Goal: Task Accomplishment & Management: Manage account settings

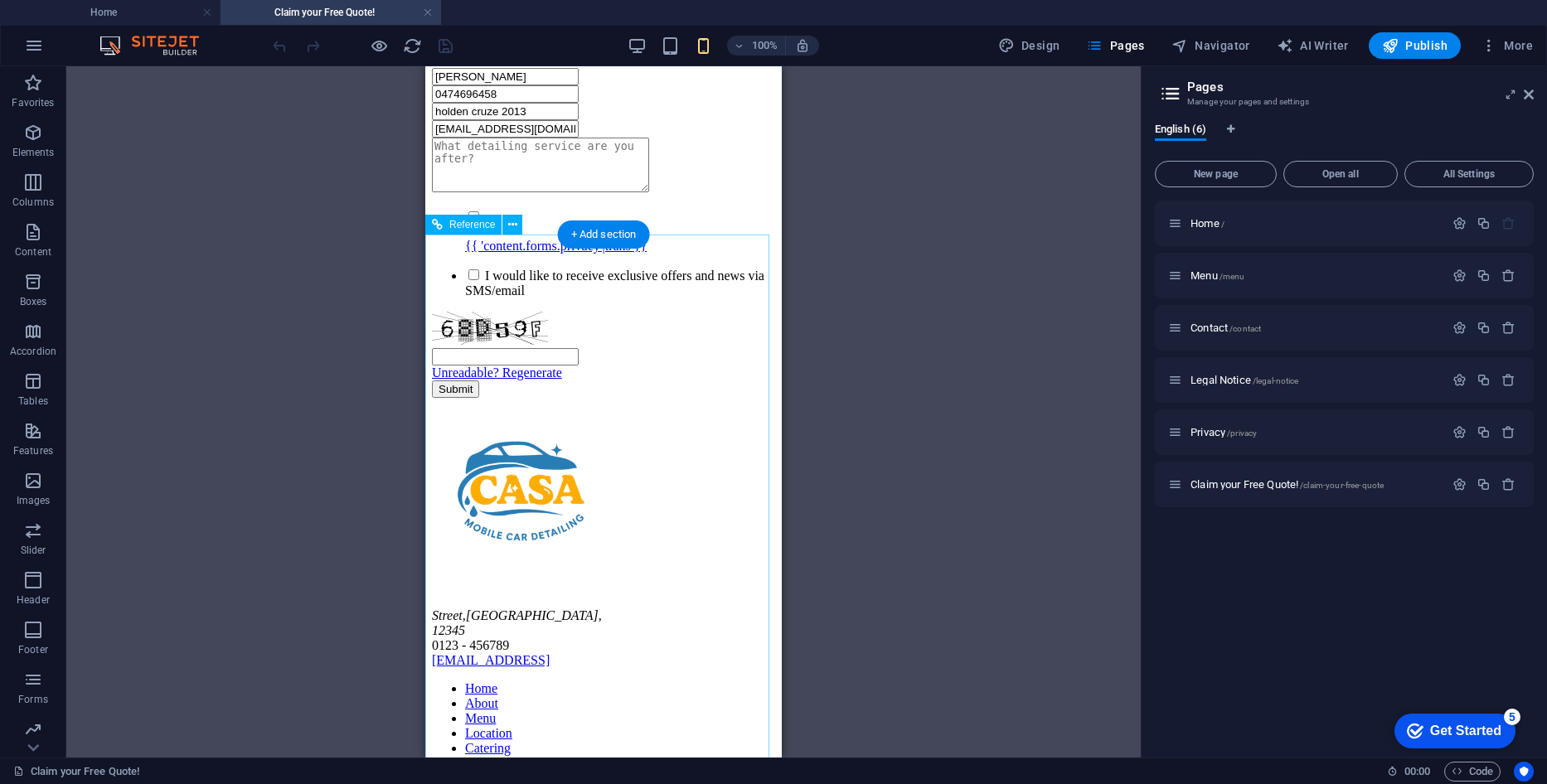
scroll to position [626, 0]
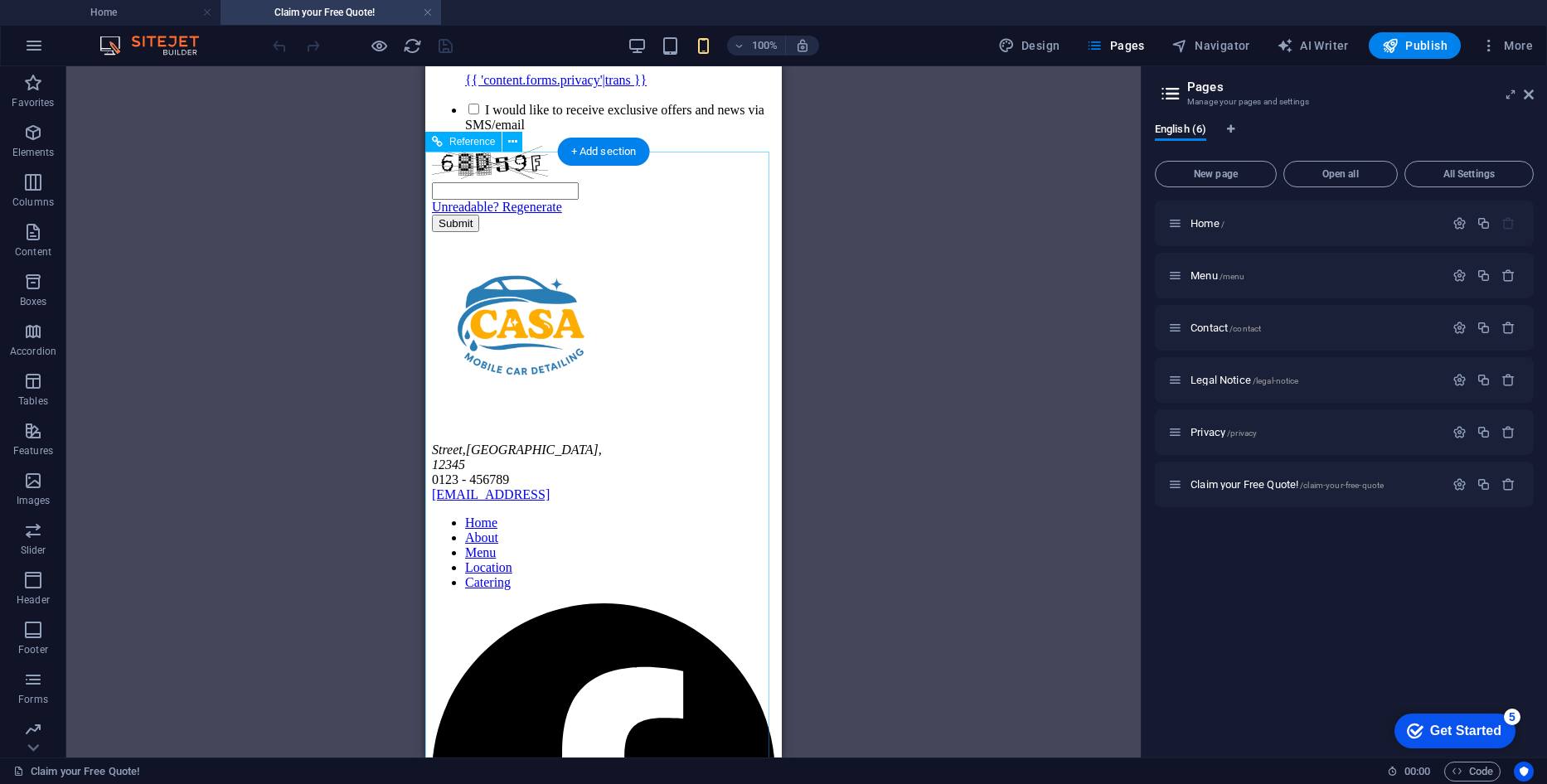
click at [488, 443] on div "[GEOGRAPHIC_DATA] 0123 - 456789 [EMAIL_ADDRESS]" at bounding box center [603, 473] width 343 height 60
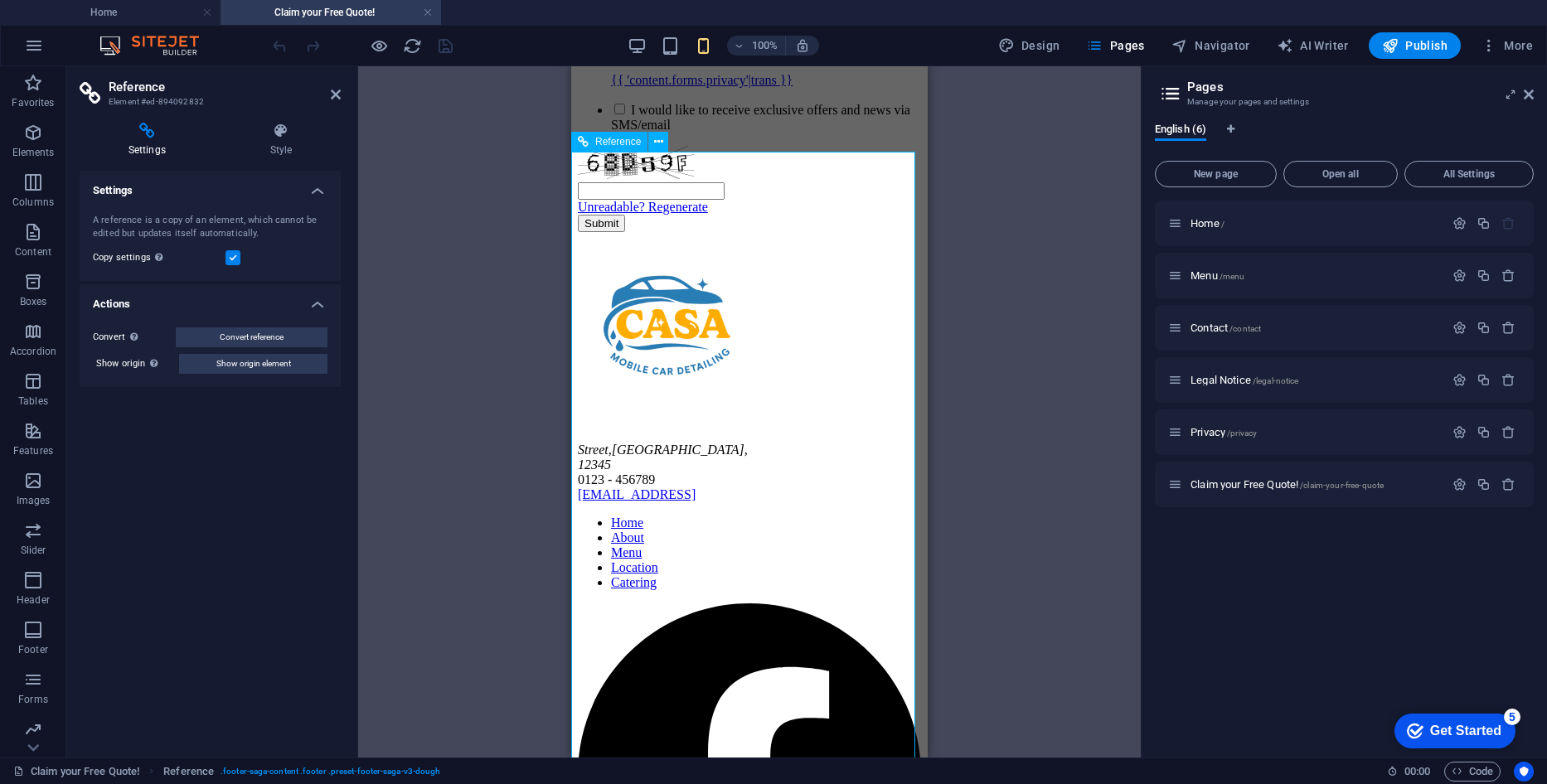
click at [629, 443] on div "[GEOGRAPHIC_DATA] 0123 - 456789 [EMAIL_ADDRESS]" at bounding box center [750, 473] width 343 height 60
click at [621, 443] on div "[GEOGRAPHIC_DATA] 0123 - 456789 [EMAIL_ADDRESS]" at bounding box center [750, 473] width 343 height 60
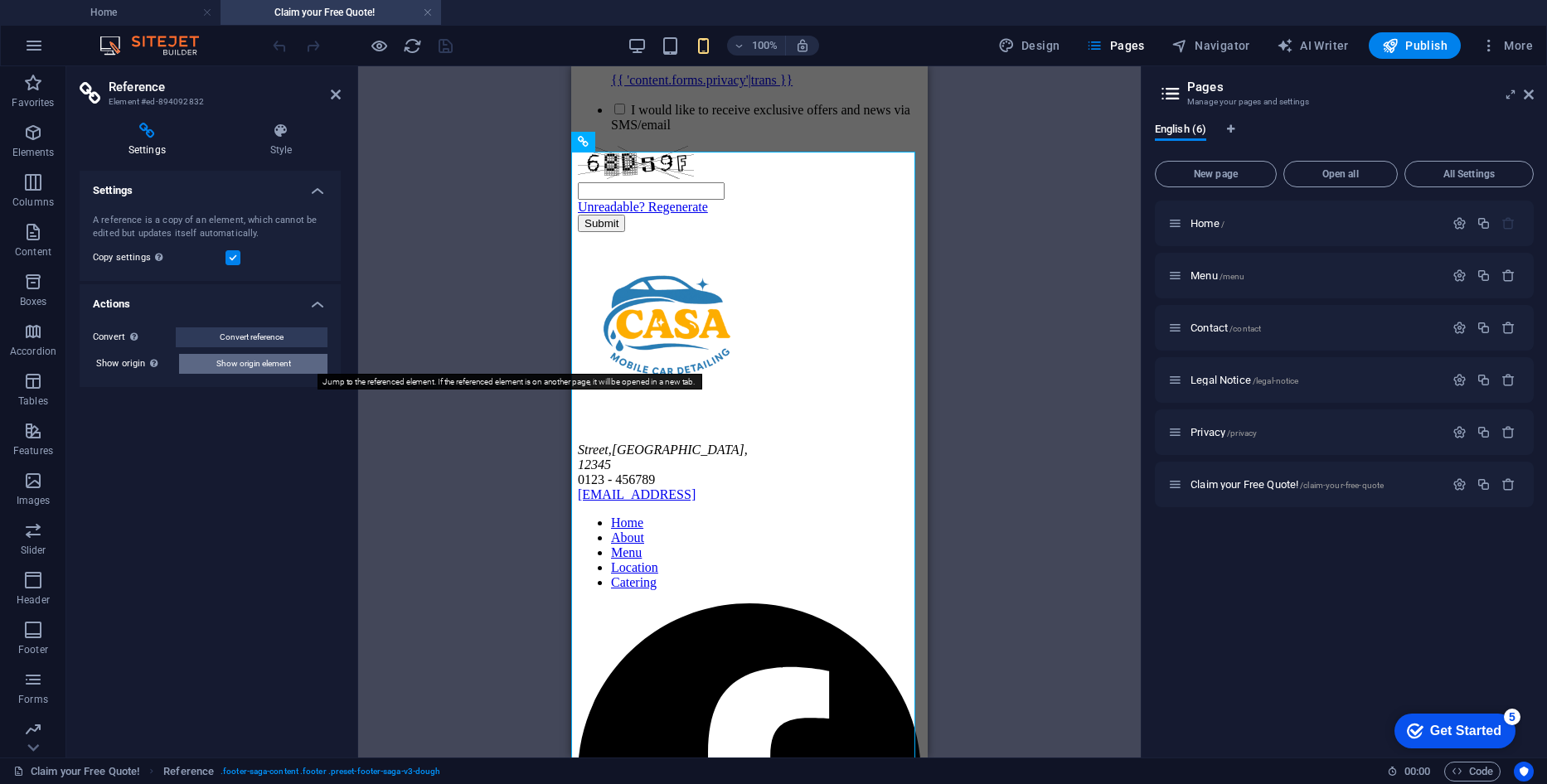
click at [293, 365] on button "Show origin element" at bounding box center [253, 363] width 148 height 20
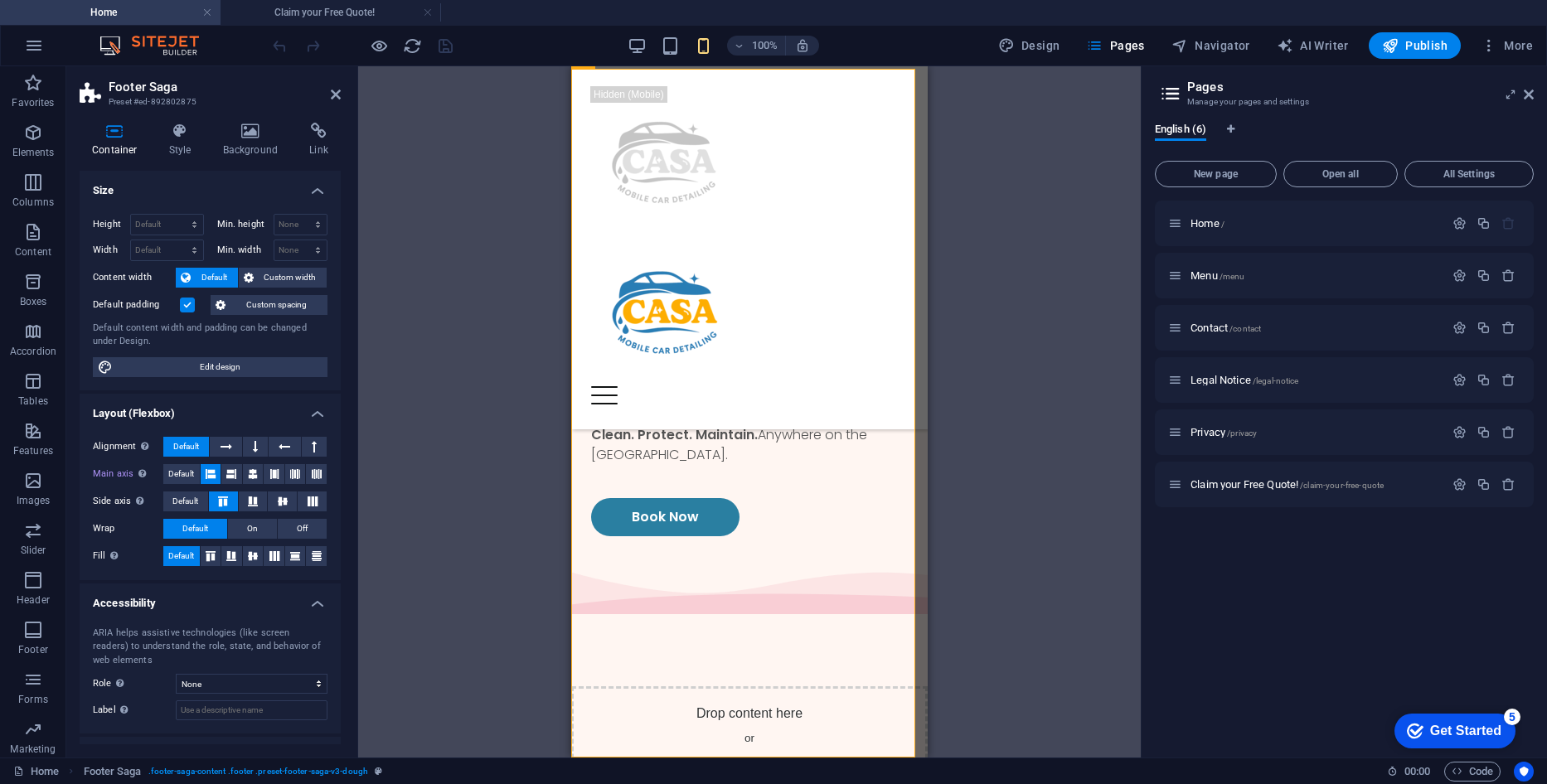
scroll to position [0, 0]
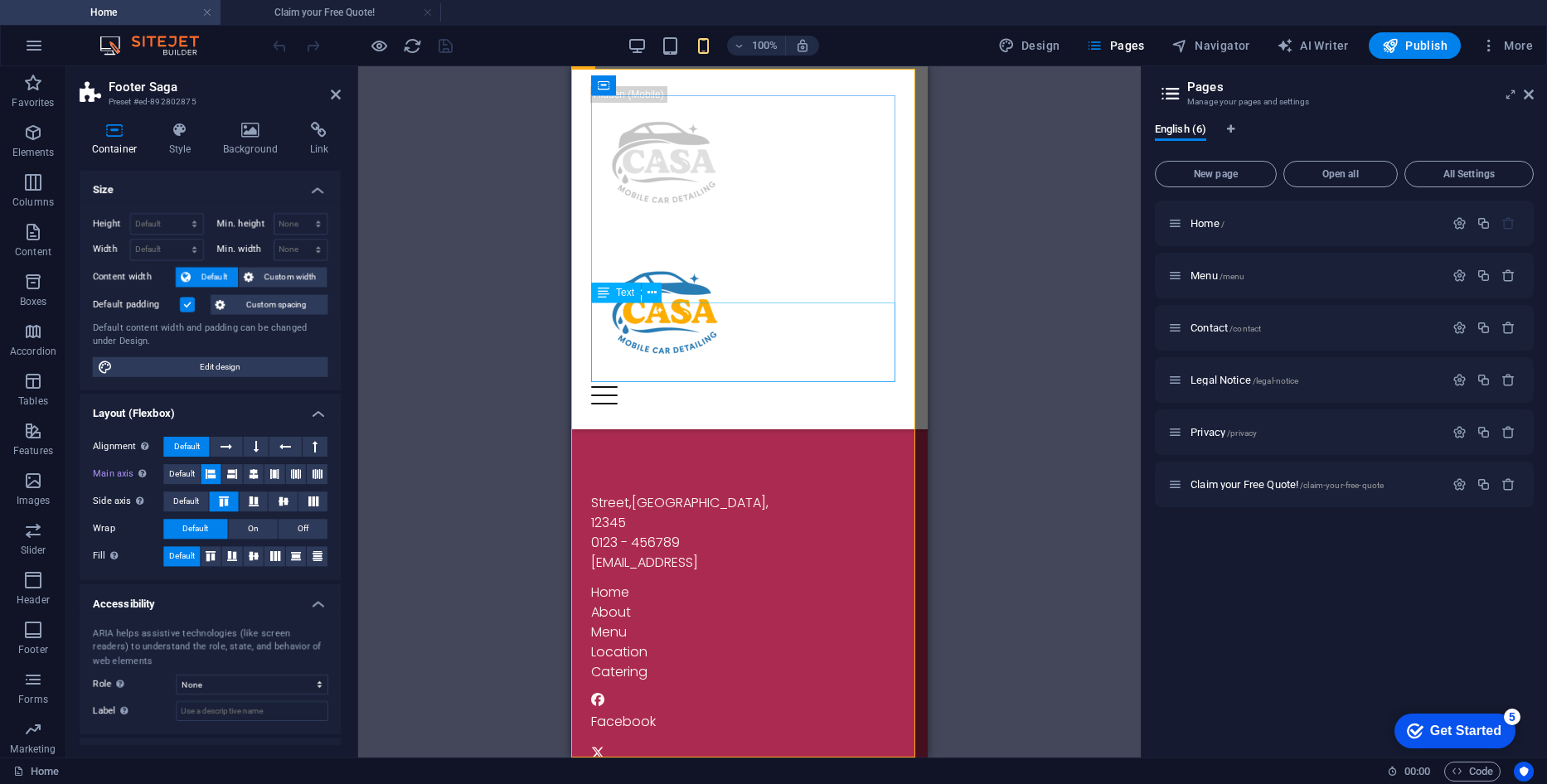
click at [629, 493] on div "[GEOGRAPHIC_DATA] 0123 - 456789 [EMAIL_ADDRESS]" at bounding box center [750, 533] width 317 height 80
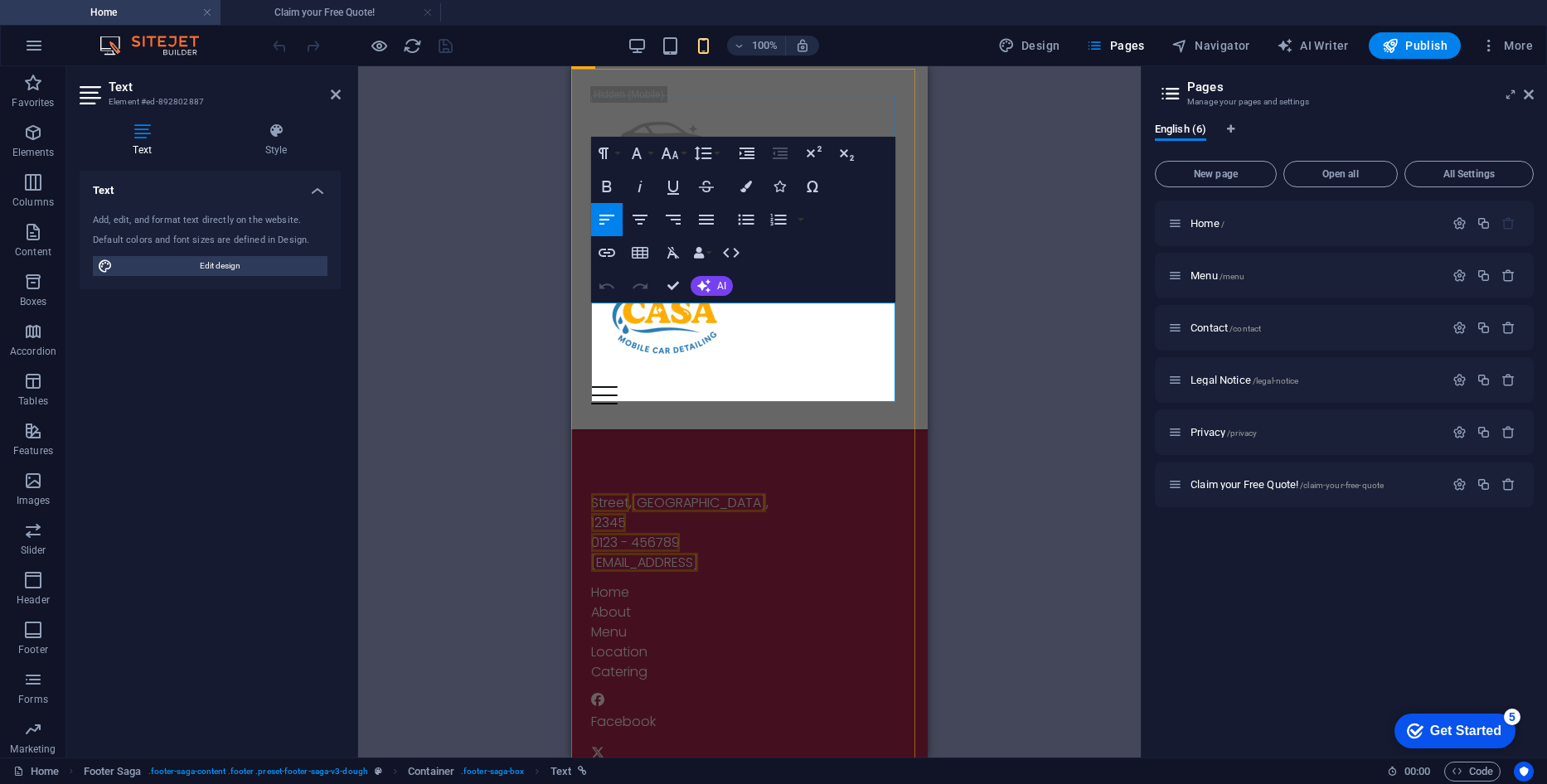
click at [616, 493] on span "Street" at bounding box center [610, 503] width 38 height 19
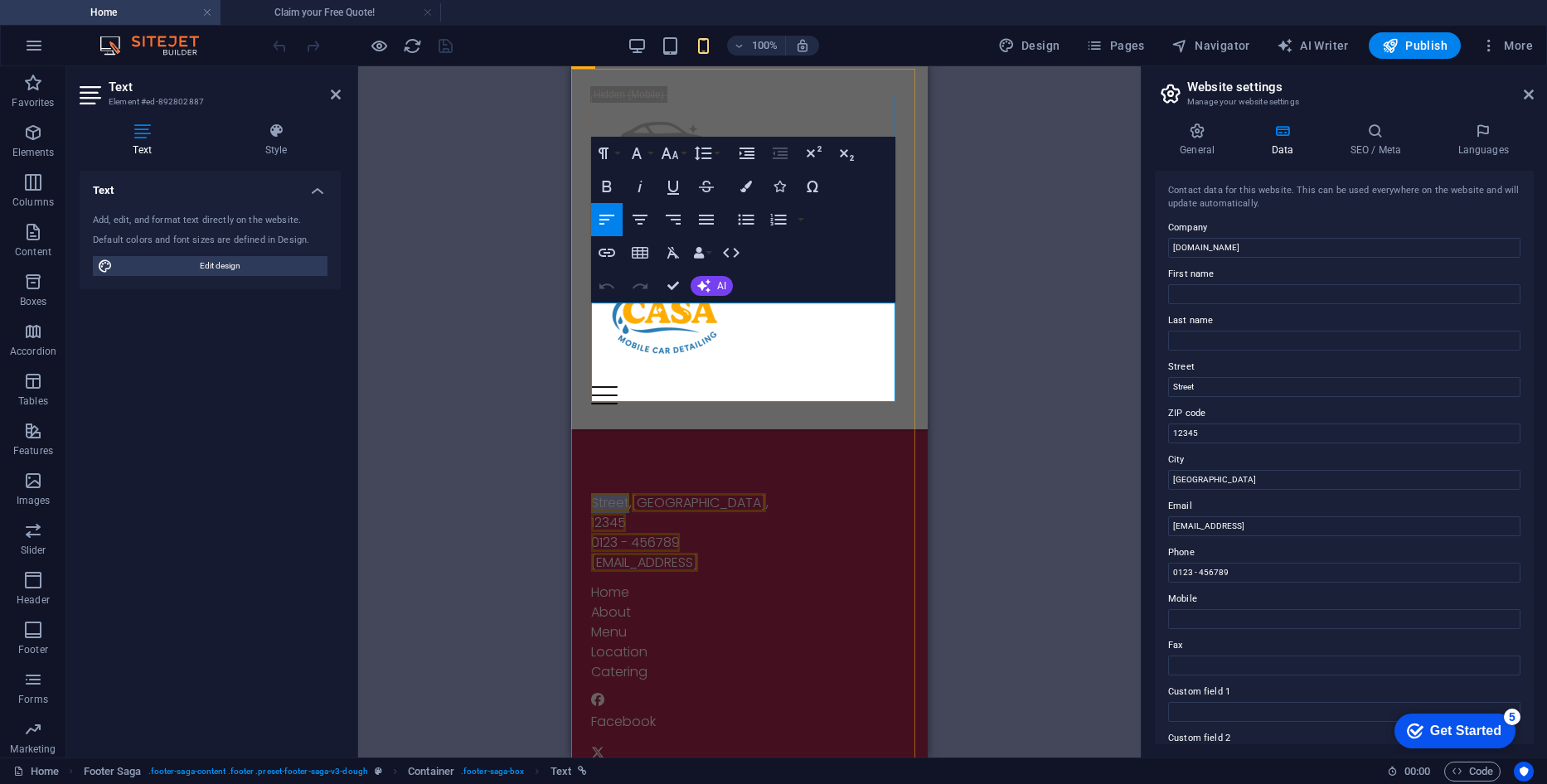
click at [616, 493] on span "Street" at bounding box center [610, 503] width 38 height 19
click at [652, 493] on address "[GEOGRAPHIC_DATA]" at bounding box center [750, 513] width 317 height 39
drag, startPoint x: 691, startPoint y: 317, endPoint x: 582, endPoint y: 317, distance: 109.0
click at [582, 317] on div "[GEOGRAPHIC_DATA] 0123 - 456789 [EMAIL_ADDRESS] Home About Menu Location Cateri…" at bounding box center [750, 605] width 356 height 690
drag, startPoint x: 665, startPoint y: 395, endPoint x: 589, endPoint y: 374, distance: 78.8
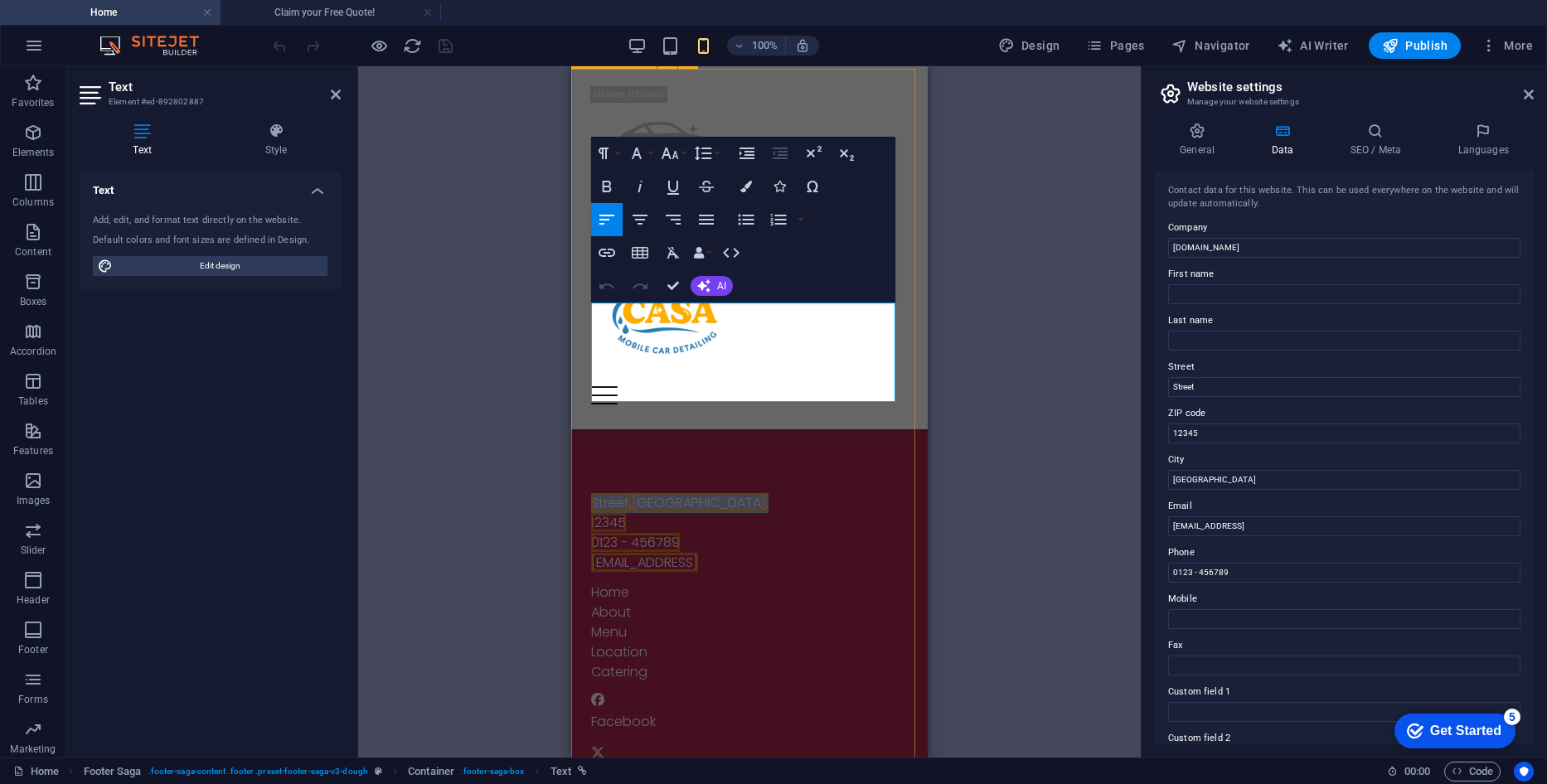
click at [589, 374] on div "[GEOGRAPHIC_DATA] 0123 - 456789 [EMAIL_ADDRESS] Home About Menu Location Cateri…" at bounding box center [750, 605] width 356 height 690
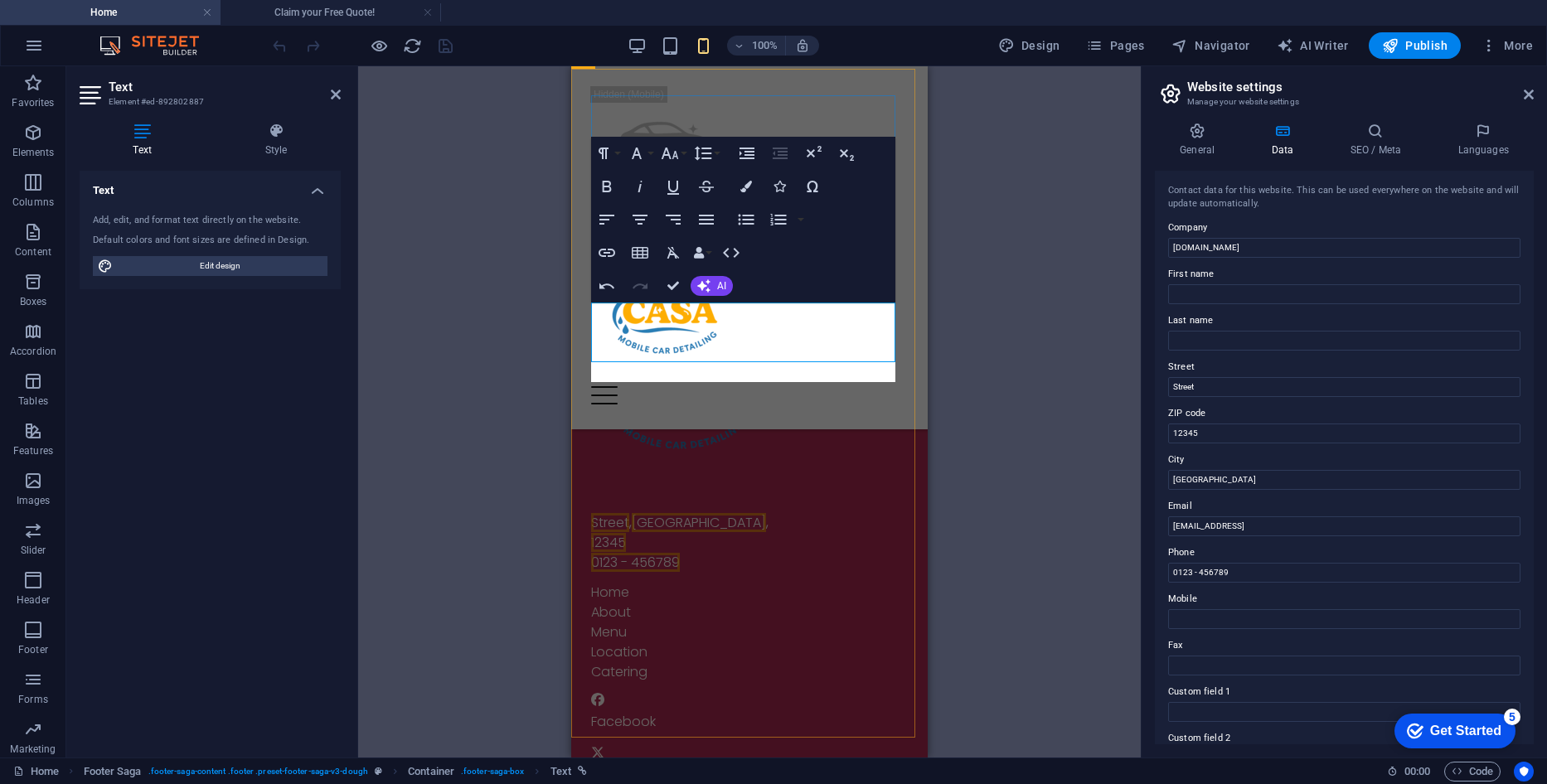
scroll to position [5211, 0]
drag, startPoint x: 709, startPoint y: 355, endPoint x: 592, endPoint y: 354, distance: 117.0
click at [592, 493] on div "[GEOGRAPHIC_DATA] 0123 - 456789 [EMAIL_ADDRESS][DOMAIN_NAME]" at bounding box center [750, 533] width 317 height 80
click at [716, 493] on address "[GEOGRAPHIC_DATA]" at bounding box center [750, 513] width 317 height 39
drag, startPoint x: 632, startPoint y: 332, endPoint x: 592, endPoint y: 337, distance: 40.3
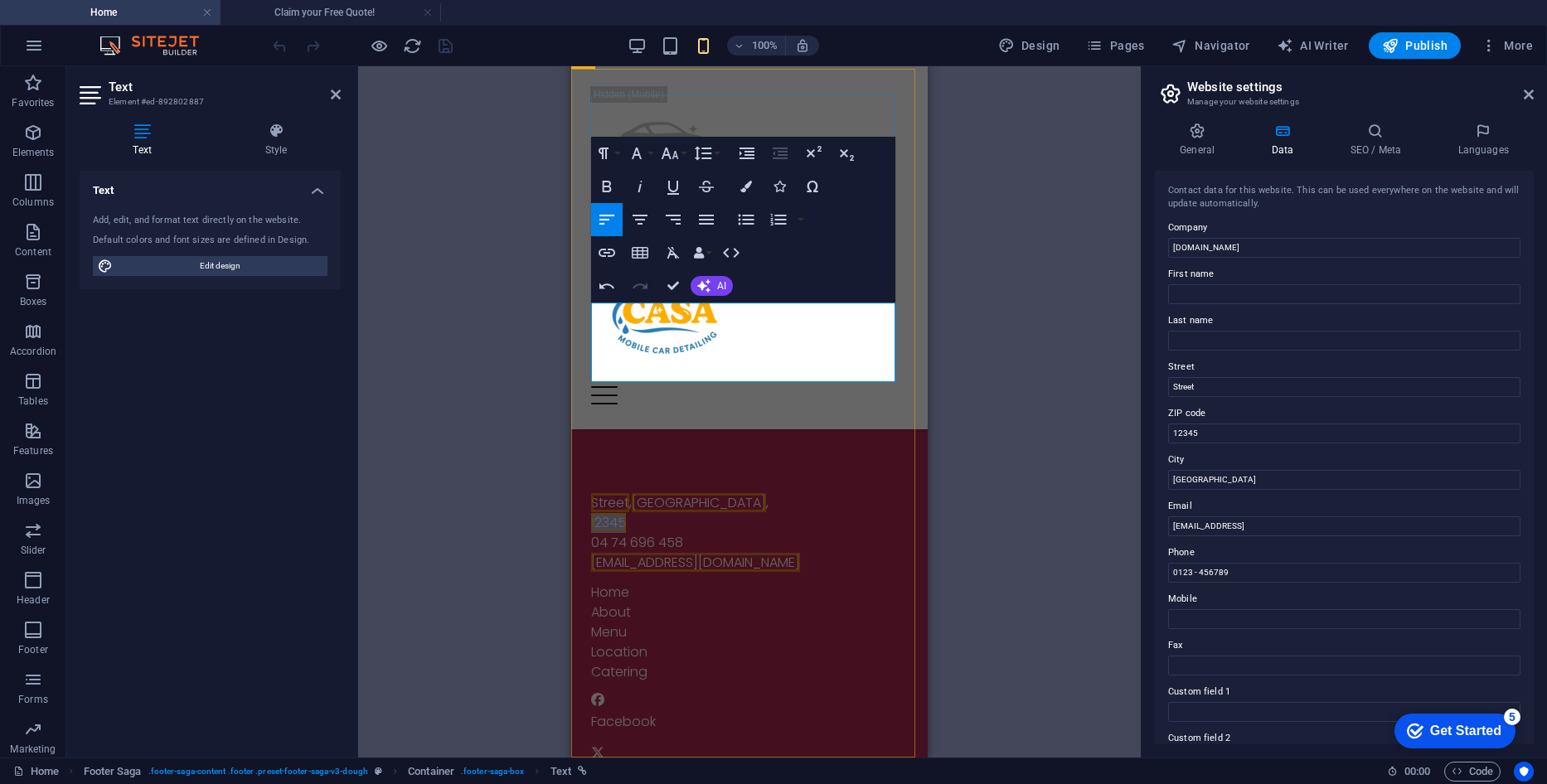
click at [592, 493] on address "[GEOGRAPHIC_DATA]" at bounding box center [750, 513] width 317 height 39
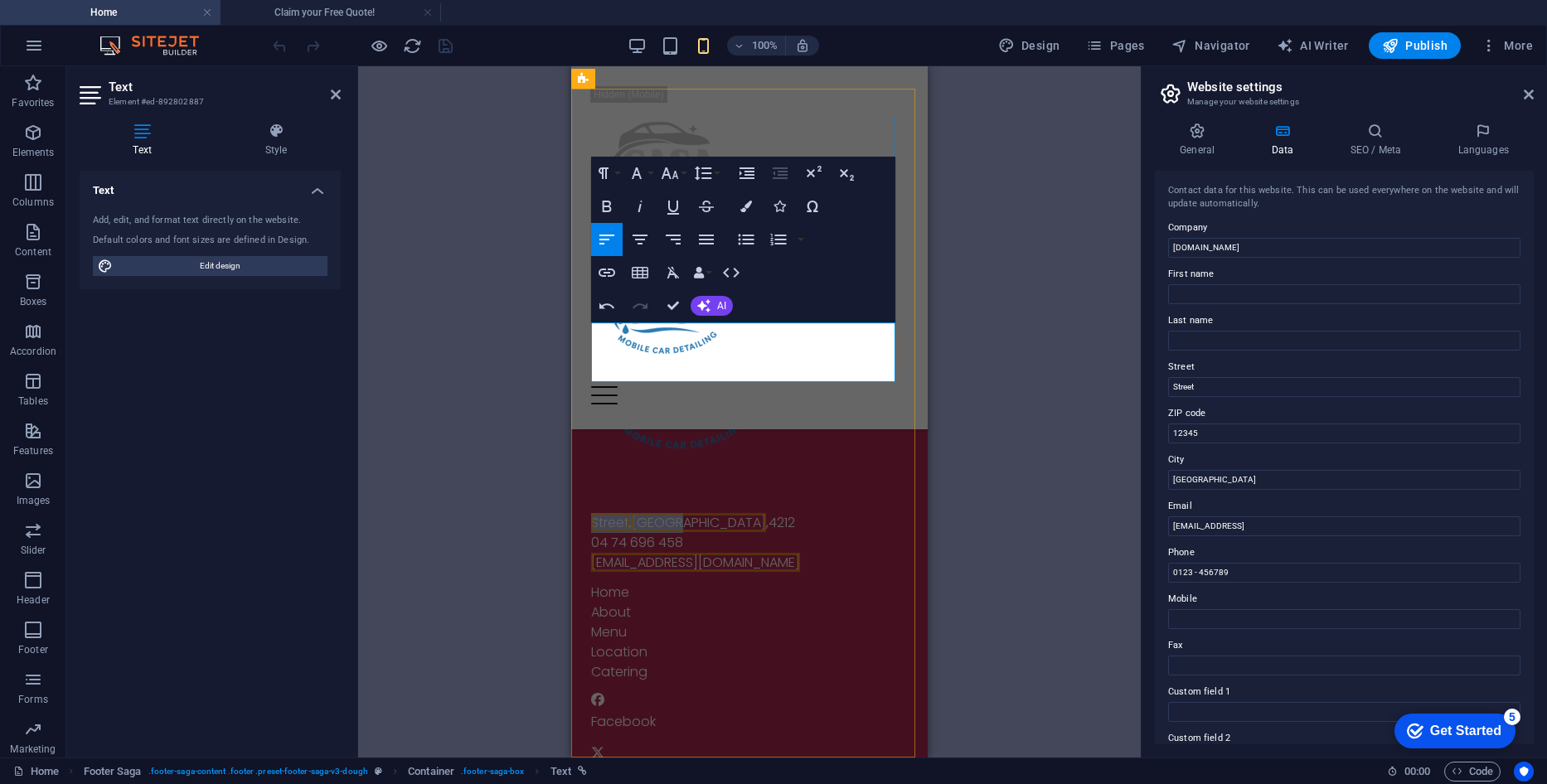
drag, startPoint x: 669, startPoint y: 334, endPoint x: 592, endPoint y: 333, distance: 77.0
click at [592, 513] on address "[STREET_ADDRESS]" at bounding box center [750, 522] width 317 height 20
click at [720, 513] on address "[GEOGRAPHIC_DATA], 4212" at bounding box center [750, 522] width 317 height 20
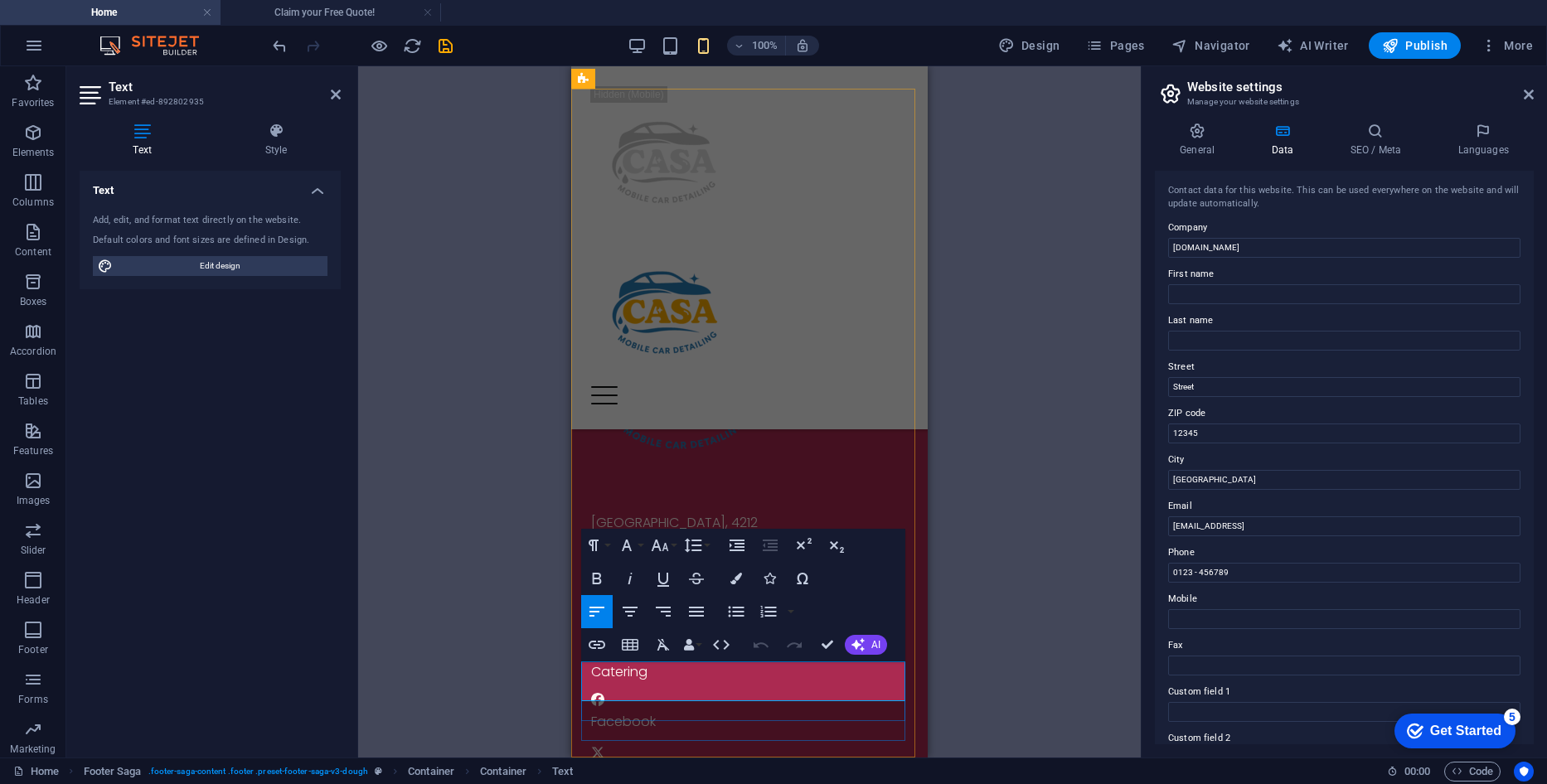
click span "[DOMAIN_NAME]"
click at [1217, 393] on input "Street" at bounding box center [1344, 386] width 353 height 20
drag, startPoint x: 1212, startPoint y: 430, endPoint x: 1149, endPoint y: 438, distance: 63.5
click at [1149, 438] on div "General Data SEO / Meta Languages Website name [DOMAIN_NAME] Logo Drag files he…" at bounding box center [1344, 433] width 405 height 648
type input "4212"
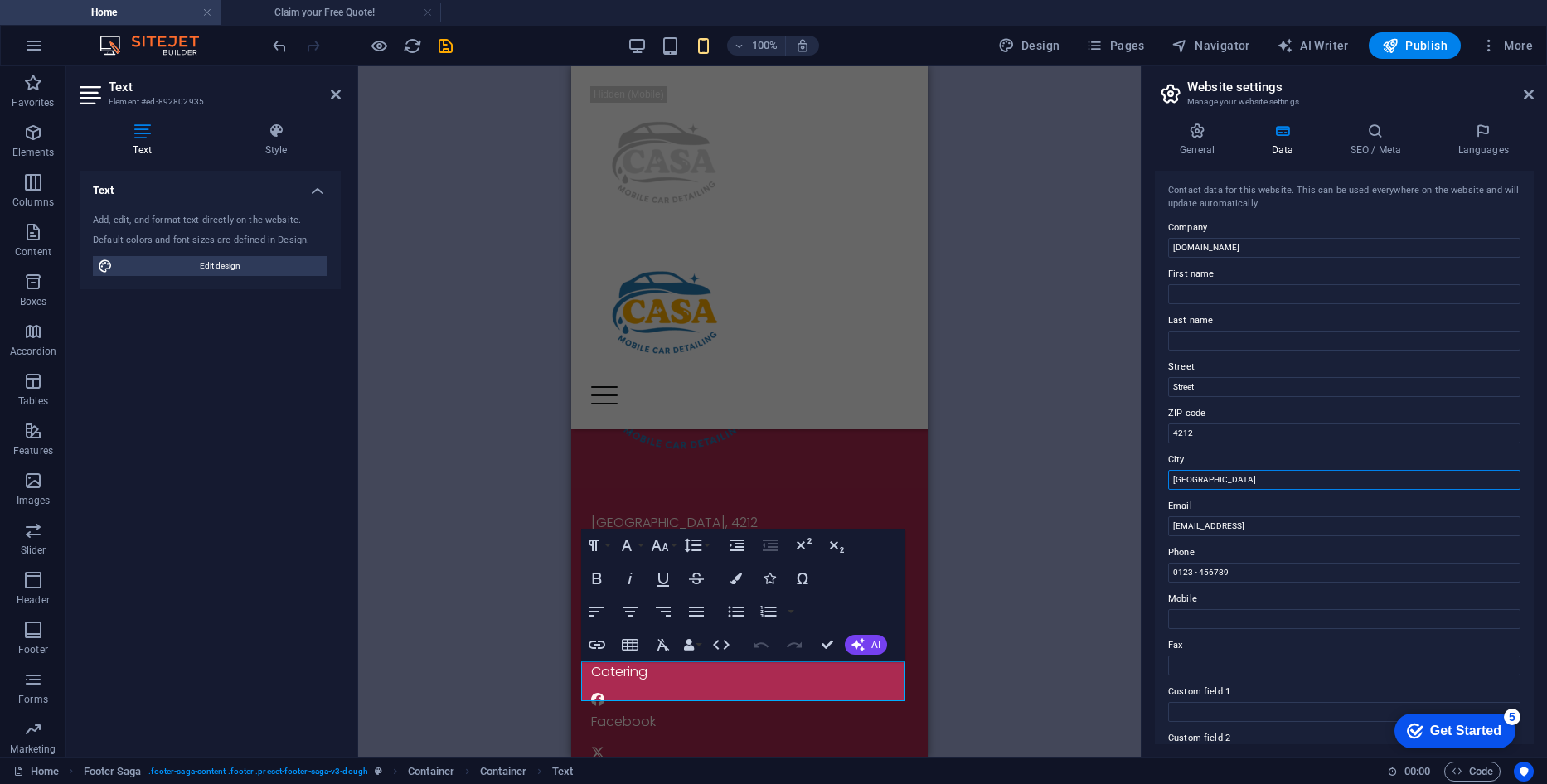
drag, startPoint x: 1209, startPoint y: 475, endPoint x: 1160, endPoint y: 477, distance: 49.0
click at [1145, 484] on div "General Data SEO / Meta Languages Website name [DOMAIN_NAME] Logo Drag files he…" at bounding box center [1344, 433] width 405 height 648
type input "[GEOGRAPHIC_DATA]"
click at [1214, 387] on input "Street" at bounding box center [1344, 386] width 353 height 20
drag, startPoint x: 1214, startPoint y: 387, endPoint x: 1168, endPoint y: 391, distance: 46.2
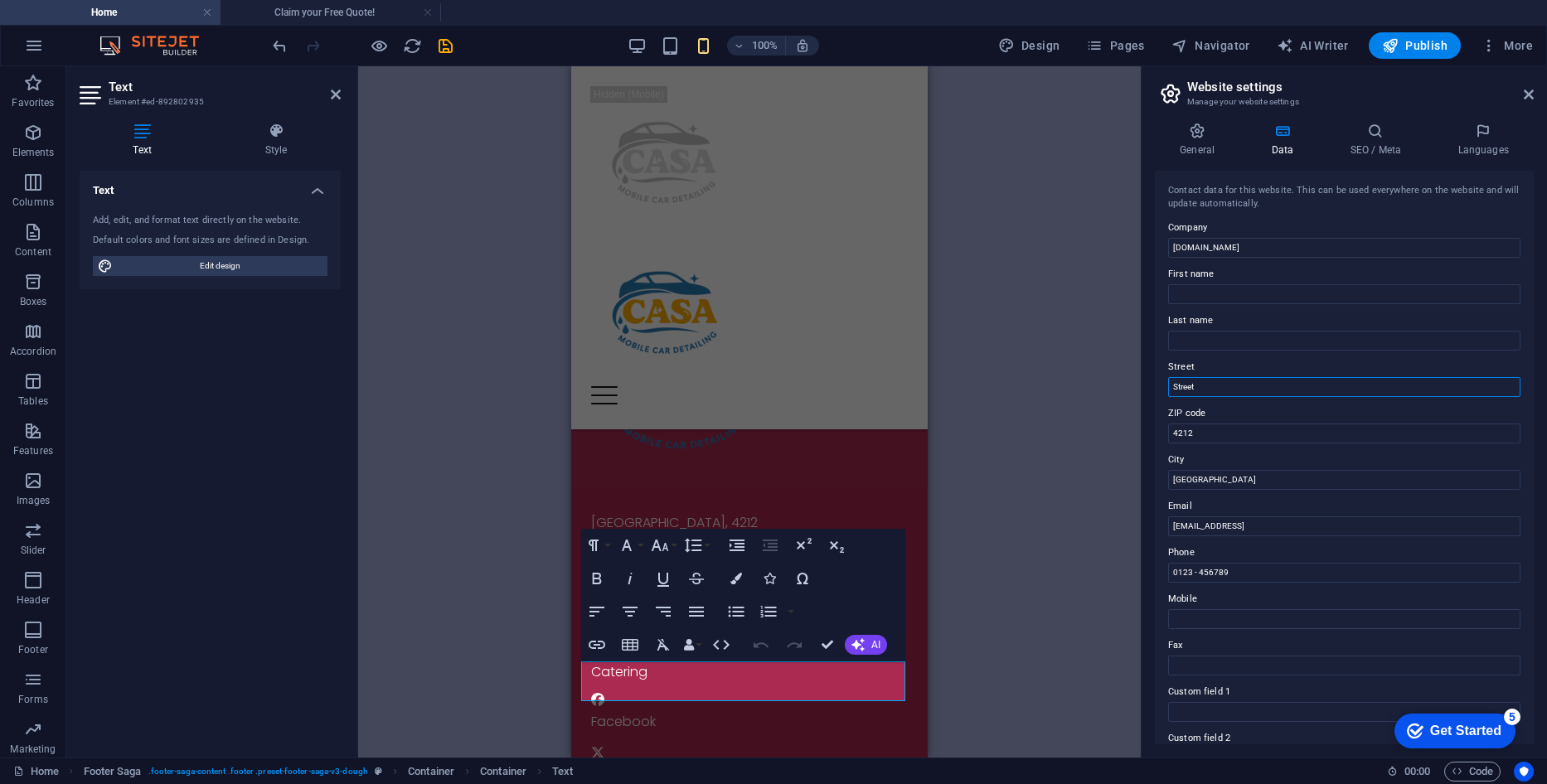
click at [1168, 391] on input "Street" at bounding box center [1344, 386] width 353 height 20
type input "H"
click at [1416, 522] on input "[EMAIL_ADDRESS]" at bounding box center [1344, 525] width 353 height 20
type input "[EMAIL_ADDRESS][DOMAIN_NAME]"
type input "0474696458"
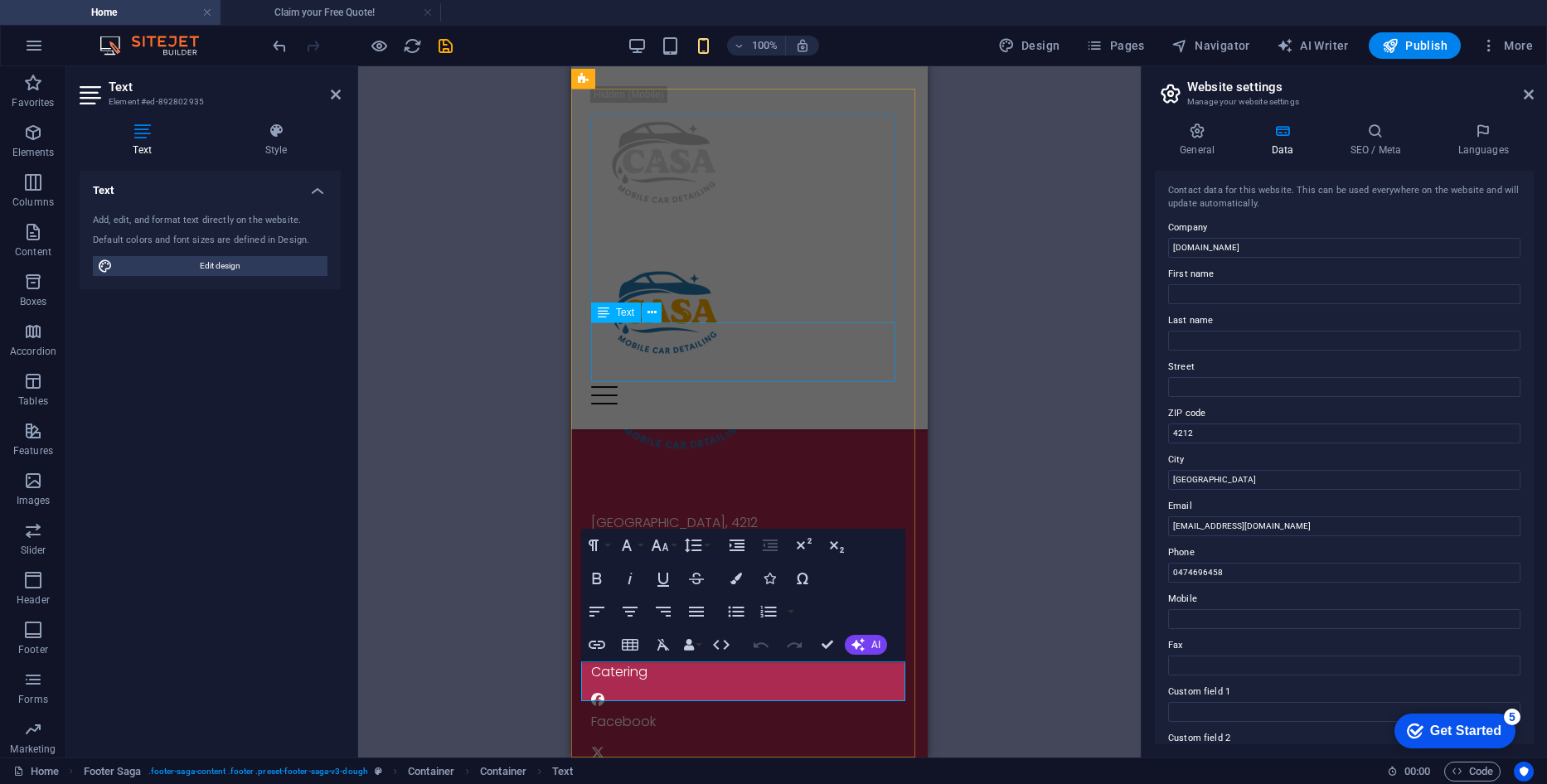
click at [697, 513] on div "[GEOGRAPHIC_DATA], 4212 04 74 696 458 0474696458" at bounding box center [750, 543] width 317 height 60
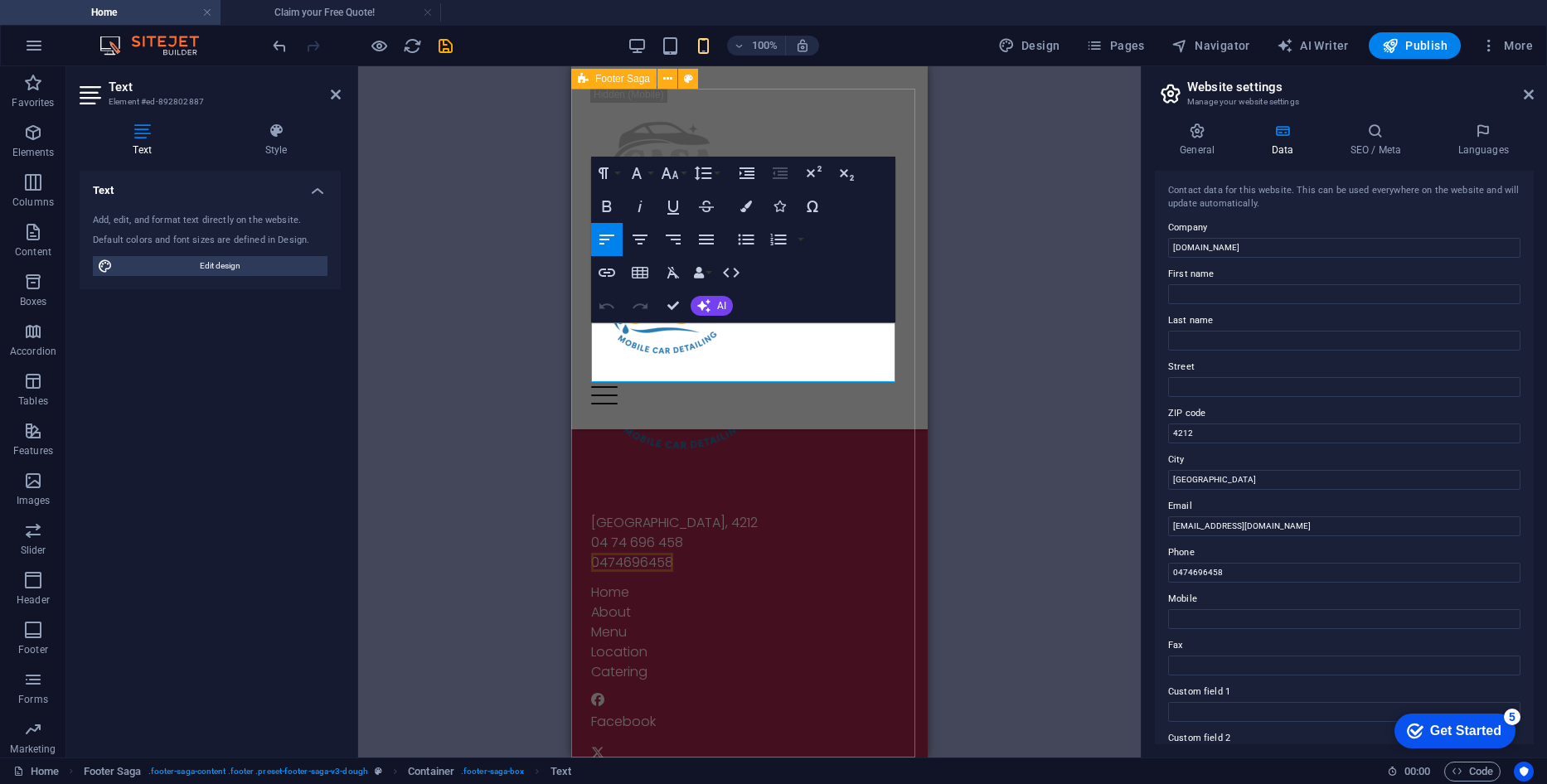
drag, startPoint x: 657, startPoint y: 360, endPoint x: 599, endPoint y: 353, distance: 58.4
click at [587, 359] on div "[GEOGRAPHIC_DATA] 04 74 696 458 0474696458 Home About Menu Location Catering Fa…" at bounding box center [750, 614] width 356 height 671
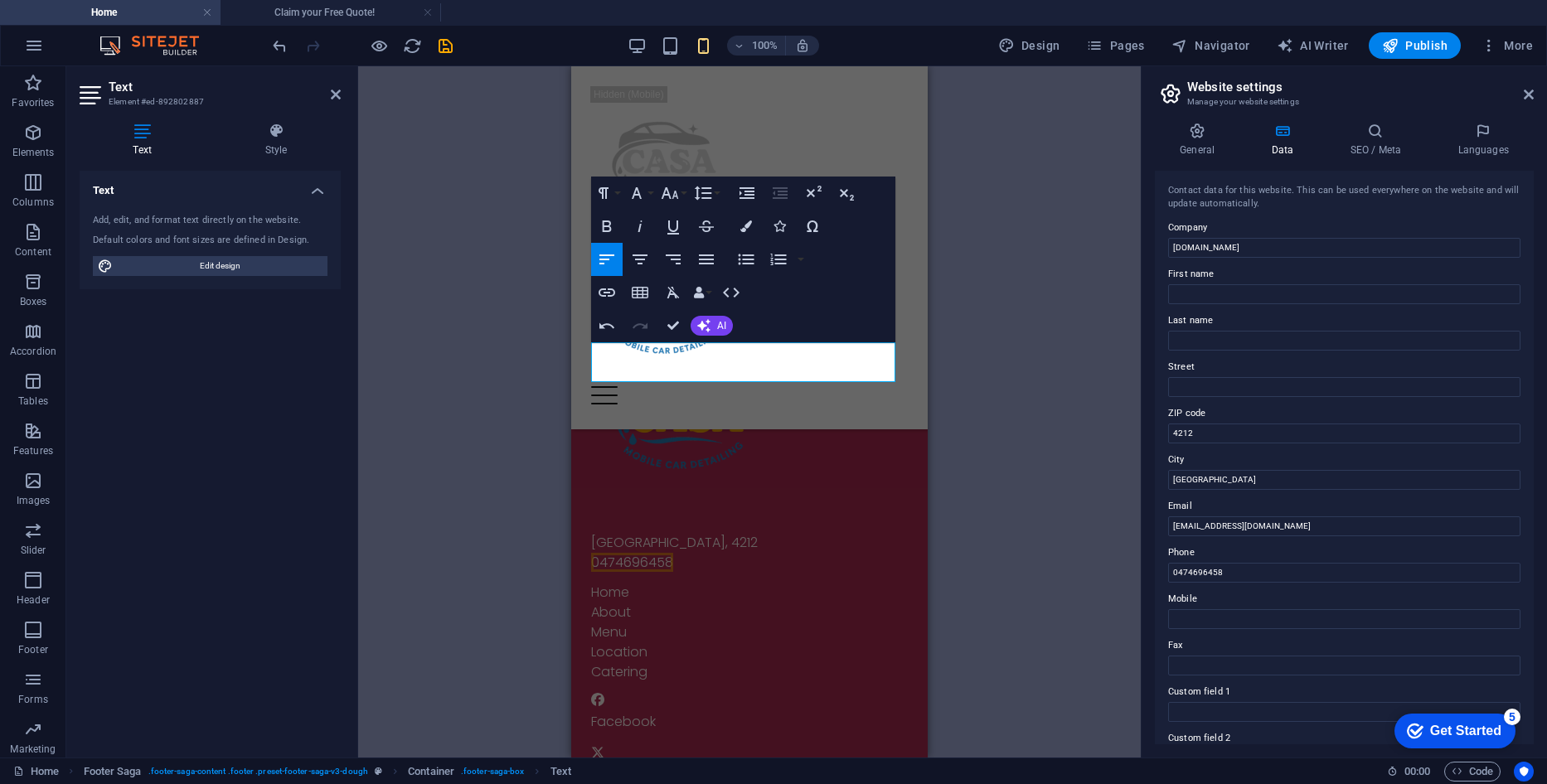
click at [1251, 584] on div "Contact data for this website. This can be used everywhere on the website and w…" at bounding box center [1344, 457] width 379 height 573
click at [609, 552] on span "0474696458" at bounding box center [631, 562] width 82 height 19
click at [624, 552] on span "04 74696458" at bounding box center [631, 562] width 82 height 19
click at [655, 552] on span "04 74 696458" at bounding box center [631, 562] width 82 height 19
click at [714, 395] on div "[GEOGRAPHIC_DATA] 04 74 696 458 Home About Menu Location Catering Facebook Twit…" at bounding box center [750, 625] width 356 height 651
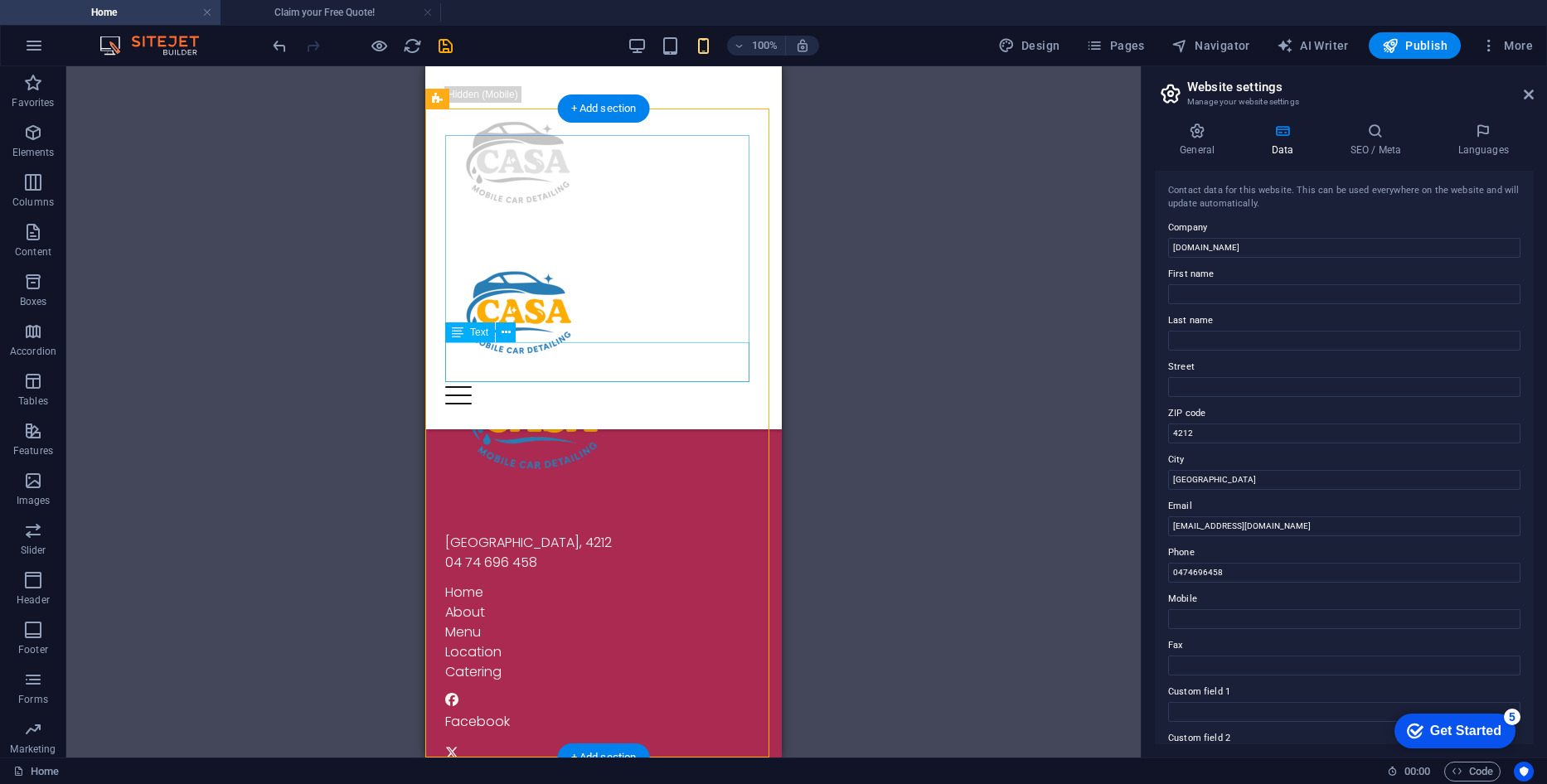
click at [651, 533] on div "[GEOGRAPHIC_DATA], 4212 04 74 696 458" at bounding box center [603, 552] width 317 height 39
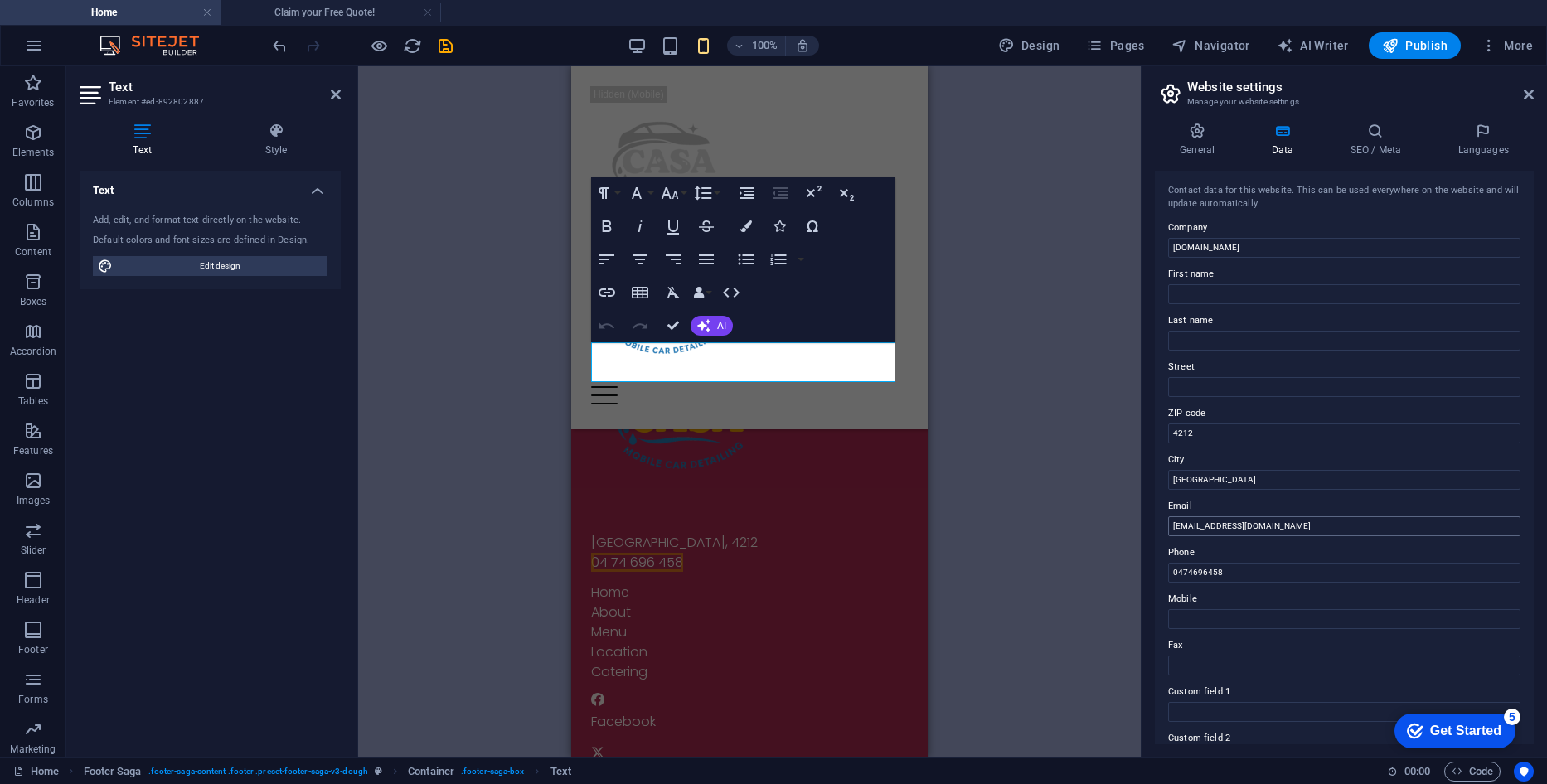
click at [1301, 523] on input "[EMAIL_ADDRESS][DOMAIN_NAME]" at bounding box center [1344, 525] width 353 height 20
click at [699, 533] on div "[GEOGRAPHIC_DATA], 4212 04 74 696 458" at bounding box center [750, 552] width 317 height 39
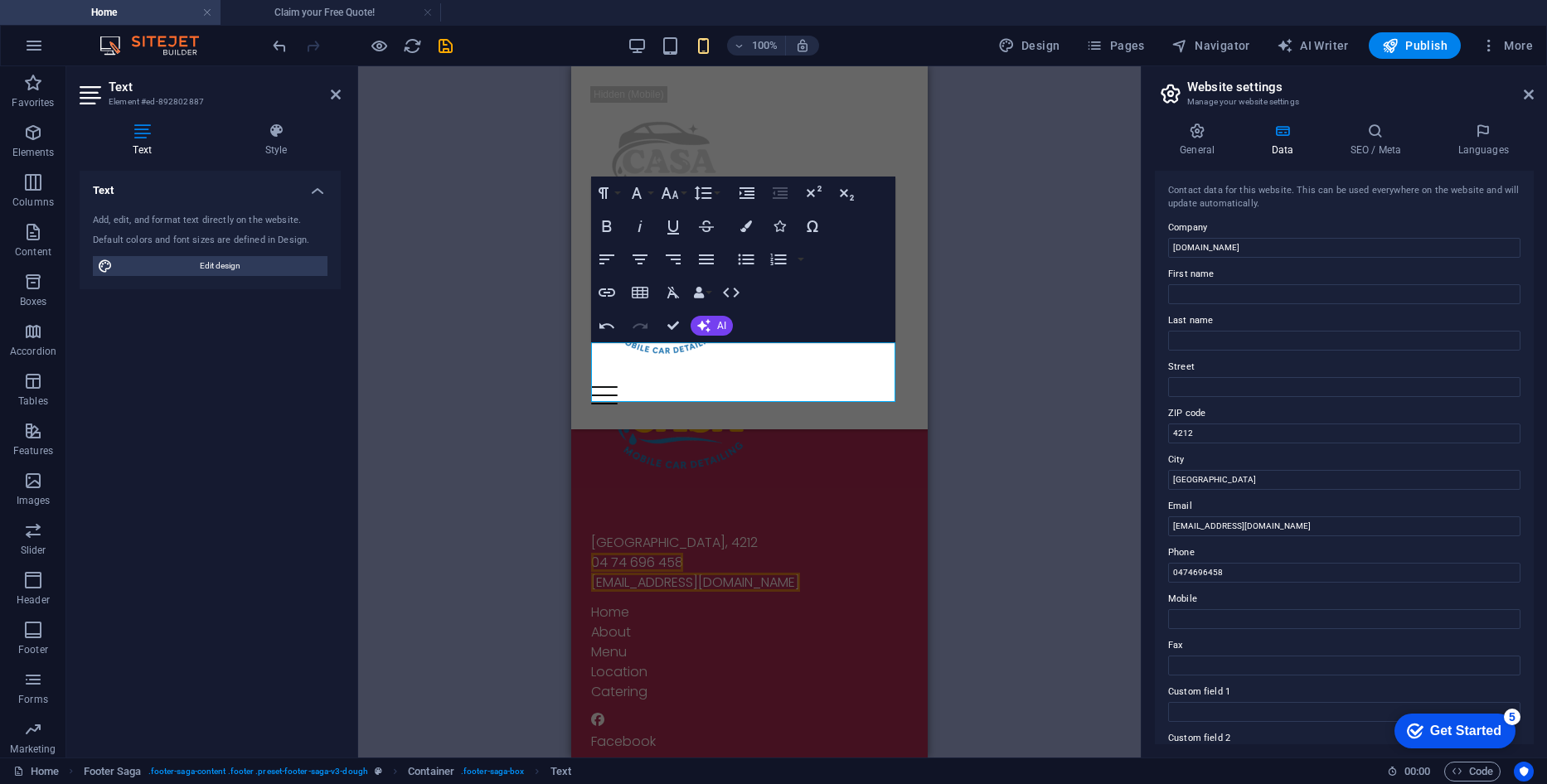
scroll to position [166, 0]
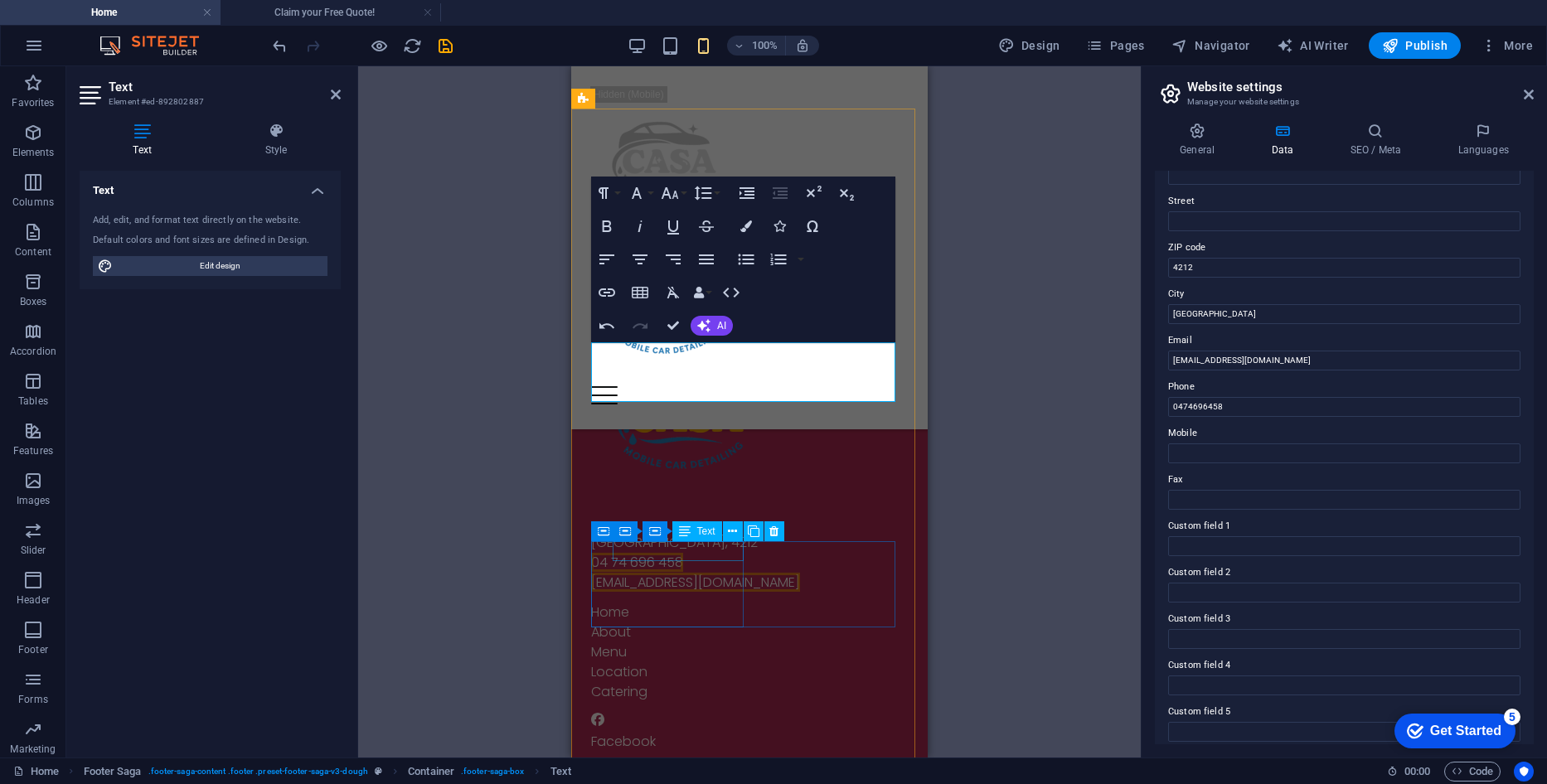
click at [656, 731] on div "Facebook" at bounding box center [750, 741] width 317 height 20
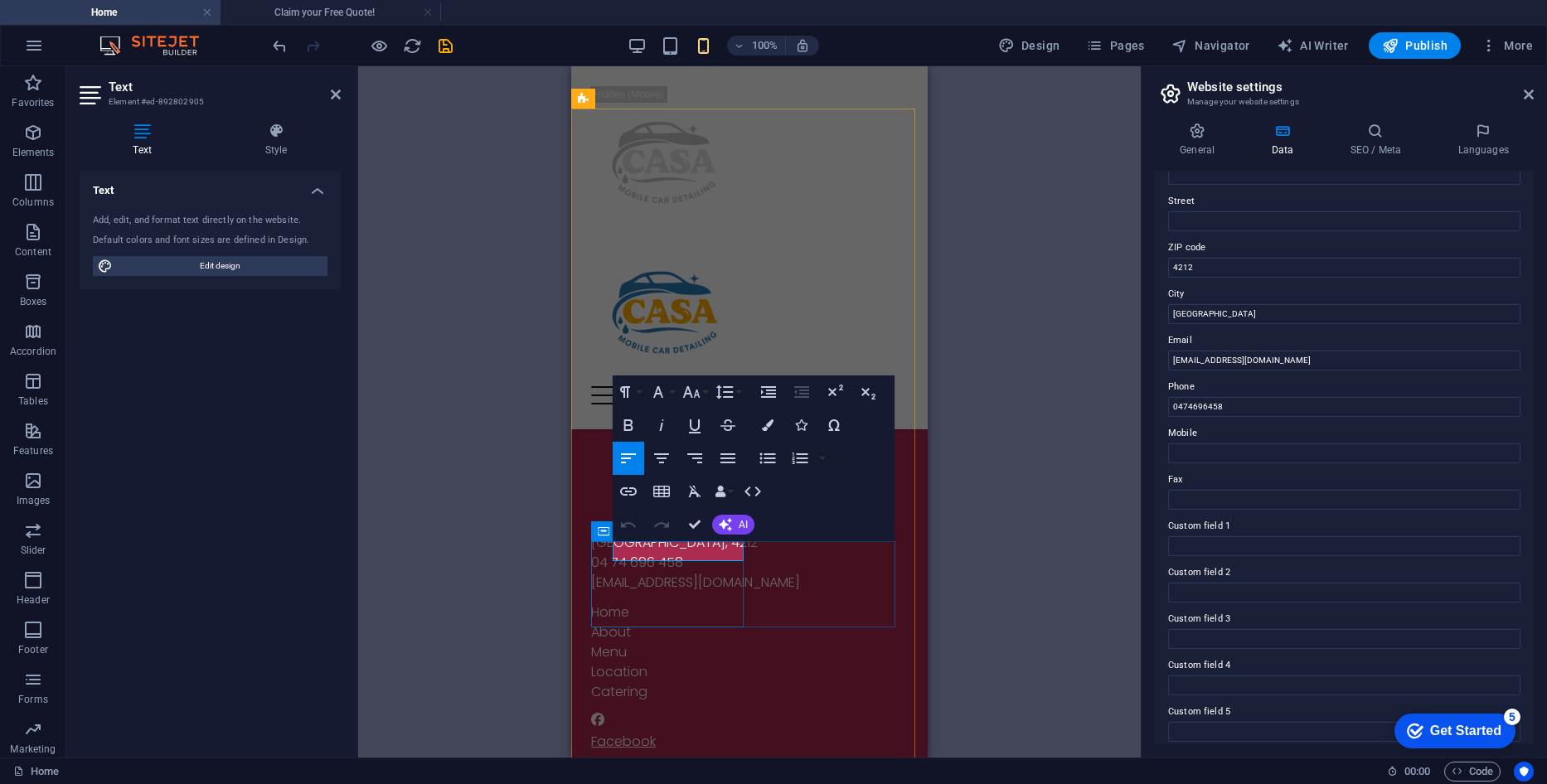
click at [631, 731] on link "Facebook" at bounding box center [623, 741] width 65 height 19
click at [601, 712] on figure at bounding box center [750, 721] width 317 height 20
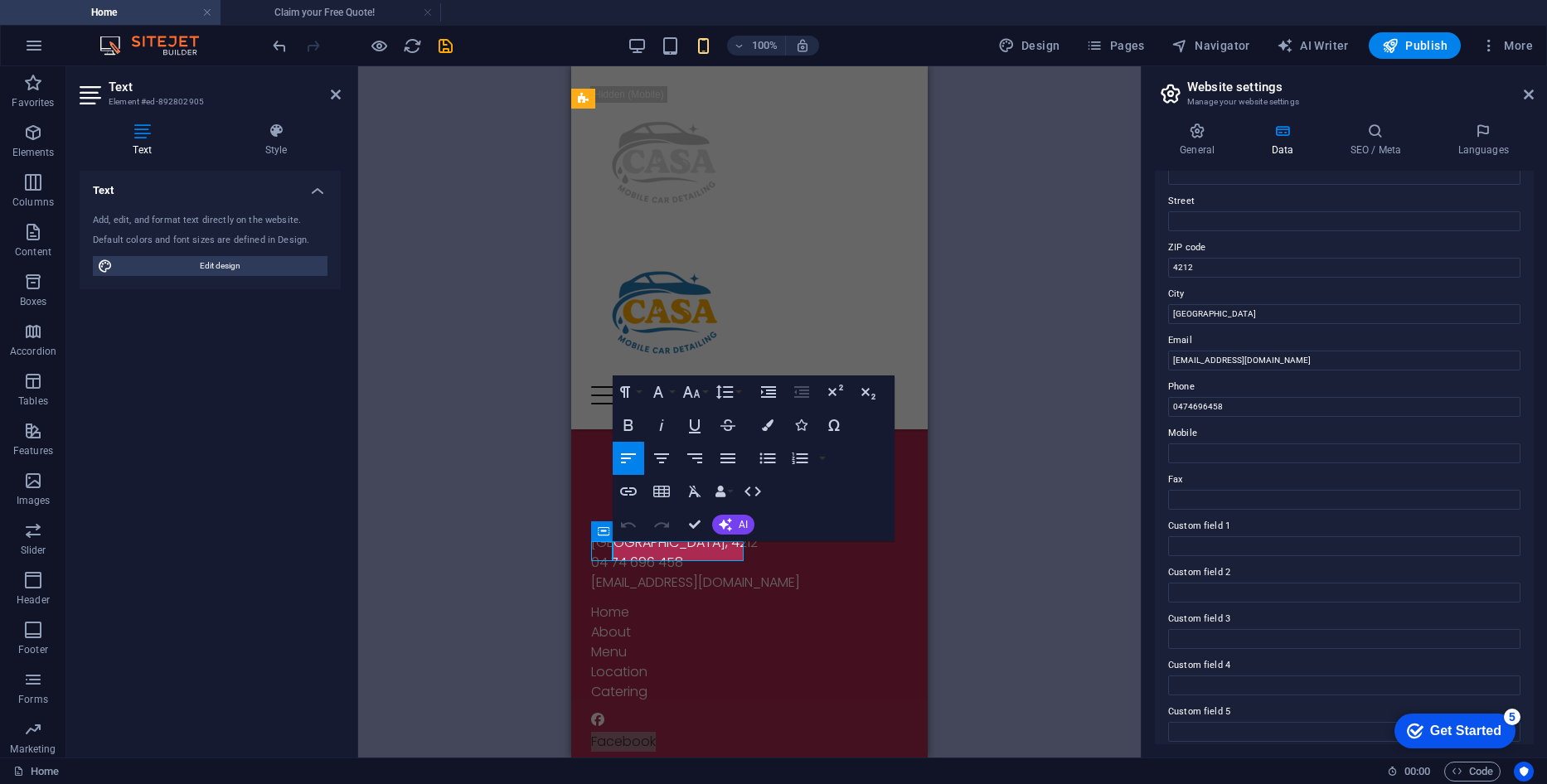
select select "xMidYMid"
select select "px"
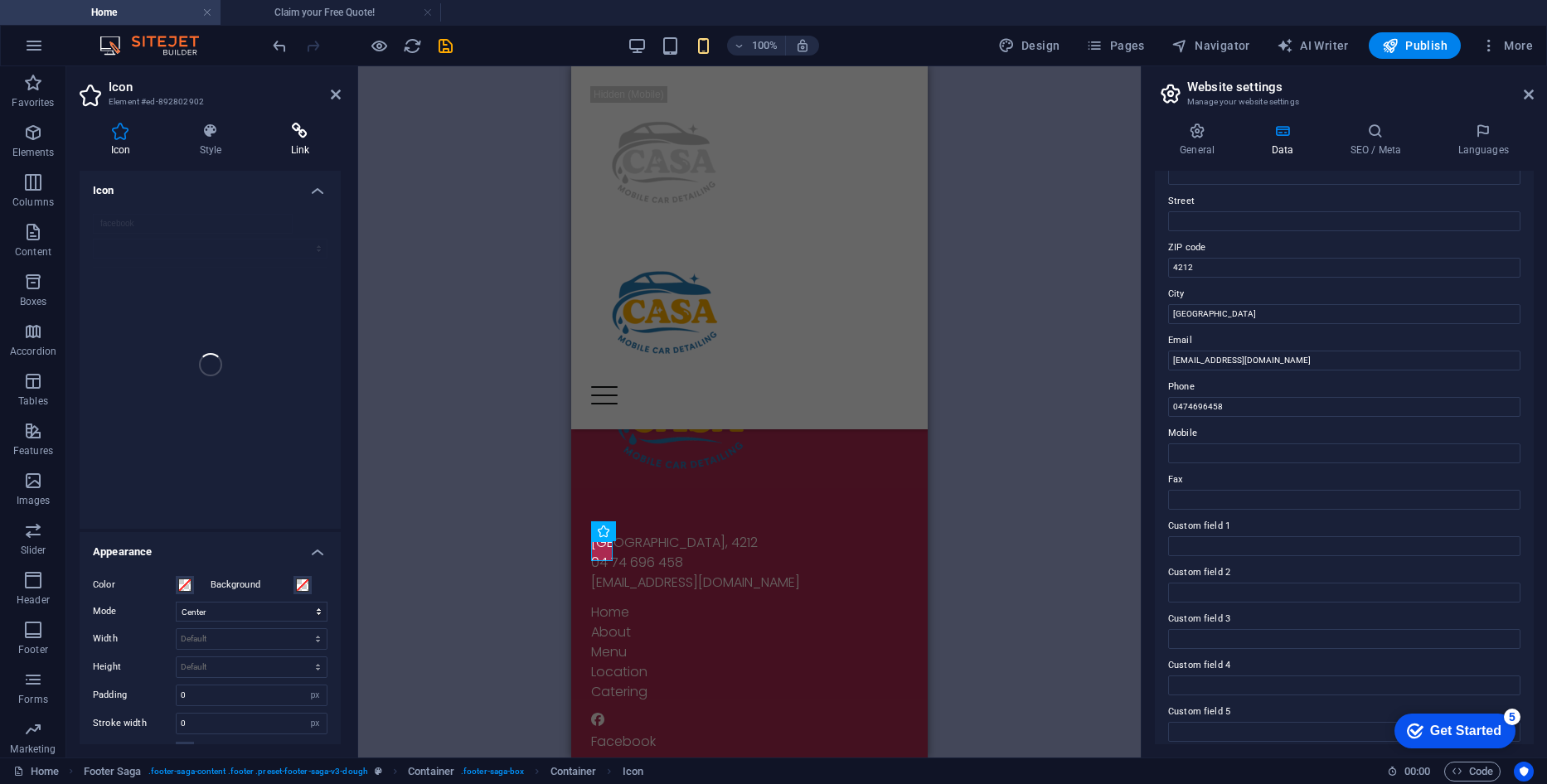
click at [298, 130] on icon at bounding box center [300, 131] width 82 height 17
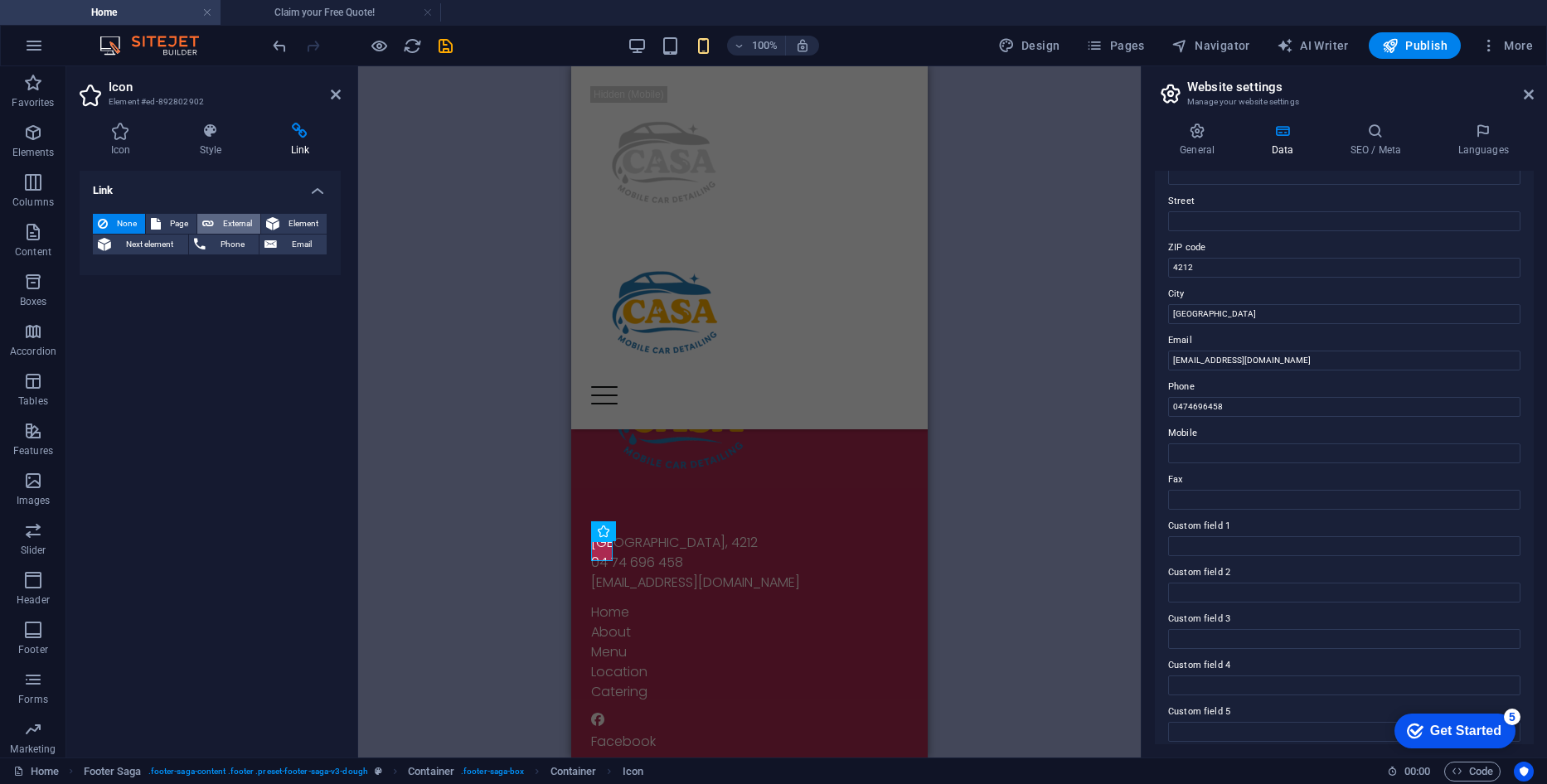
click at [231, 224] on span "External" at bounding box center [236, 223] width 37 height 20
select select "blank"
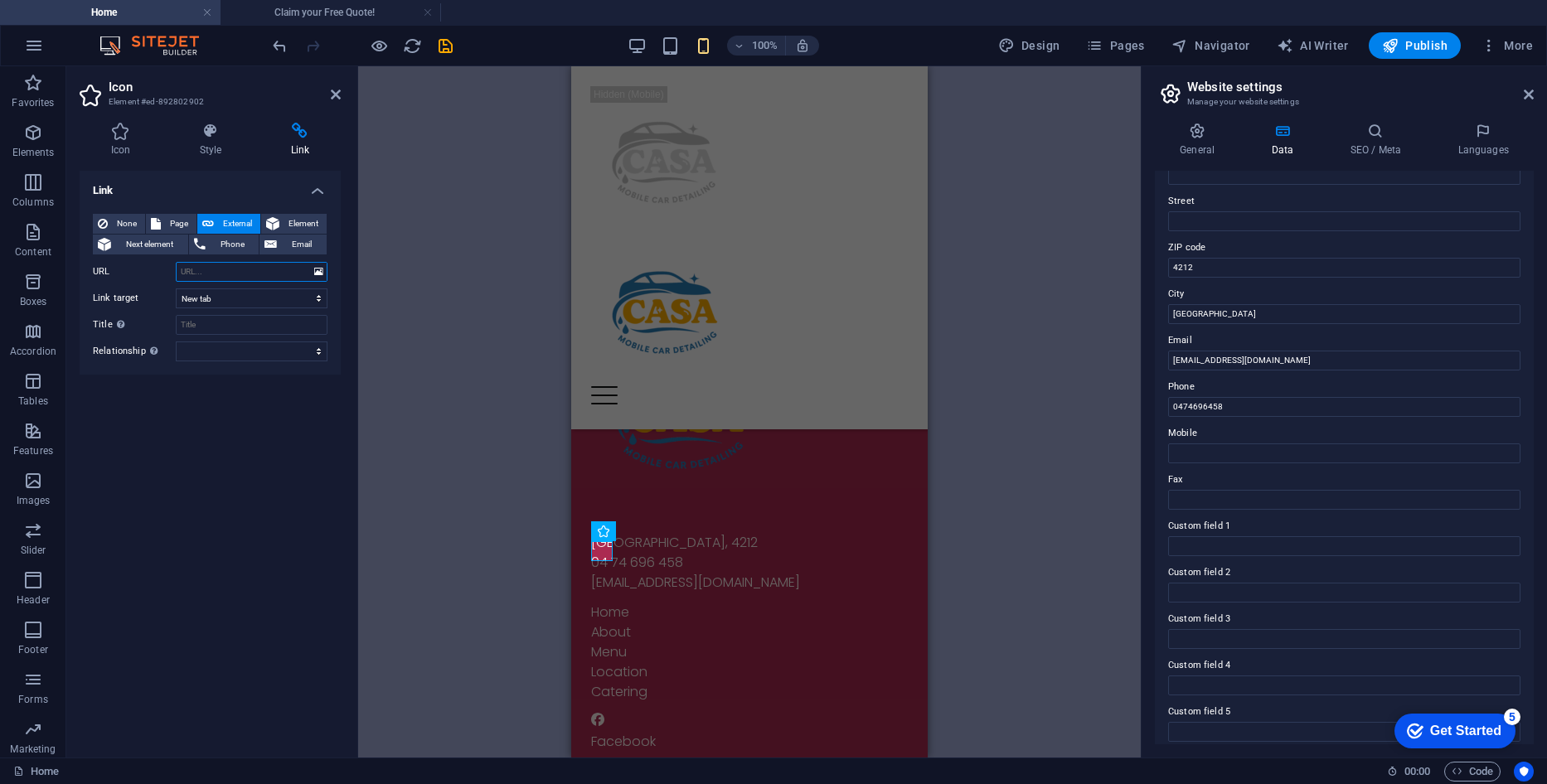
click at [242, 269] on input "URL" at bounding box center [251, 271] width 152 height 20
paste input "[URL][DOMAIN_NAME]"
type input "[URL][DOMAIN_NAME]"
click at [648, 731] on div "Facebook" at bounding box center [750, 741] width 317 height 20
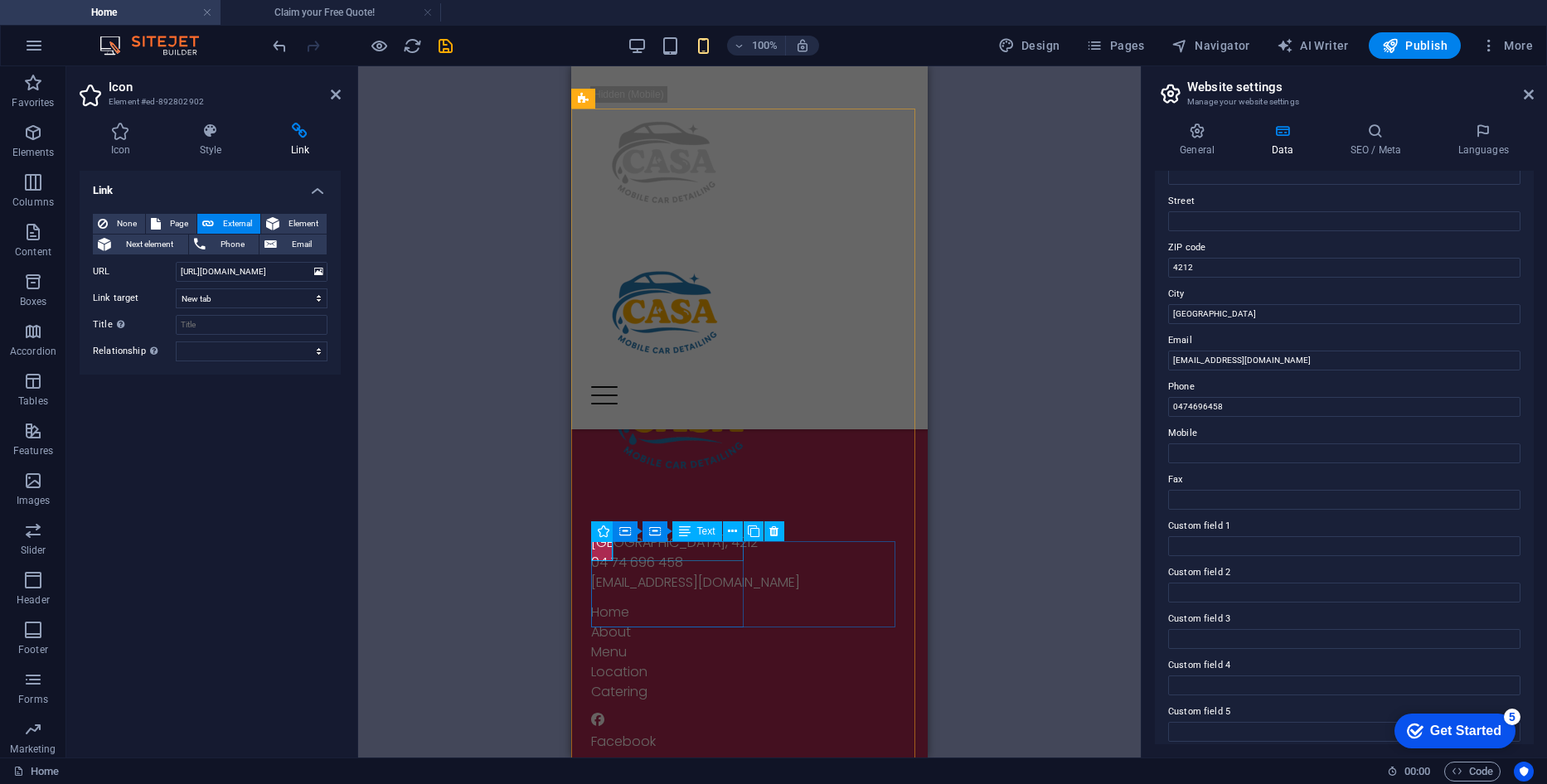
scroll to position [0, 0]
click at [648, 731] on div "Facebook" at bounding box center [750, 741] width 317 height 20
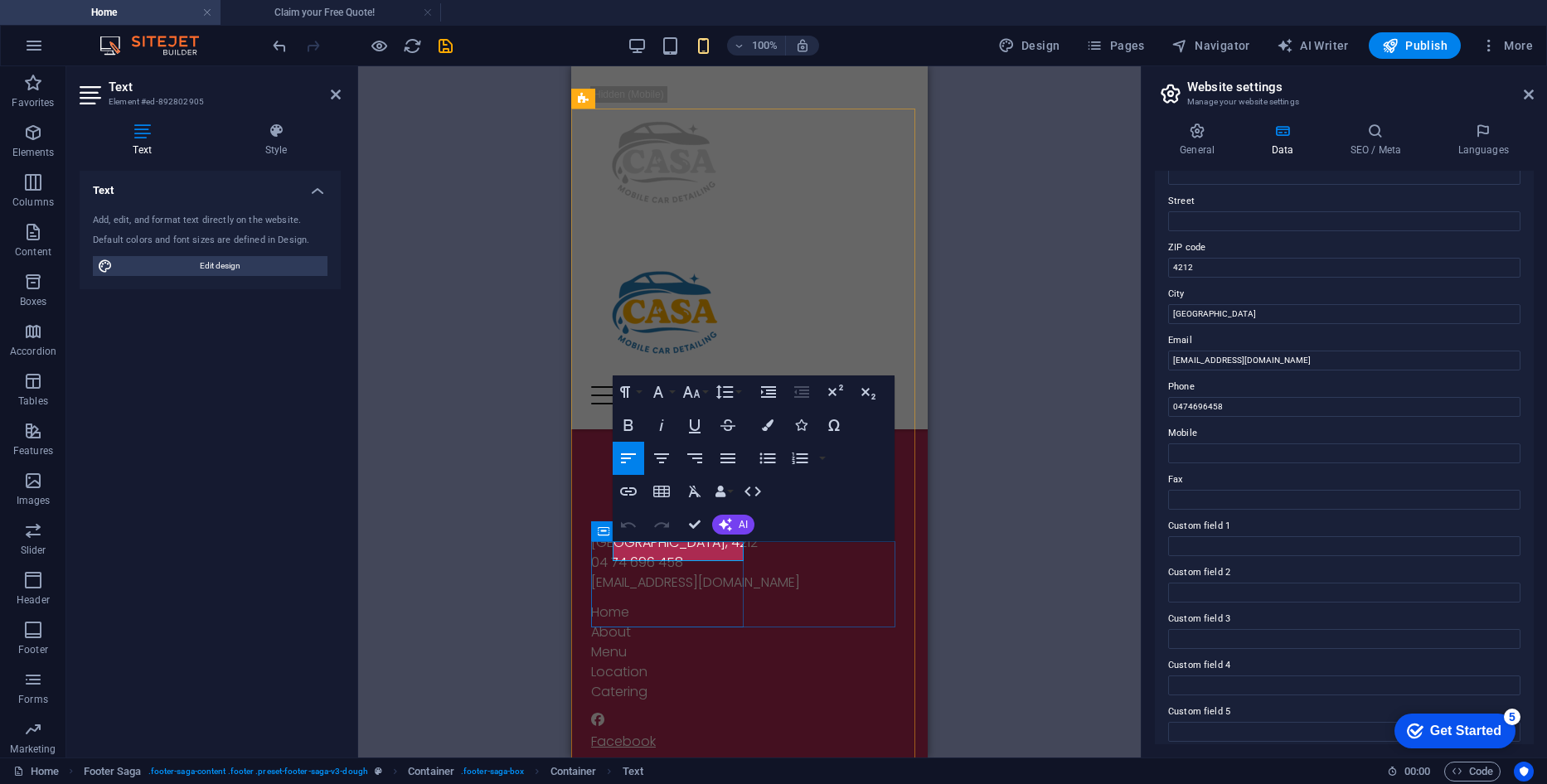
click at [649, 731] on link "Facebook" at bounding box center [623, 741] width 65 height 19
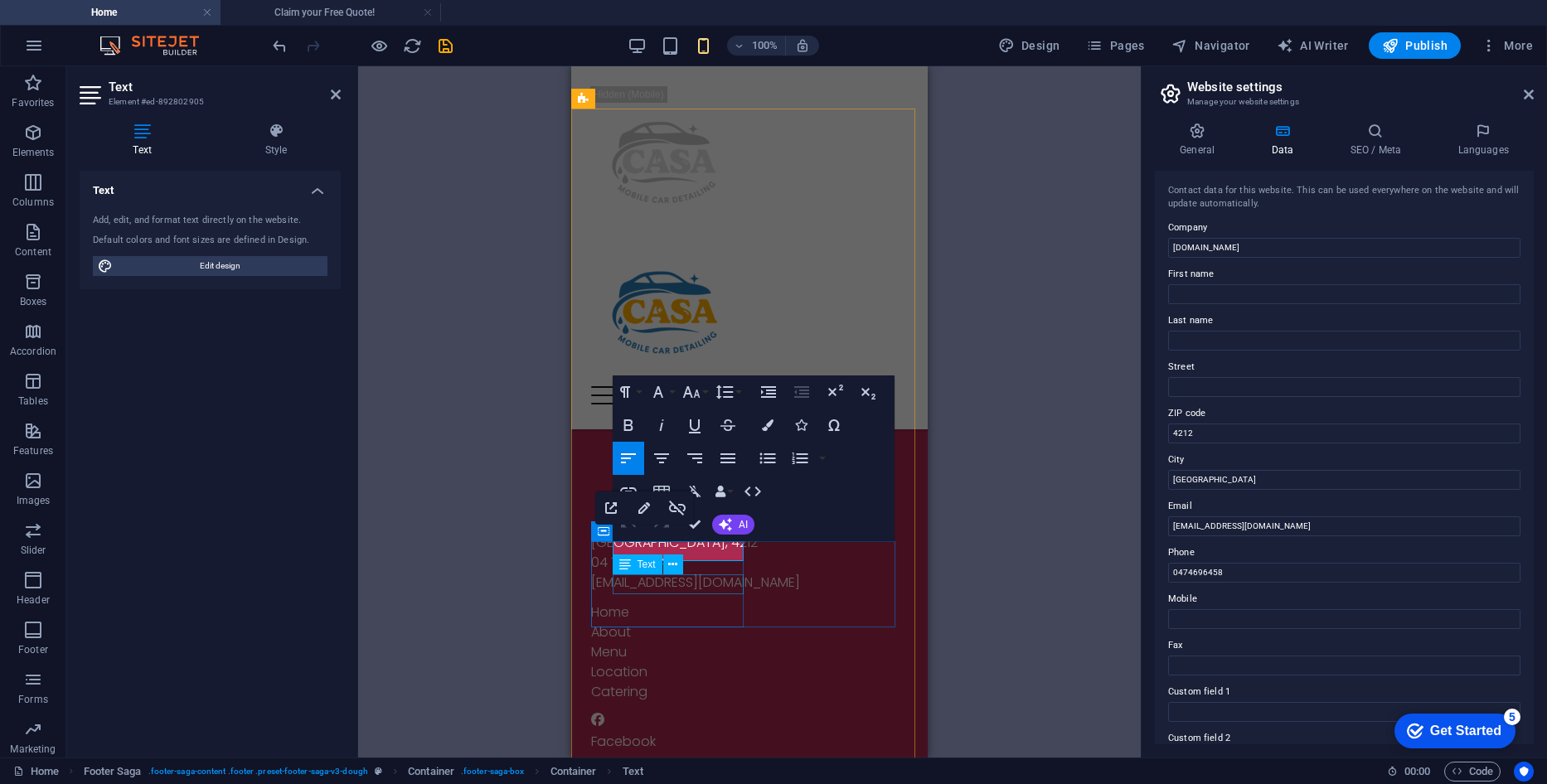
click at [640, 783] on div "Twitter" at bounding box center [750, 794] width 317 height 20
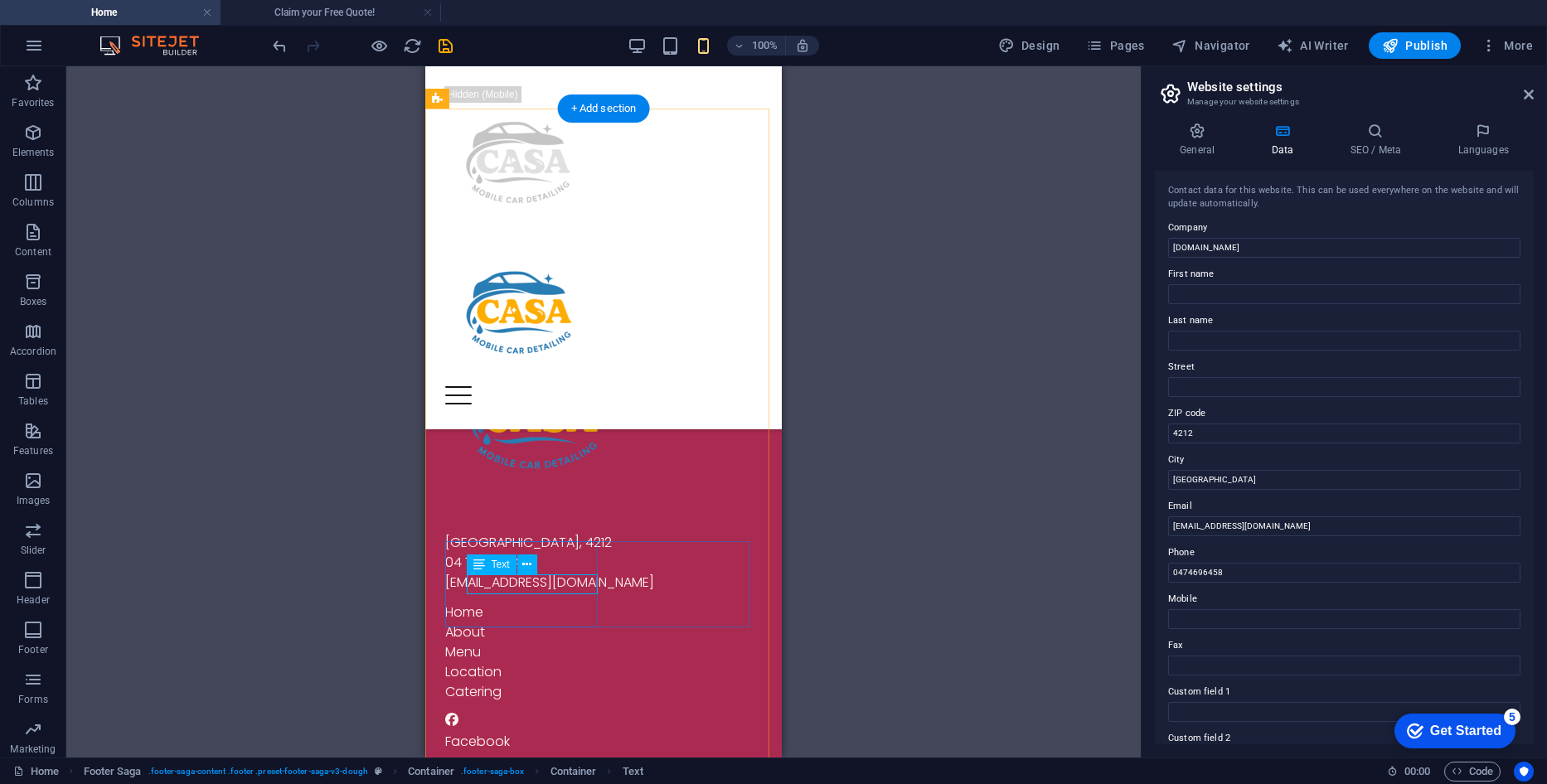
click at [597, 783] on div "Twitter" at bounding box center [603, 794] width 317 height 20
click at [449, 765] on figure at bounding box center [603, 775] width 317 height 20
select select "xMidYMid"
select select "px"
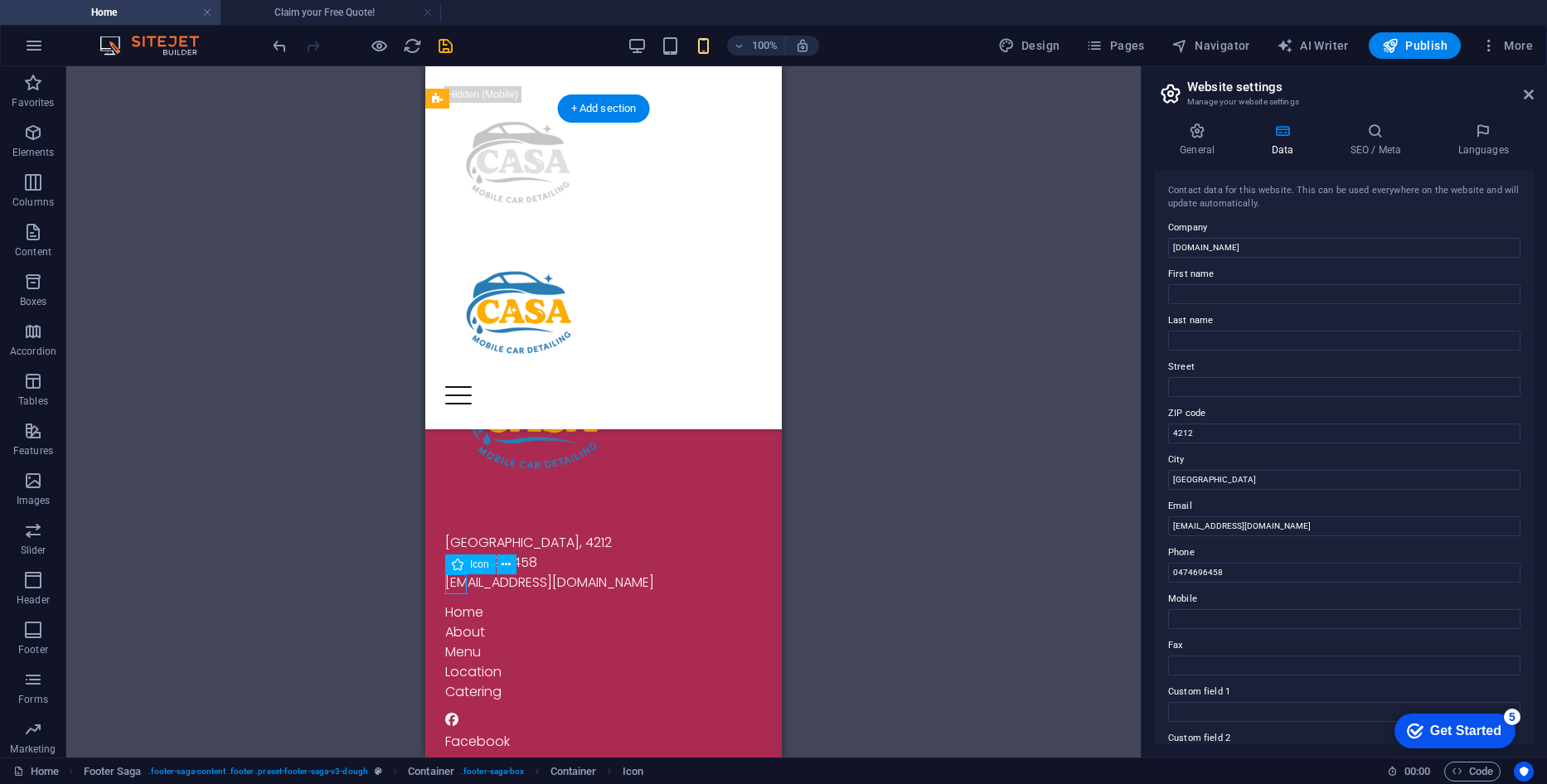
select select "px"
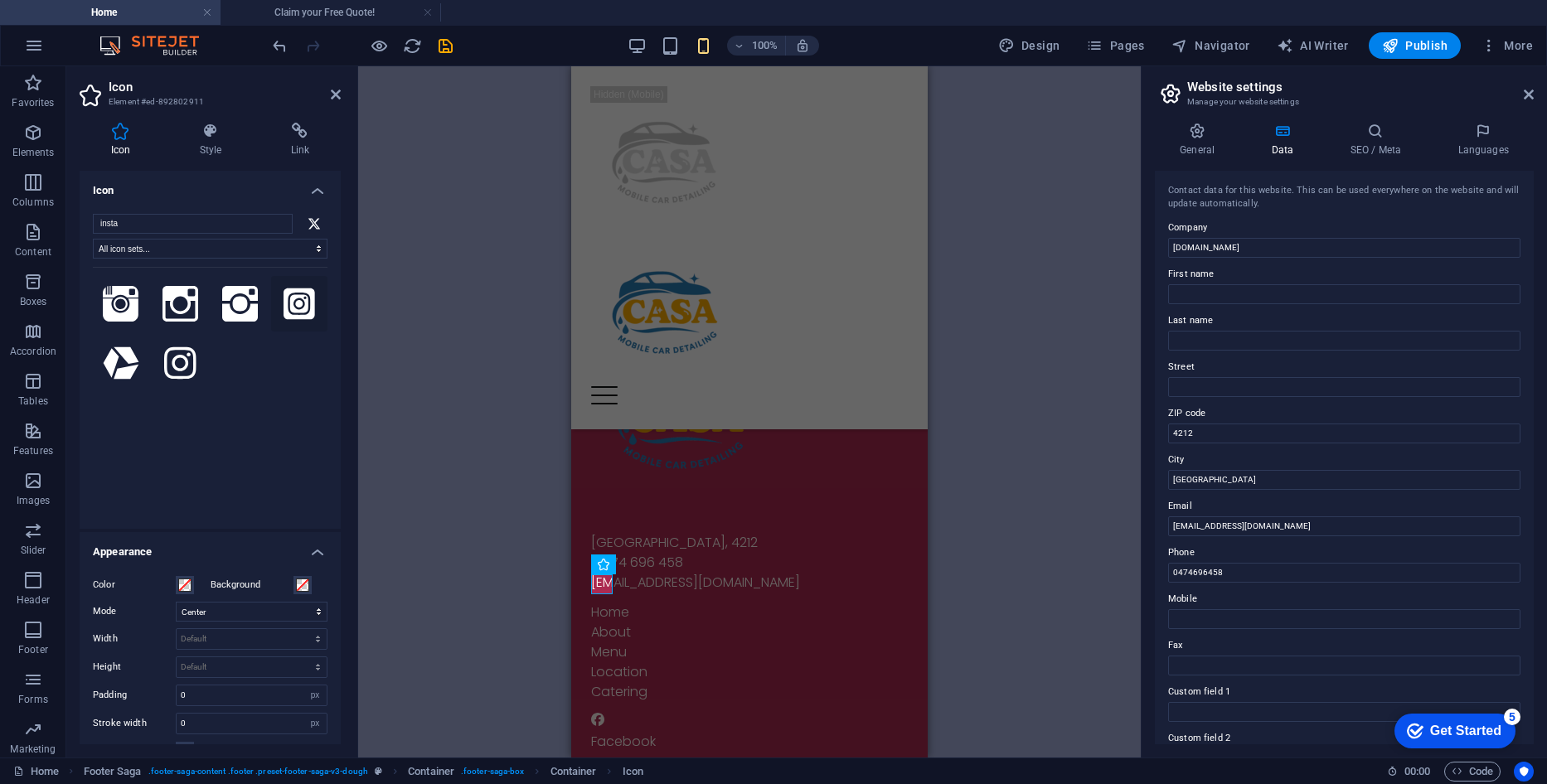
type input "insta"
click at [295, 309] on icon at bounding box center [299, 304] width 32 height 32
click at [229, 298] on icon at bounding box center [240, 304] width 37 height 37
click at [170, 315] on icon at bounding box center [180, 304] width 37 height 37
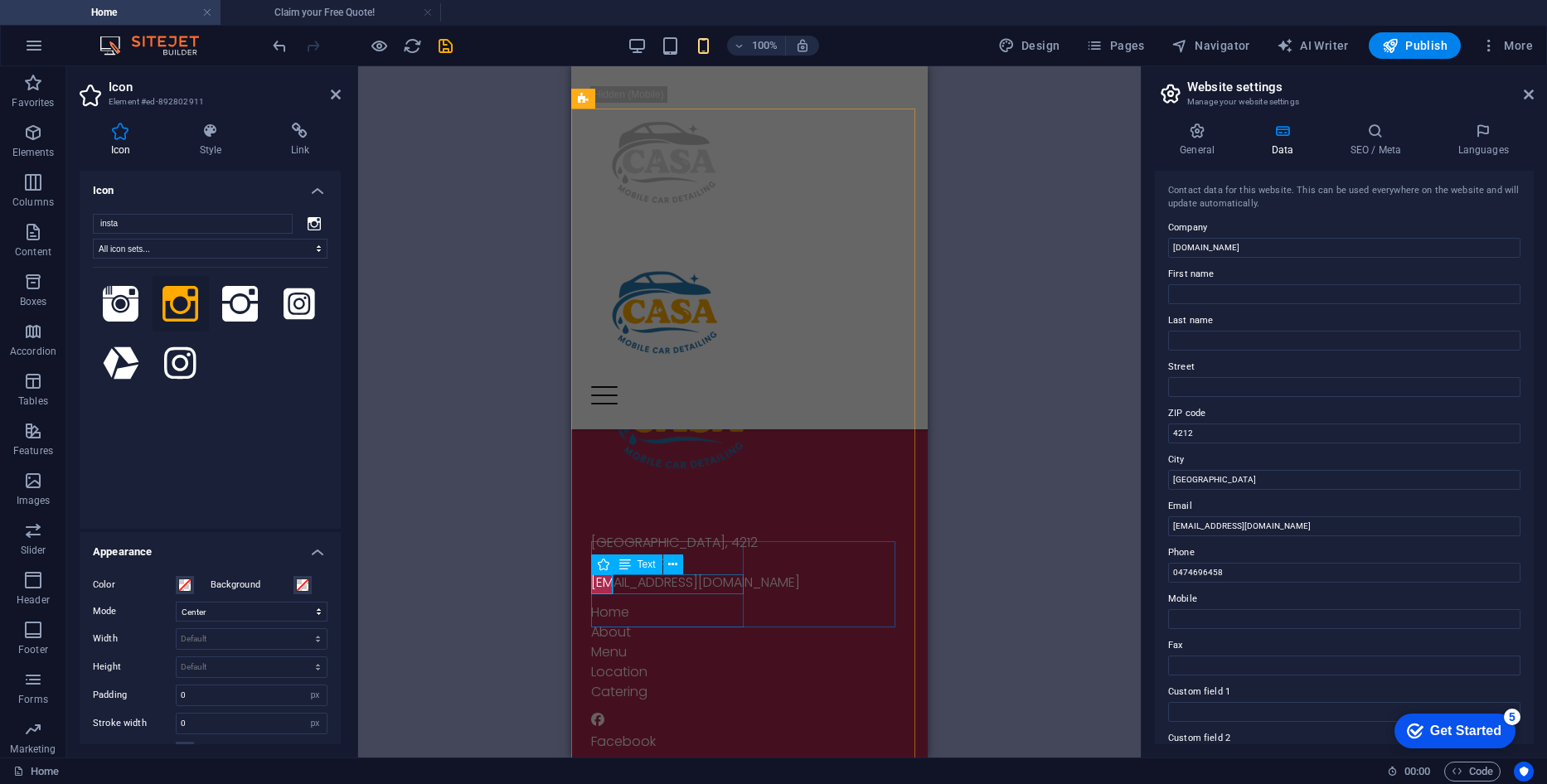
click at [629, 783] on div "Twitter" at bounding box center [750, 794] width 317 height 20
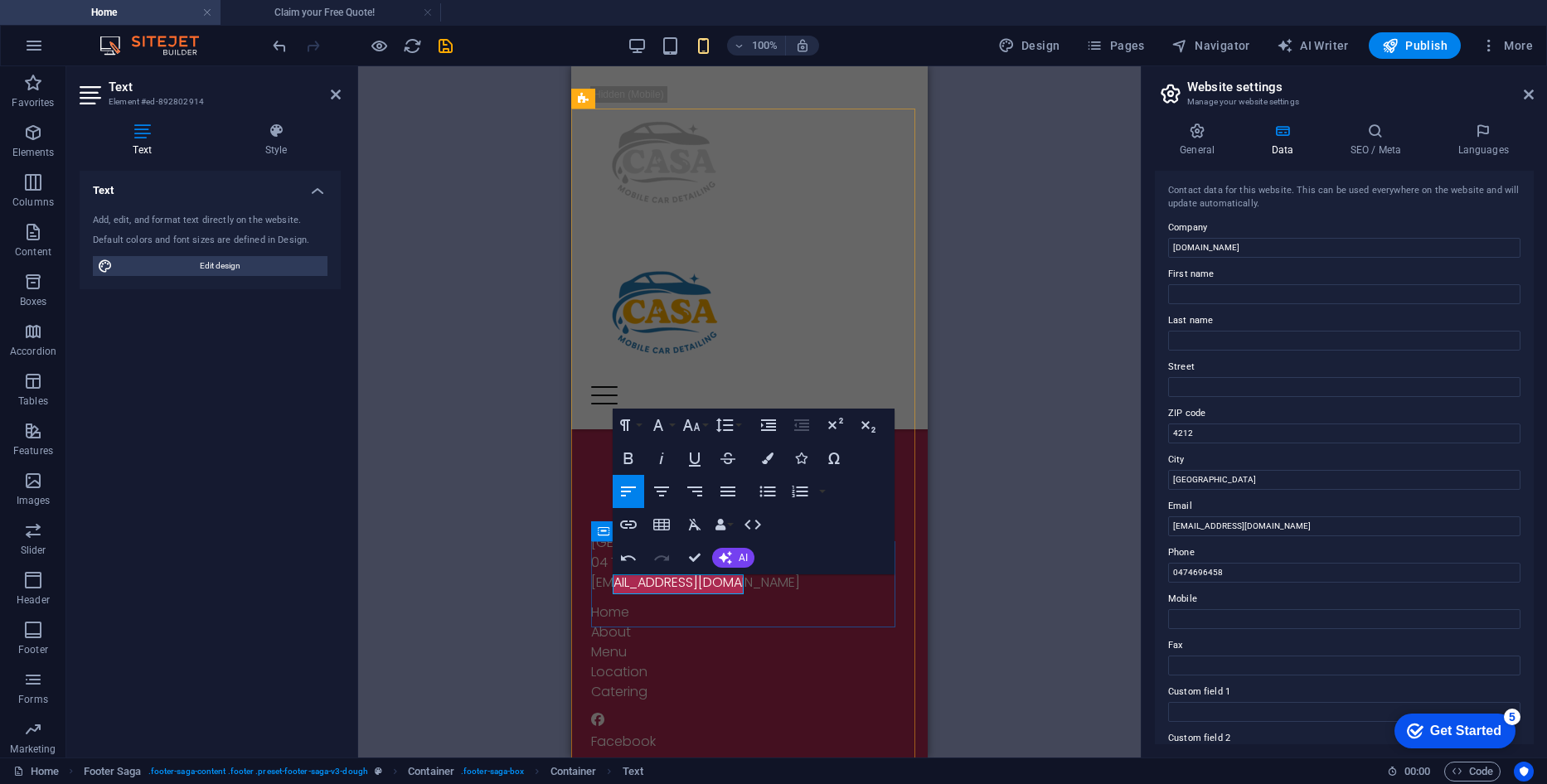
click at [772, 712] on div "Facebook Instagram Youtube" at bounding box center [750, 785] width 317 height 146
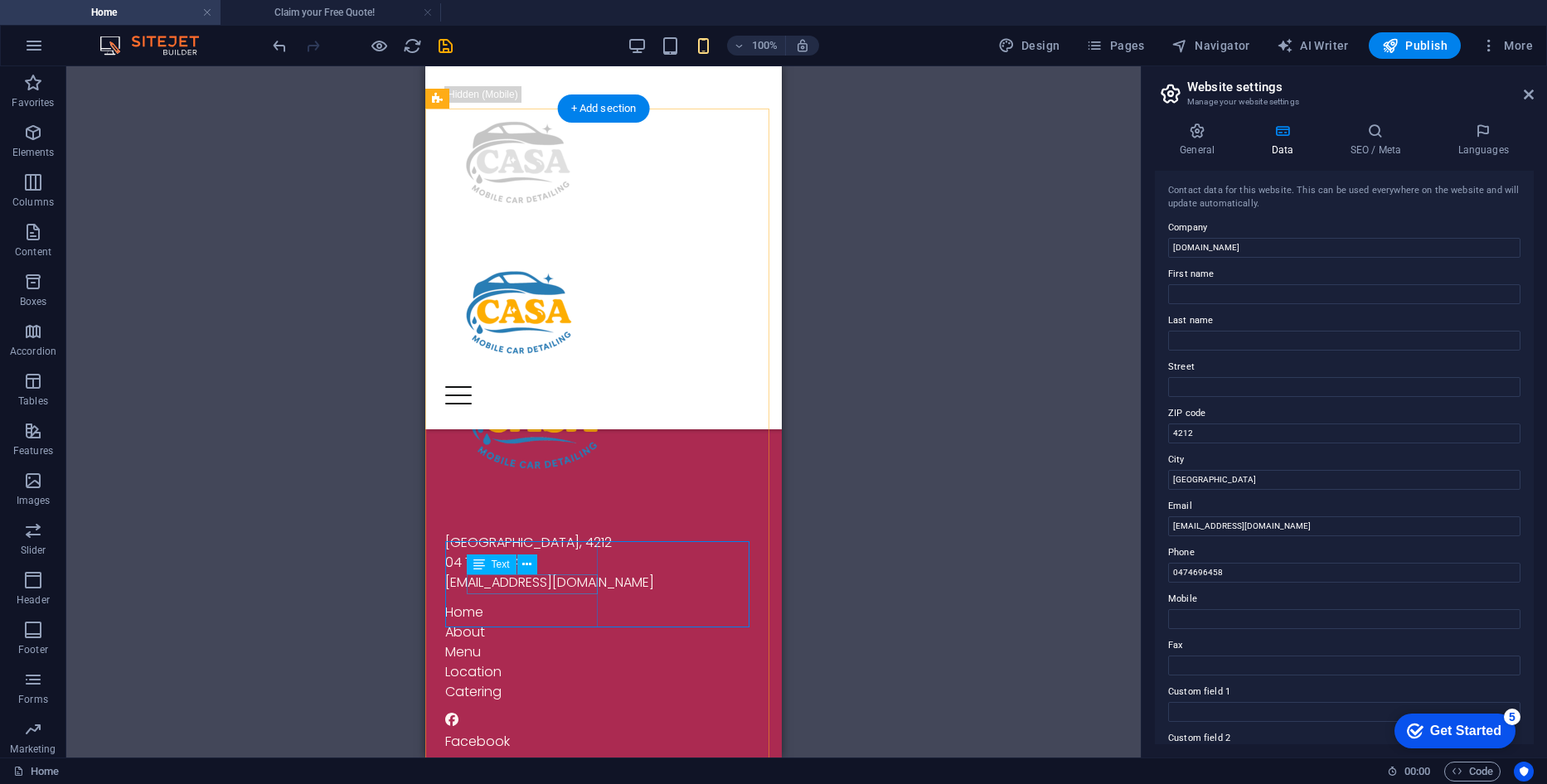
click at [518, 783] on div "Instagram" at bounding box center [603, 794] width 317 height 20
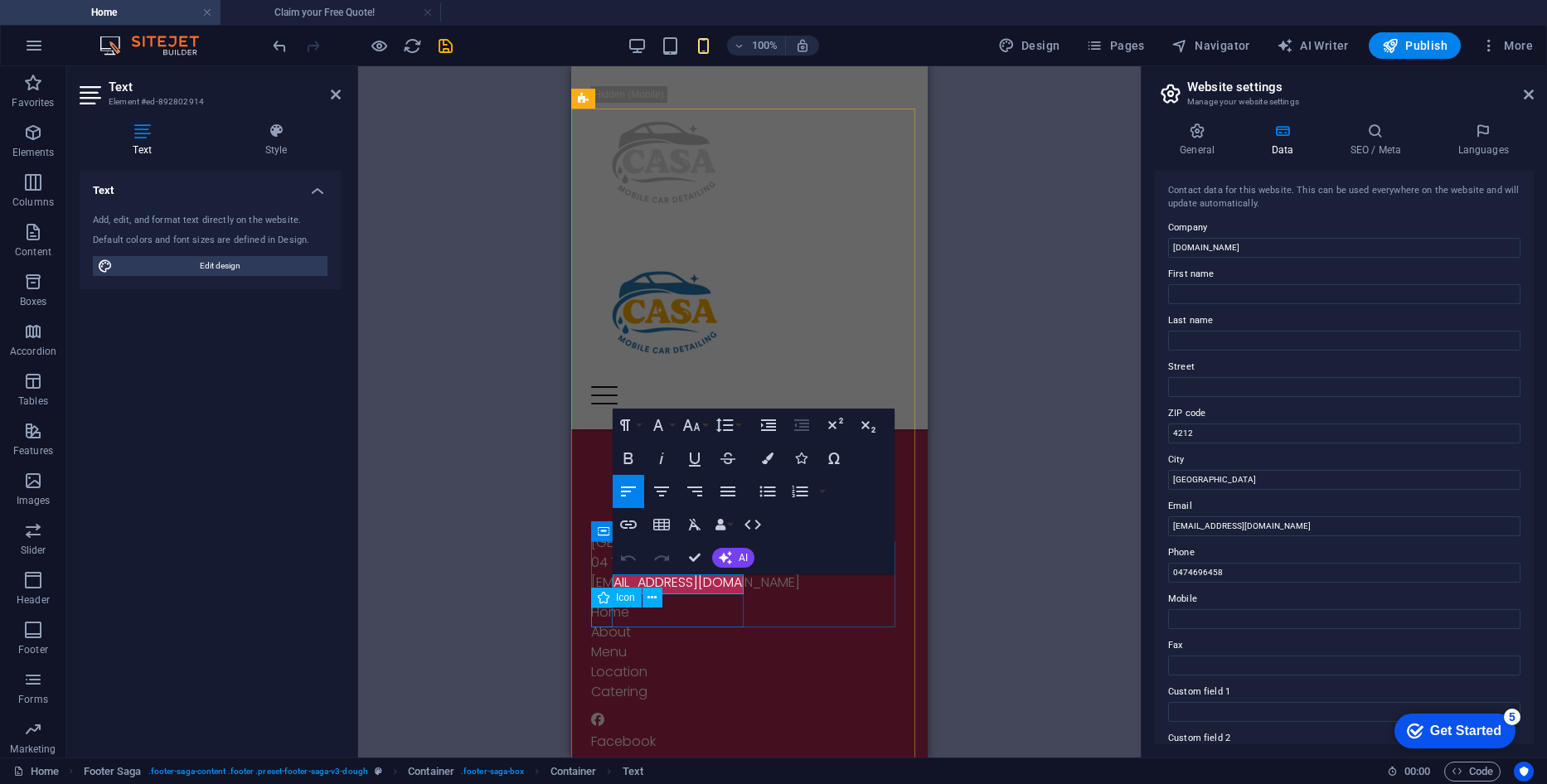
select select "xMidYMid"
select select "px"
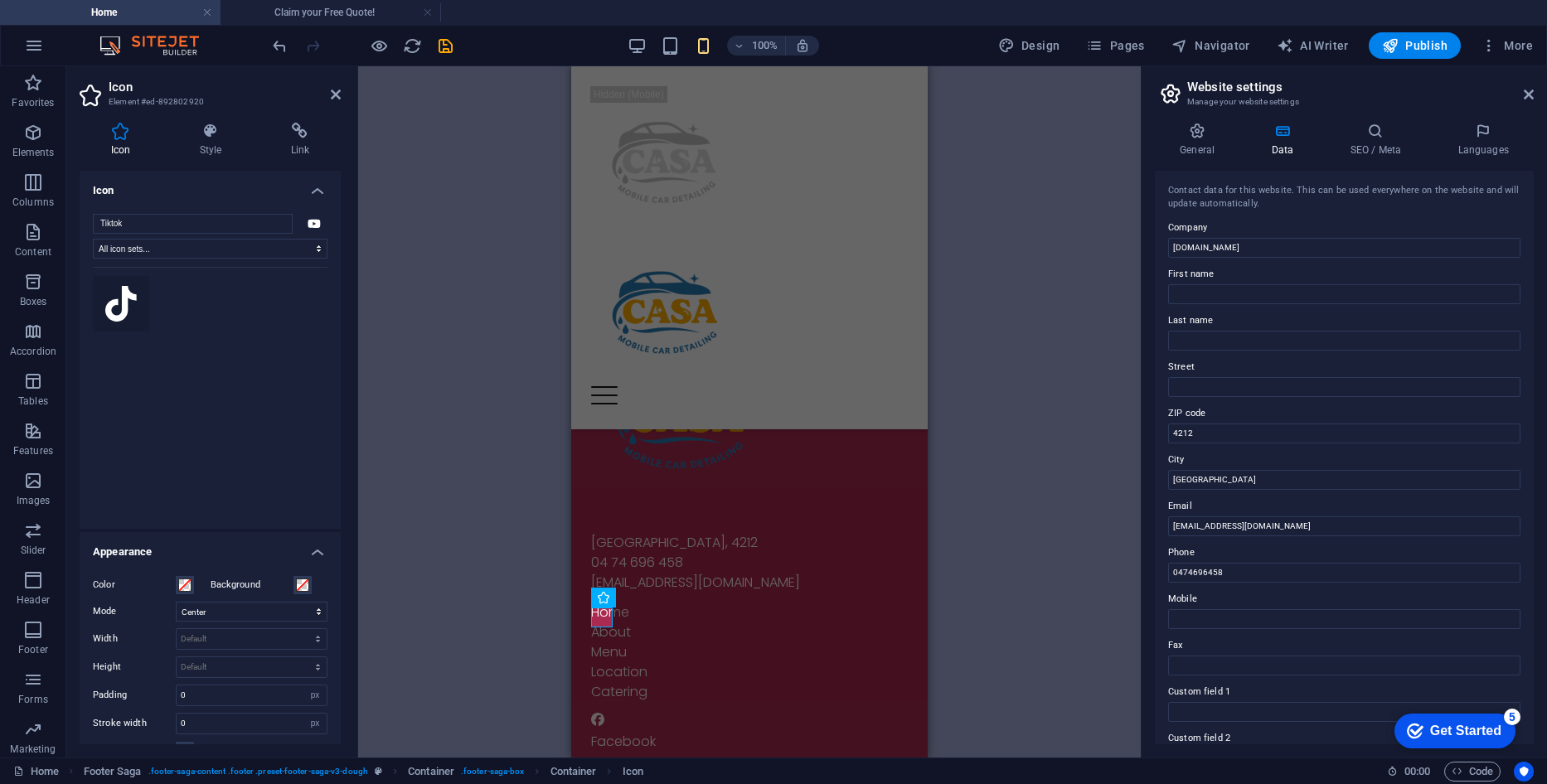
type input "Tiktok"
click at [107, 306] on icon at bounding box center [121, 304] width 32 height 37
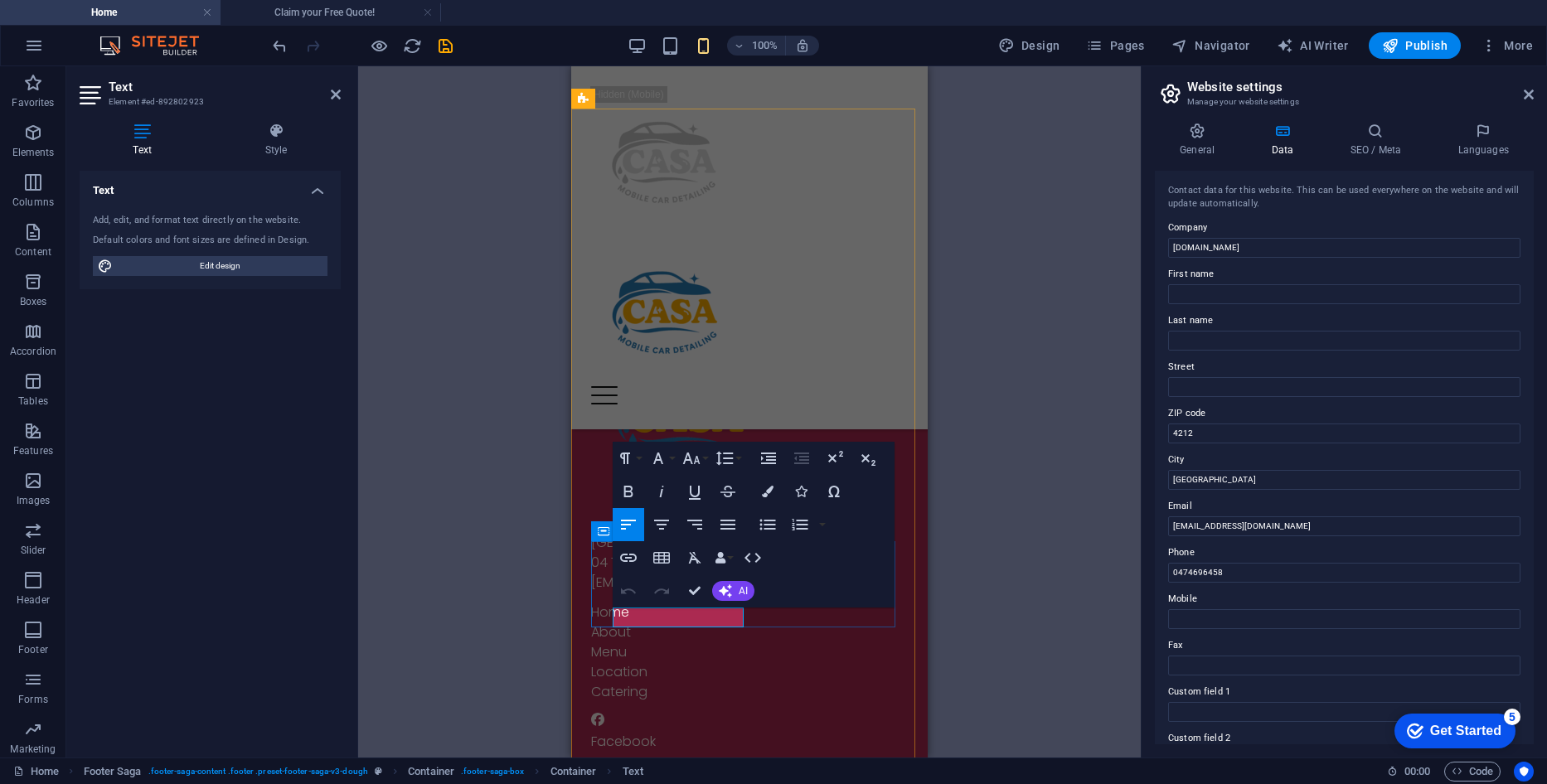
click at [777, 629] on div "[GEOGRAPHIC_DATA] 04 74 696 458 [EMAIL_ADDRESS][DOMAIN_NAME] Home About Menu Lo…" at bounding box center [750, 634] width 356 height 671
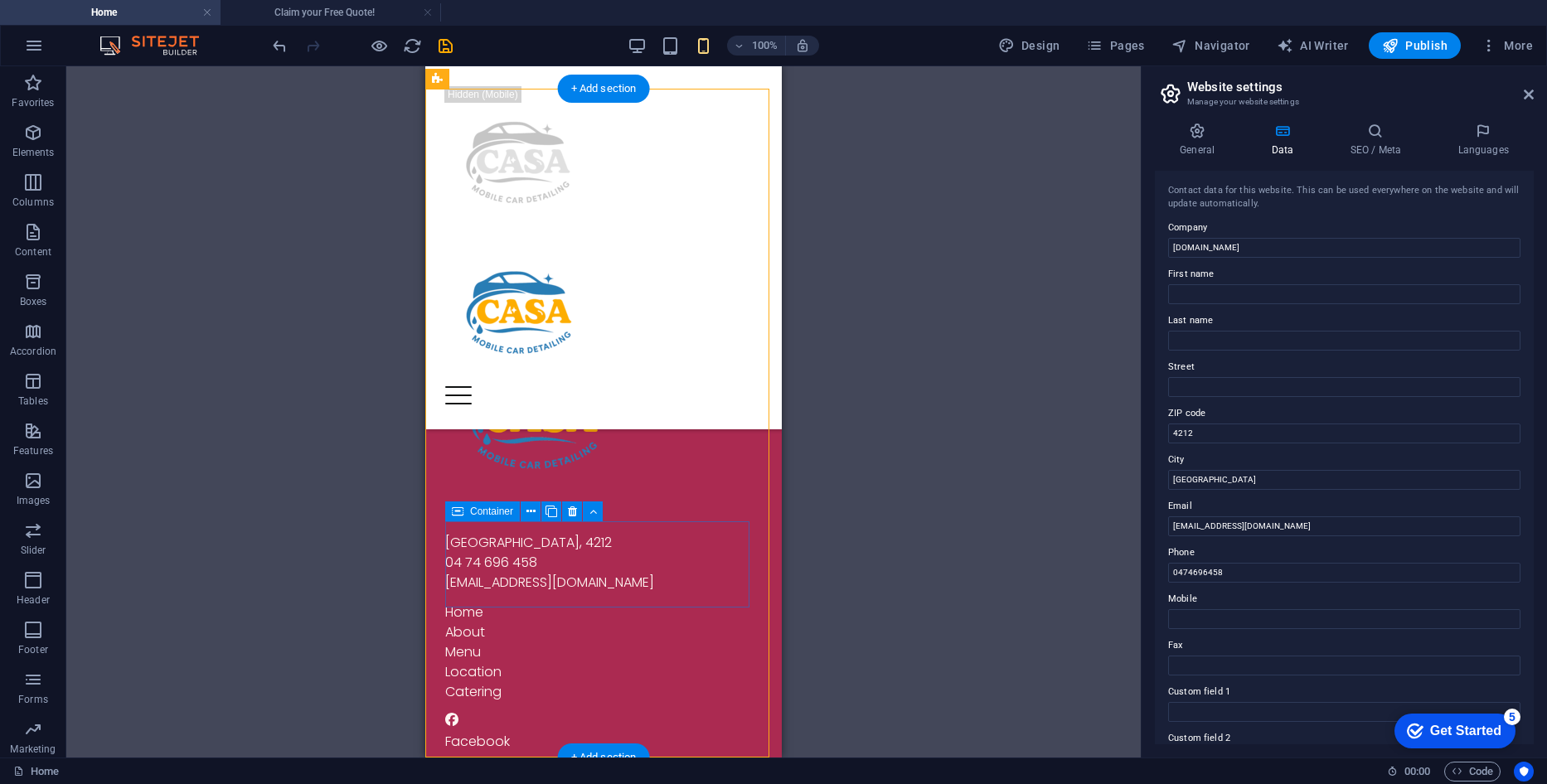
scroll to position [5192, 0]
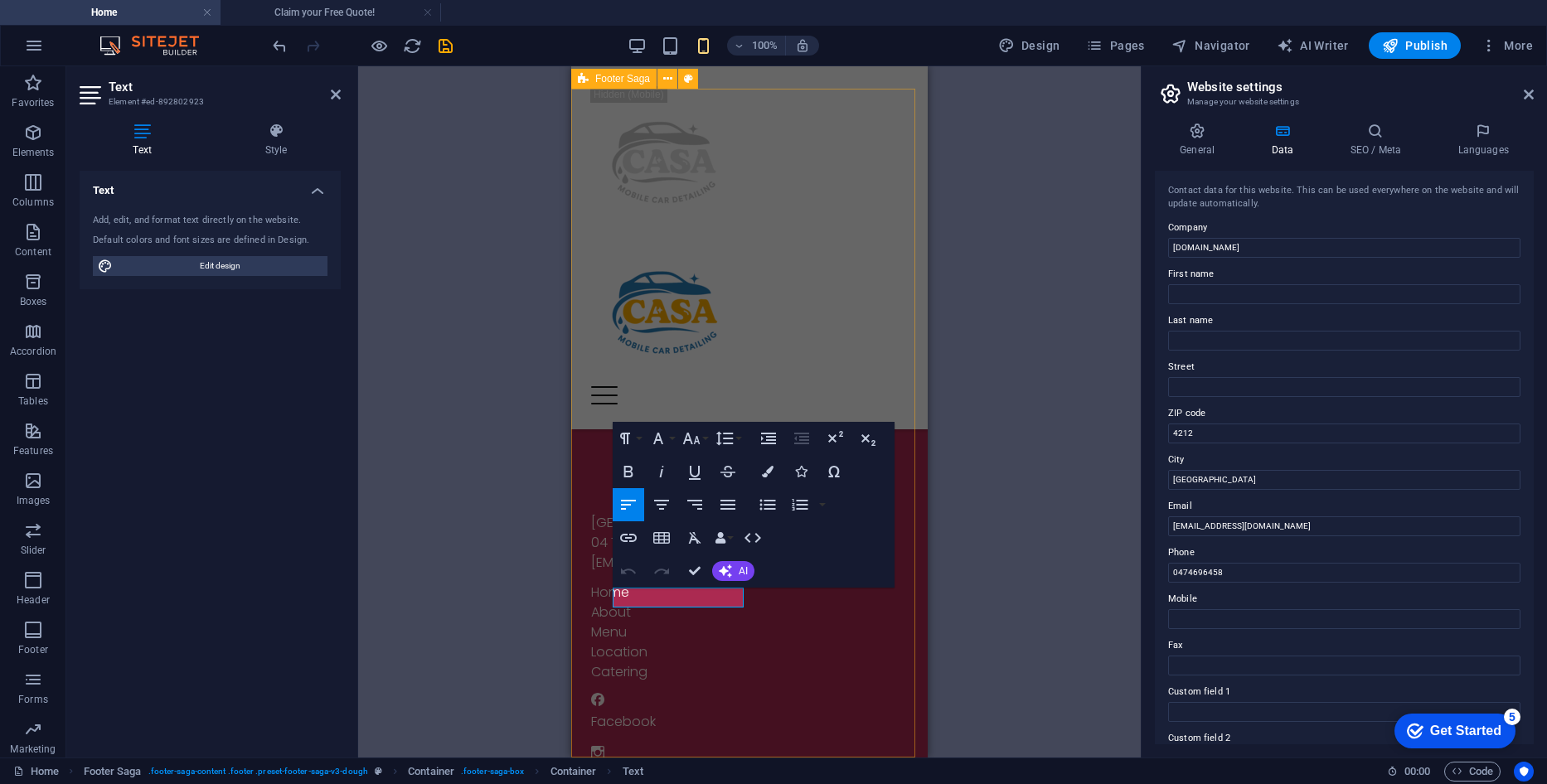
click at [631, 621] on div "[GEOGRAPHIC_DATA] 04 74 696 458 [EMAIL_ADDRESS][DOMAIN_NAME] Home About Menu Lo…" at bounding box center [750, 614] width 356 height 671
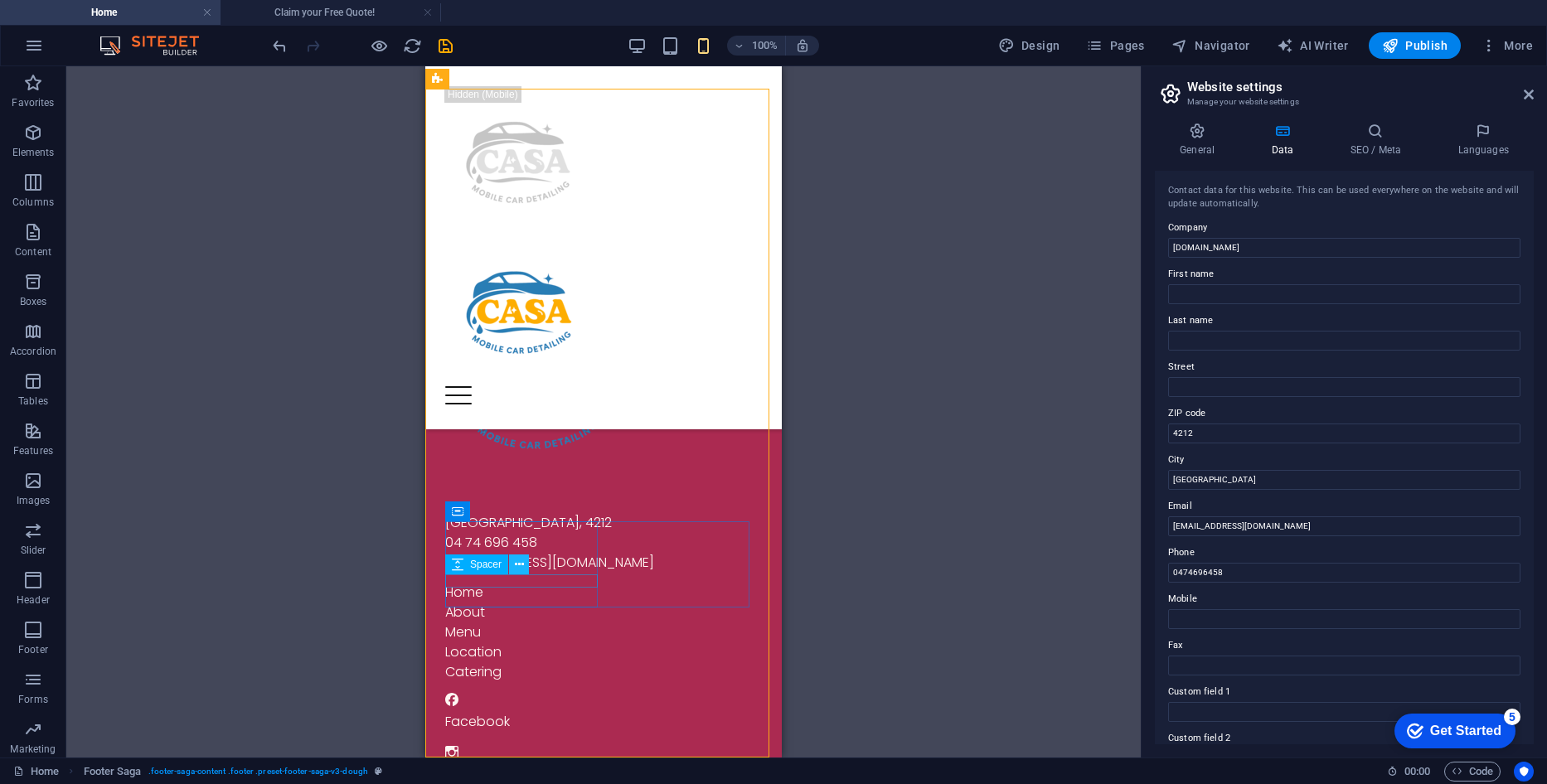
click at [519, 565] on icon at bounding box center [520, 565] width 9 height 18
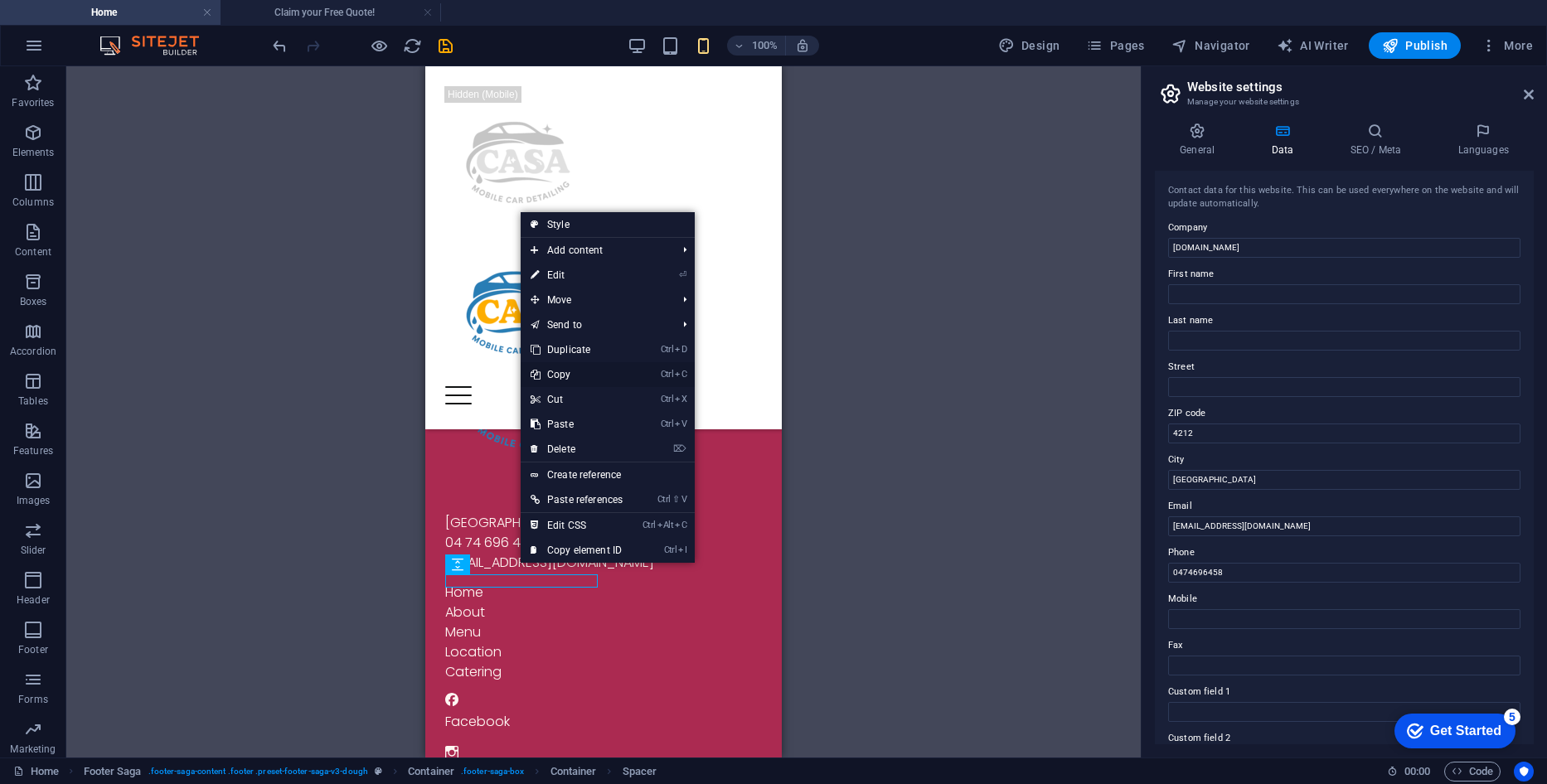
click at [583, 376] on link "Ctrl C Copy" at bounding box center [576, 374] width 112 height 25
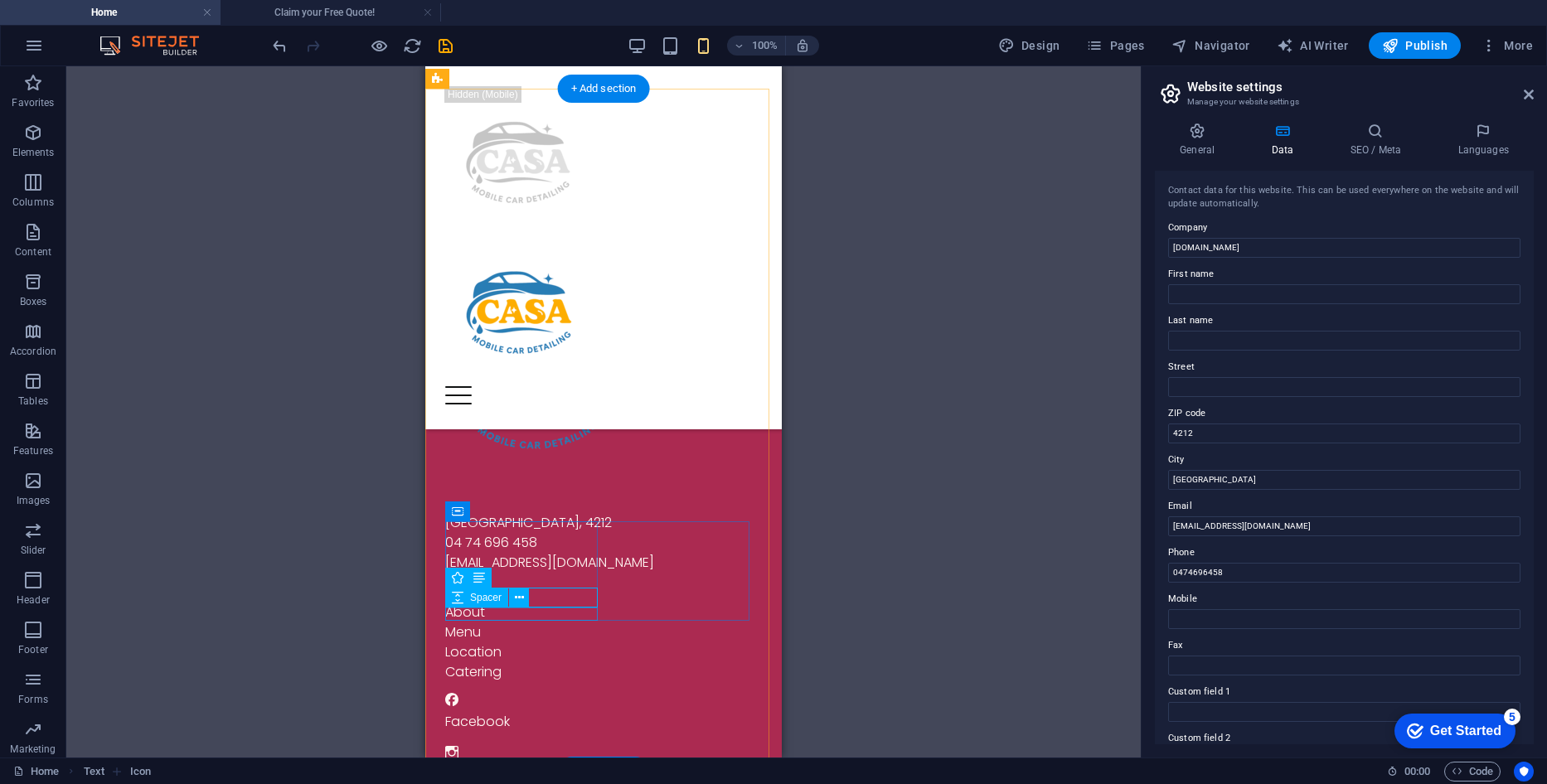
select select "xMidYMid"
select select "px"
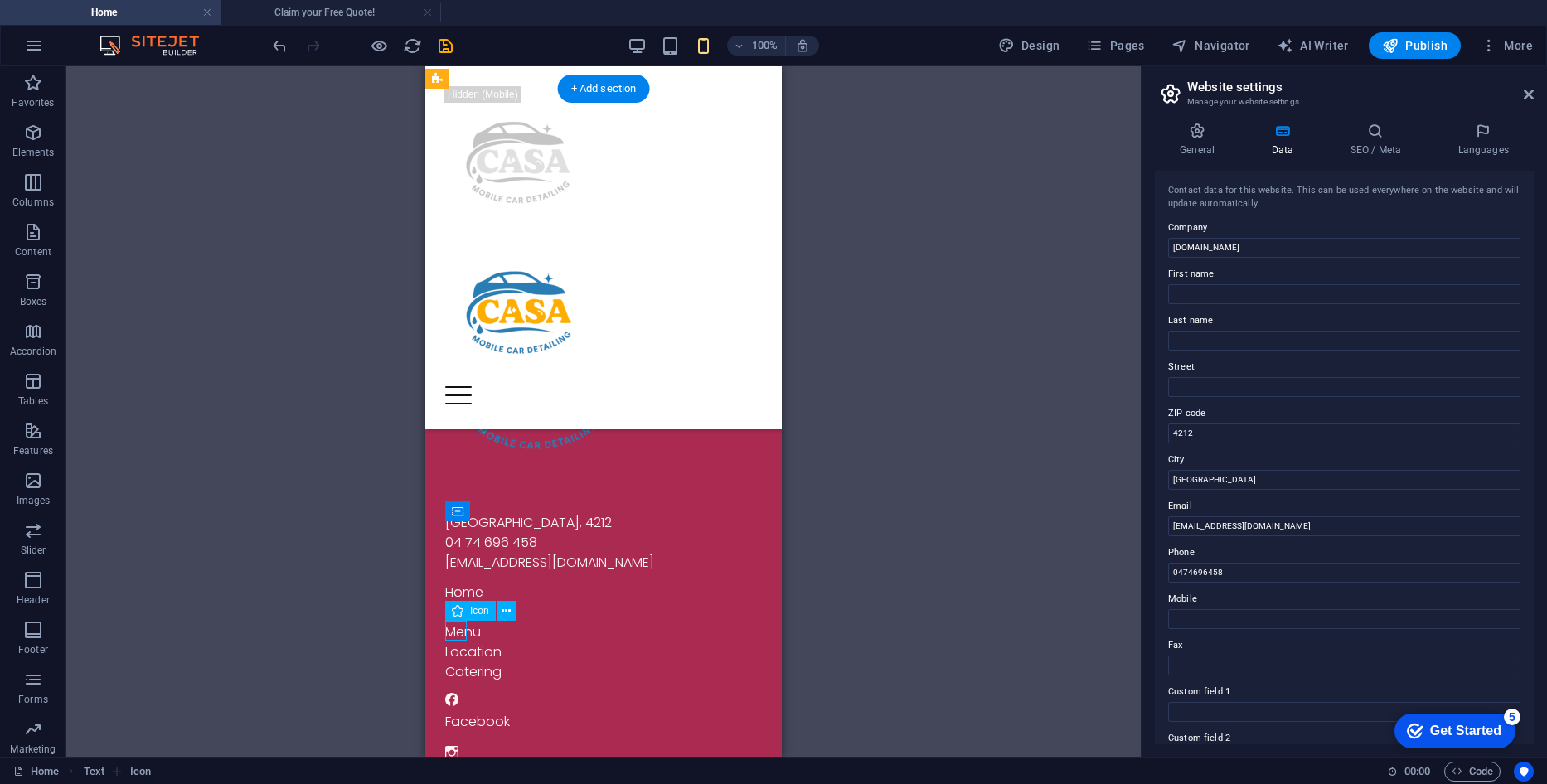
select select "px"
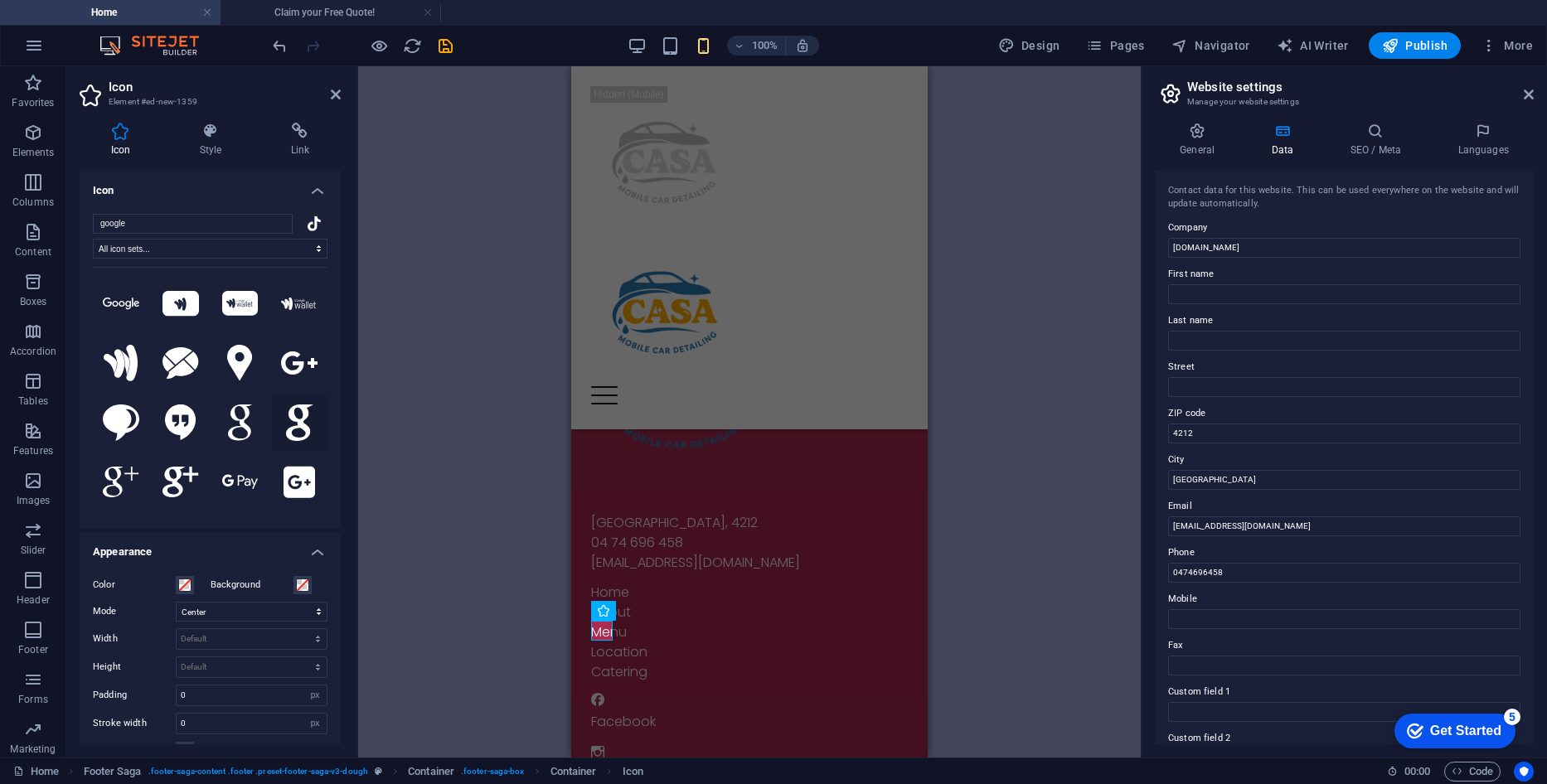
type input "google"
click at [300, 426] on icon at bounding box center [299, 422] width 27 height 37
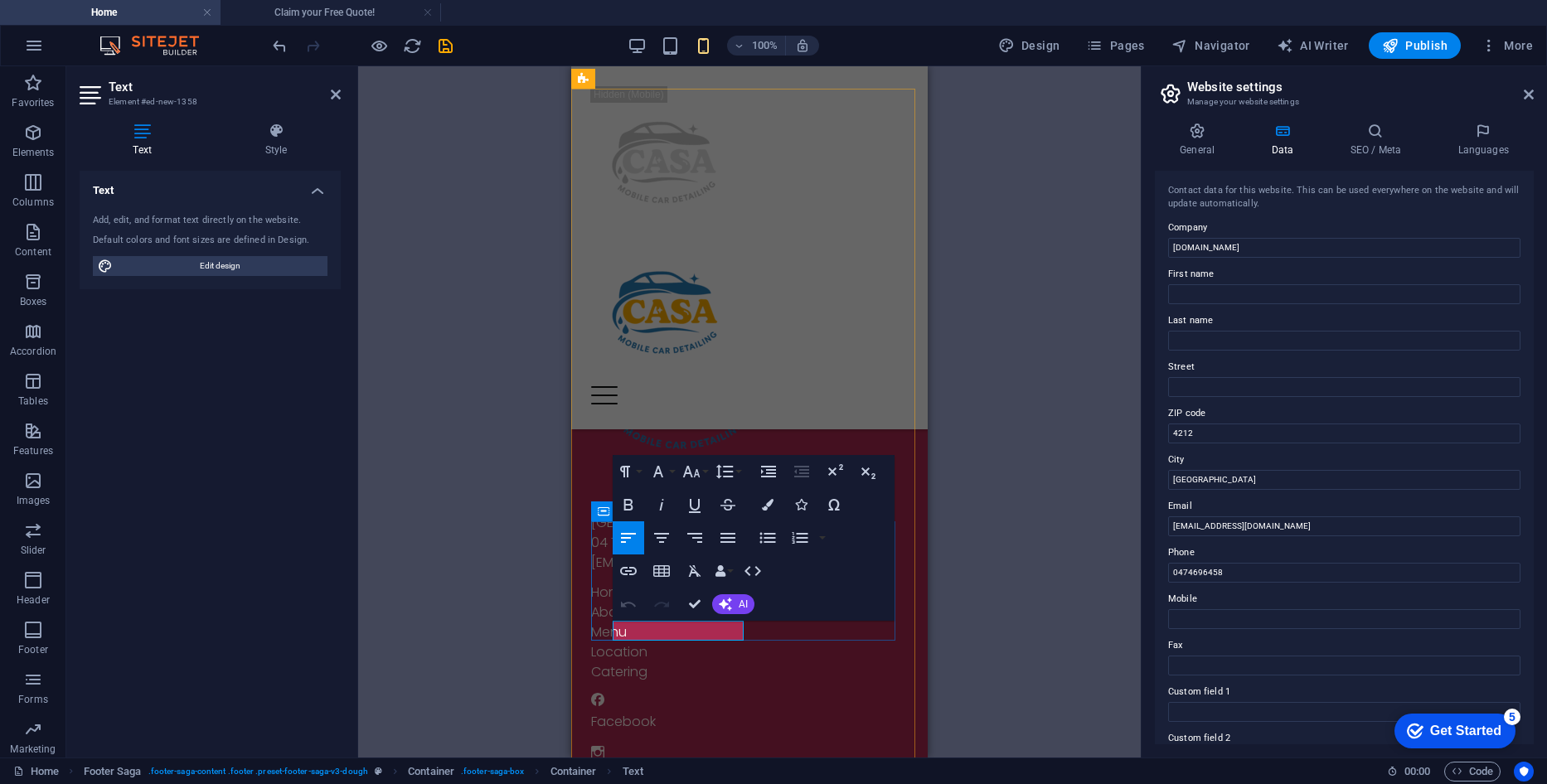
click at [740, 653] on div "[GEOGRAPHIC_DATA] 04 74 696 458 [EMAIL_ADDRESS][DOMAIN_NAME] Home About Menu Lo…" at bounding box center [750, 641] width 356 height 723
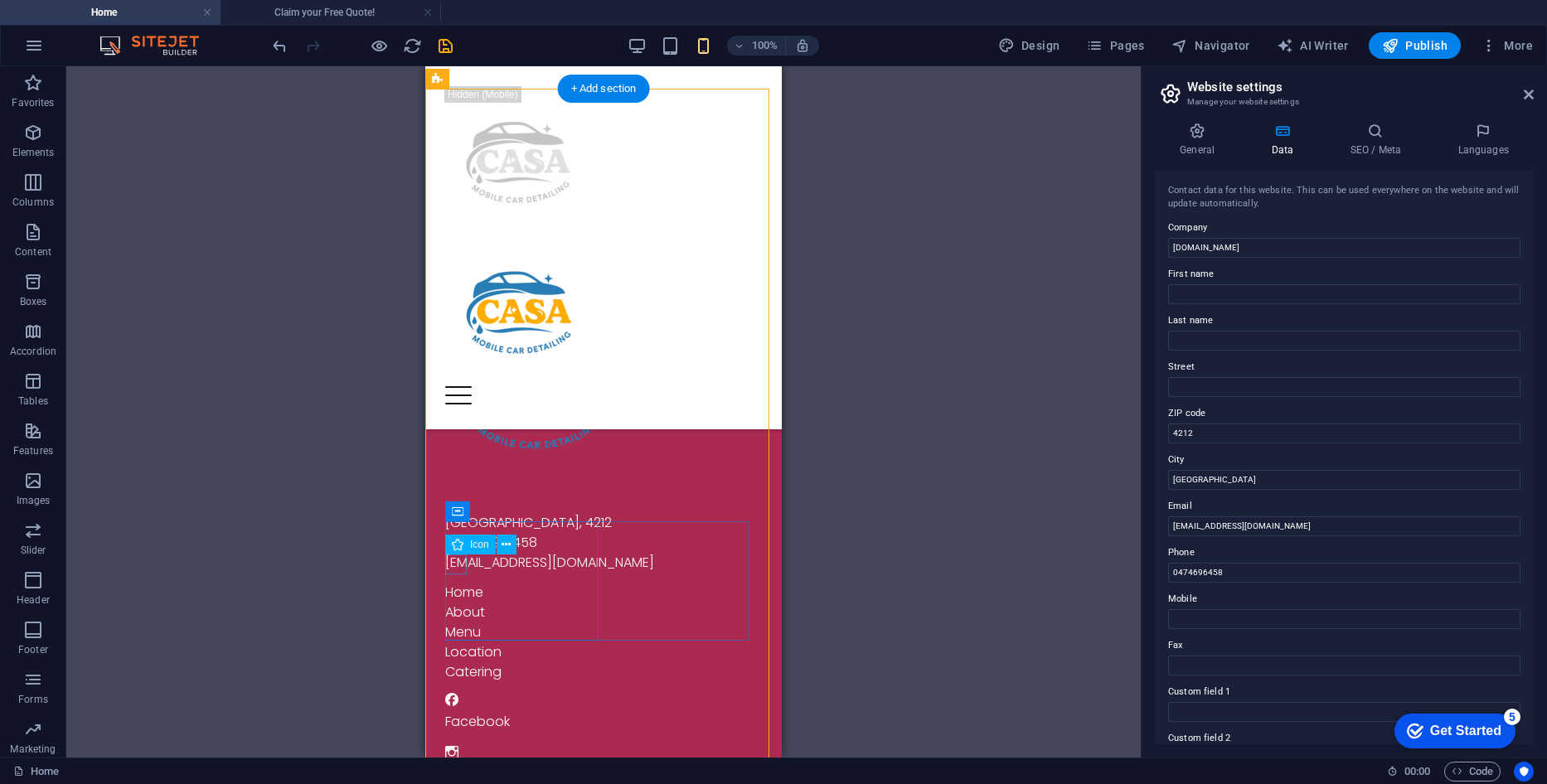
click at [454, 745] on figure at bounding box center [603, 754] width 317 height 20
select select "xMidYMid"
select select "px"
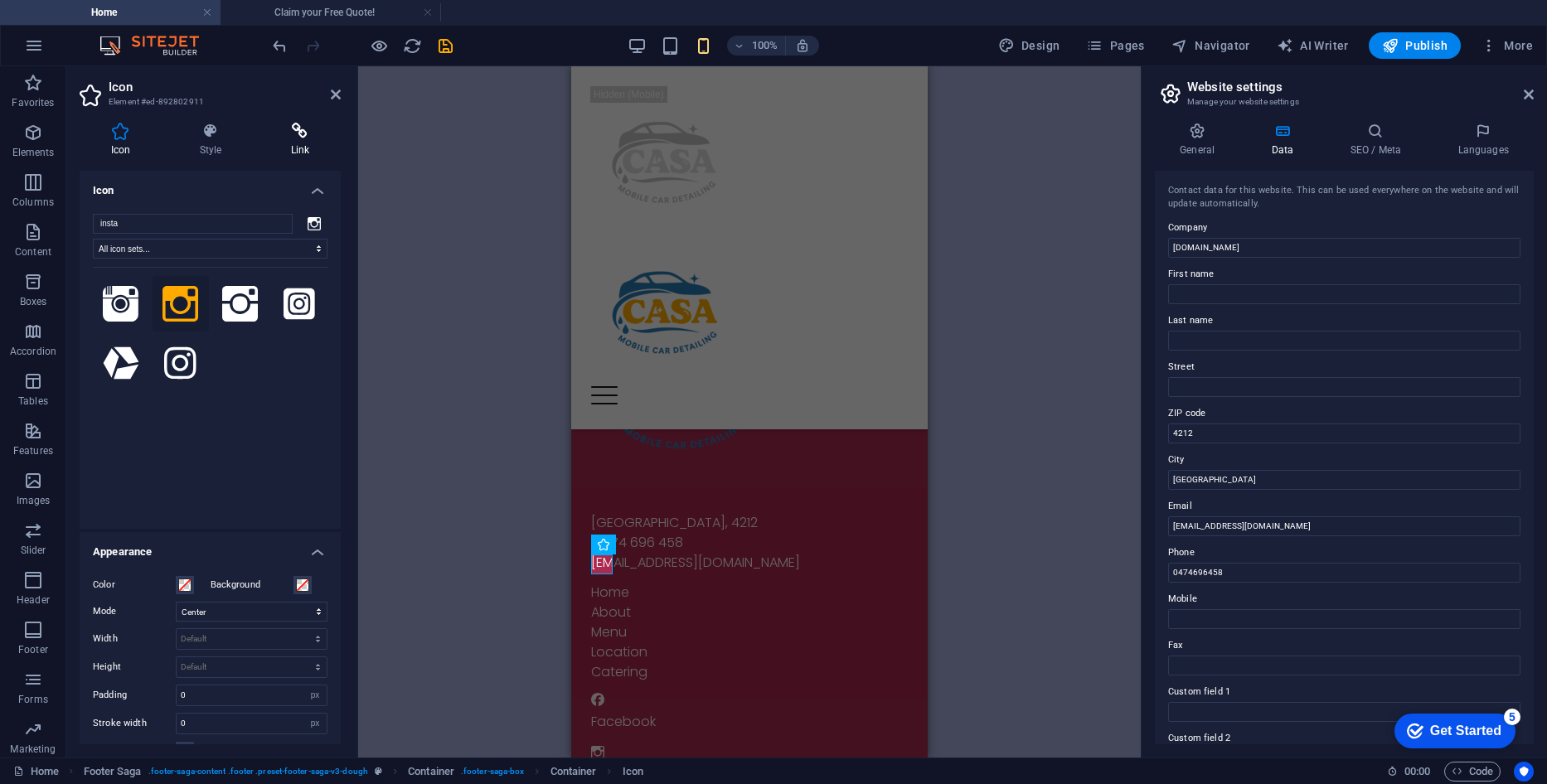
click at [287, 143] on h4 "Link" at bounding box center [300, 140] width 82 height 35
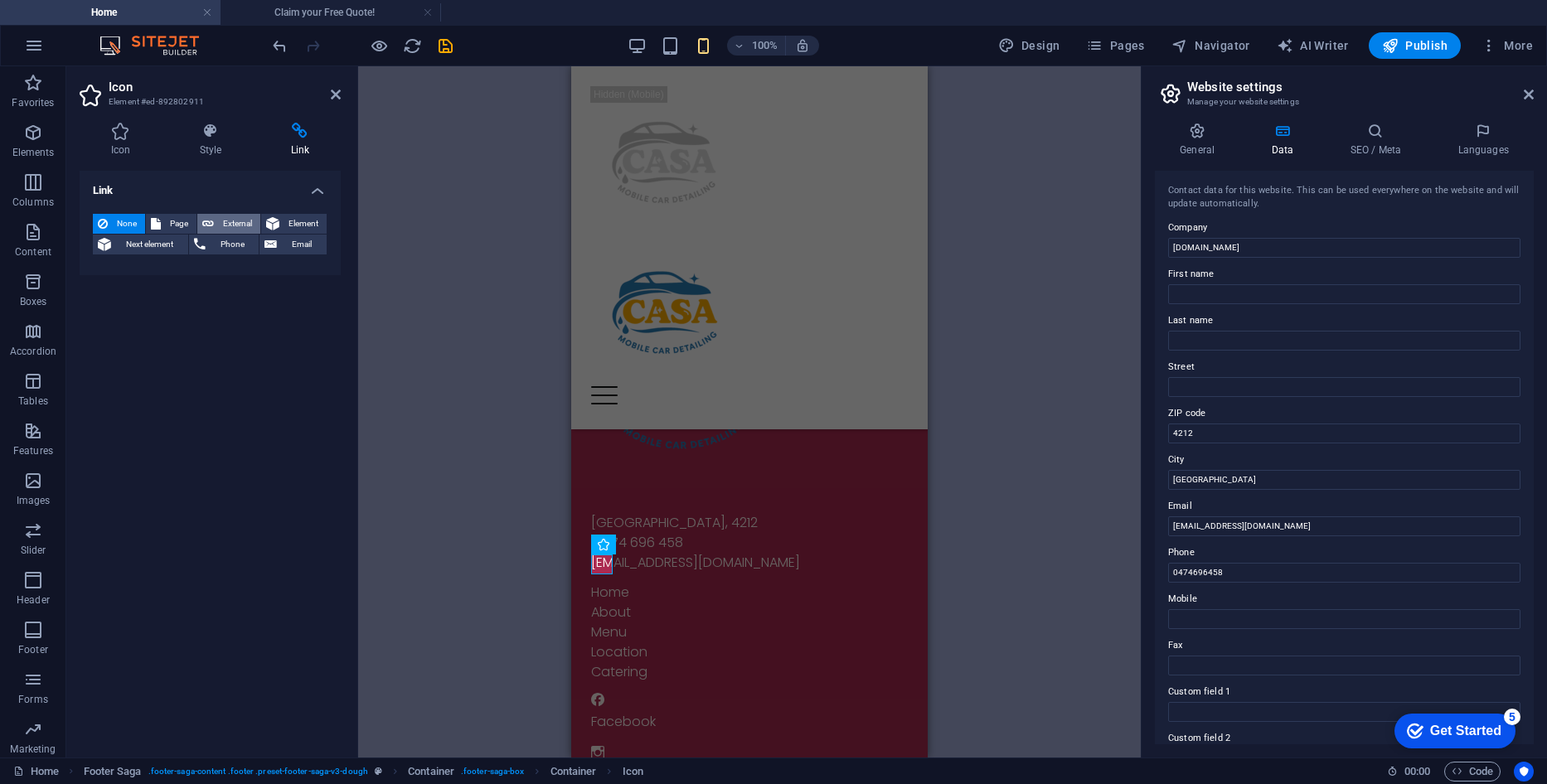
click at [232, 222] on span "External" at bounding box center [236, 223] width 37 height 20
select select "blank"
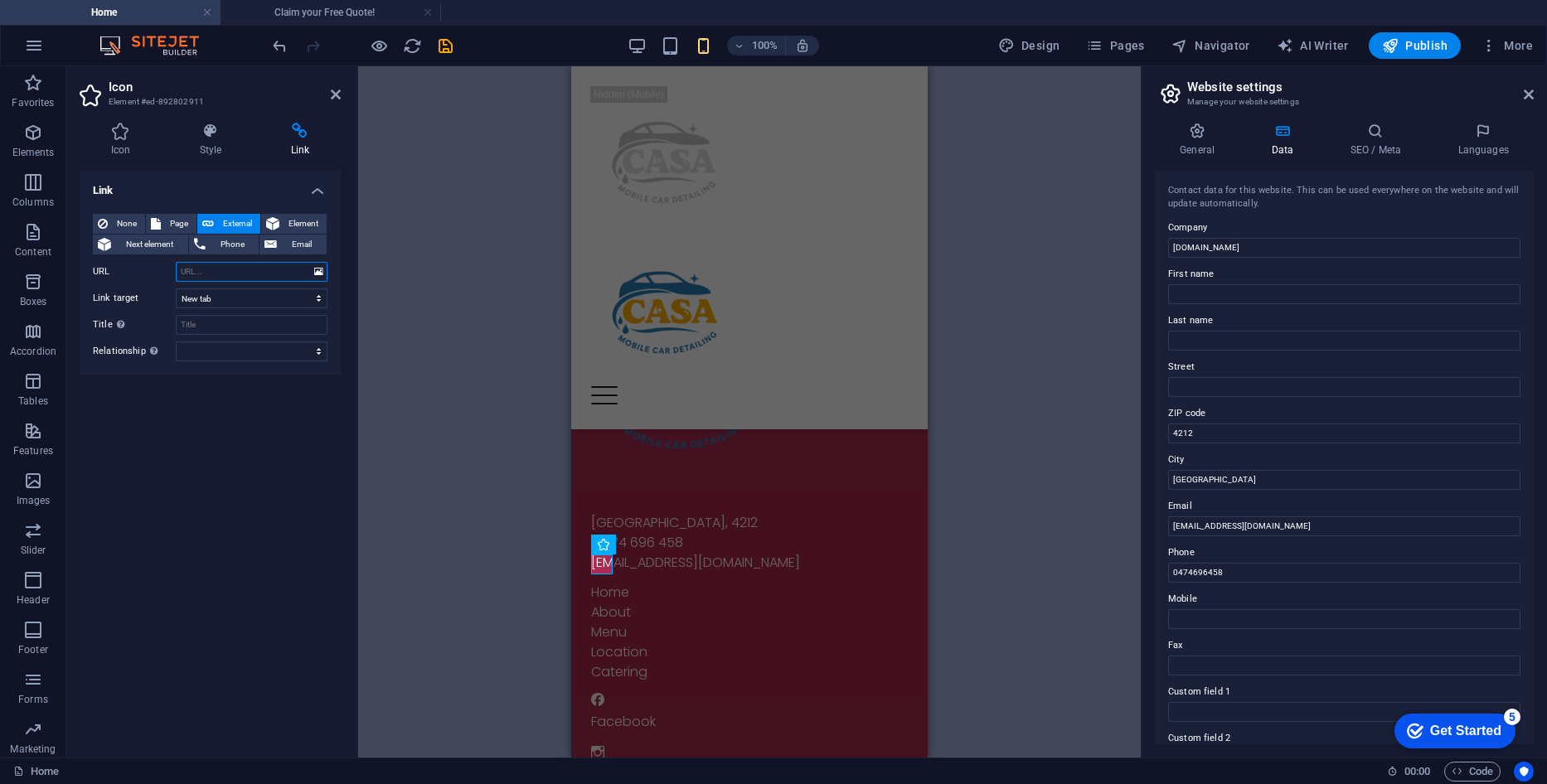
paste input "[URL][DOMAIN_NAME]"
type input "[URL][DOMAIN_NAME]"
click at [432, 555] on div "Container H1 2 columns Container Container Image Button Container Placeholder M…" at bounding box center [750, 412] width 782 height 691
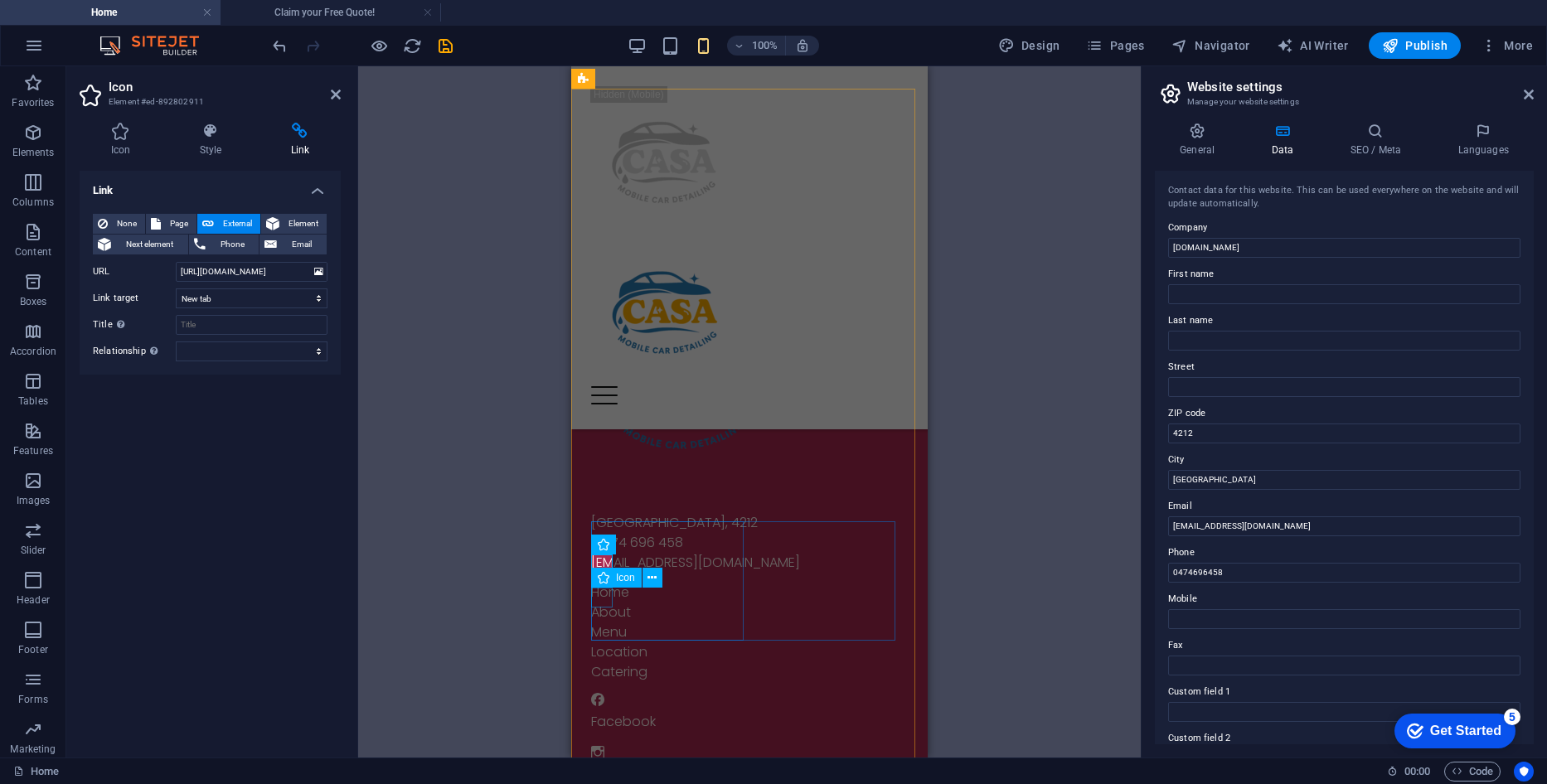
select select "xMidYMid"
select select "px"
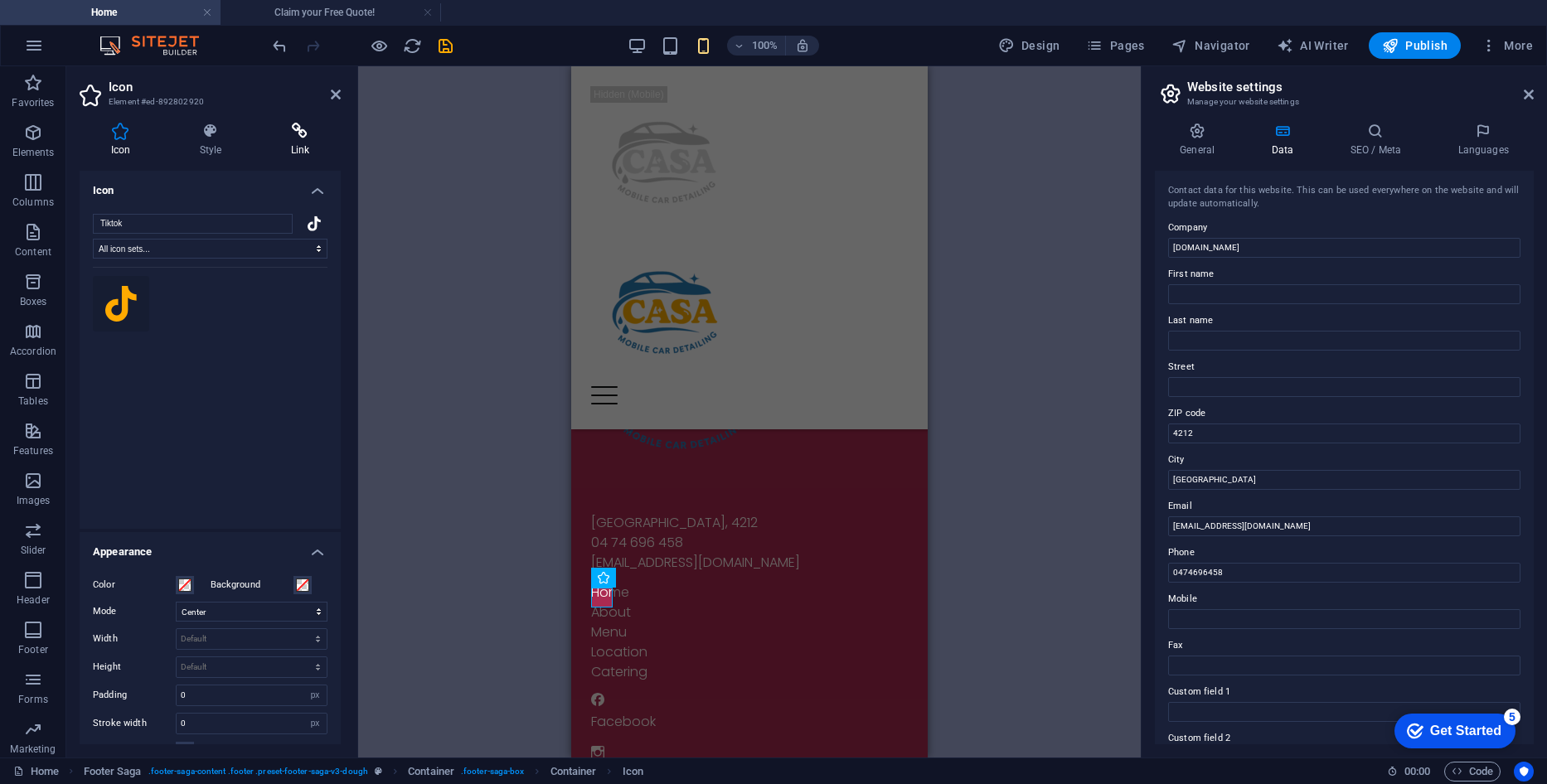
click at [289, 143] on h4 "Link" at bounding box center [300, 140] width 82 height 35
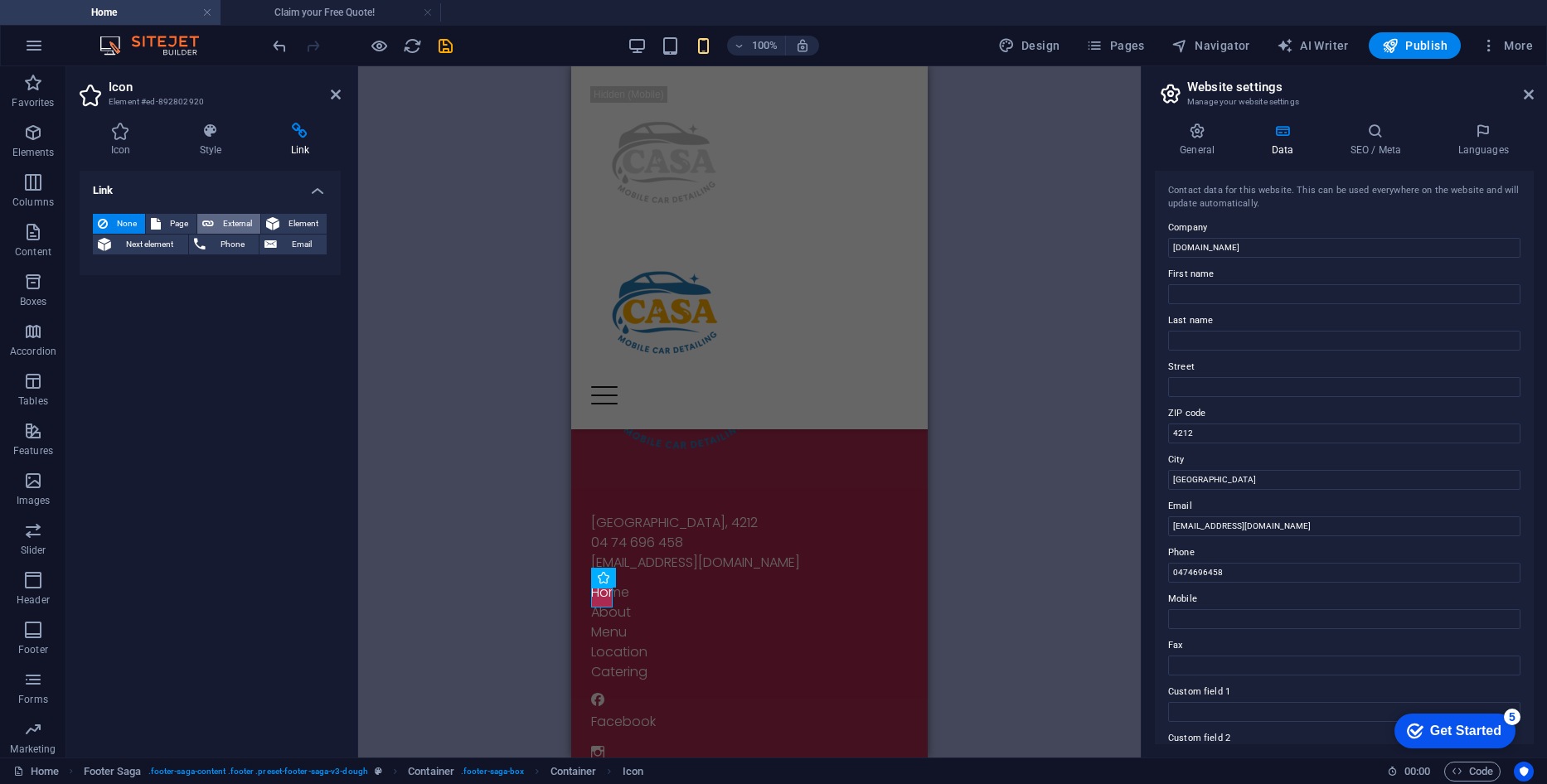
click at [228, 227] on span "External" at bounding box center [236, 223] width 37 height 20
select select "blank"
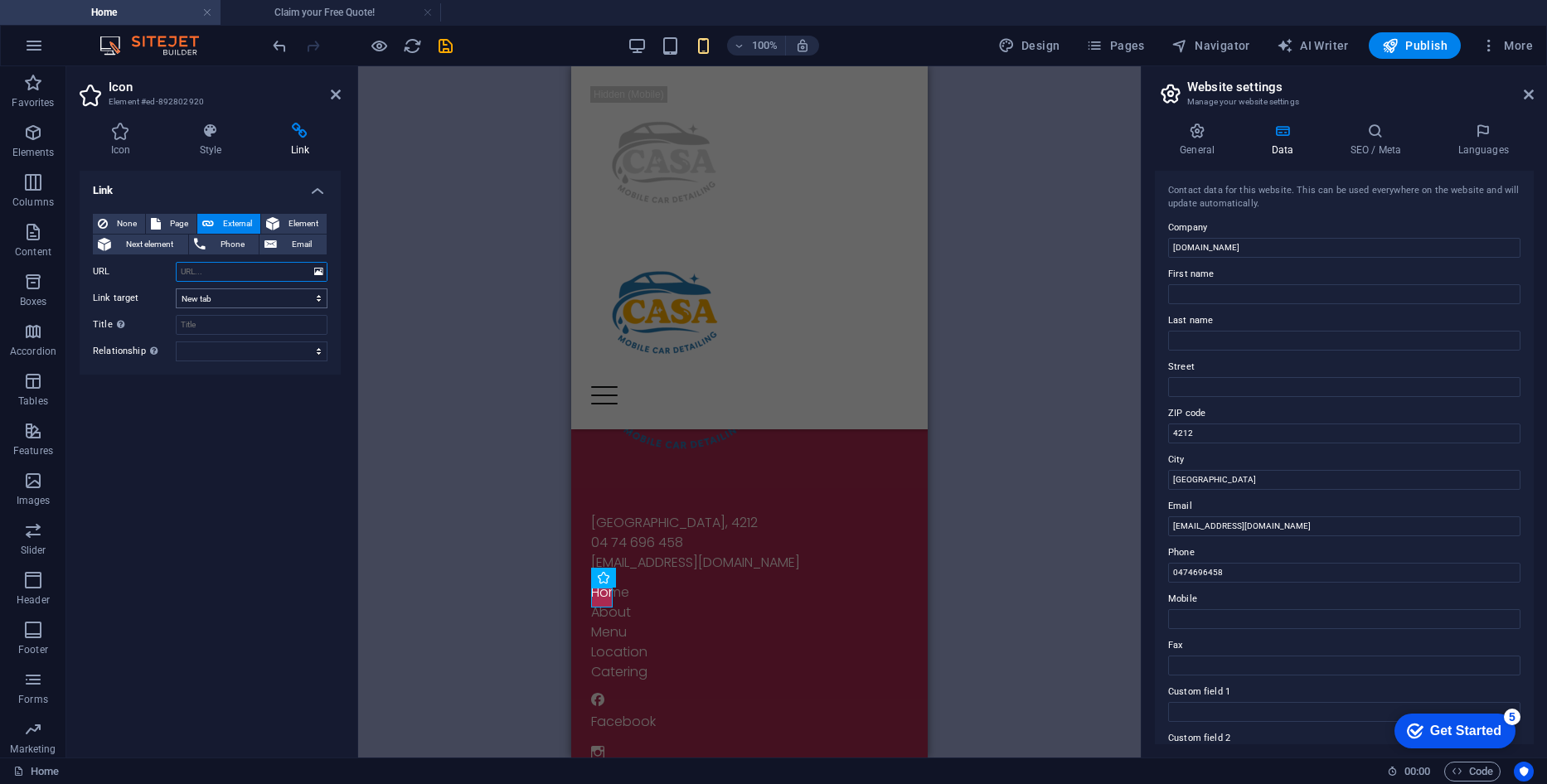
paste input "[URL][DOMAIN_NAME]"
type input "[URL][DOMAIN_NAME]"
click at [388, 259] on div "Container H1 2 columns Container Container Image Button Container Placeholder M…" at bounding box center [750, 412] width 782 height 691
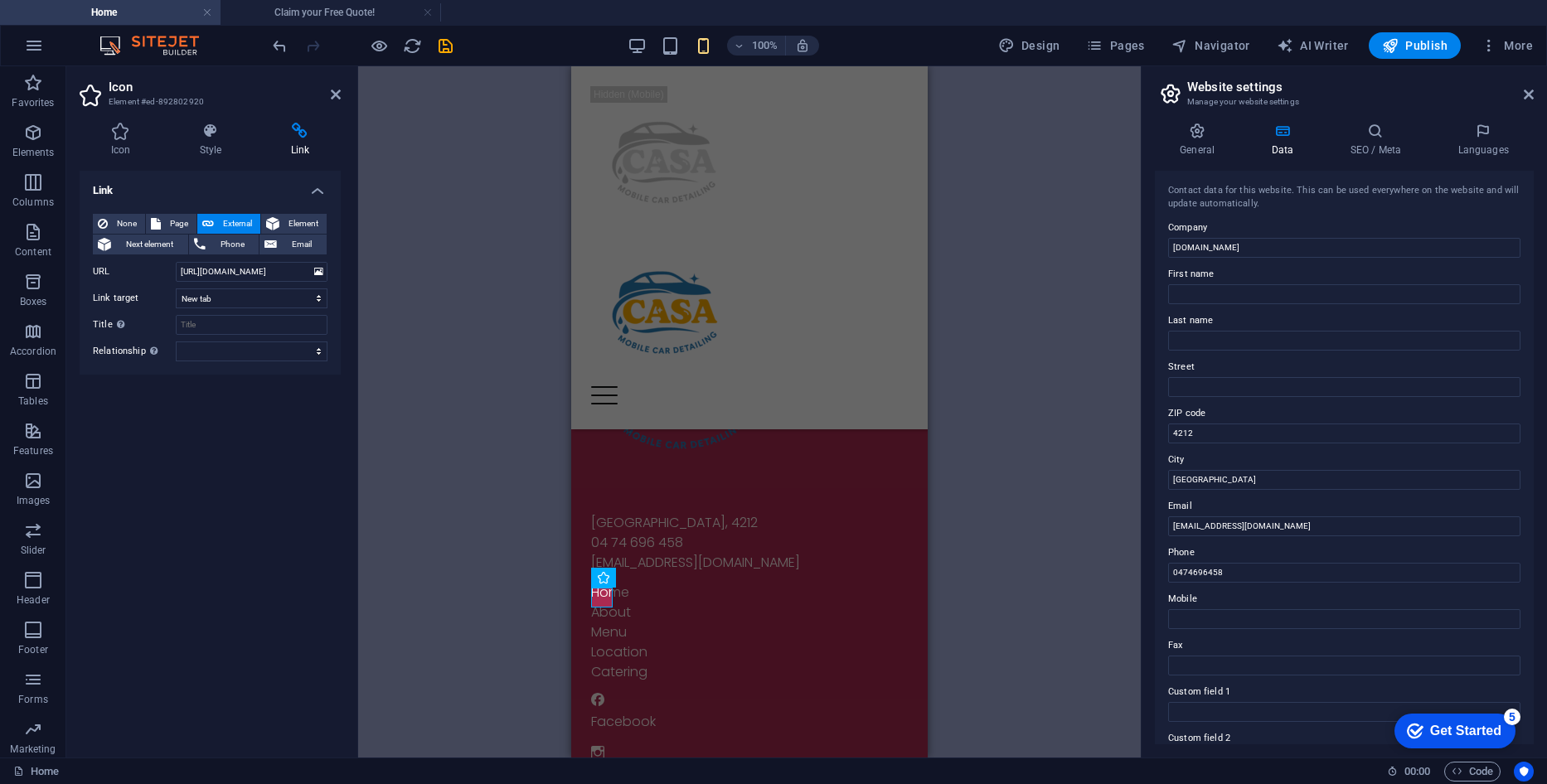
click at [452, 219] on div "Container H1 2 columns Container Container Image Button Container Placeholder M…" at bounding box center [750, 412] width 782 height 691
click at [331, 95] on icon at bounding box center [336, 95] width 10 height 13
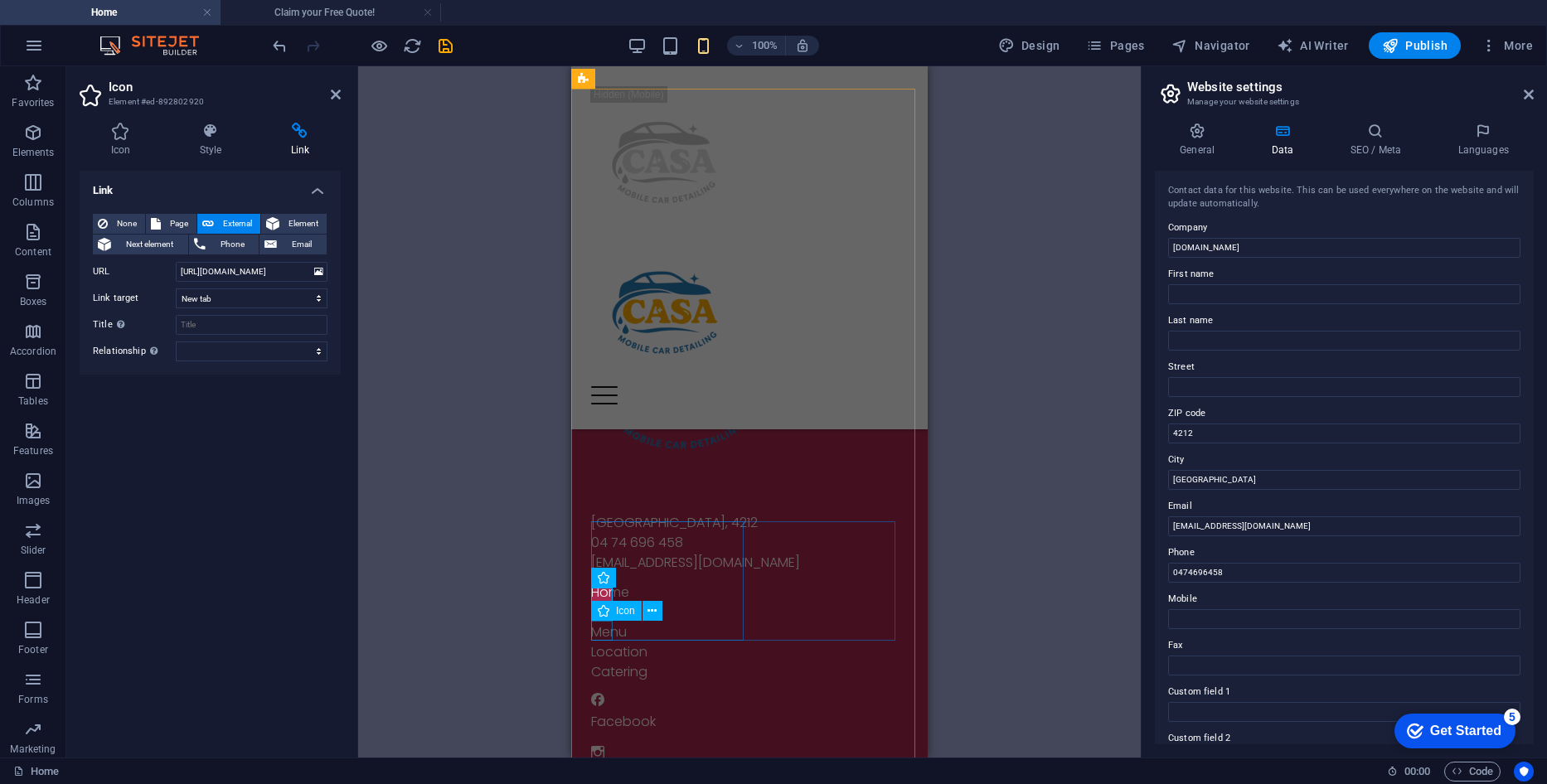
select select "xMidYMid"
select select "px"
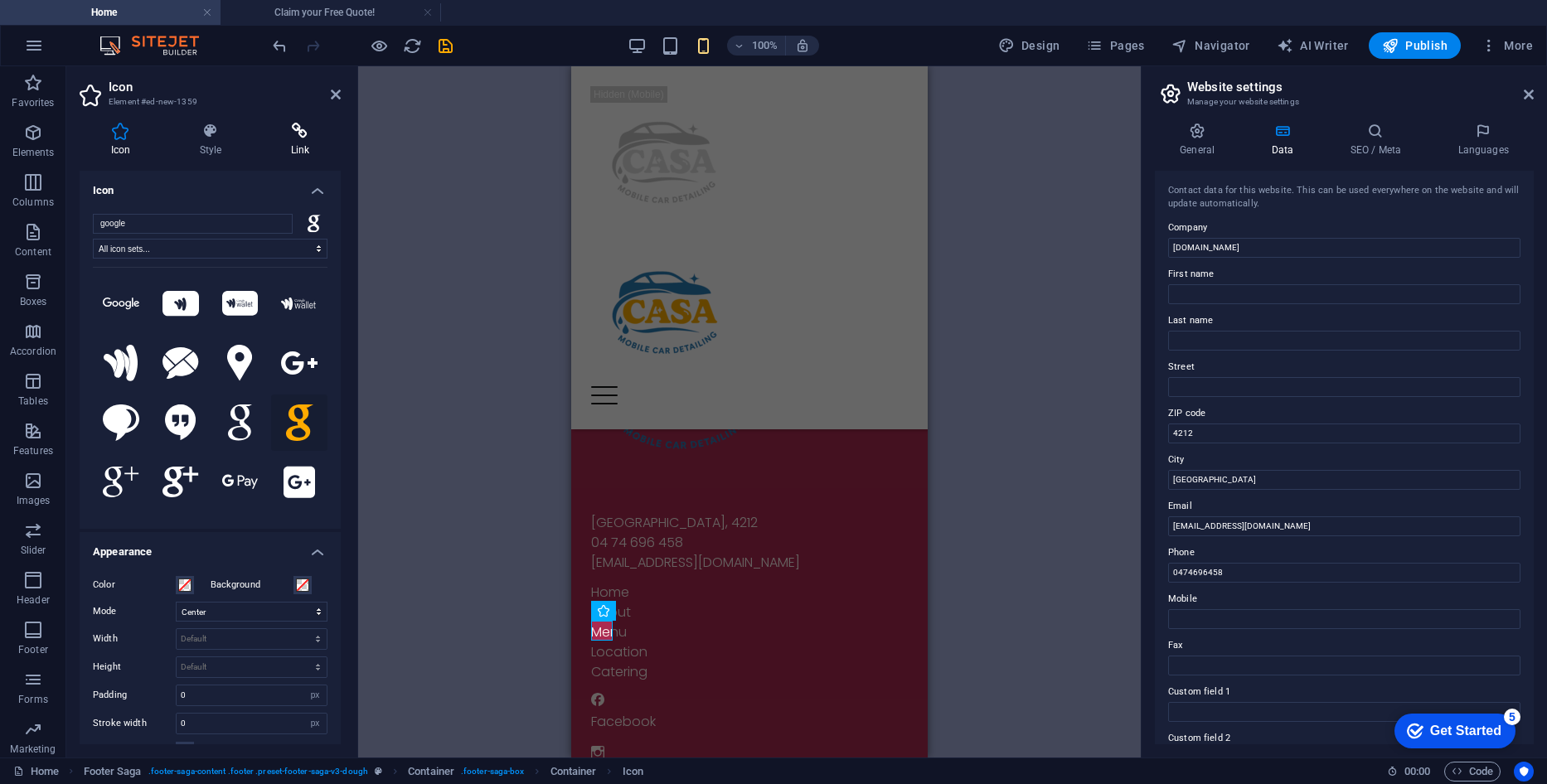
click at [310, 132] on icon at bounding box center [300, 131] width 82 height 17
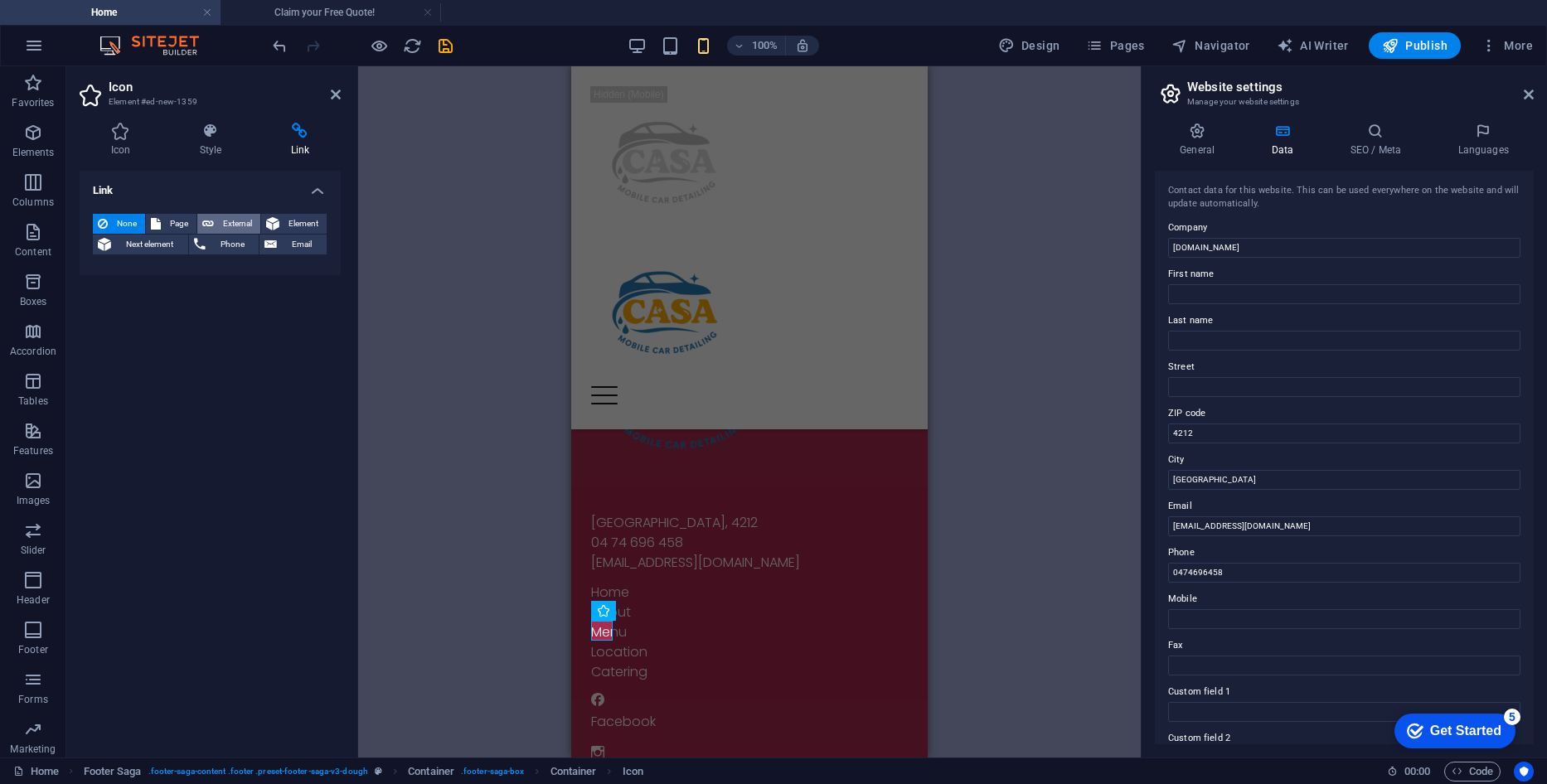
click at [225, 219] on span "External" at bounding box center [236, 223] width 37 height 20
select select "blank"
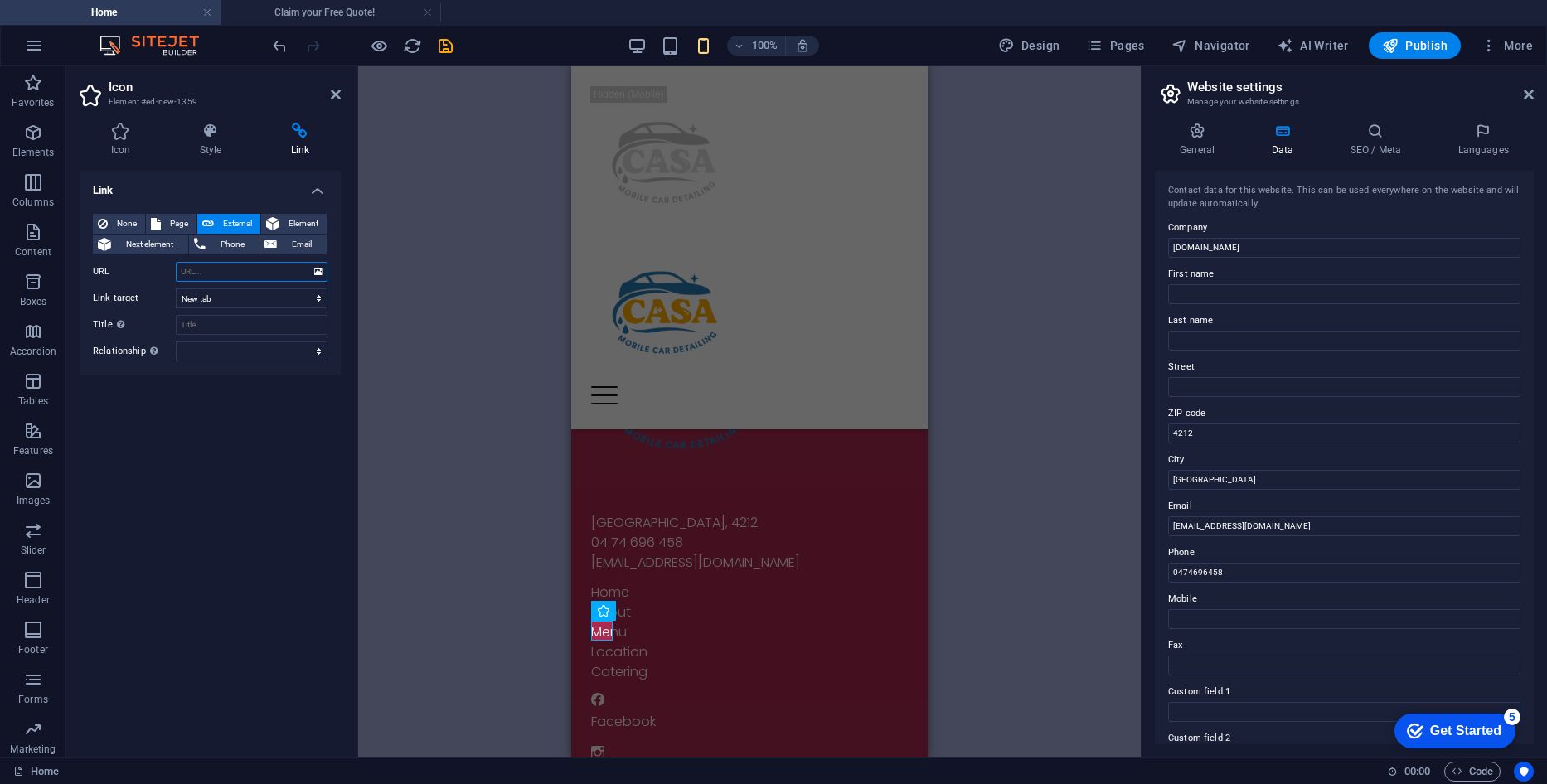
click at [230, 266] on input "URL" at bounding box center [251, 271] width 152 height 20
paste input "[URL][DOMAIN_NAME]"
type input "[URL][DOMAIN_NAME]"
click at [434, 43] on div at bounding box center [362, 45] width 186 height 26
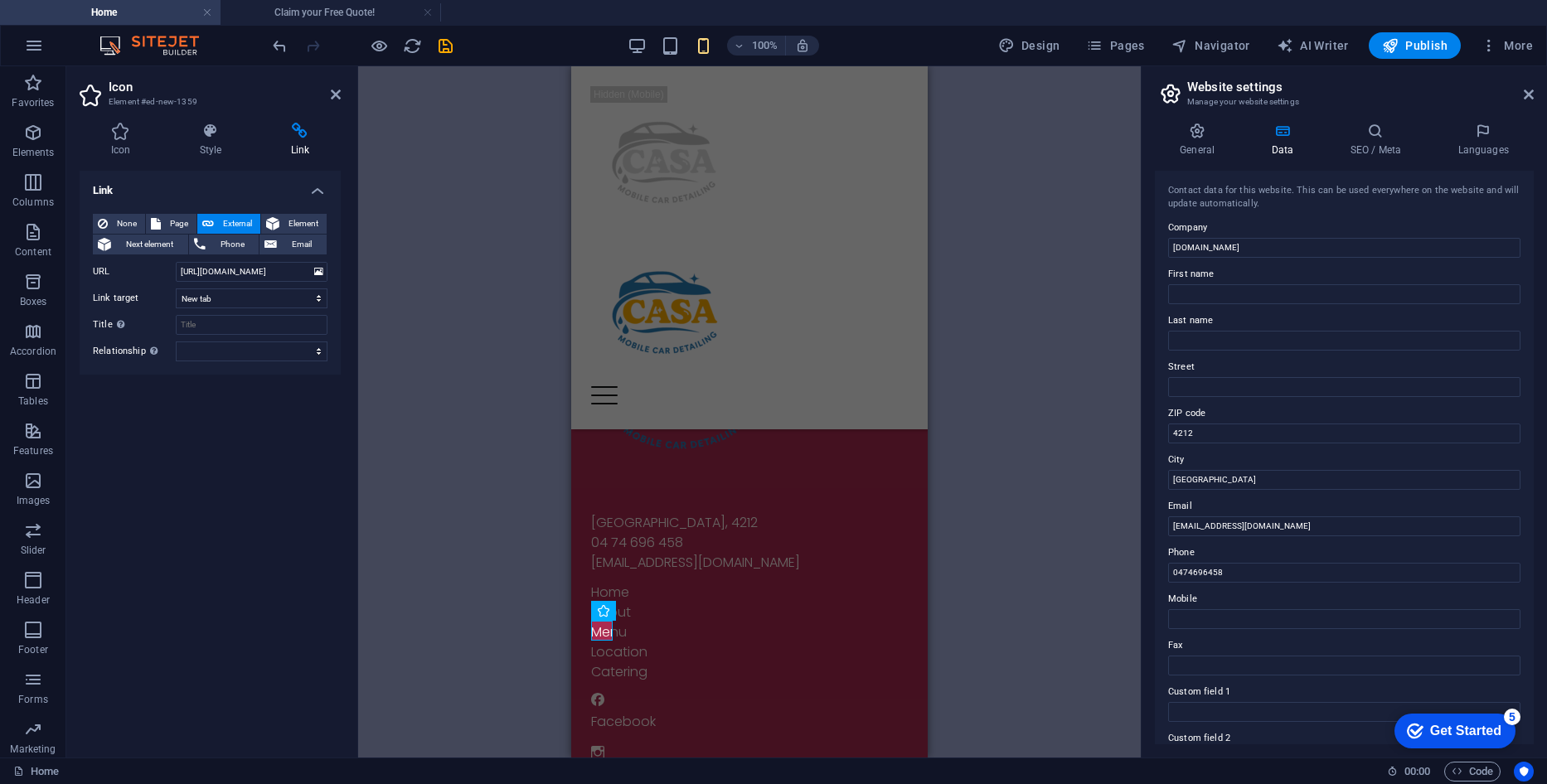
scroll to position [0, 0]
click at [444, 43] on icon "save" at bounding box center [446, 46] width 19 height 19
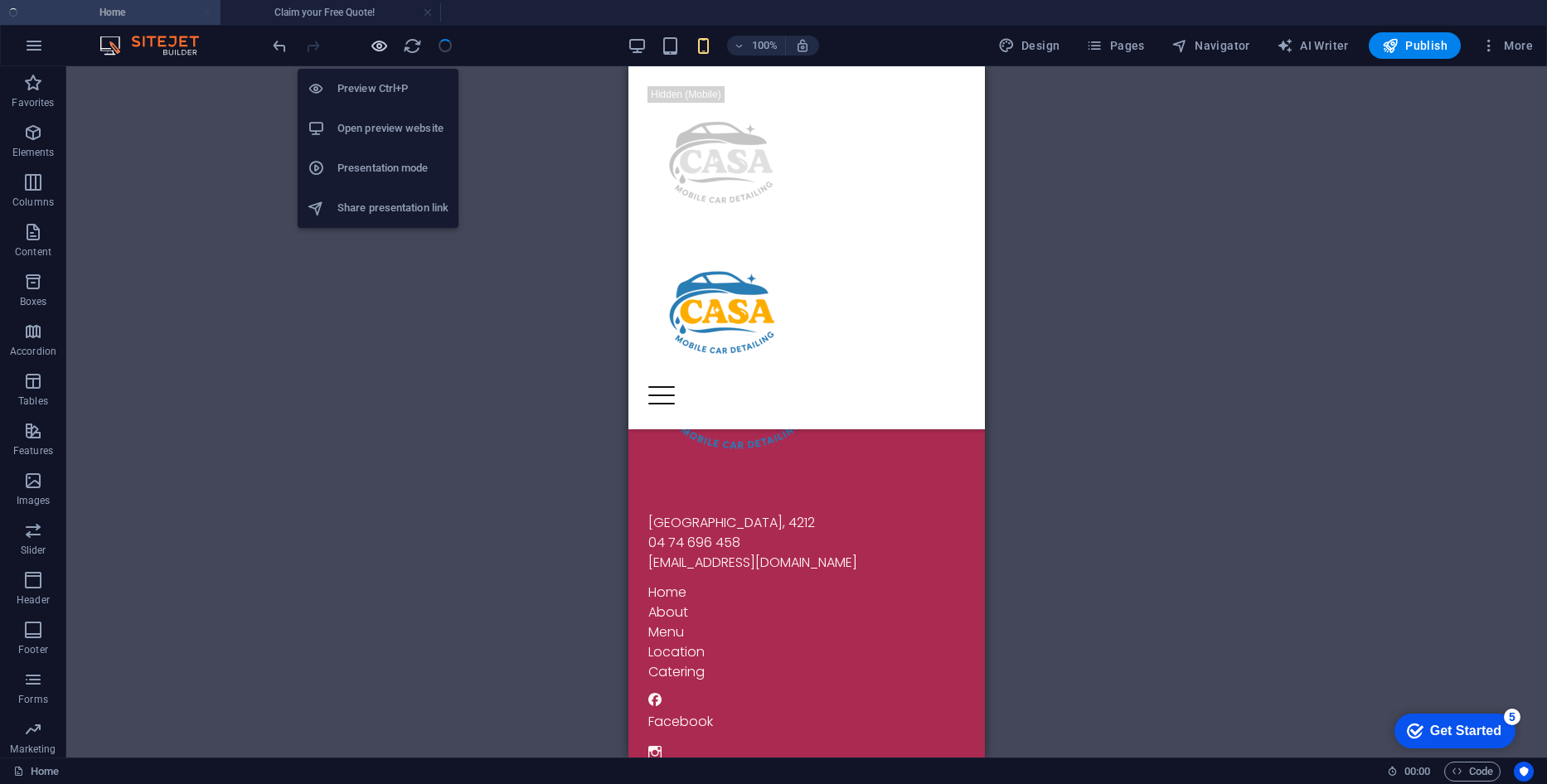
click at [381, 46] on icon "button" at bounding box center [379, 46] width 19 height 19
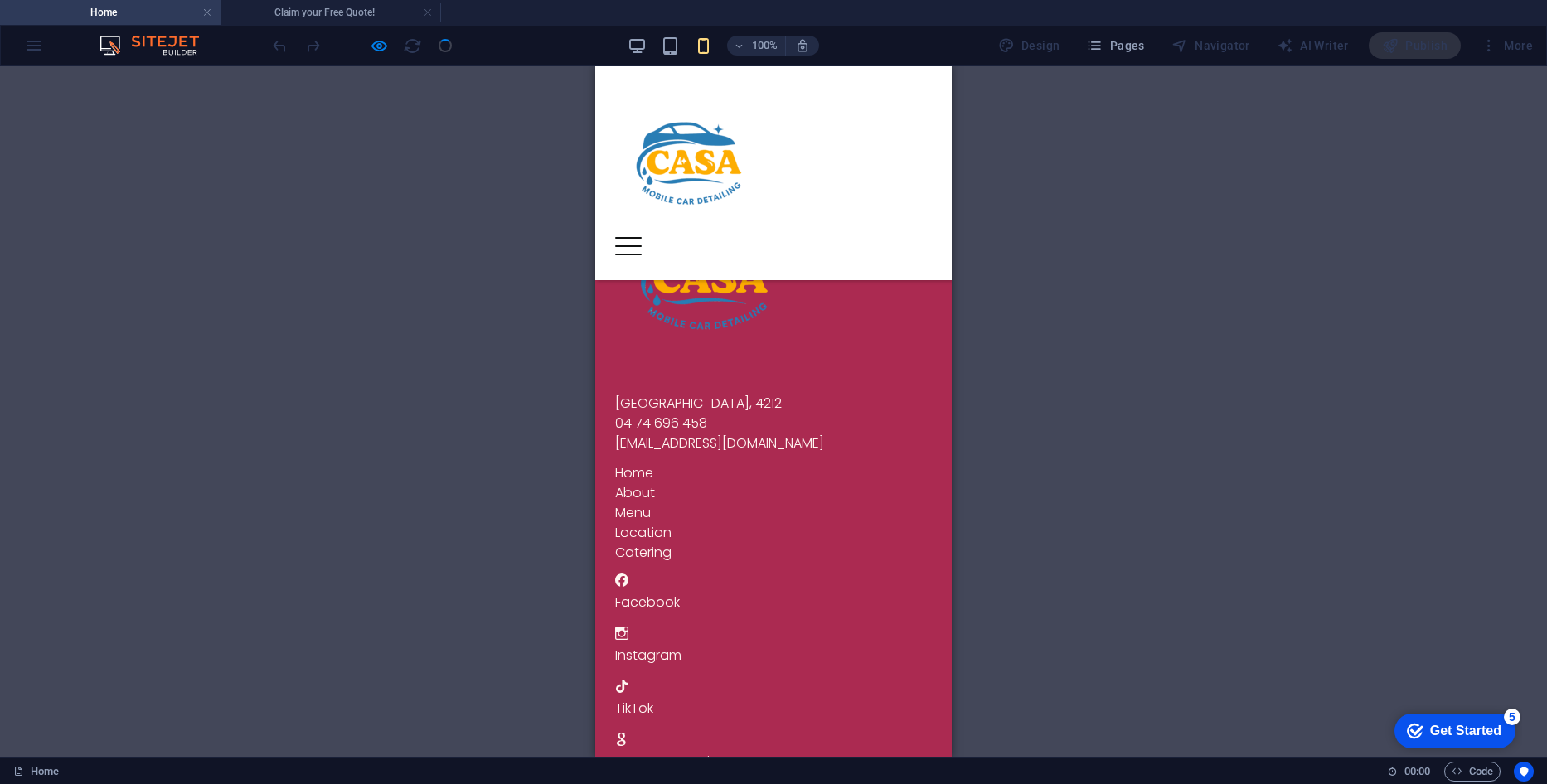
scroll to position [5105, 0]
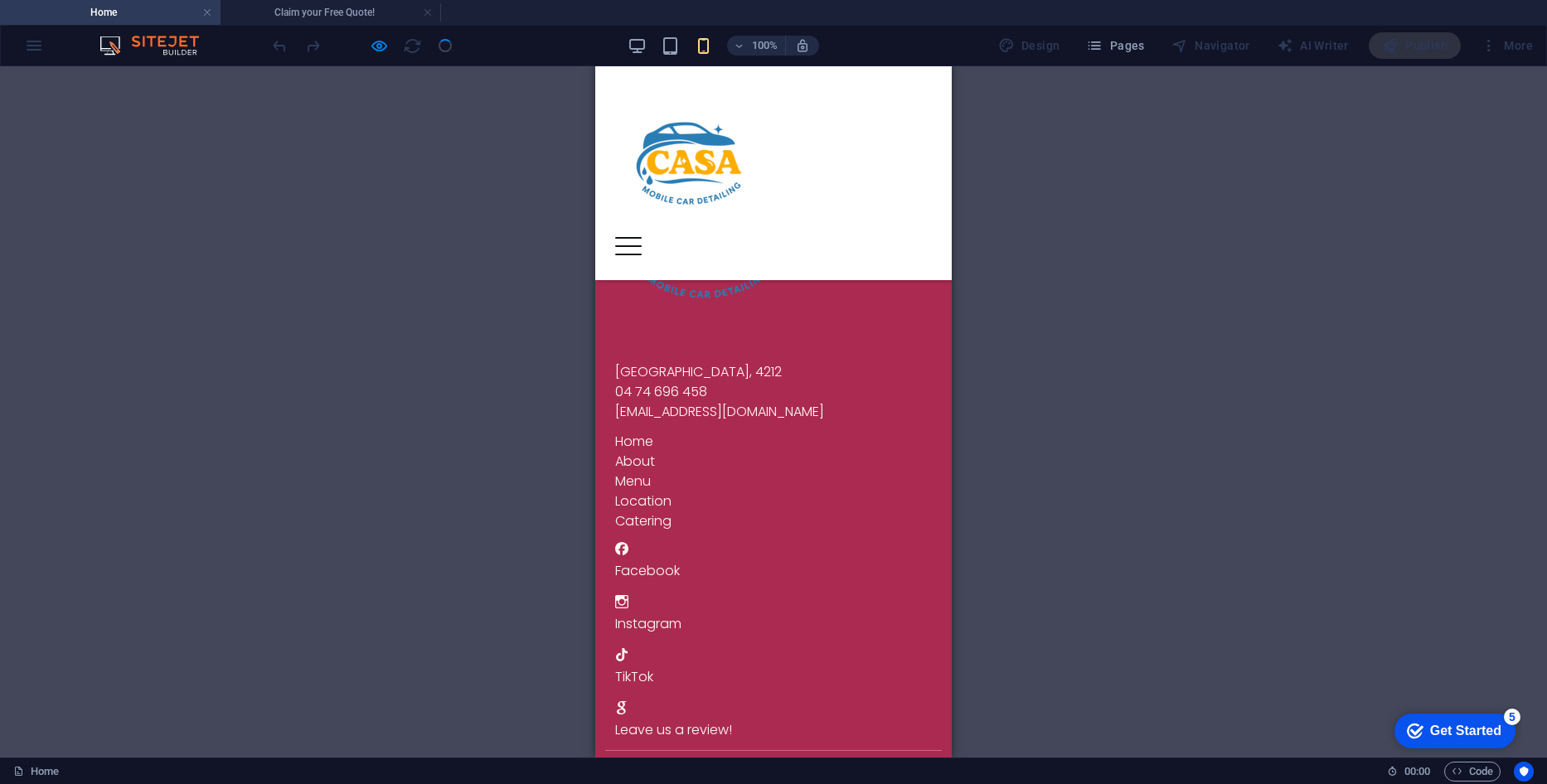
click at [623, 701] on icon at bounding box center [621, 707] width 10 height 13
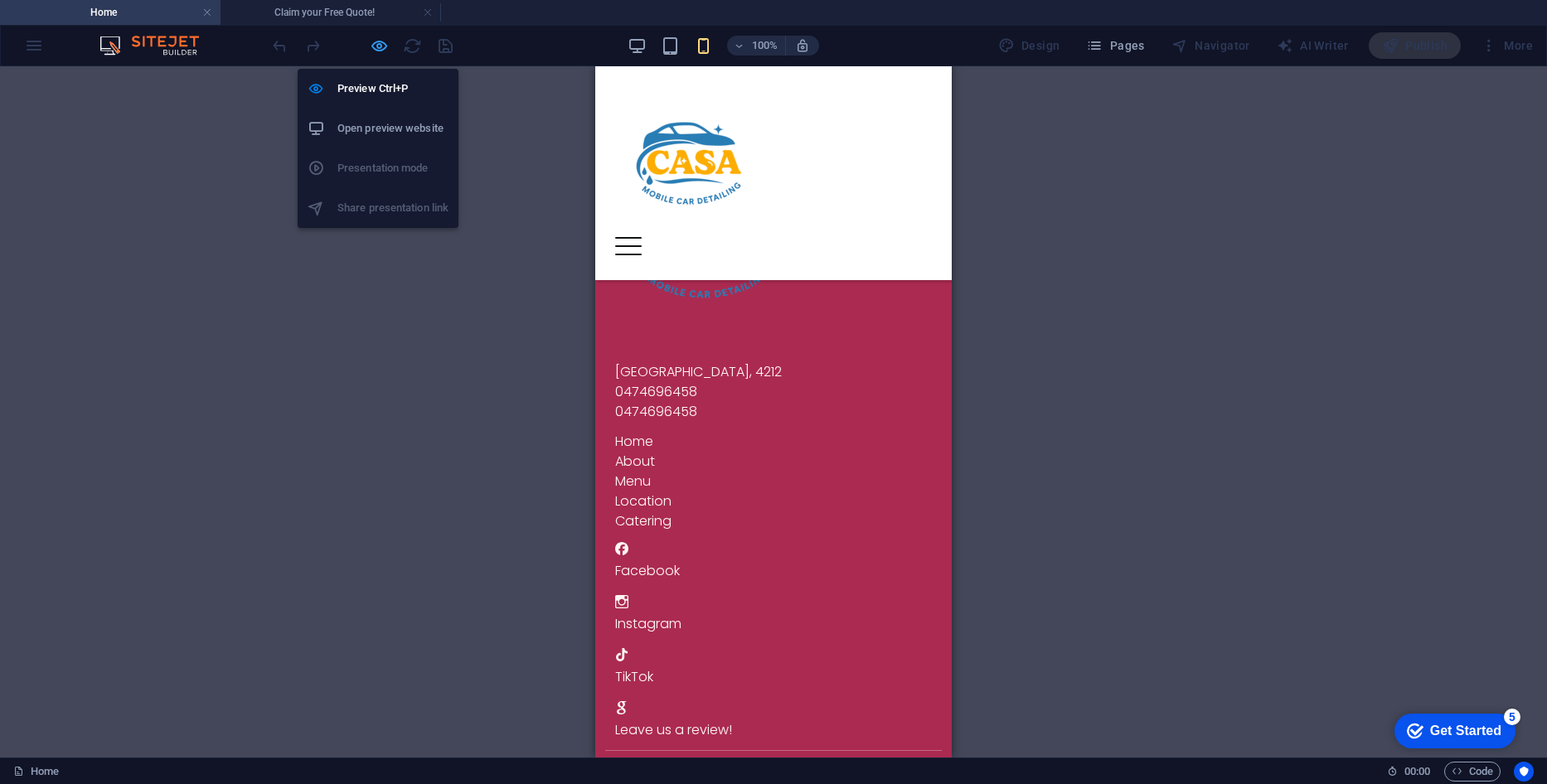
click at [384, 50] on icon "button" at bounding box center [379, 46] width 19 height 19
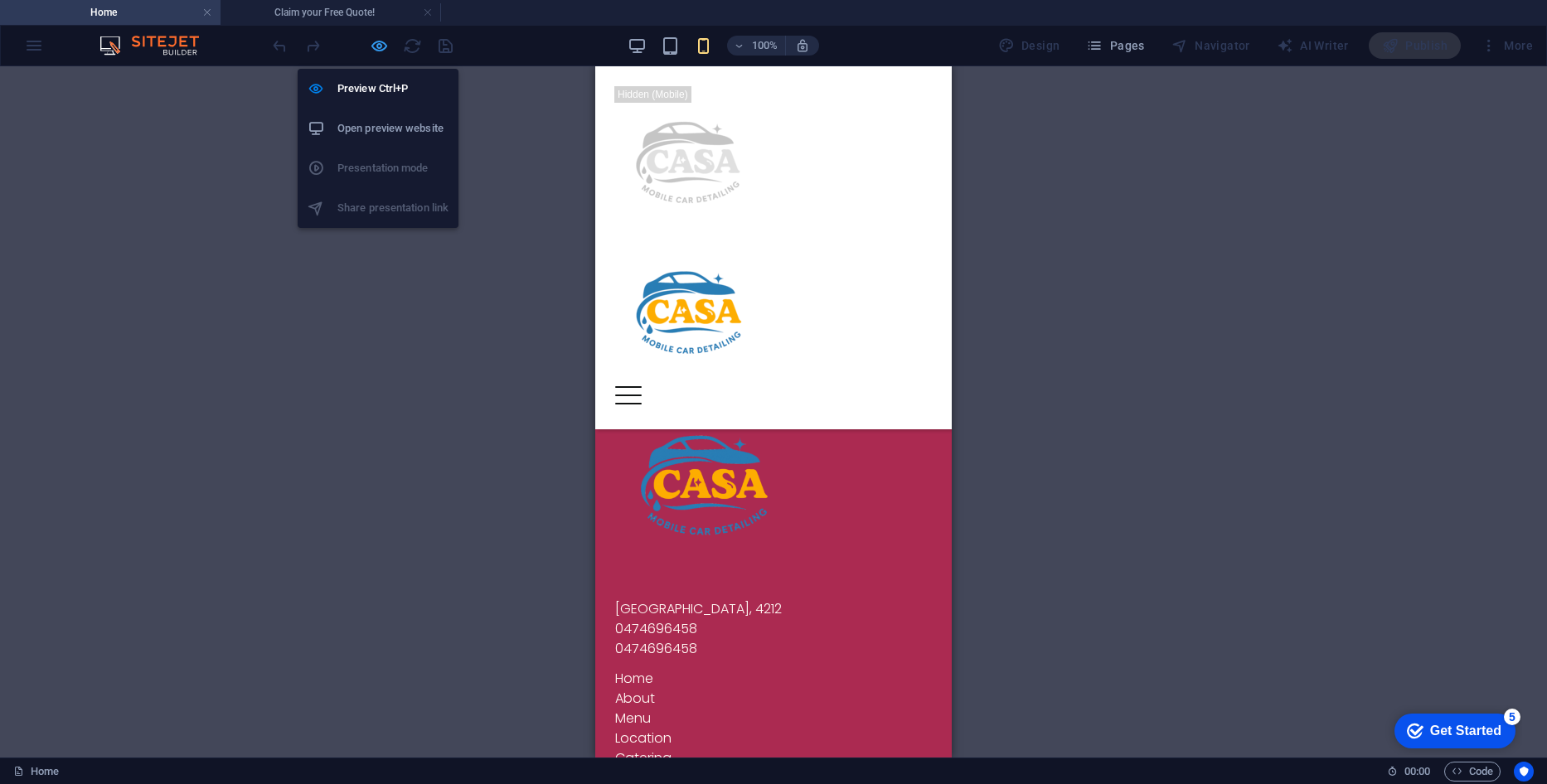
scroll to position [5225, 0]
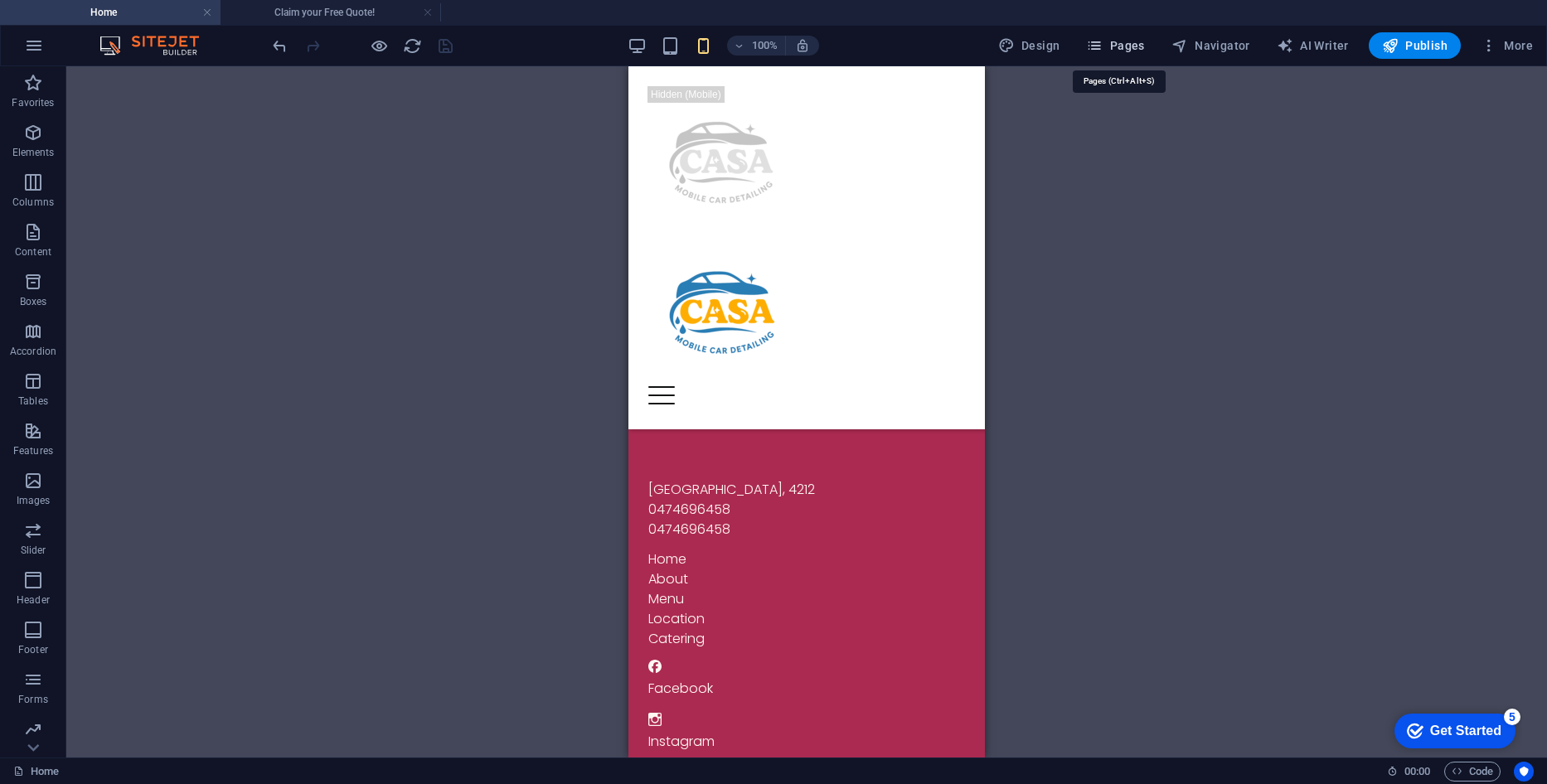
click at [1126, 49] on span "Pages" at bounding box center [1115, 46] width 58 height 17
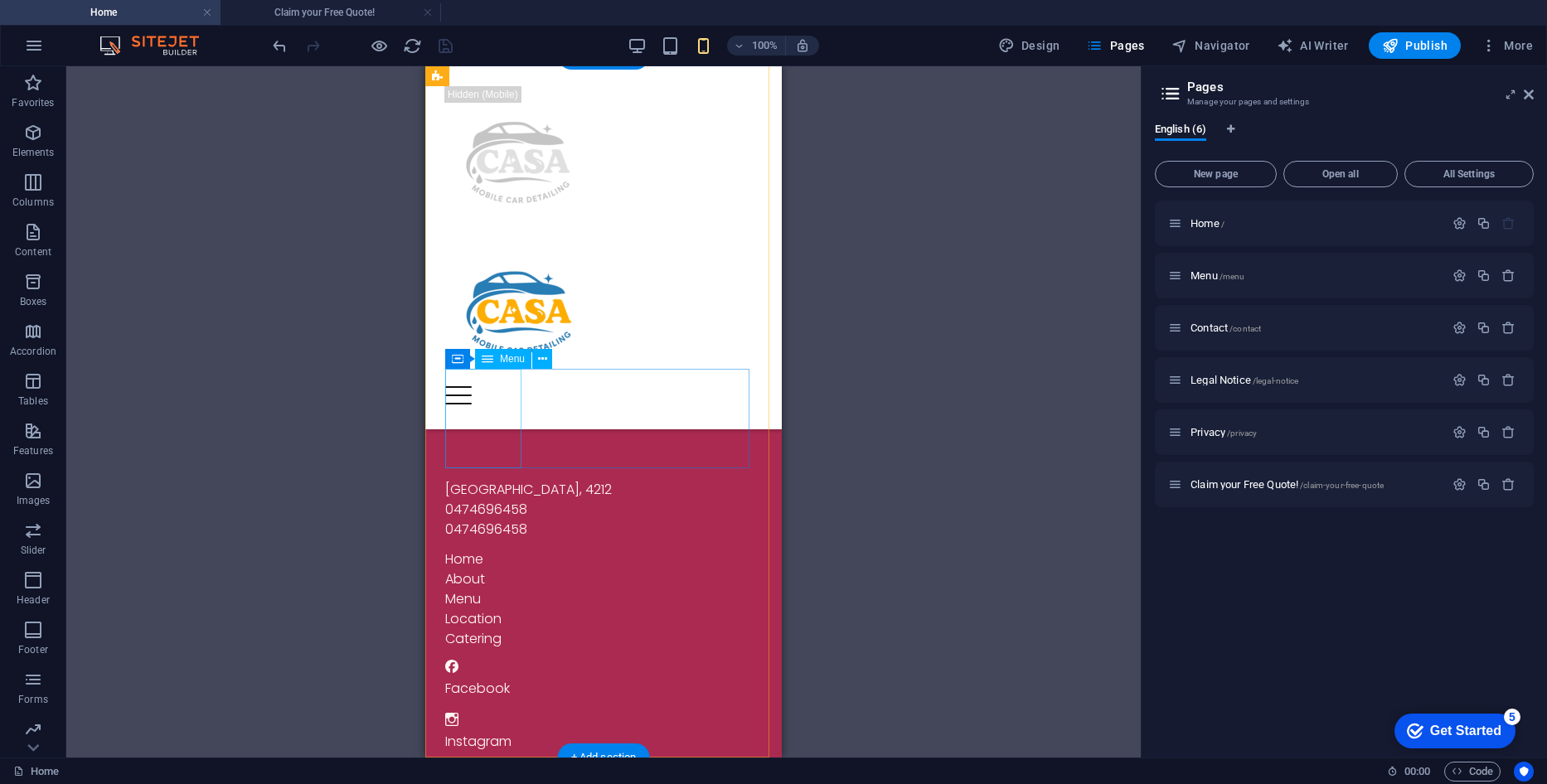
click at [489, 550] on nav "Home About Menu Location Catering" at bounding box center [603, 599] width 317 height 99
select select
select select "1"
select select
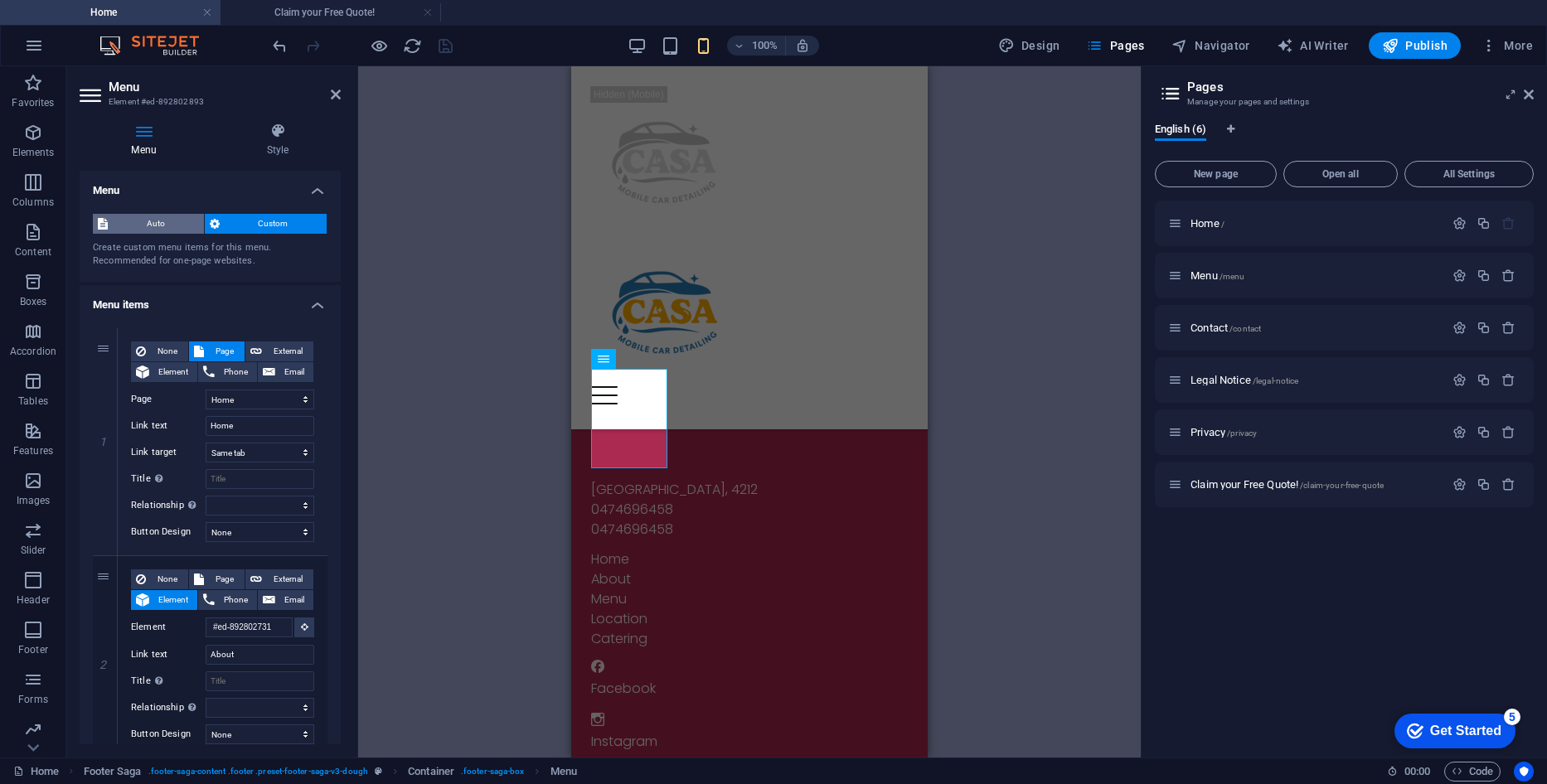
click at [172, 219] on span "Auto" at bounding box center [156, 223] width 86 height 20
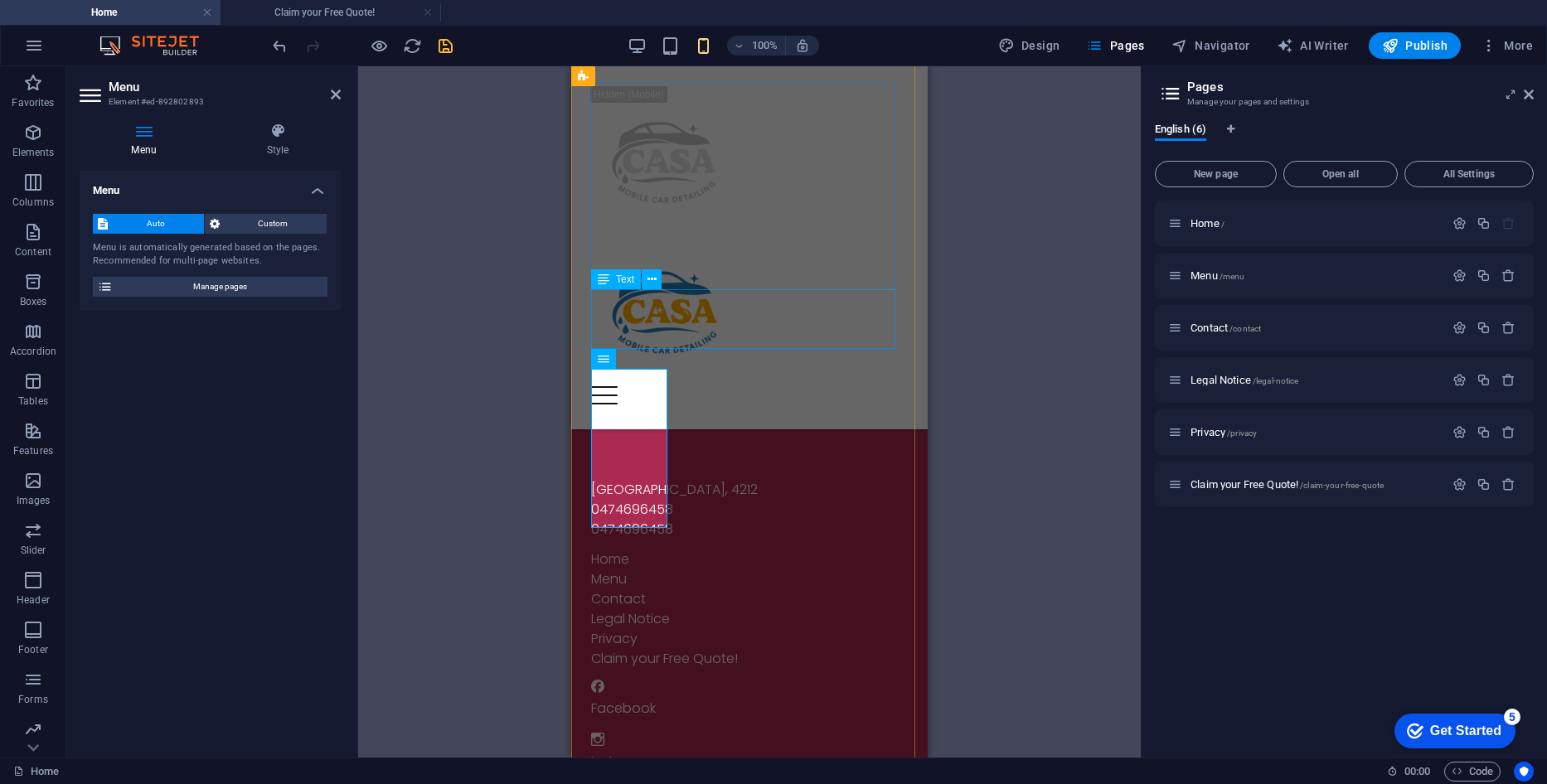
click at [808, 480] on div "[GEOGRAPHIC_DATA], 4212 0474696458 0474696458" at bounding box center [750, 510] width 317 height 60
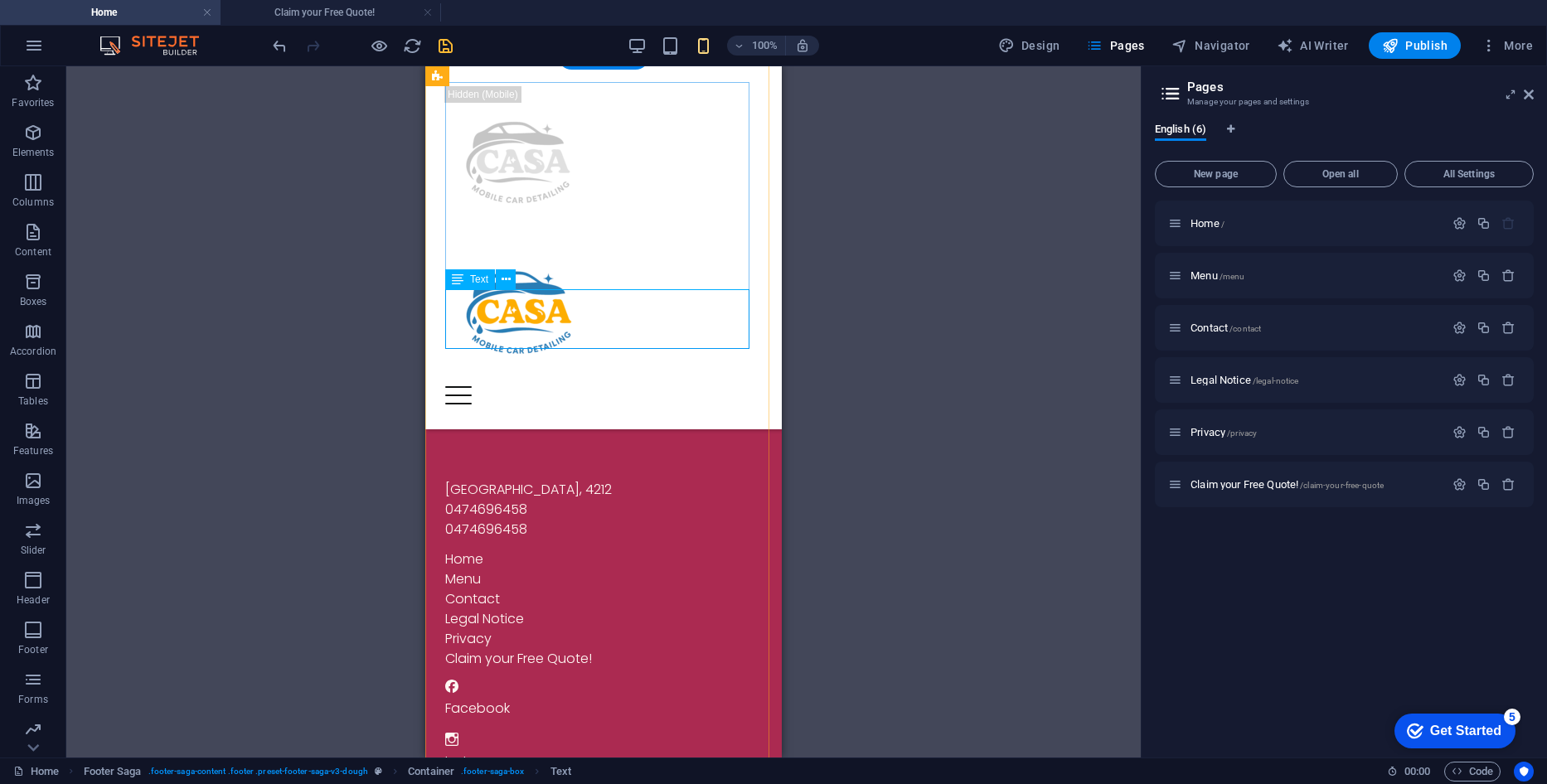
click at [560, 480] on div "[GEOGRAPHIC_DATA], 4212 0474696458 0474696458" at bounding box center [603, 510] width 317 height 60
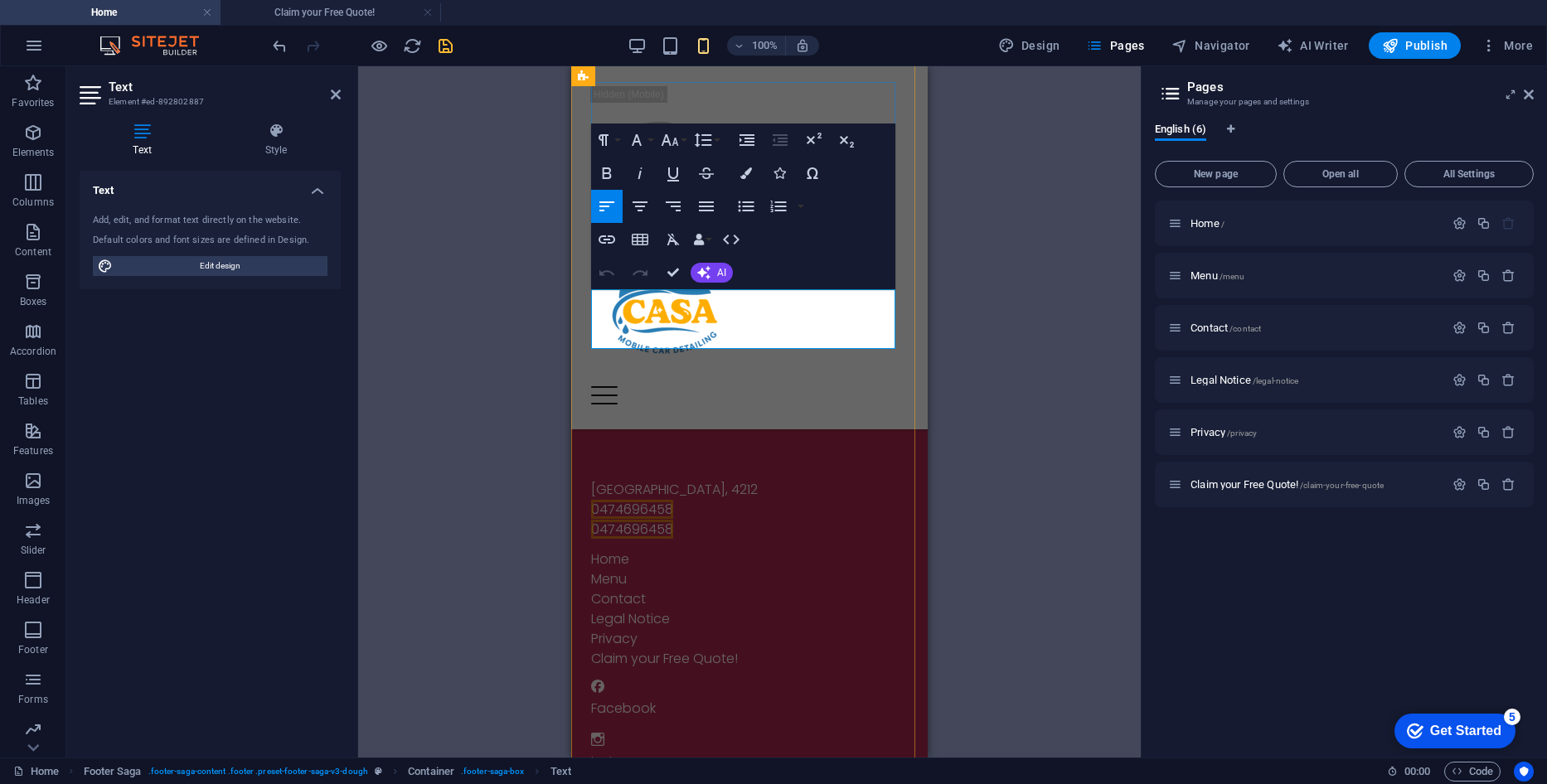
click at [676, 480] on div "[GEOGRAPHIC_DATA], 4212 0474696458 0474696458" at bounding box center [750, 510] width 317 height 60
drag, startPoint x: 686, startPoint y: 338, endPoint x: 1139, endPoint y: 403, distance: 457.6
click at [729, 480] on div "[GEOGRAPHIC_DATA], 4212 0474696458" at bounding box center [750, 510] width 317 height 60
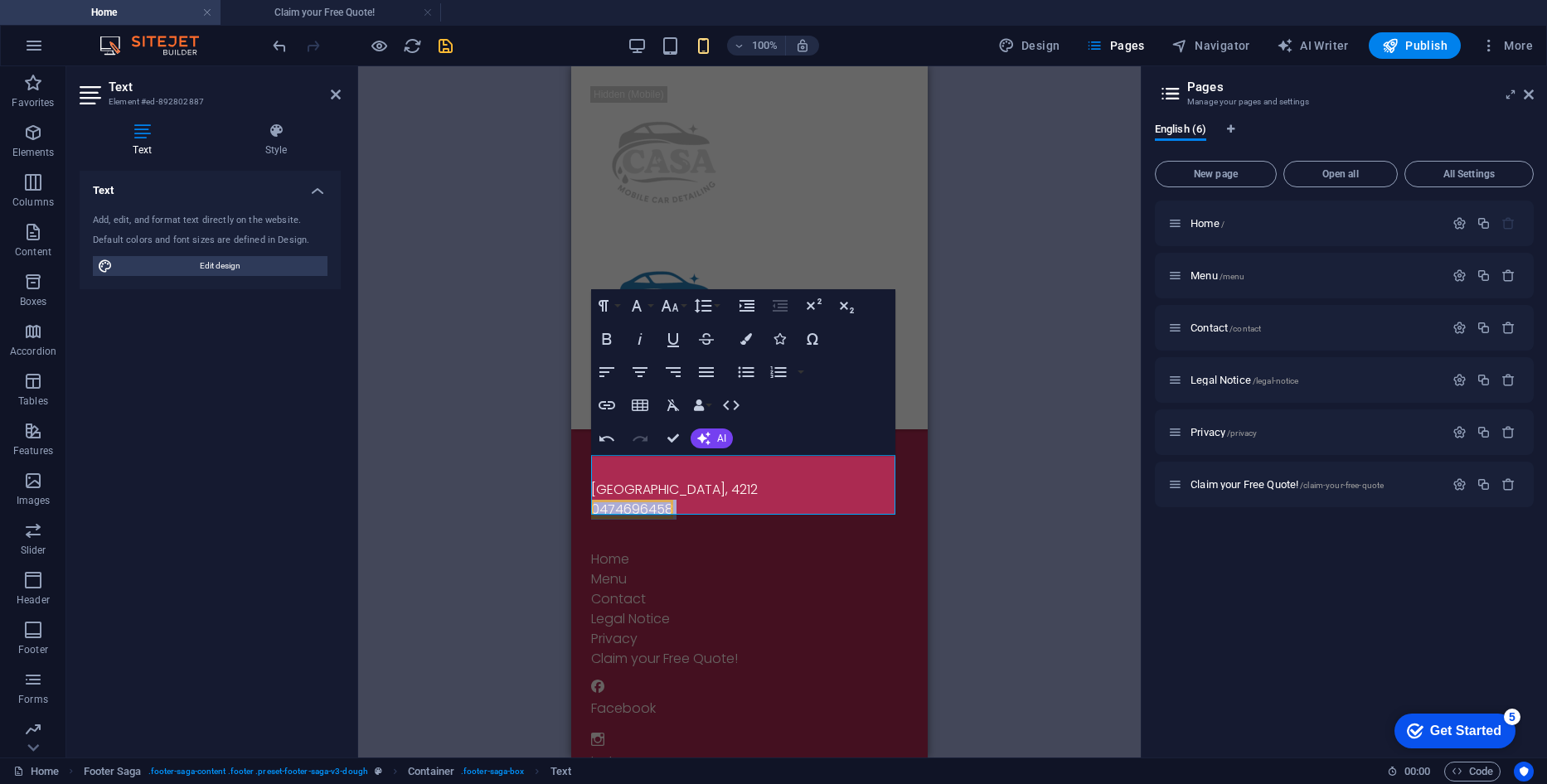
scroll to position [5059, 0]
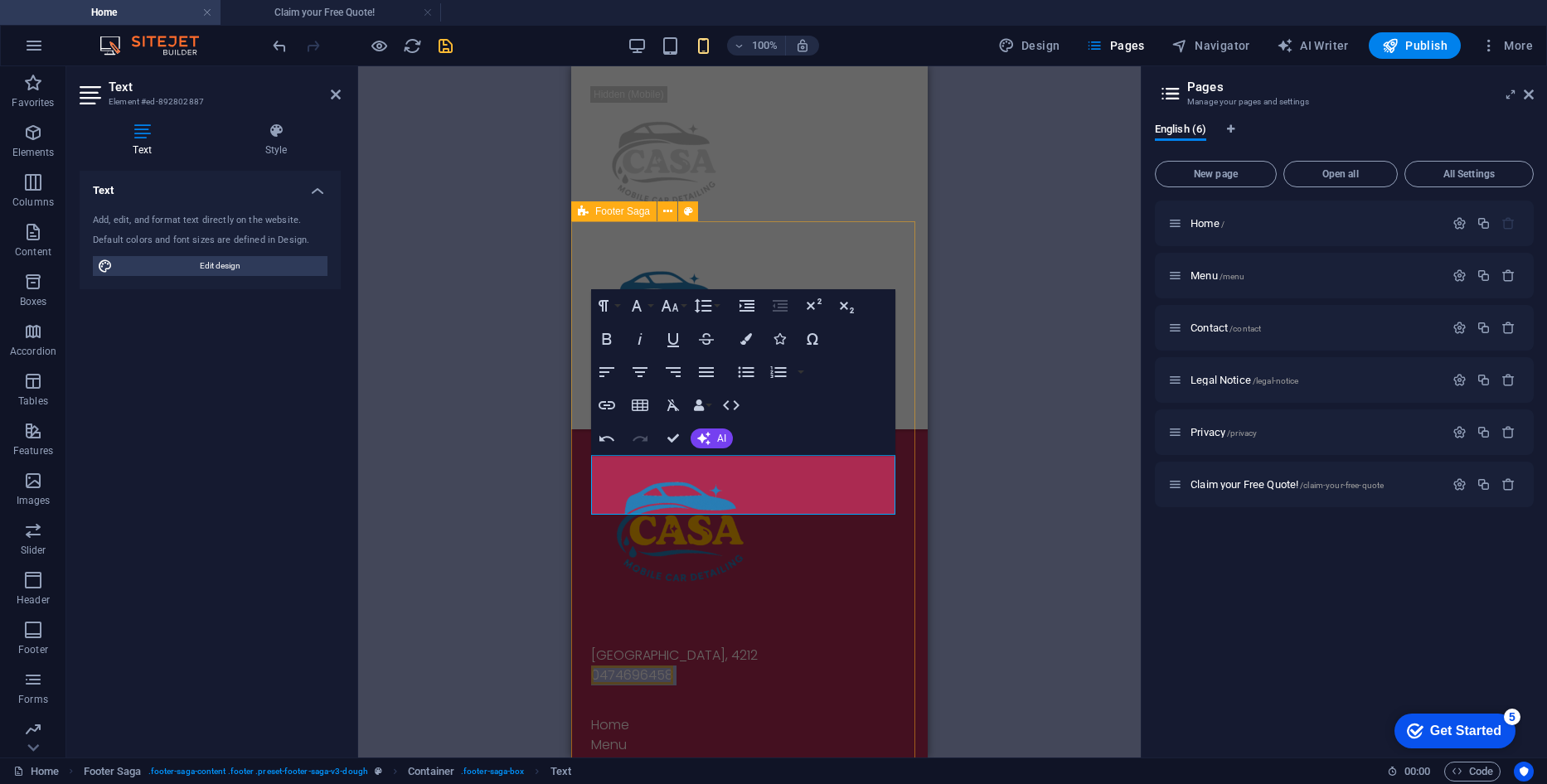
click at [796, 520] on div "[GEOGRAPHIC_DATA][PHONE_NUMBER] Home Menu Contact Legal Notice Privacy Claim yo…" at bounding box center [750, 783] width 356 height 744
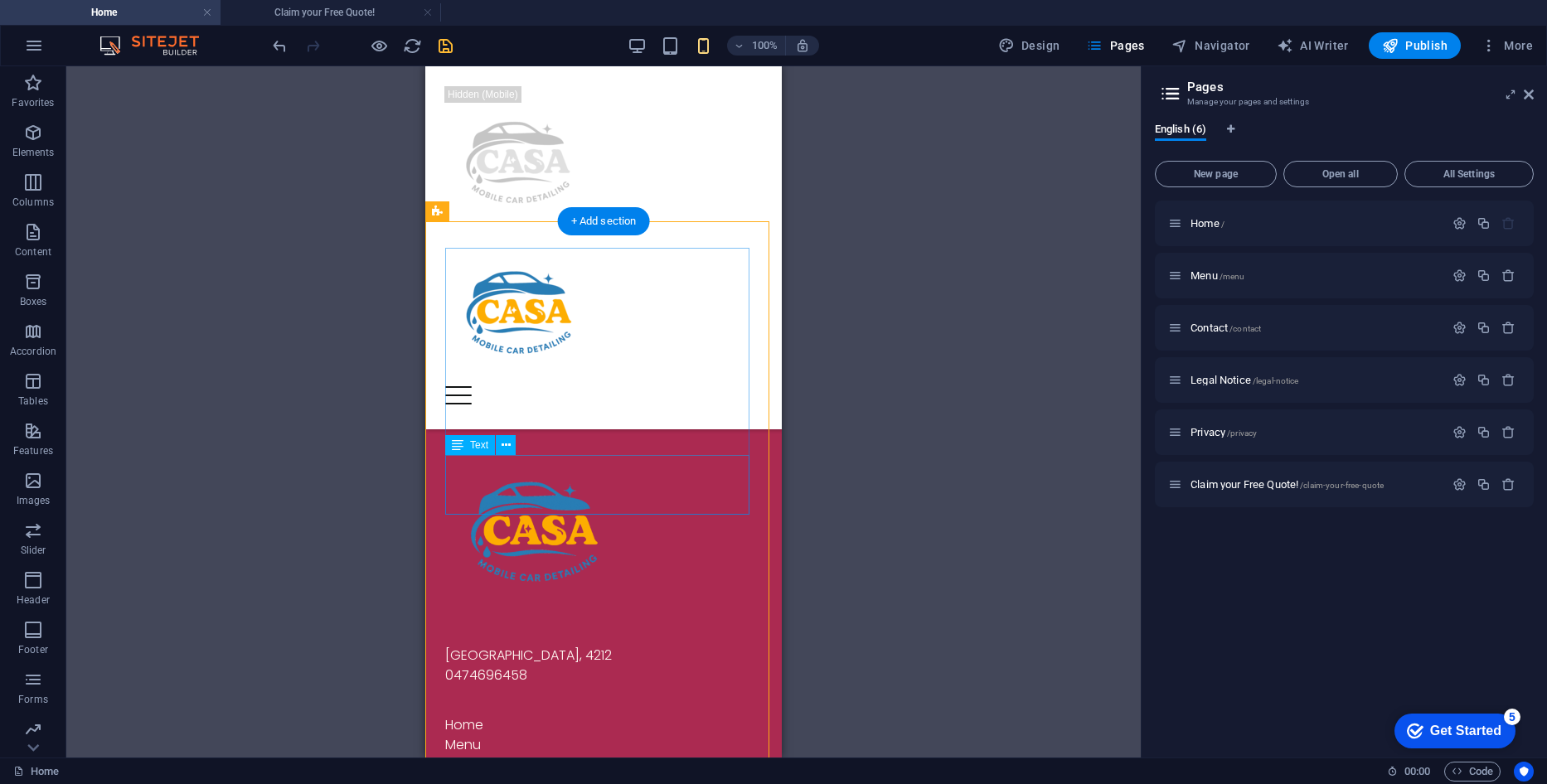
click at [569, 645] on div "[GEOGRAPHIC_DATA], 4212 0474696458" at bounding box center [603, 675] width 317 height 60
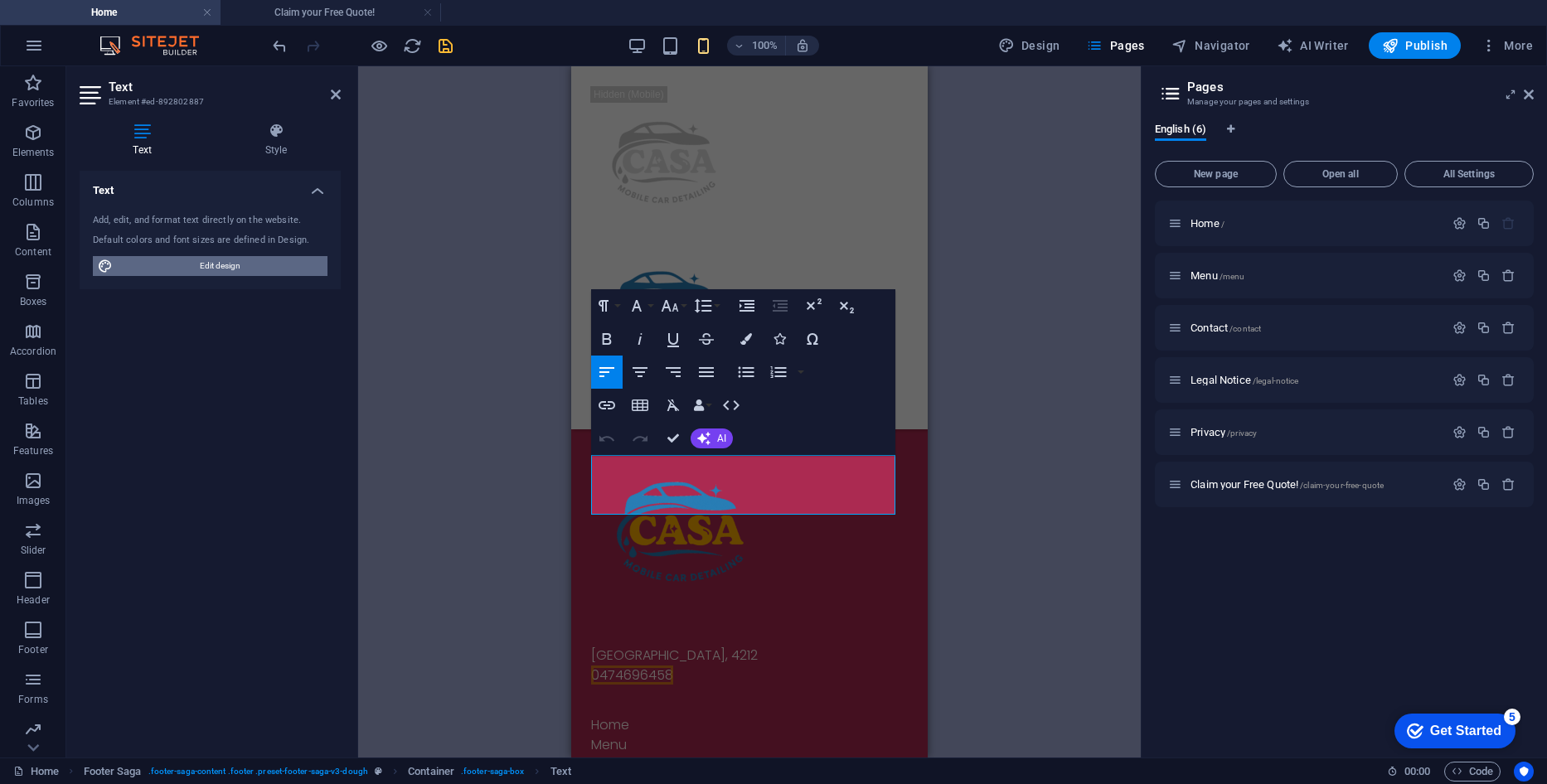
click at [208, 263] on span "Edit design" at bounding box center [220, 265] width 205 height 20
select select "px"
select select "300"
select select "px"
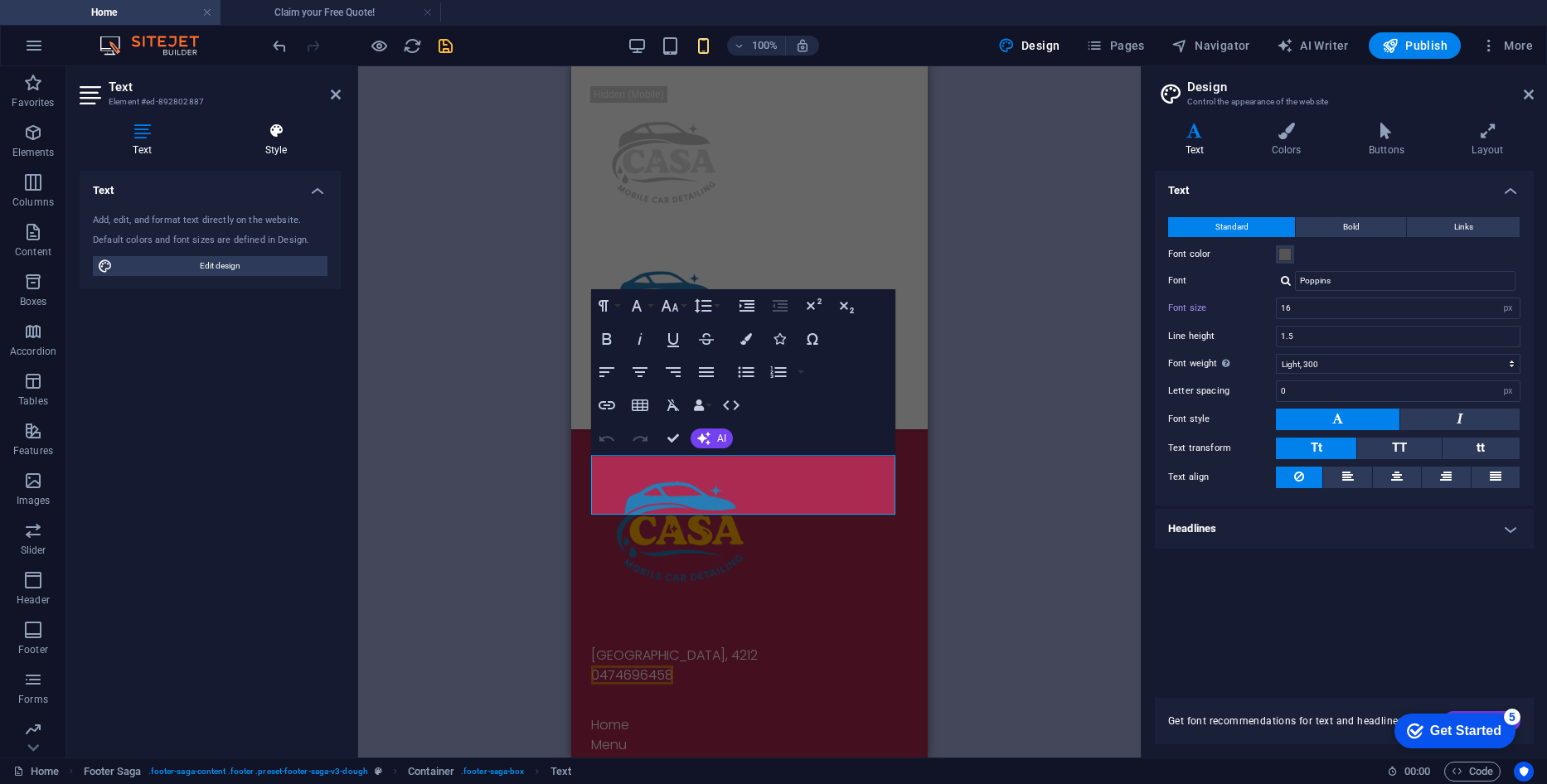
click at [304, 129] on icon at bounding box center [276, 131] width 129 height 17
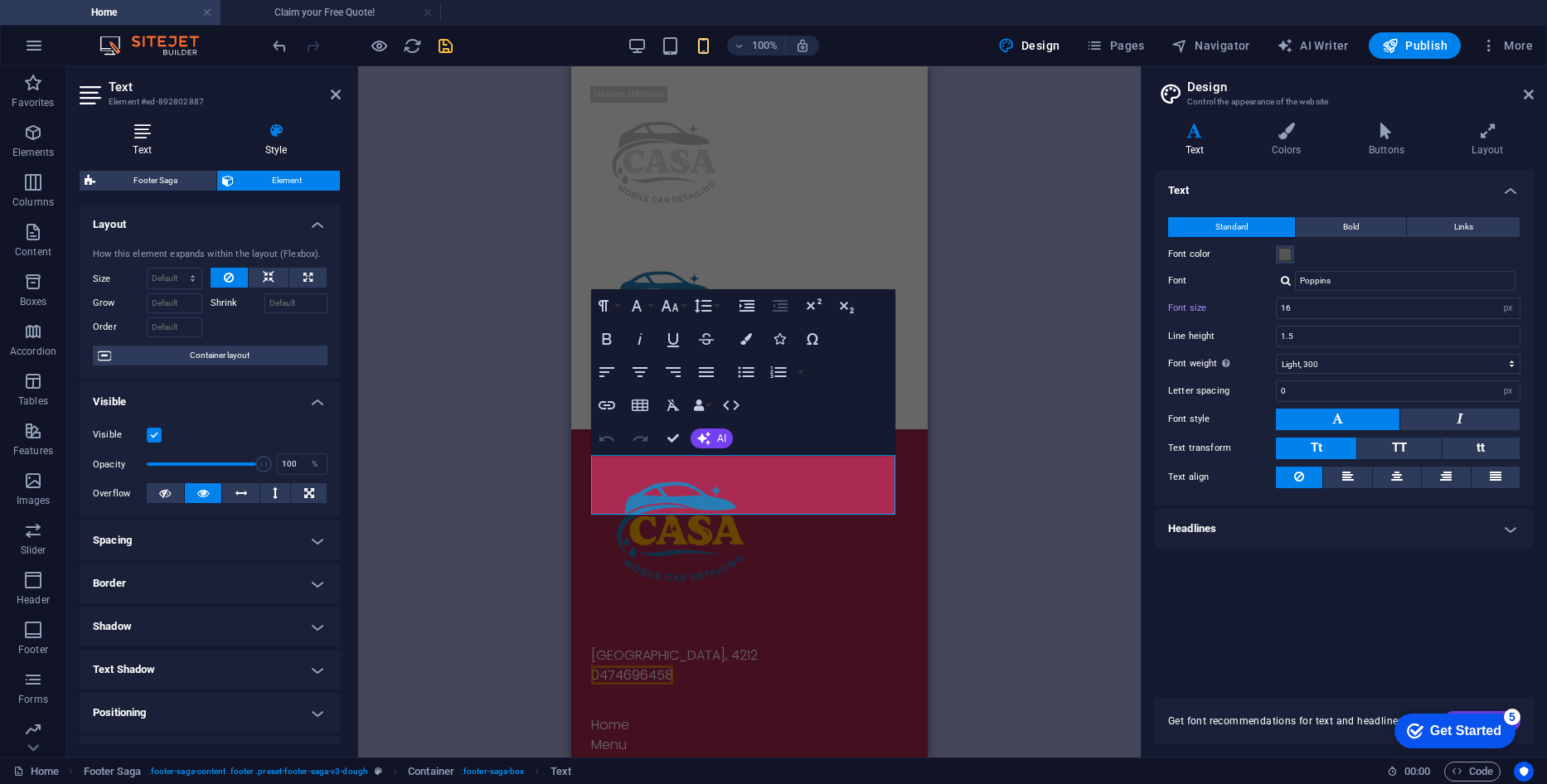
click at [142, 137] on icon at bounding box center [142, 131] width 125 height 17
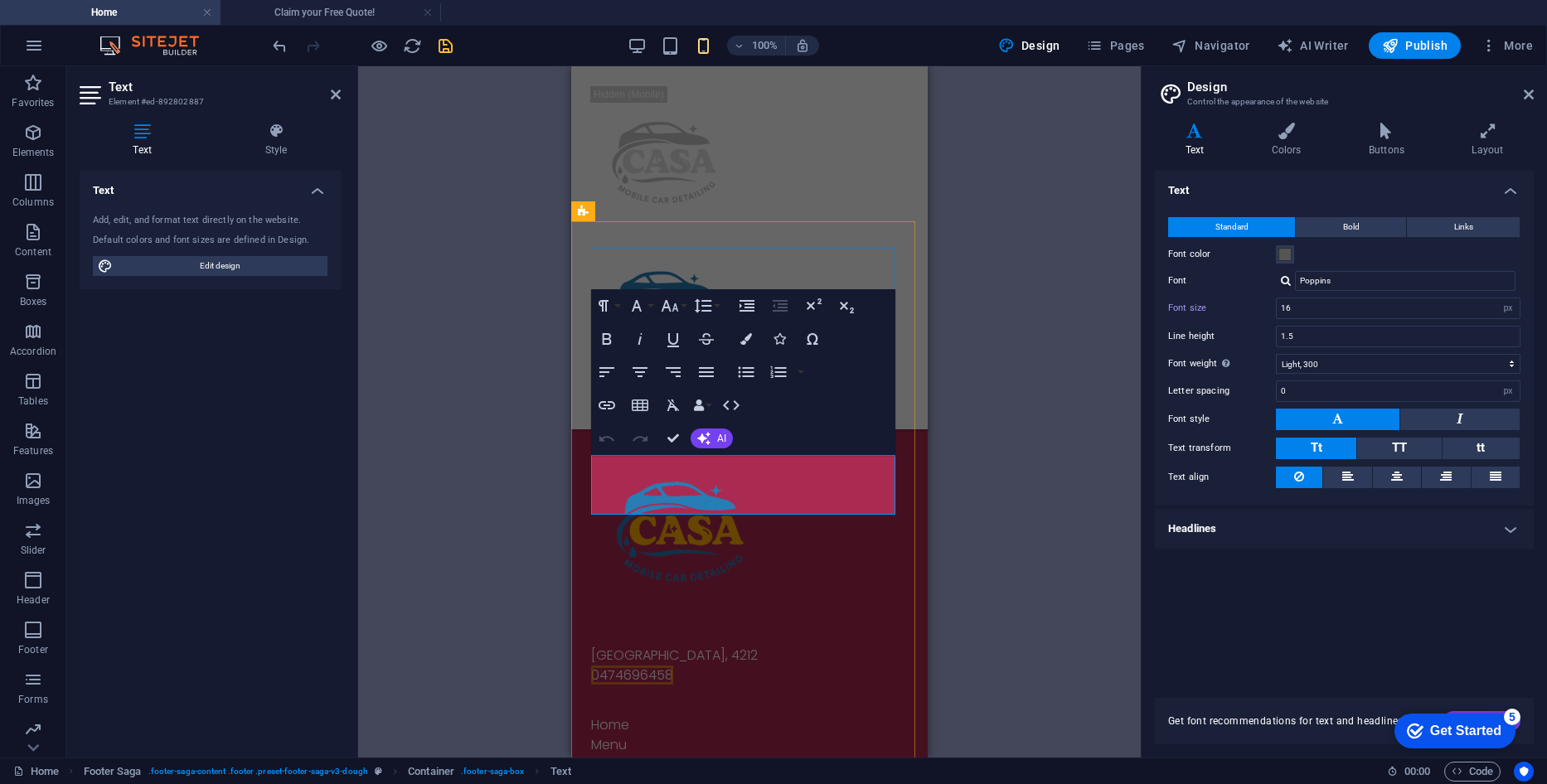
click at [716, 645] on div "[GEOGRAPHIC_DATA], 4212 0474696458" at bounding box center [750, 675] width 317 height 60
click at [654, 665] on span "0474696458" at bounding box center [631, 674] width 82 height 19
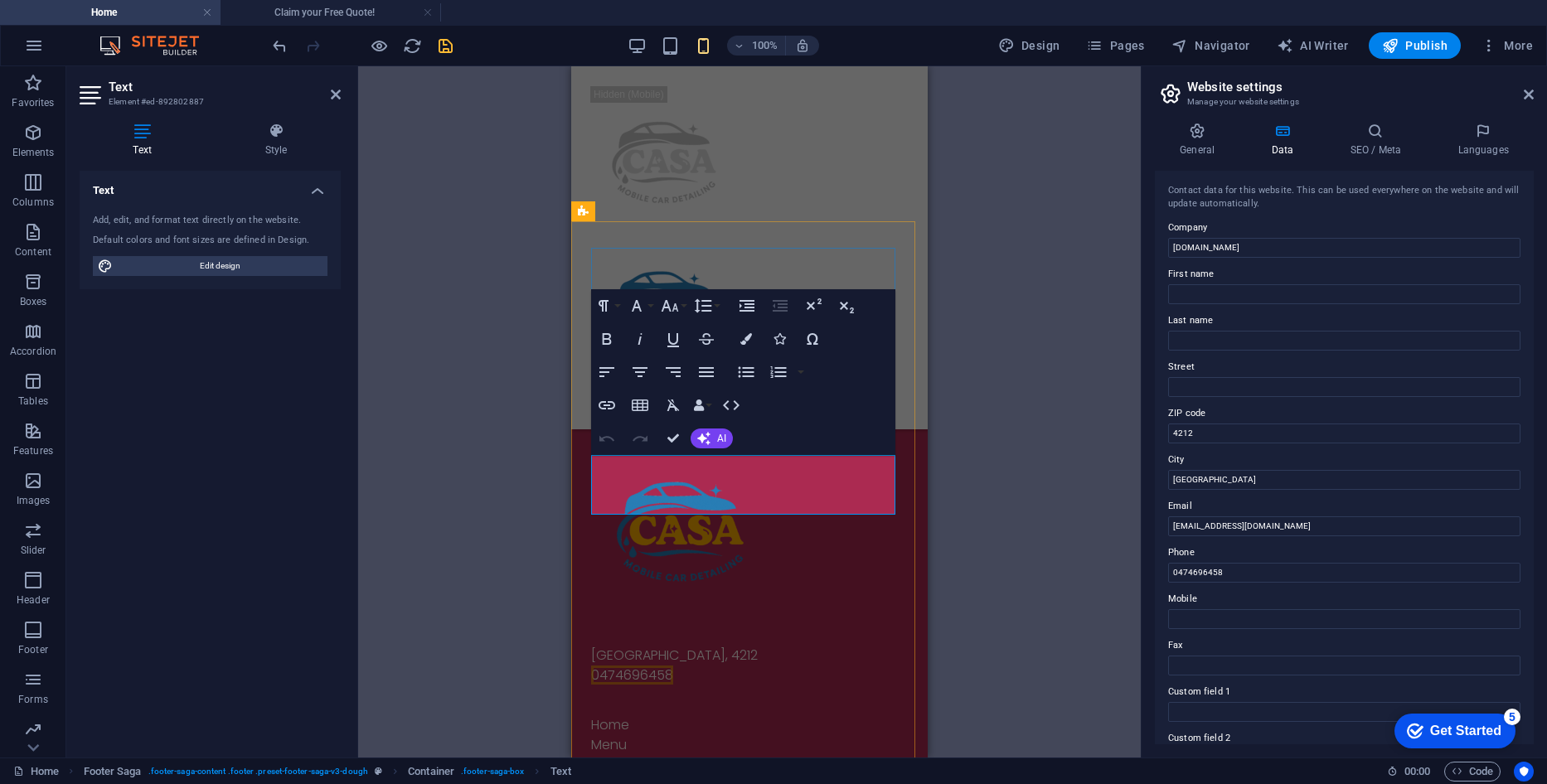
click at [655, 665] on span "0474696458" at bounding box center [631, 674] width 82 height 19
click at [1290, 515] on label "Email" at bounding box center [1344, 505] width 353 height 20
click at [1290, 516] on input "[EMAIL_ADDRESS][DOMAIN_NAME]" at bounding box center [1344, 525] width 353 height 20
click at [1296, 523] on input "[EMAIL_ADDRESS][DOMAIN_NAME]" at bounding box center [1344, 525] width 353 height 20
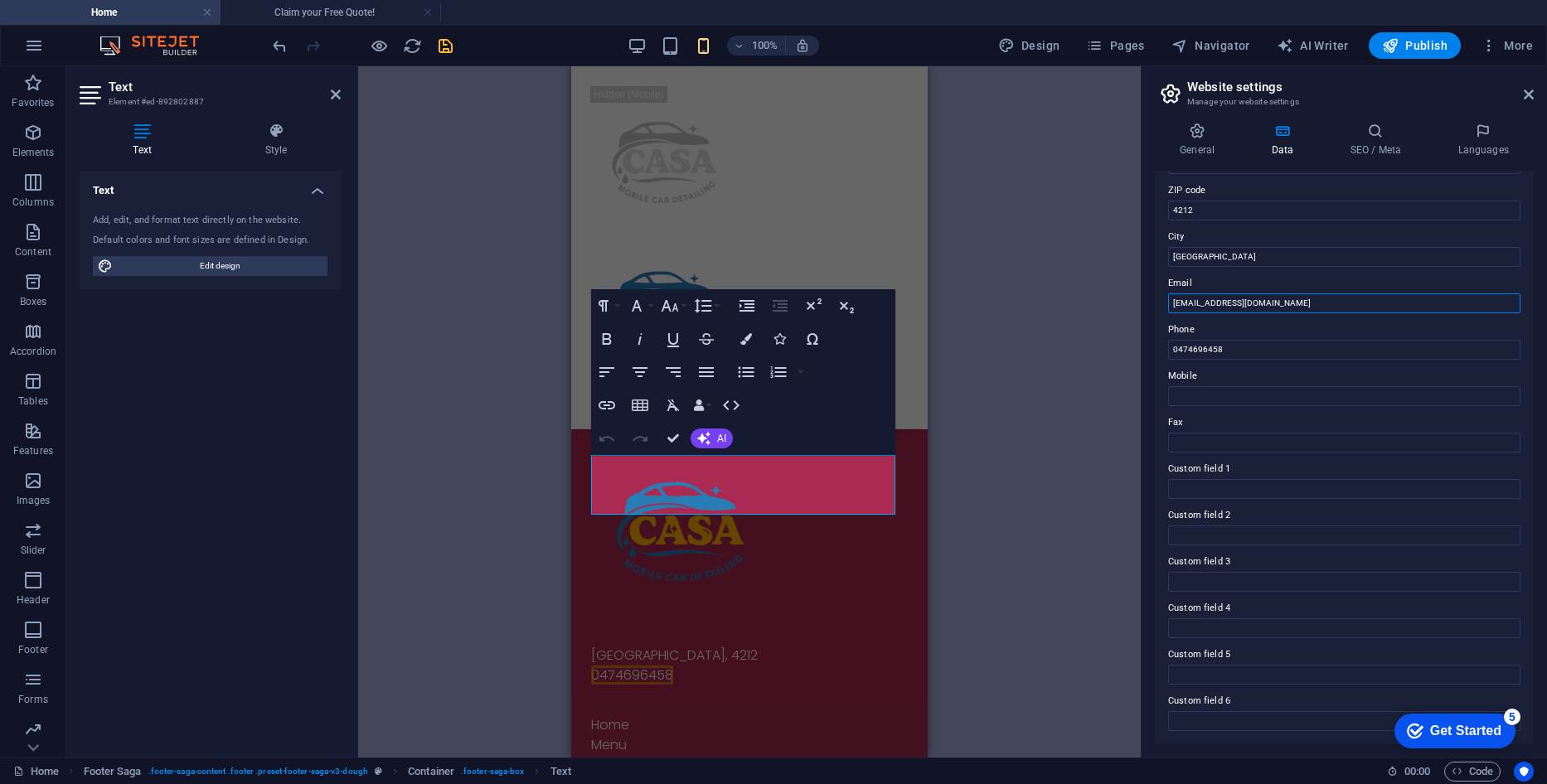
scroll to position [0, 0]
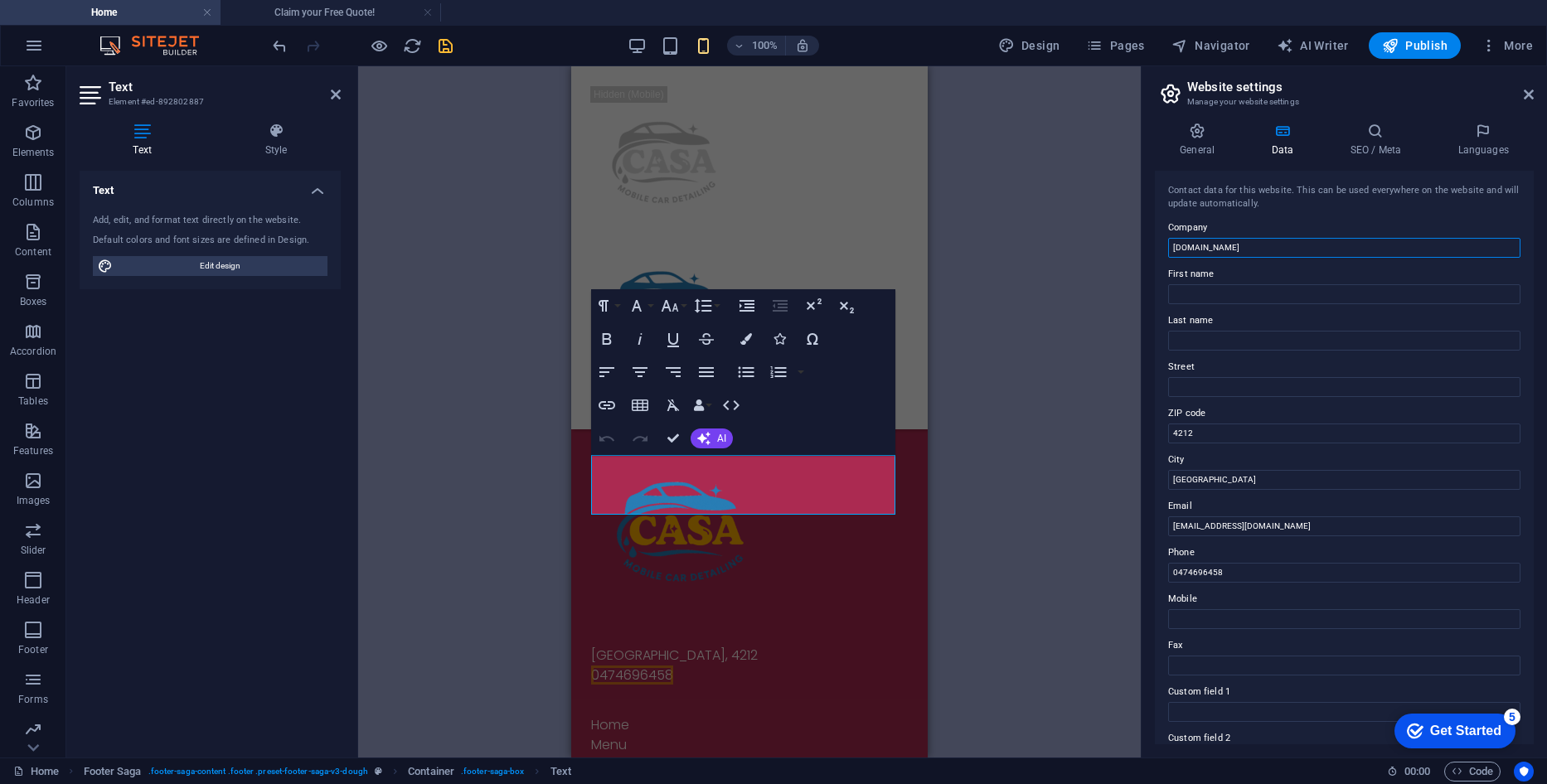
click at [1255, 243] on input "[DOMAIN_NAME]" at bounding box center [1344, 248] width 353 height 20
type input "[DOMAIN_NAME]"
click at [663, 645] on div "[GEOGRAPHIC_DATA], 4212 0474696458" at bounding box center [750, 675] width 317 height 60
click at [645, 645] on div "[GEOGRAPHIC_DATA], 4212 0474696458" at bounding box center [750, 675] width 317 height 60
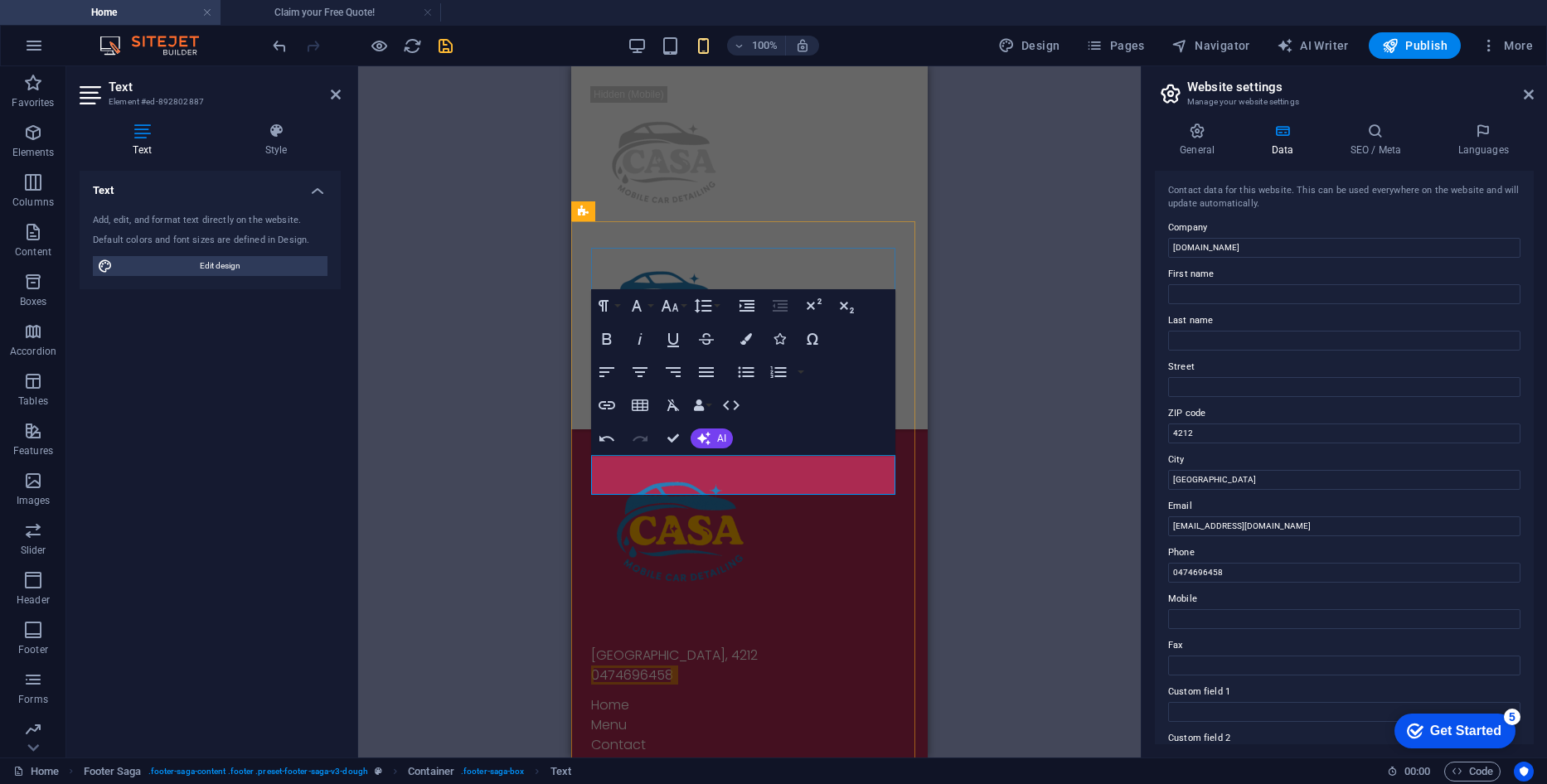
click at [716, 645] on div "[GEOGRAPHIC_DATA], 4212 0474696458" at bounding box center [750, 665] width 317 height 39
click at [751, 645] on address "[GEOGRAPHIC_DATA], 4212" at bounding box center [750, 655] width 317 height 20
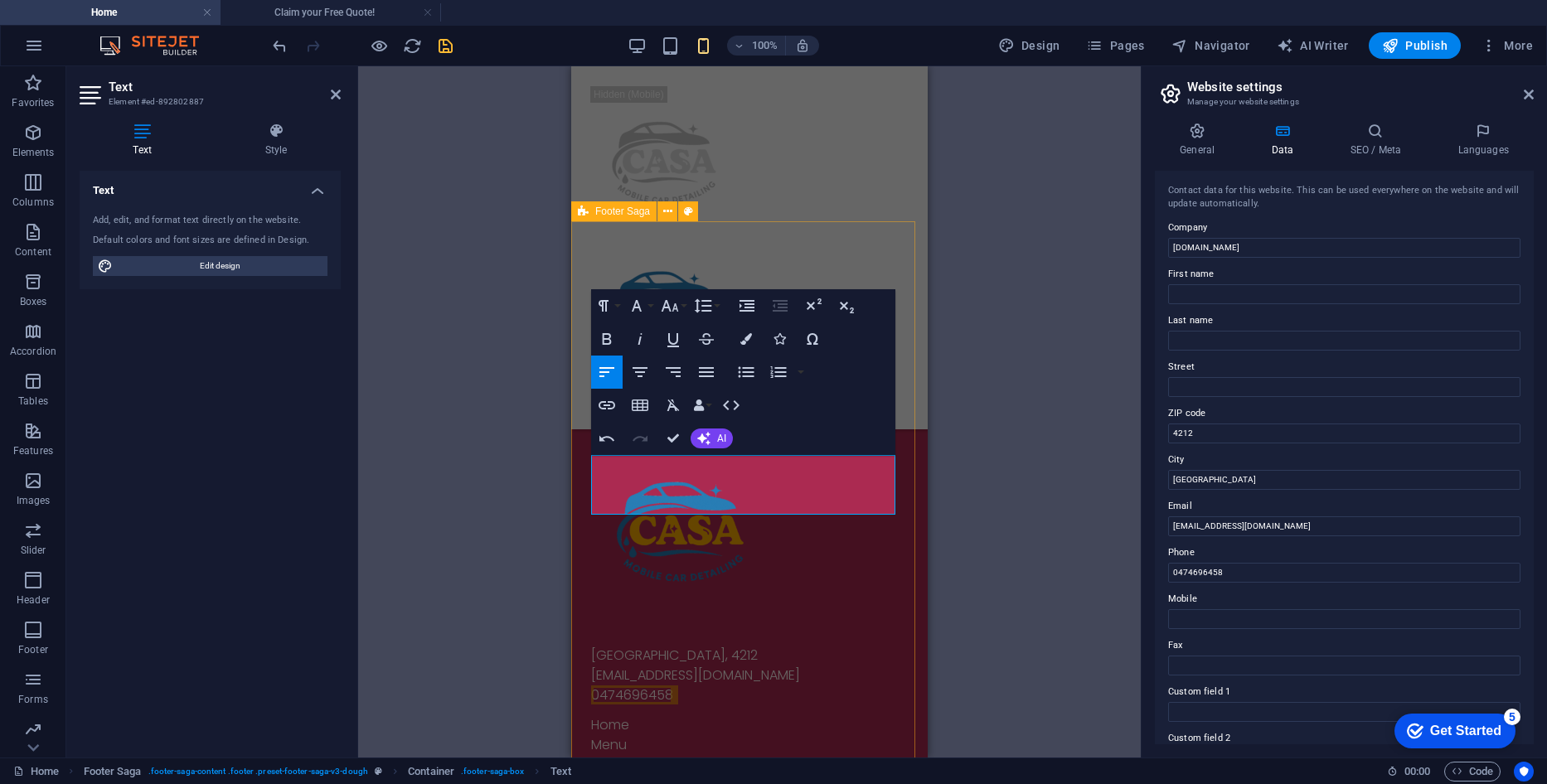
click at [876, 645] on div "[GEOGRAPHIC_DATA] [EMAIL_ADDRESS][DOMAIN_NAME] 0474696458" at bounding box center [750, 675] width 317 height 60
click at [969, 385] on div "Container H1 2 columns Container Container Image Button Container Placeholder M…" at bounding box center [750, 412] width 782 height 691
click at [877, 386] on div at bounding box center [750, 395] width 317 height 18
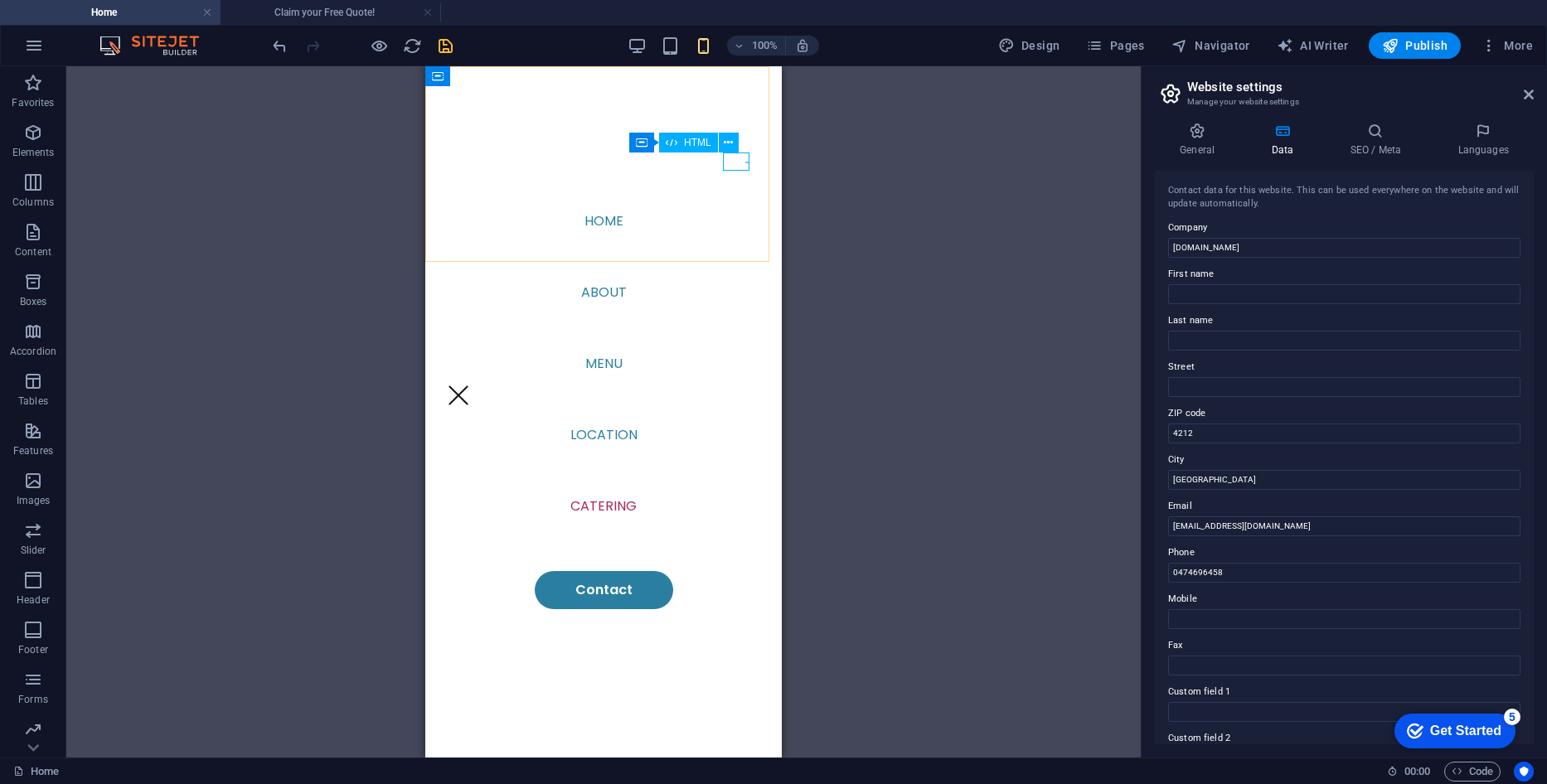
click at [472, 386] on div at bounding box center [458, 395] width 26 height 18
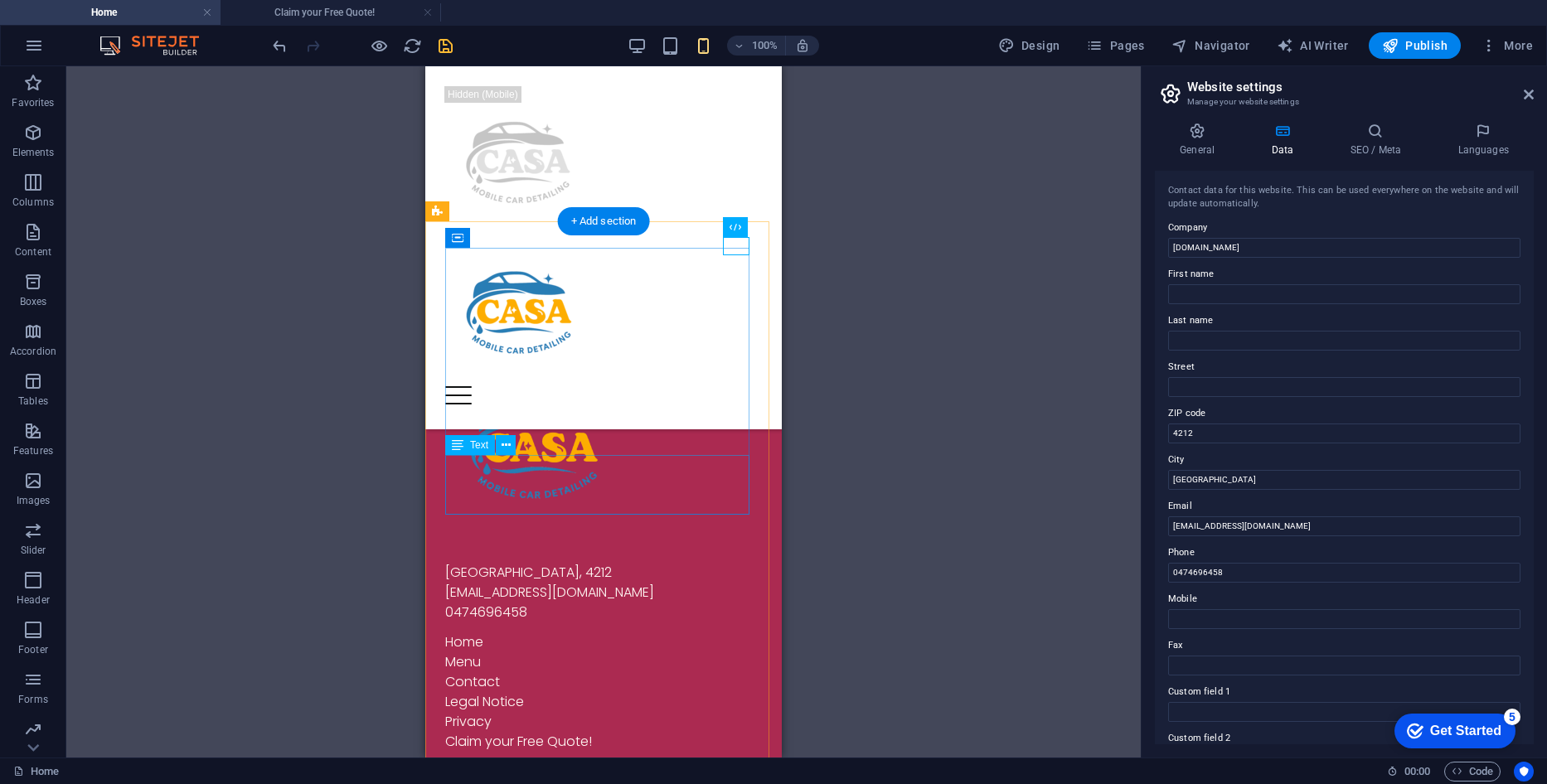
scroll to position [5225, 0]
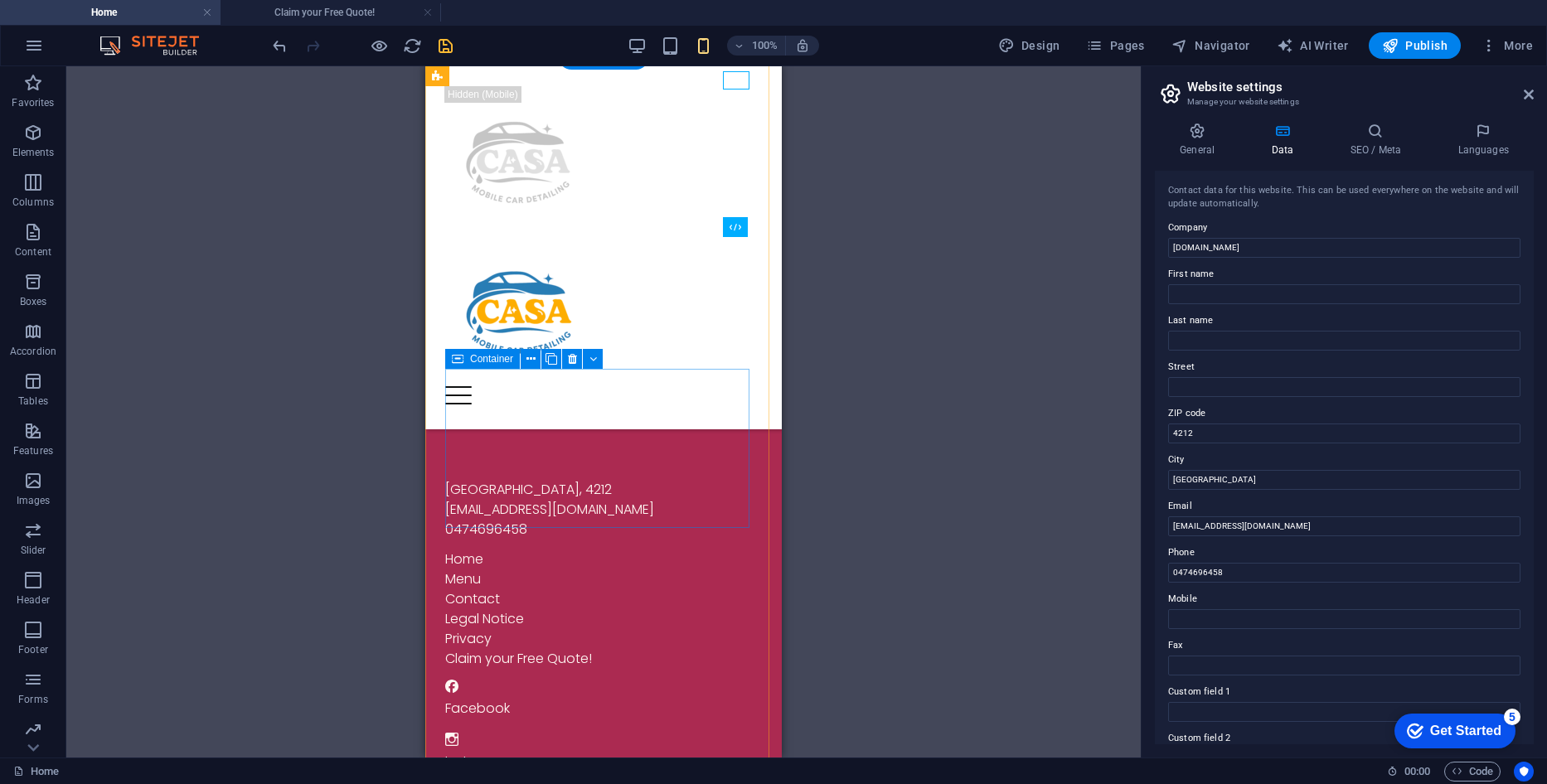
click at [557, 550] on div "Home Menu Contact Legal Notice Privacy Claim your Free Quote!" at bounding box center [603, 609] width 317 height 119
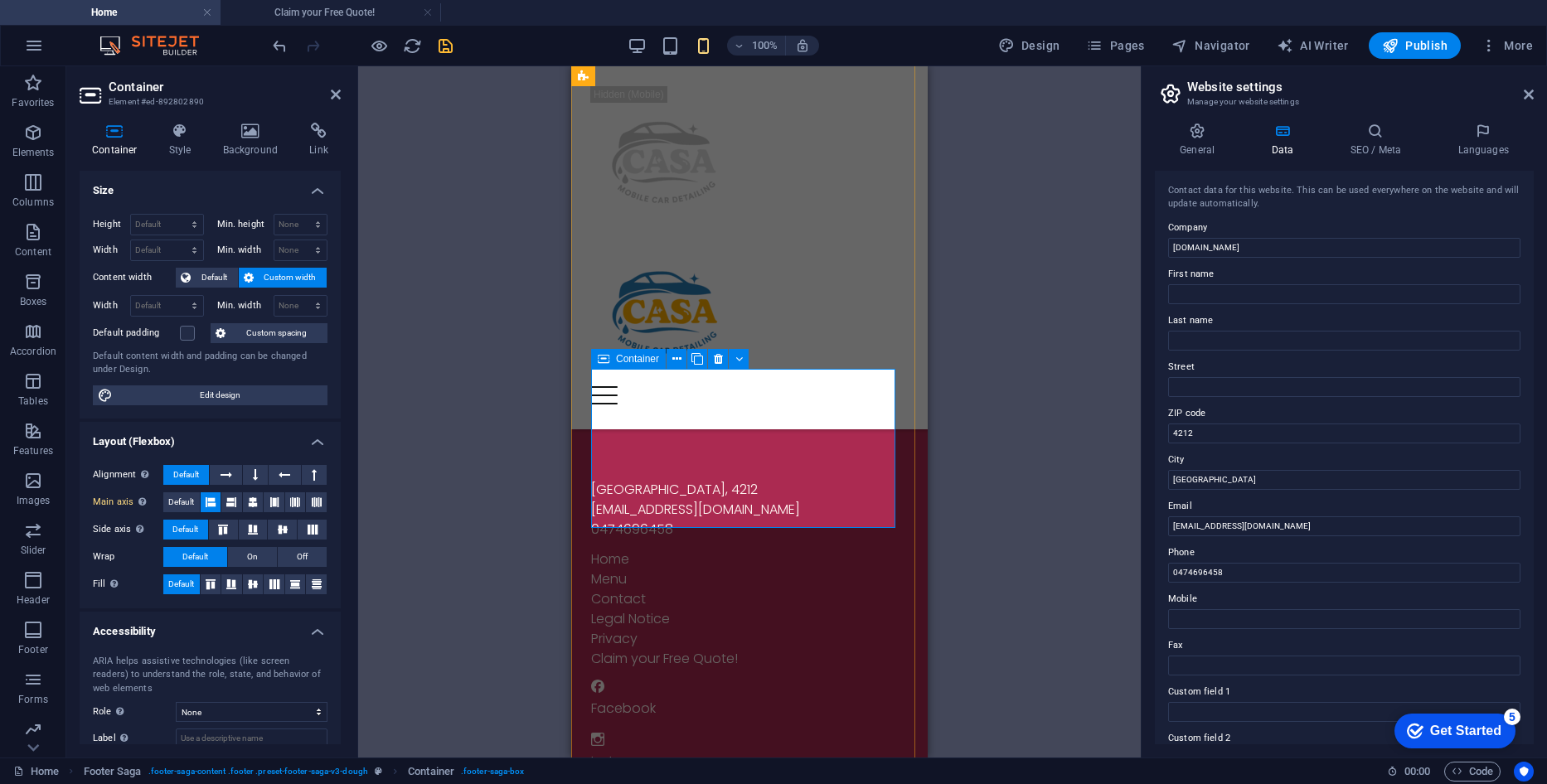
click at [684, 550] on div "Home Menu Contact Legal Notice Privacy Claim your Free Quote!" at bounding box center [750, 609] width 317 height 119
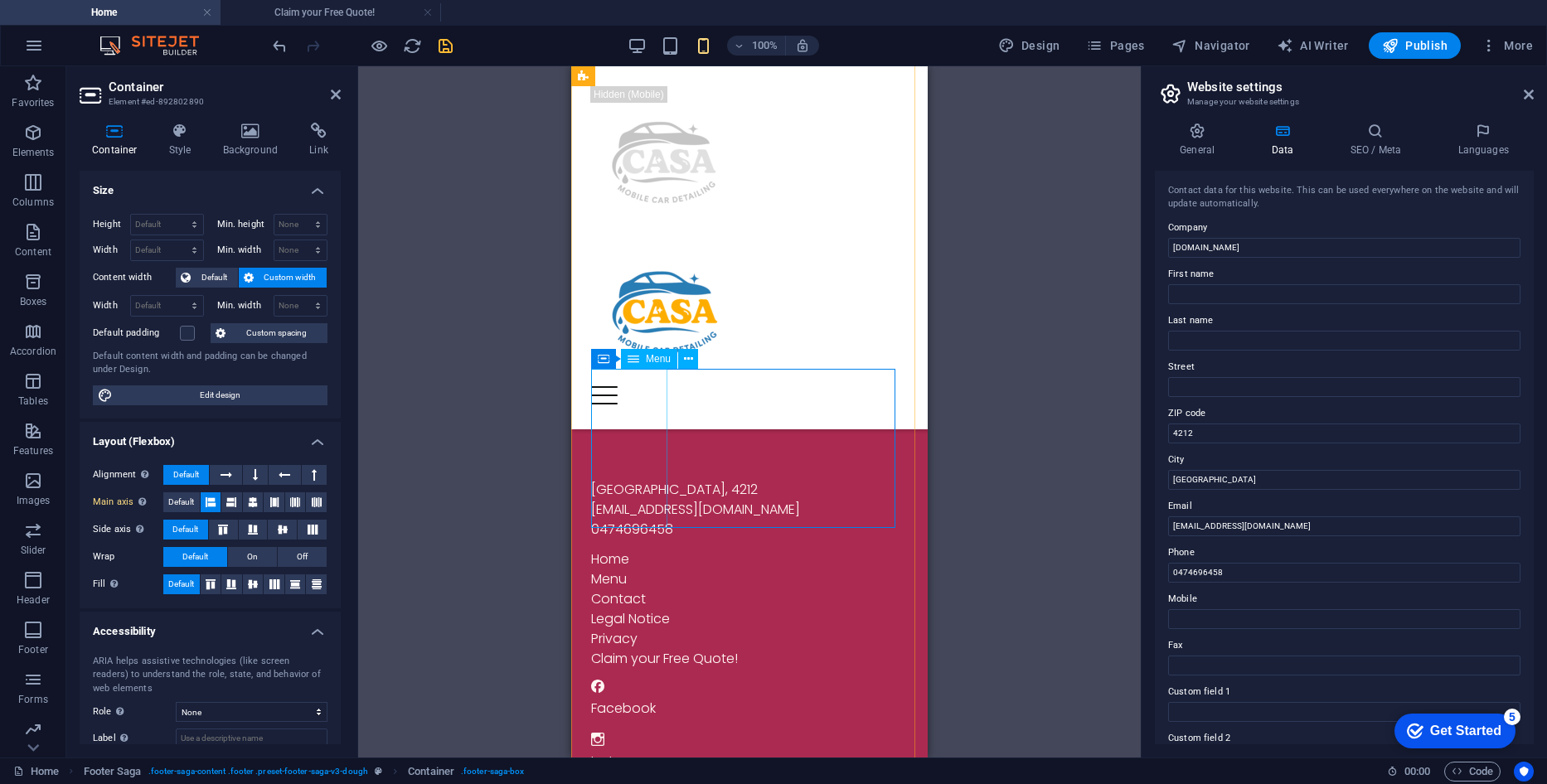
click at [657, 550] on nav "Home Menu Contact Legal Notice Privacy Claim your Free Quote!" at bounding box center [750, 609] width 317 height 119
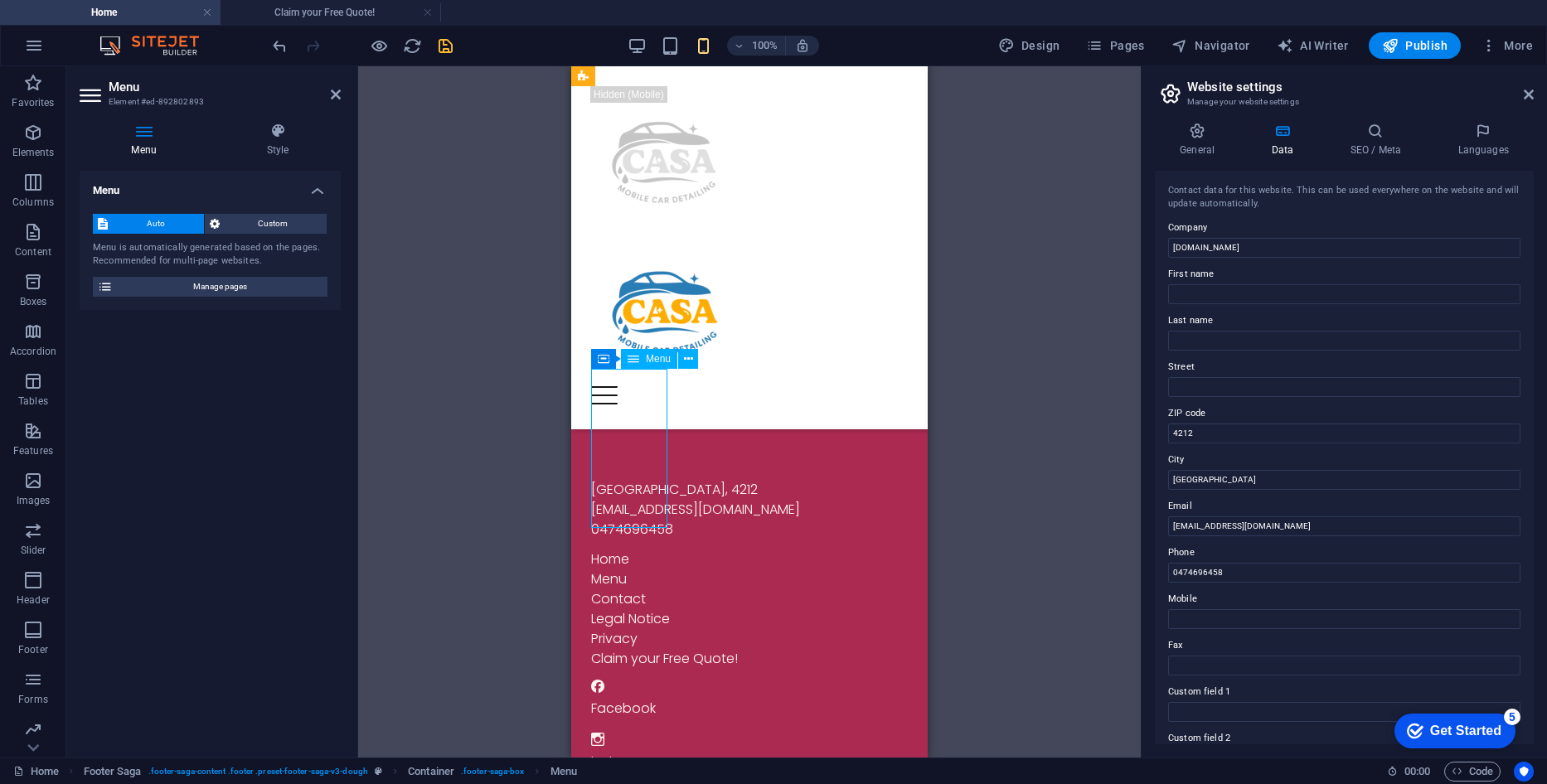
drag, startPoint x: 651, startPoint y: 515, endPoint x: 615, endPoint y: 506, distance: 37.1
click at [615, 550] on nav "Home Menu Contact Legal Notice Privacy Claim your Free Quote!" at bounding box center [750, 609] width 317 height 119
click at [604, 550] on nav "Home Menu Contact Legal Notice Privacy Claim your Free Quote!" at bounding box center [750, 609] width 317 height 119
drag, startPoint x: 593, startPoint y: 495, endPoint x: 601, endPoint y: 495, distance: 8.0
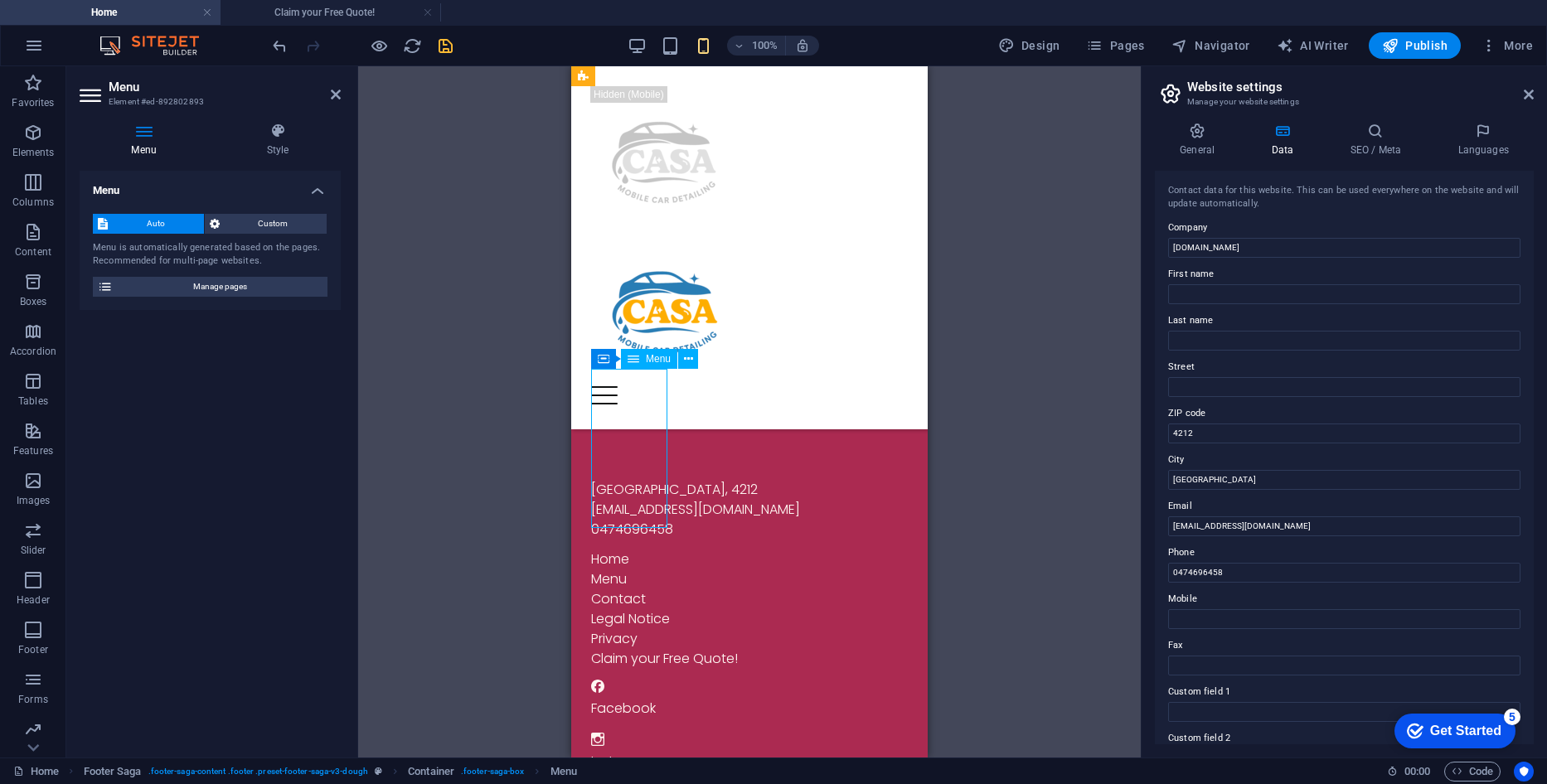
click at [601, 550] on nav "Home Menu Contact Legal Notice Privacy Claim your Free Quote!" at bounding box center [750, 609] width 317 height 119
click at [690, 359] on icon at bounding box center [689, 359] width 9 height 18
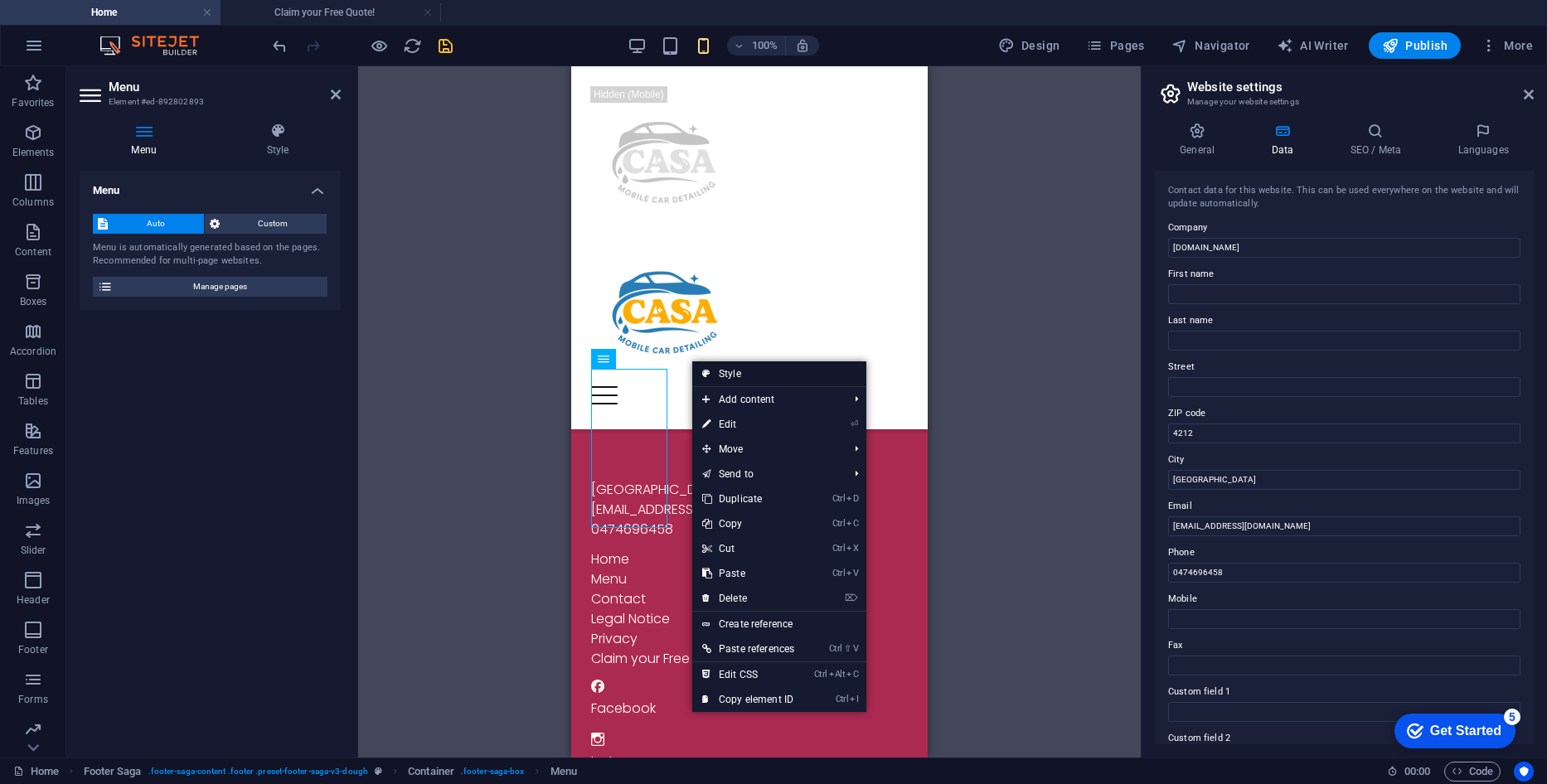
click at [713, 367] on link "Style" at bounding box center [780, 373] width 174 height 25
select select "rem"
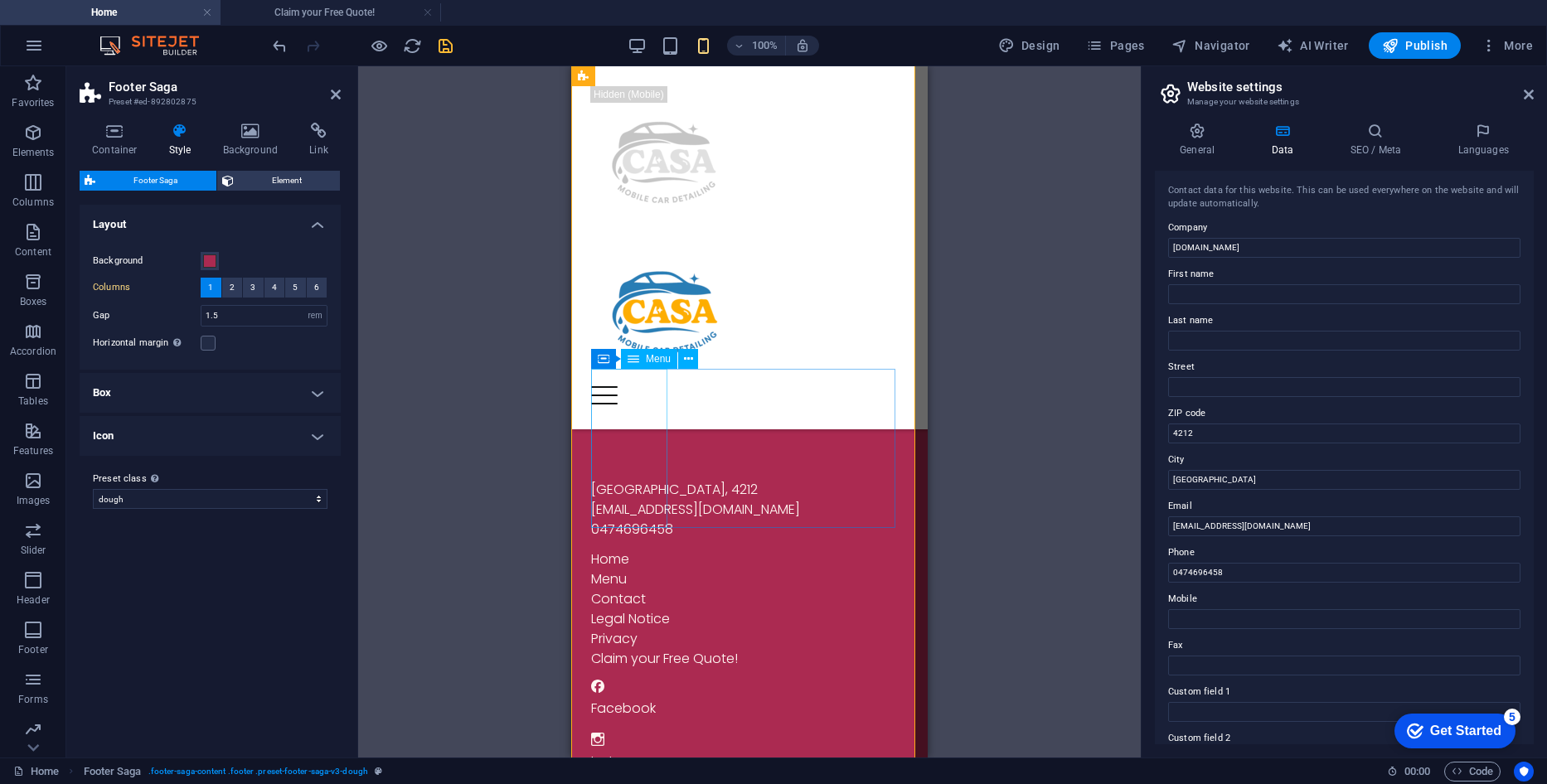
click at [645, 550] on nav "Home Menu Contact Legal Notice Privacy Claim your Free Quote!" at bounding box center [750, 609] width 317 height 119
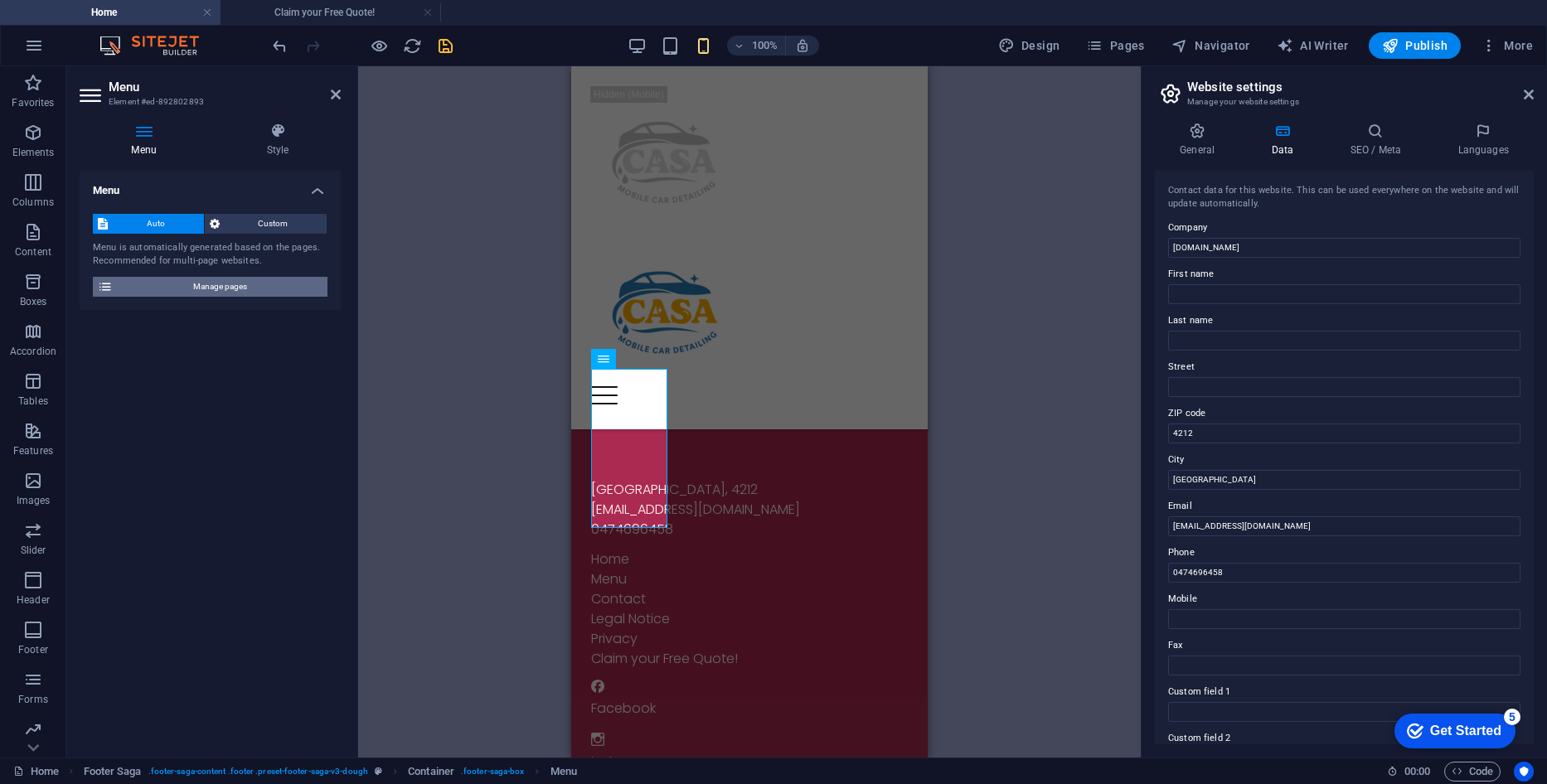
click at [246, 286] on span "Manage pages" at bounding box center [220, 286] width 205 height 20
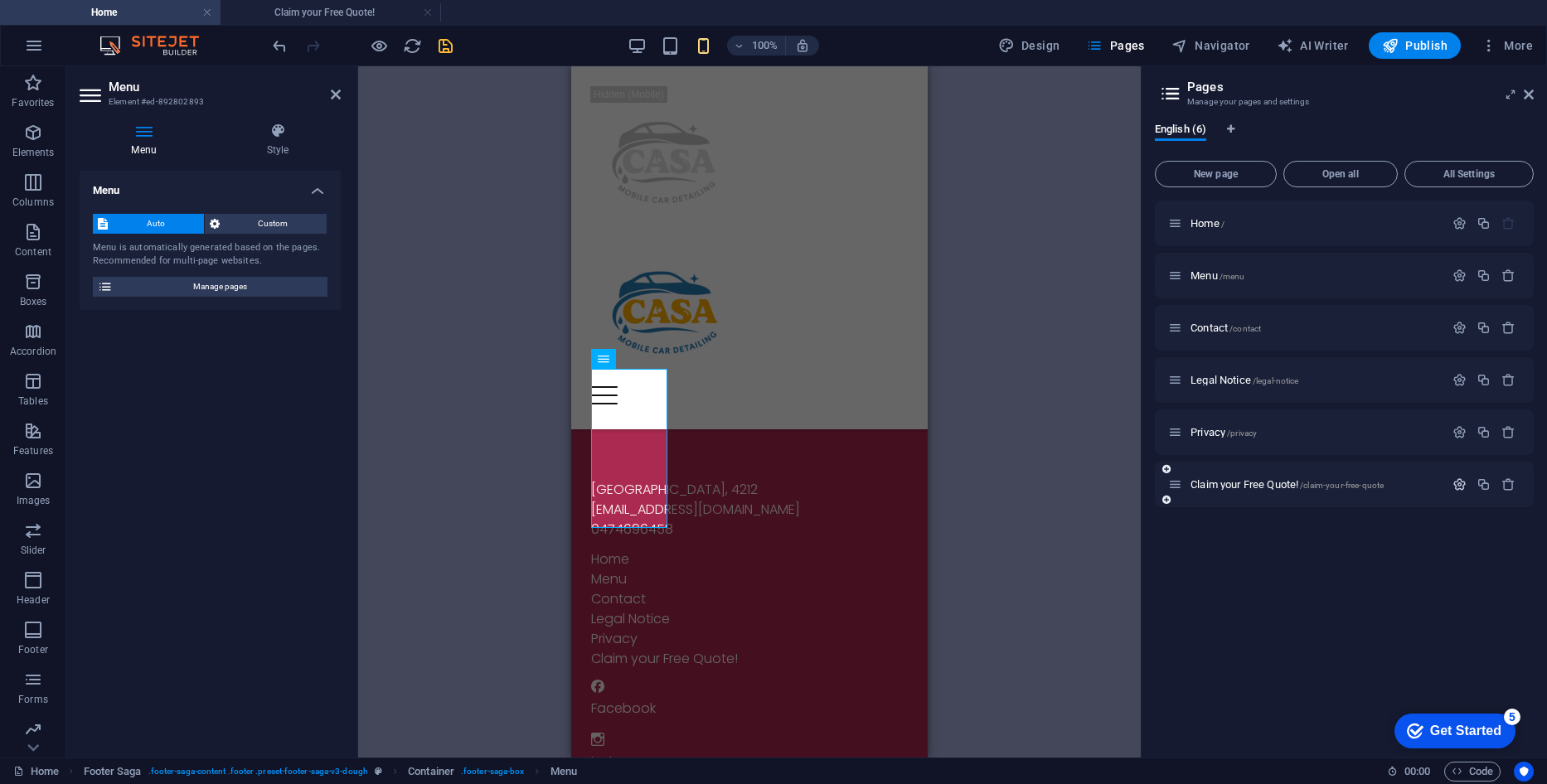
click at [1457, 488] on icon "button" at bounding box center [1459, 484] width 14 height 14
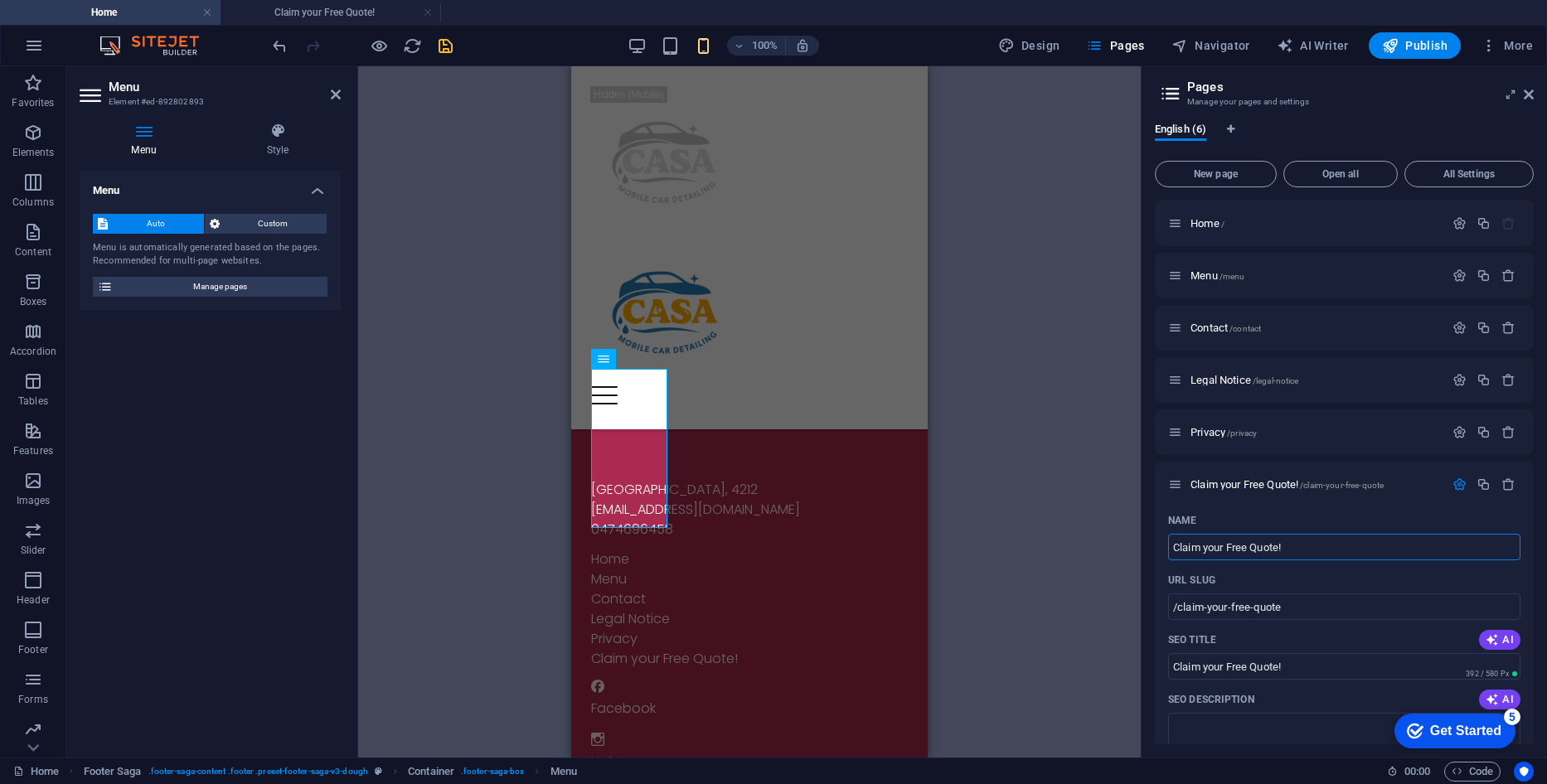
drag, startPoint x: 1291, startPoint y: 556, endPoint x: 1132, endPoint y: 558, distance: 159.0
click at [1132, 558] on div "Home Claim your Free Quote! Favorites Elements Columns Content Boxes Accordion …" at bounding box center [773, 412] width 1547 height 691
click at [777, 550] on div "Home Menu Contact Legal Notice Privacy Claim your Free Quote!" at bounding box center [750, 609] width 317 height 119
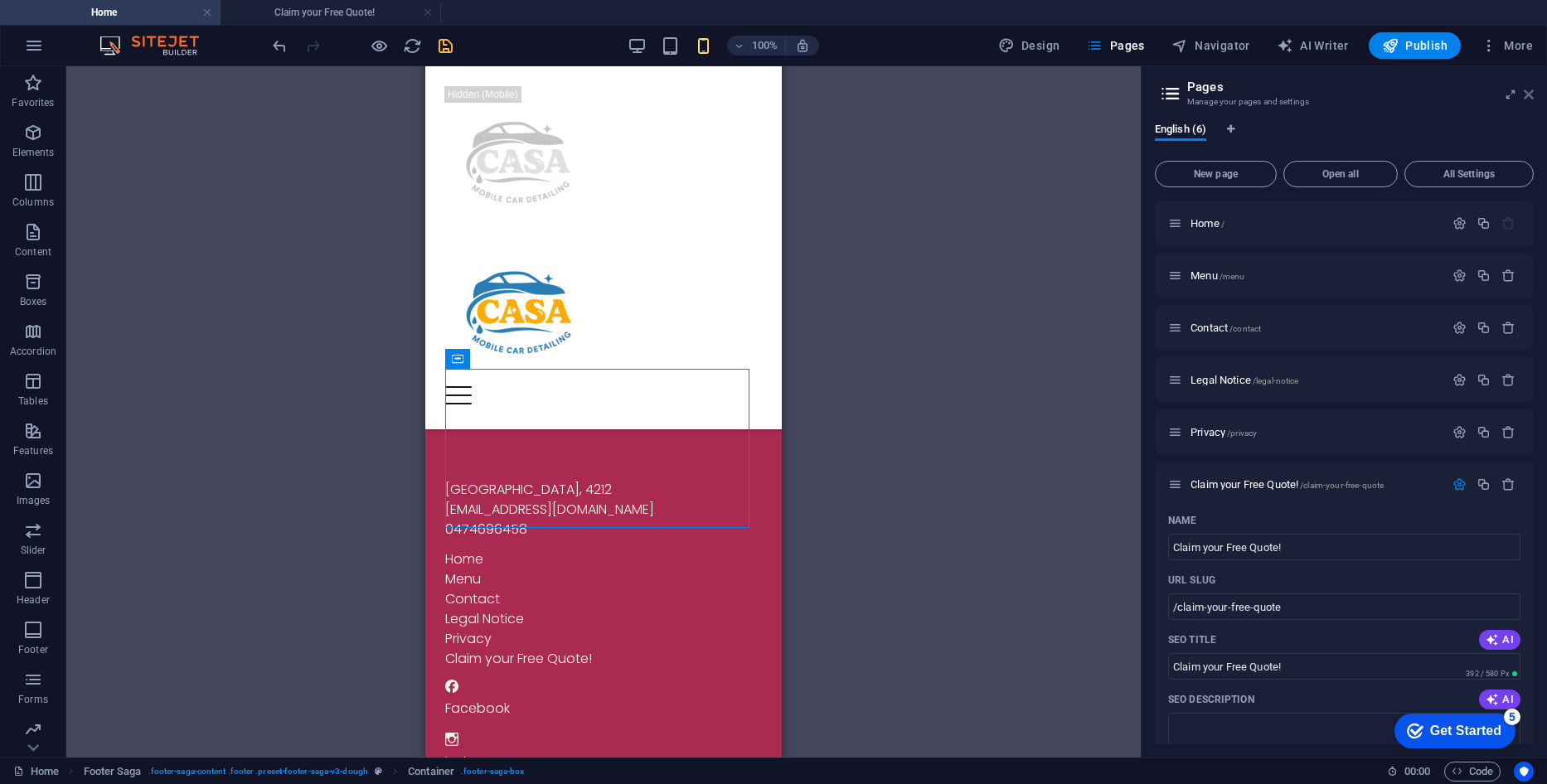
click at [1526, 90] on icon at bounding box center [1528, 95] width 10 height 13
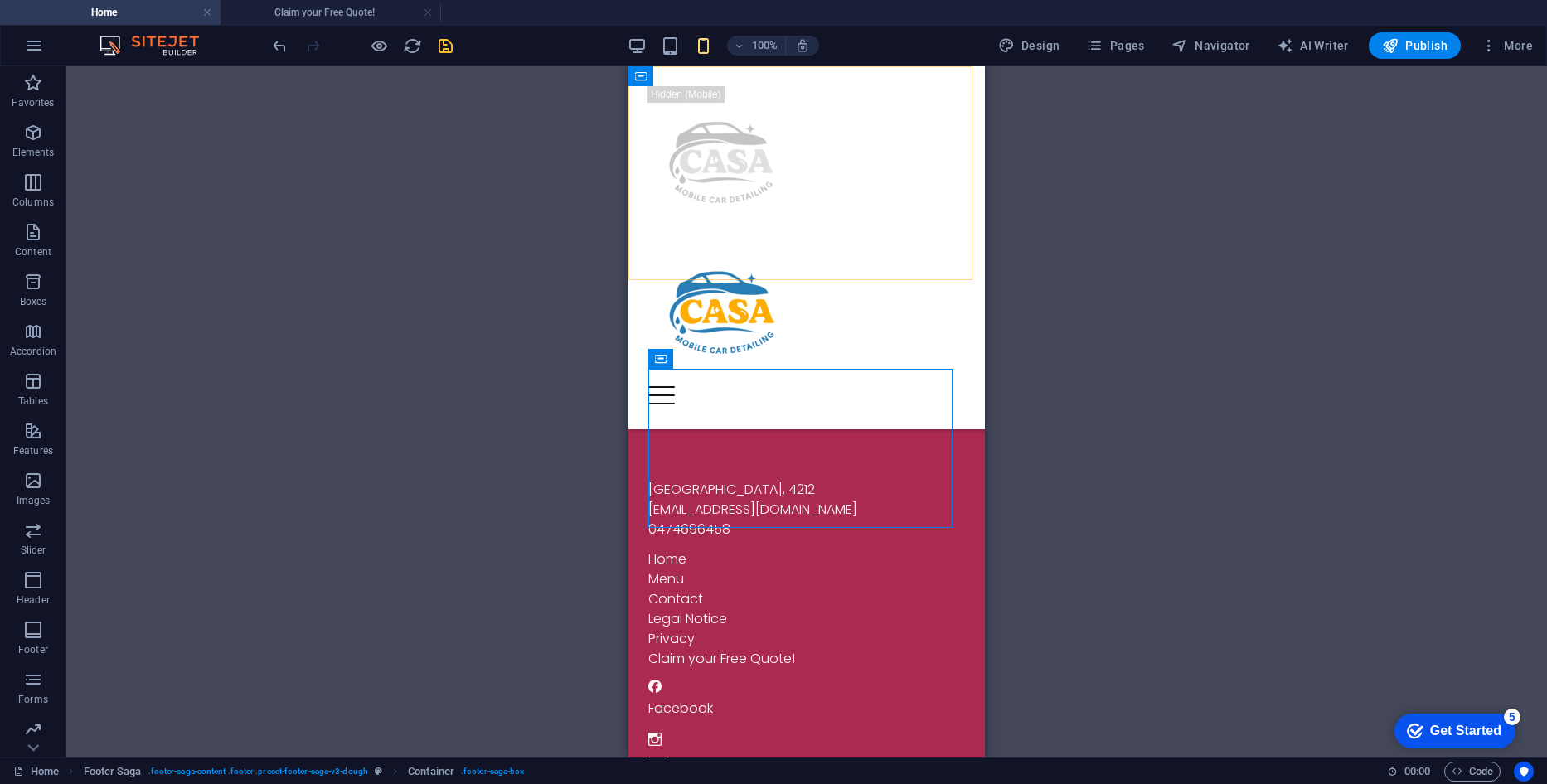
scroll to position [5059, 0]
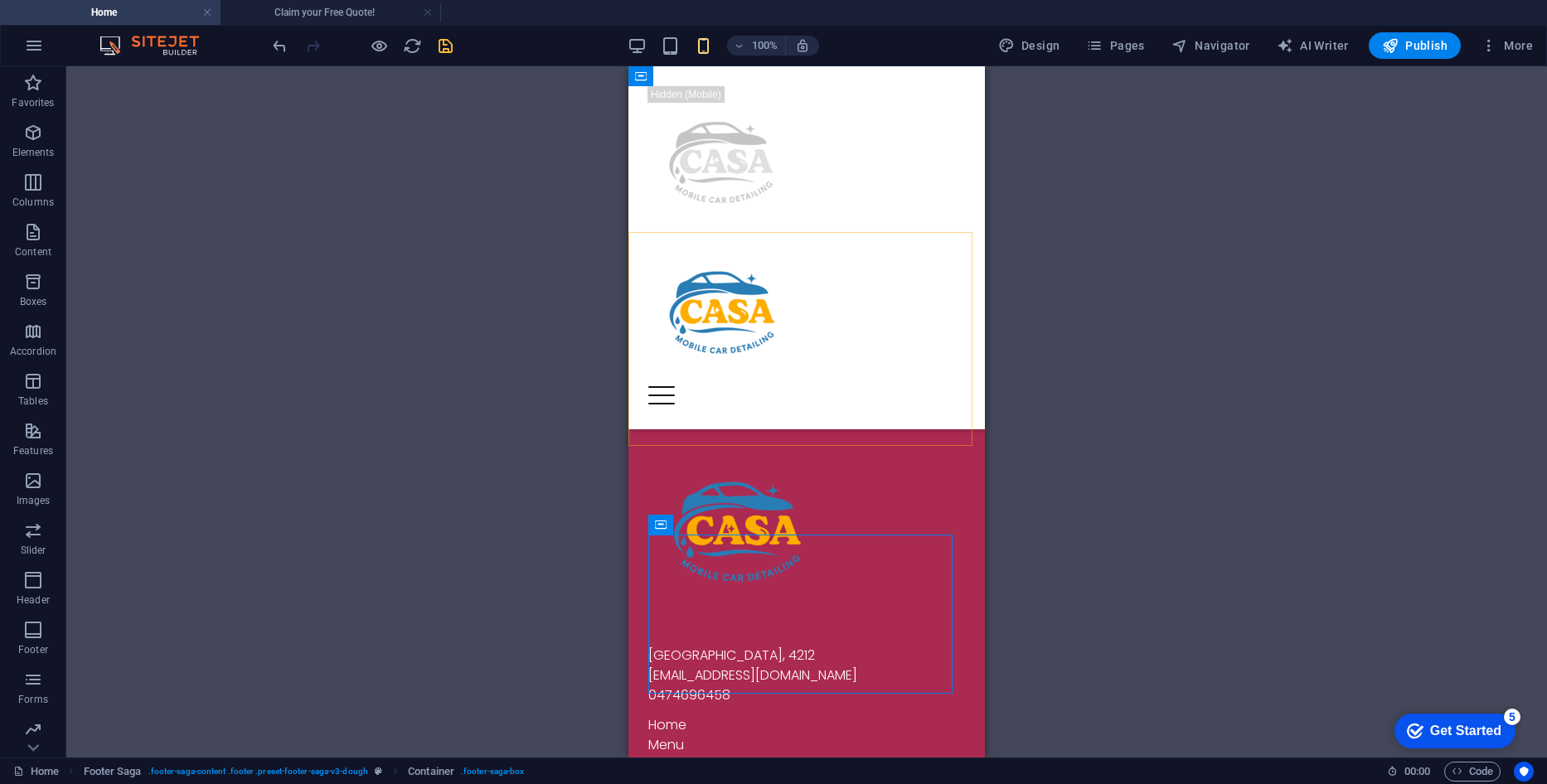
click at [937, 258] on div "Home About Menu Location Catering Contact" at bounding box center [807, 248] width 356 height 363
click at [942, 386] on div at bounding box center [807, 395] width 317 height 18
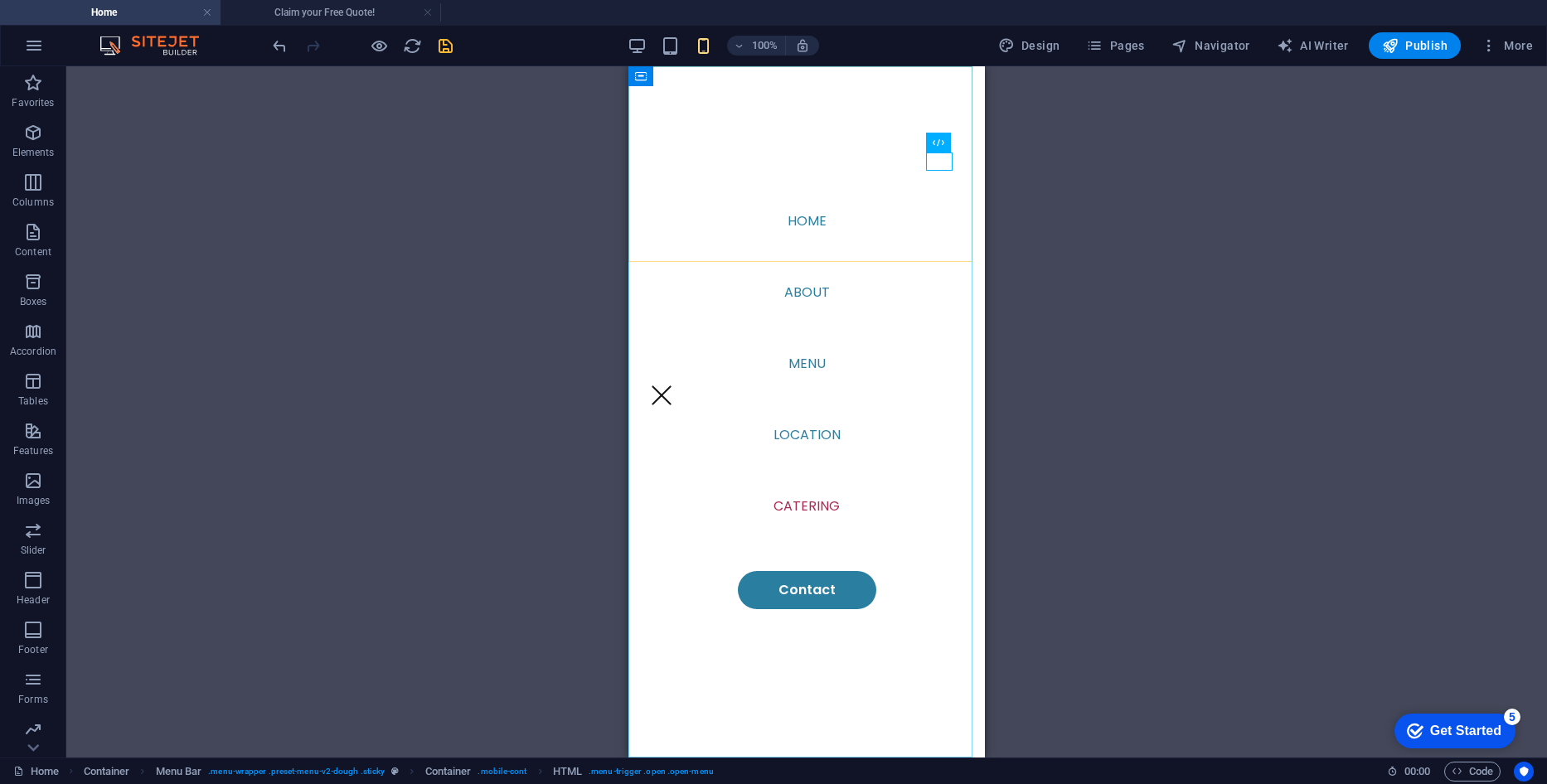
click at [811, 303] on nav "Home About Menu Location Catering Contact" at bounding box center [807, 412] width 356 height 691
click at [811, 295] on nav "Home About Menu Location Catering Contact" at bounding box center [807, 412] width 356 height 691
select select
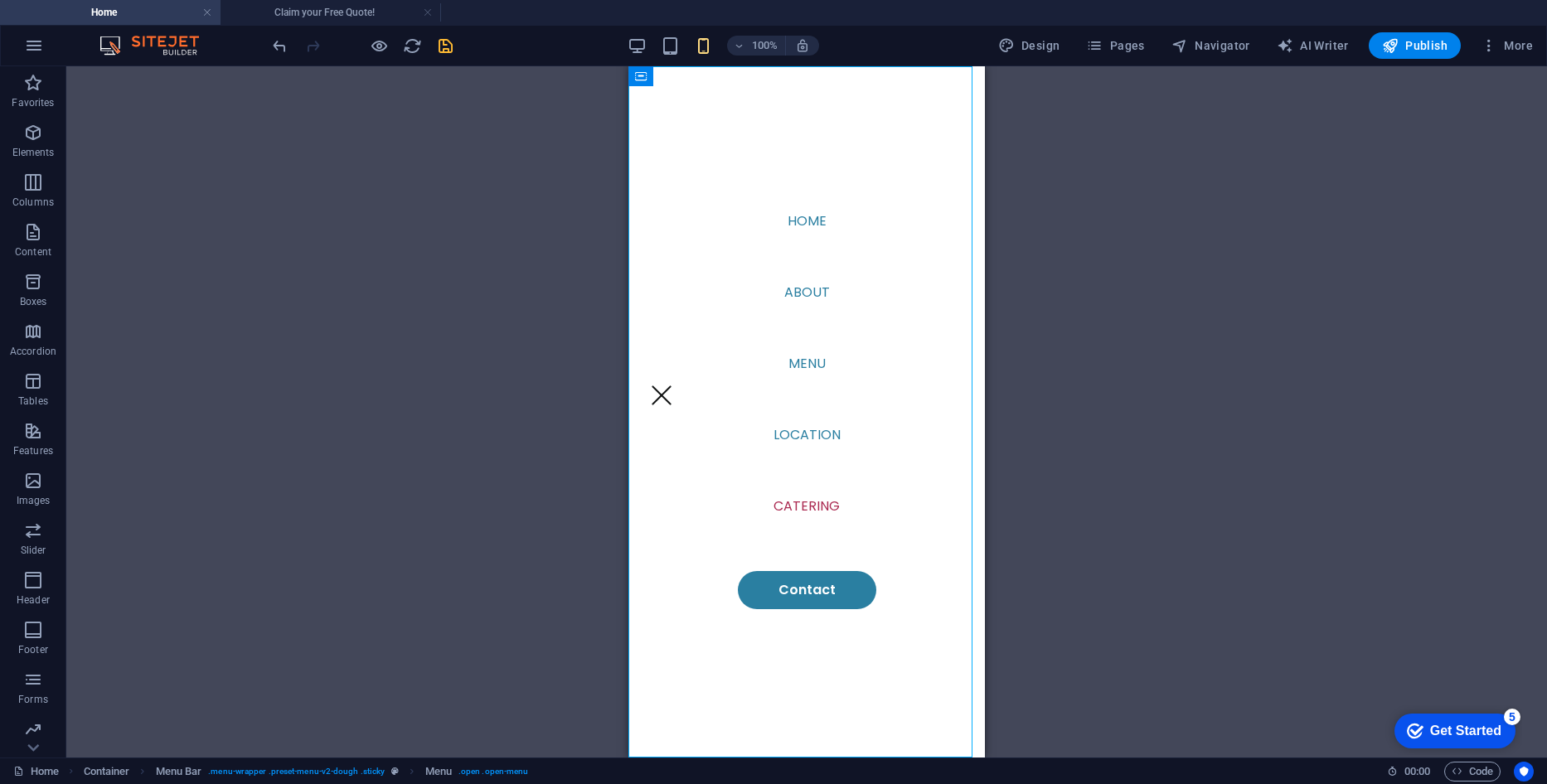
select select "1"
select select
select select "2"
select select
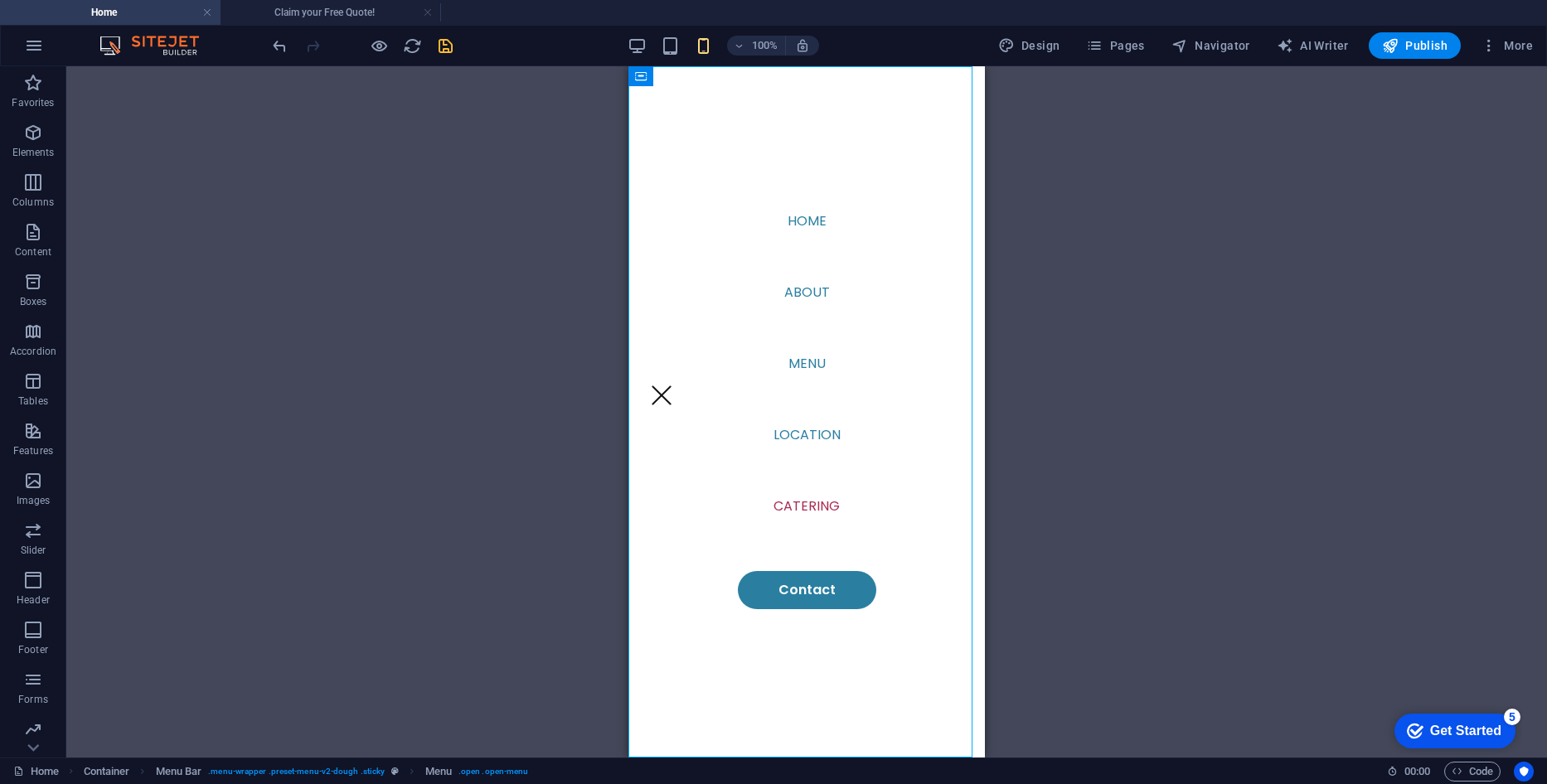
select select "default"
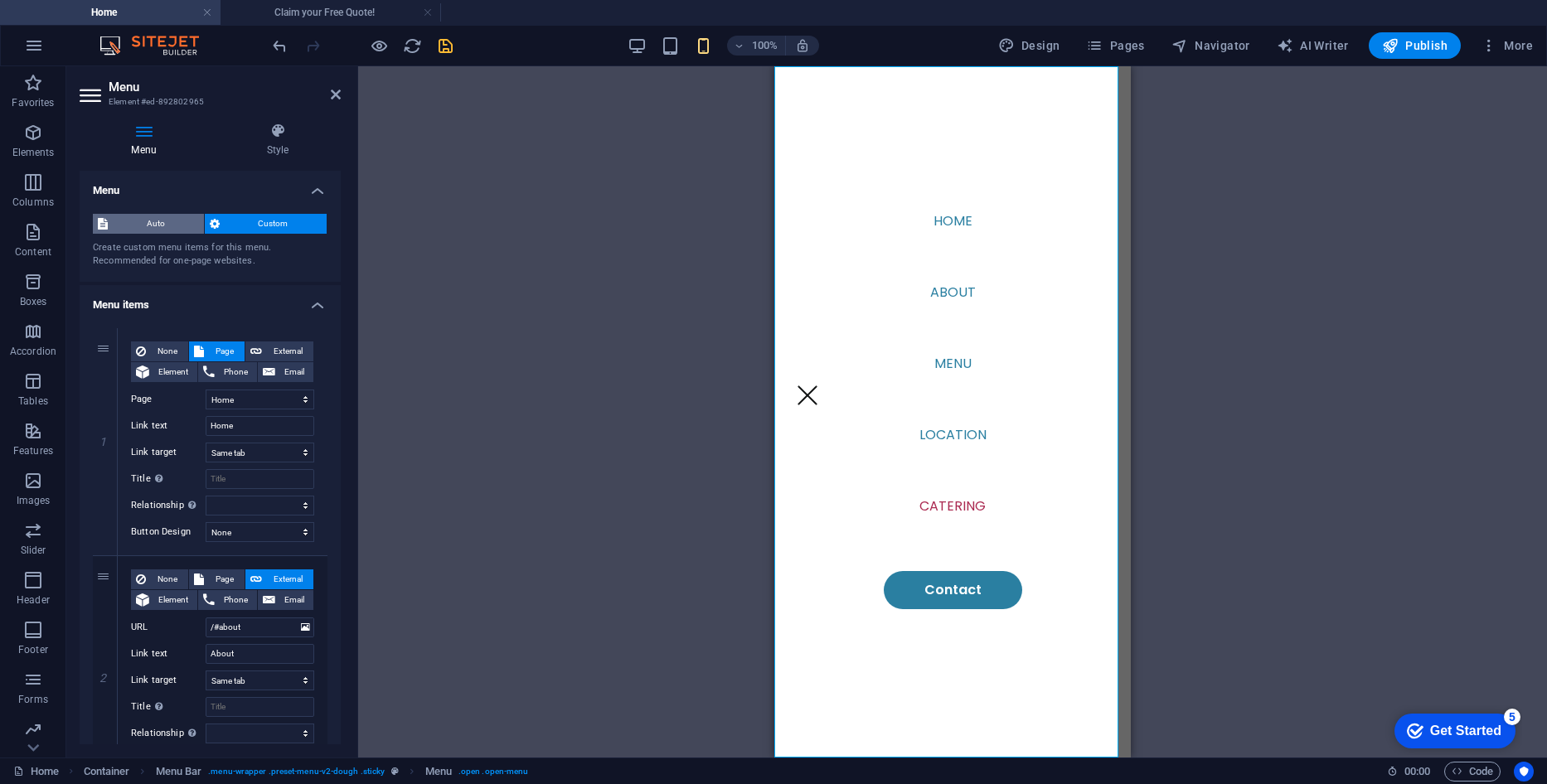
click at [164, 224] on span "Auto" at bounding box center [156, 223] width 86 height 20
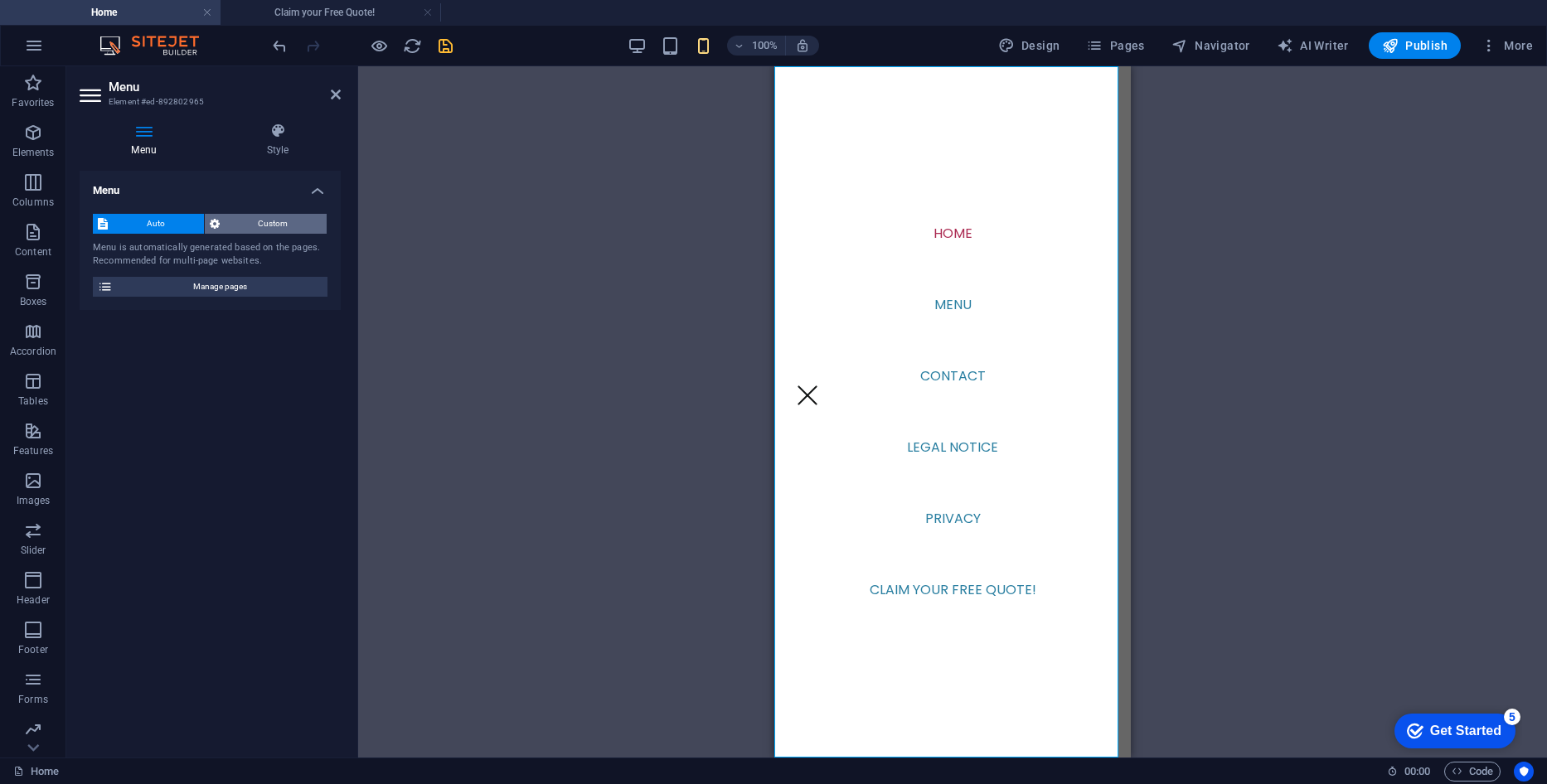
click at [235, 224] on span "Custom" at bounding box center [273, 223] width 98 height 20
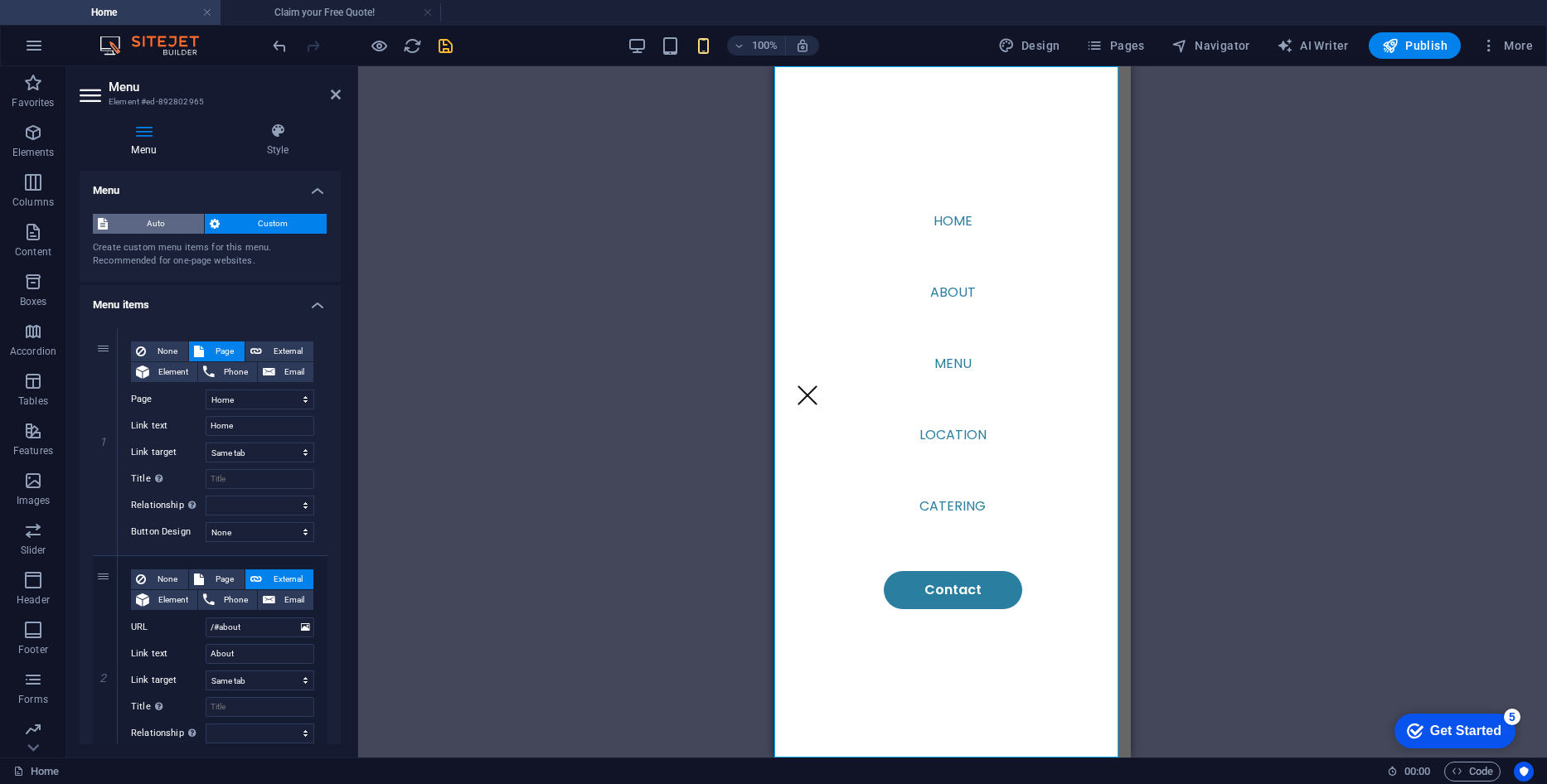
click at [178, 222] on span "Auto" at bounding box center [156, 223] width 86 height 20
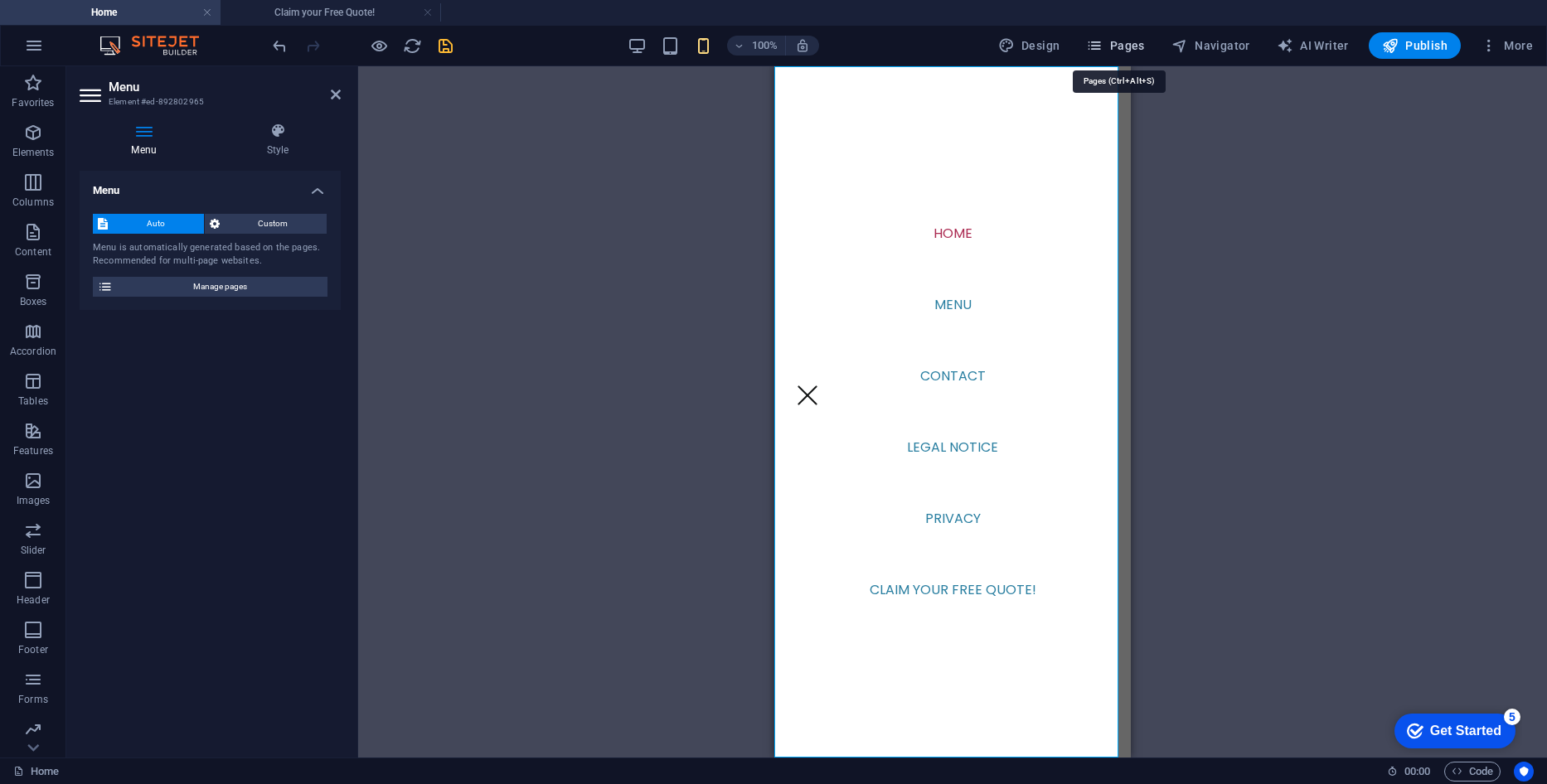
click at [1130, 39] on span "Pages" at bounding box center [1115, 46] width 58 height 17
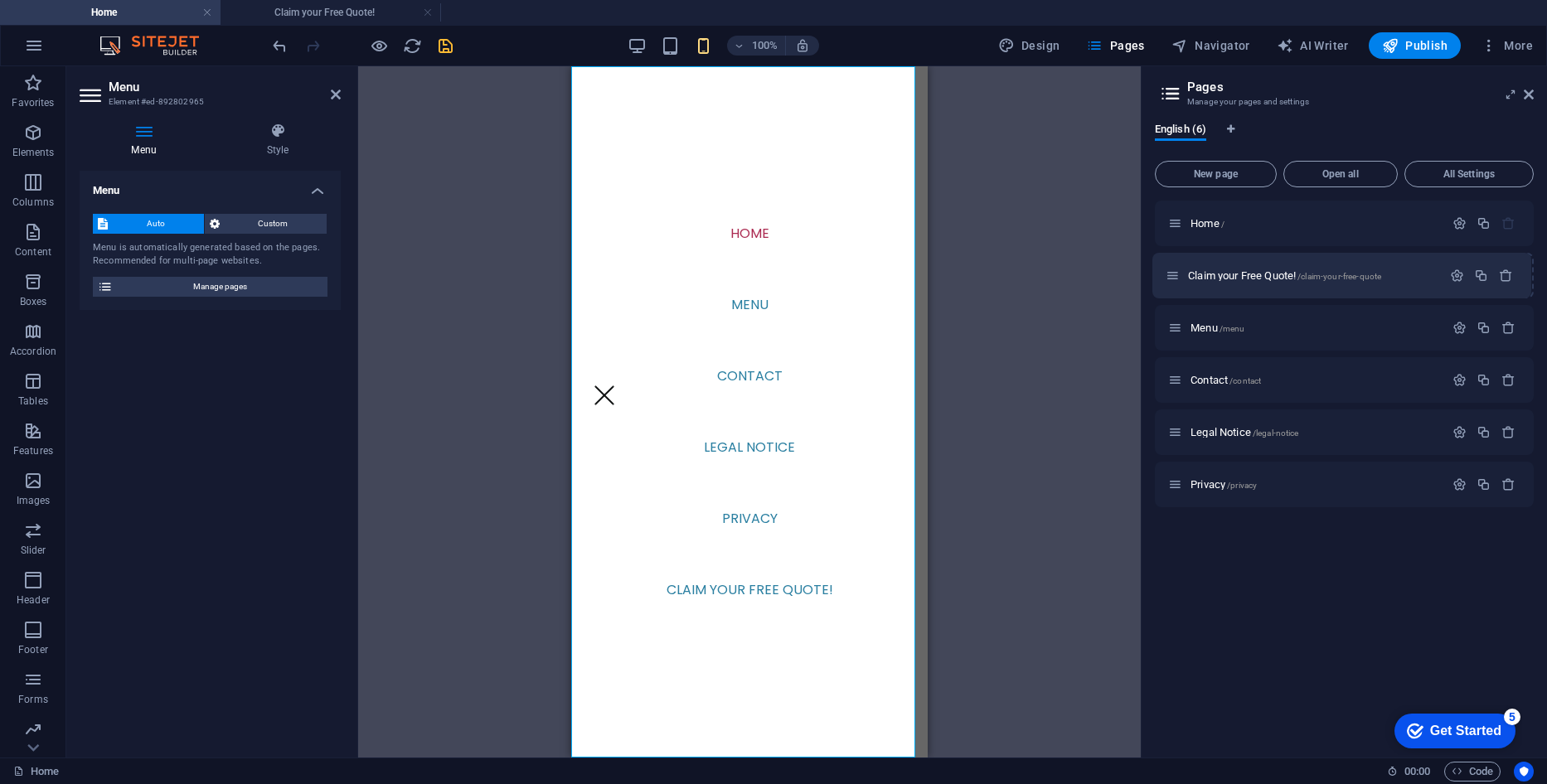
drag, startPoint x: 1178, startPoint y: 482, endPoint x: 1178, endPoint y: 266, distance: 216.0
click at [1178, 266] on div "Home / Menu /menu Contact /contact Legal Notice /legal-notice Privacy /privacy …" at bounding box center [1344, 354] width 379 height 307
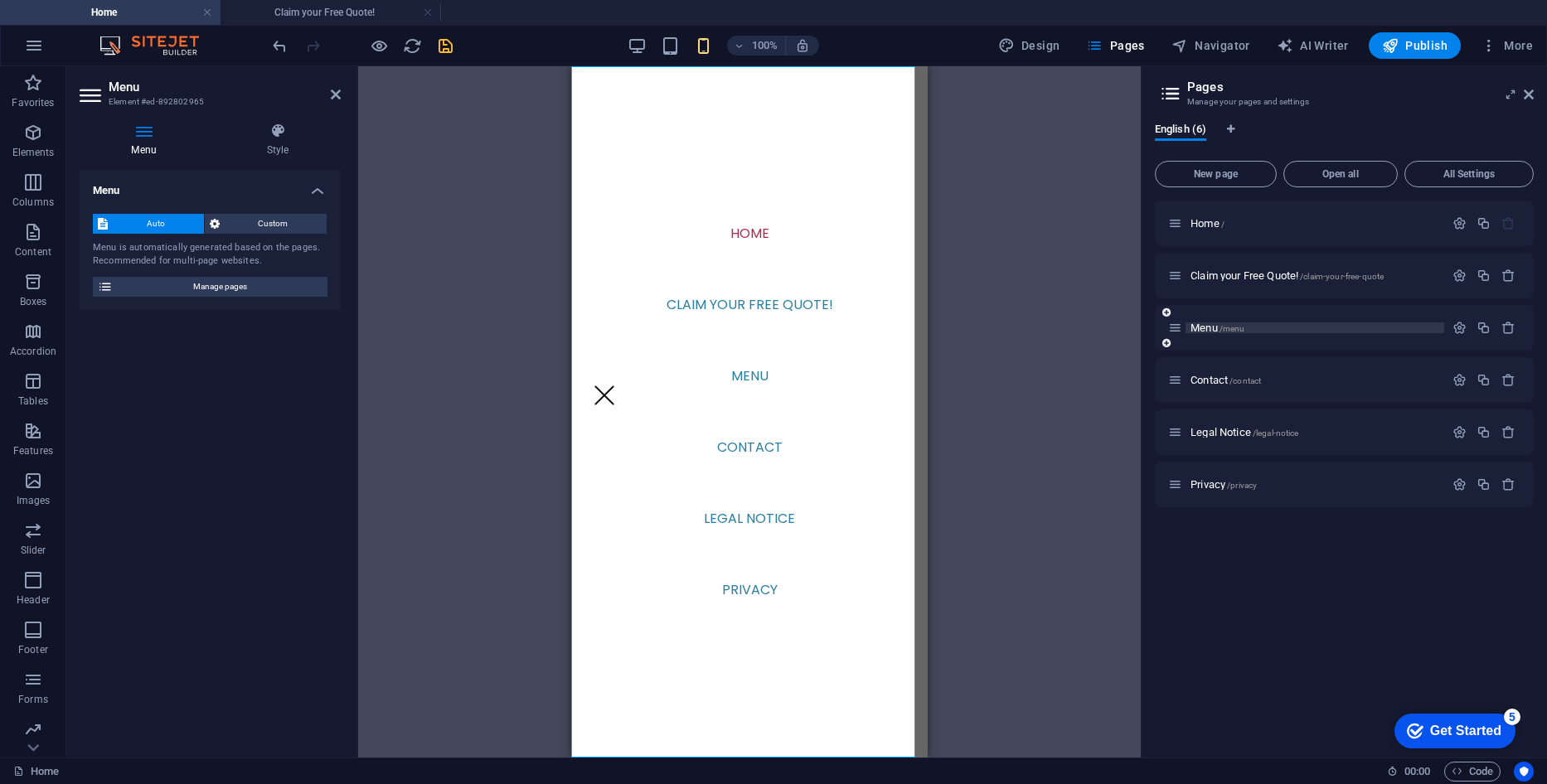
click at [1213, 329] on span "Menu /menu" at bounding box center [1217, 327] width 53 height 12
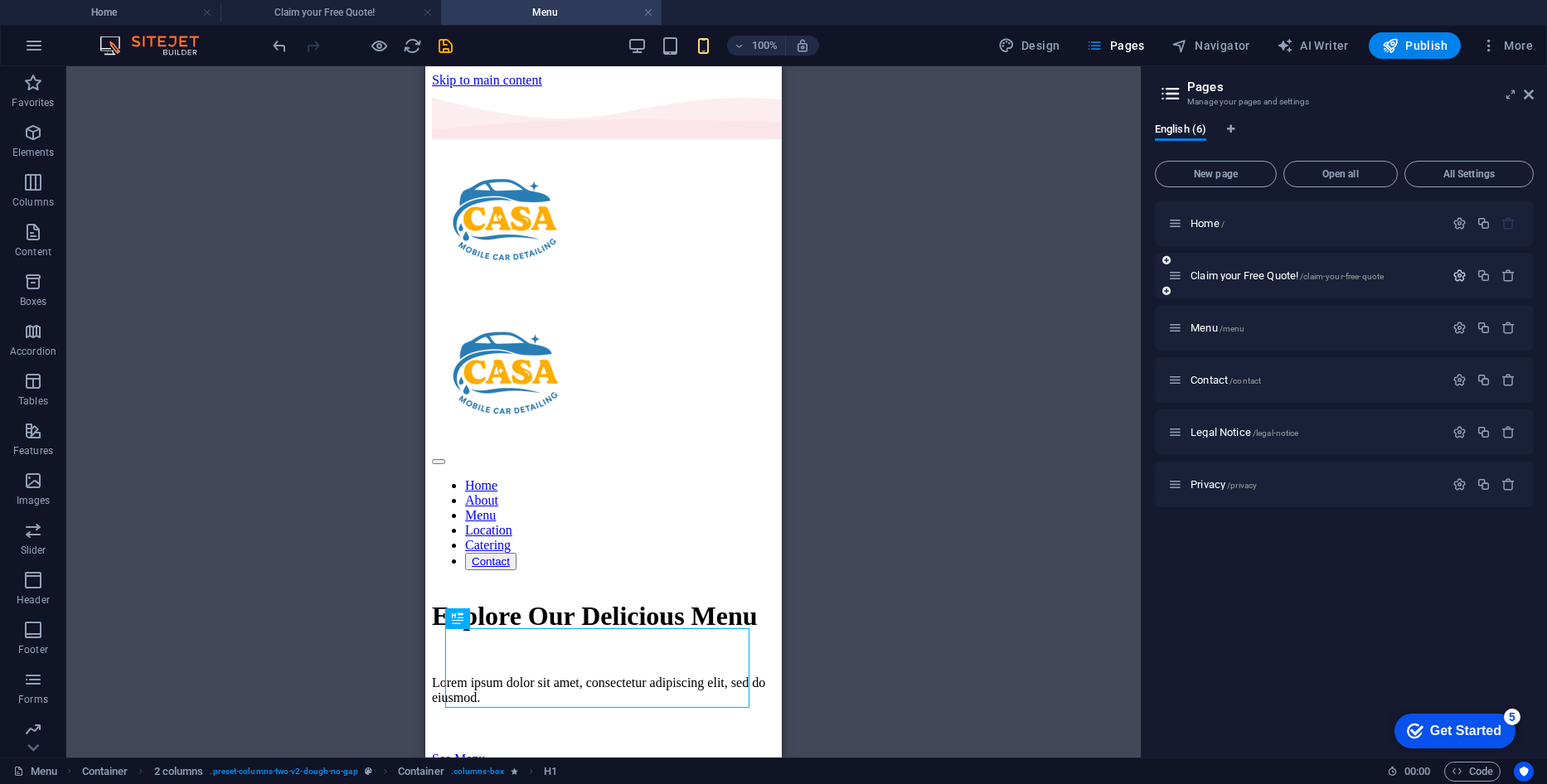
scroll to position [0, 0]
click at [1455, 272] on icon "button" at bounding box center [1459, 275] width 14 height 14
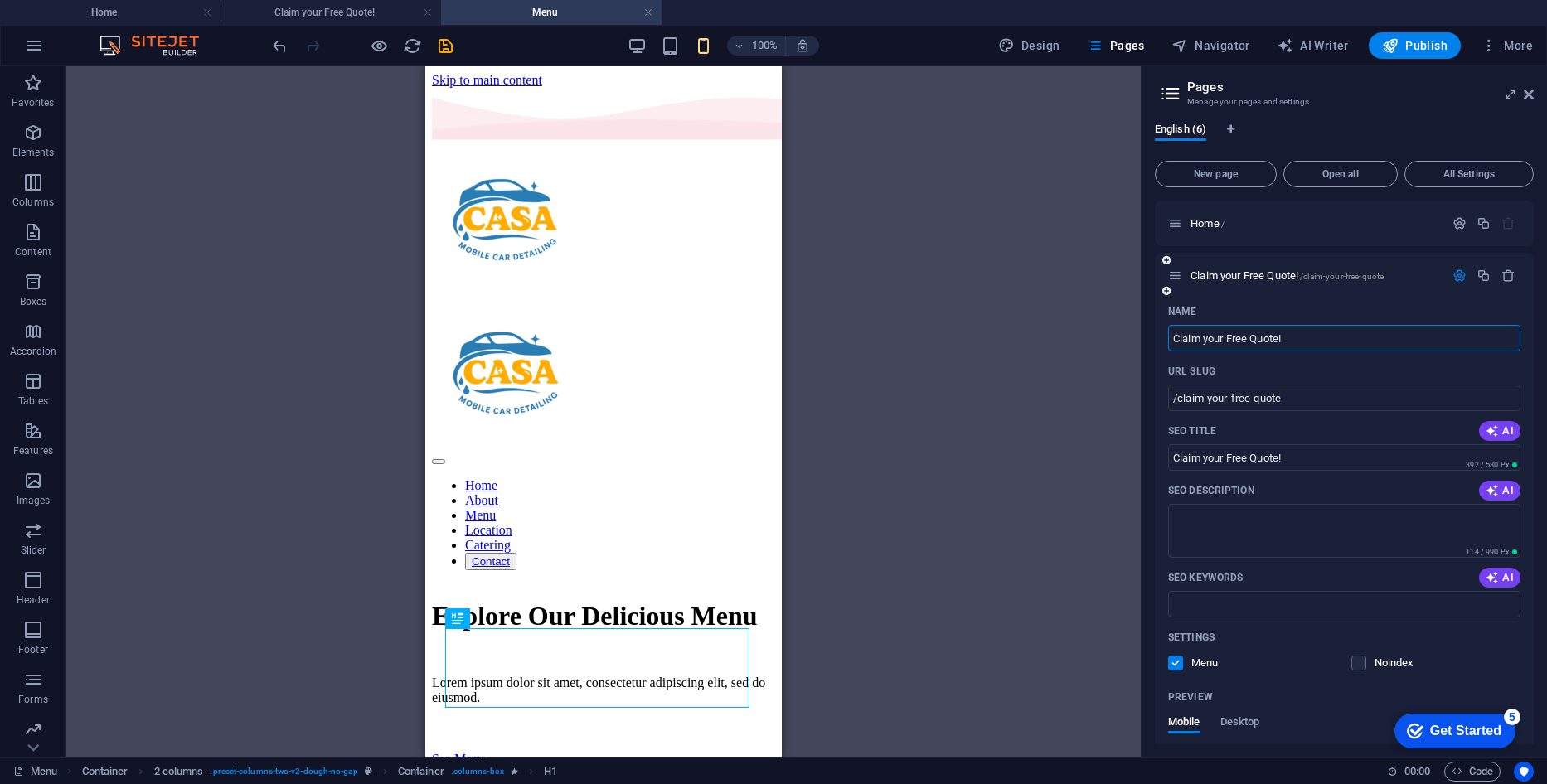
scroll to position [331, 0]
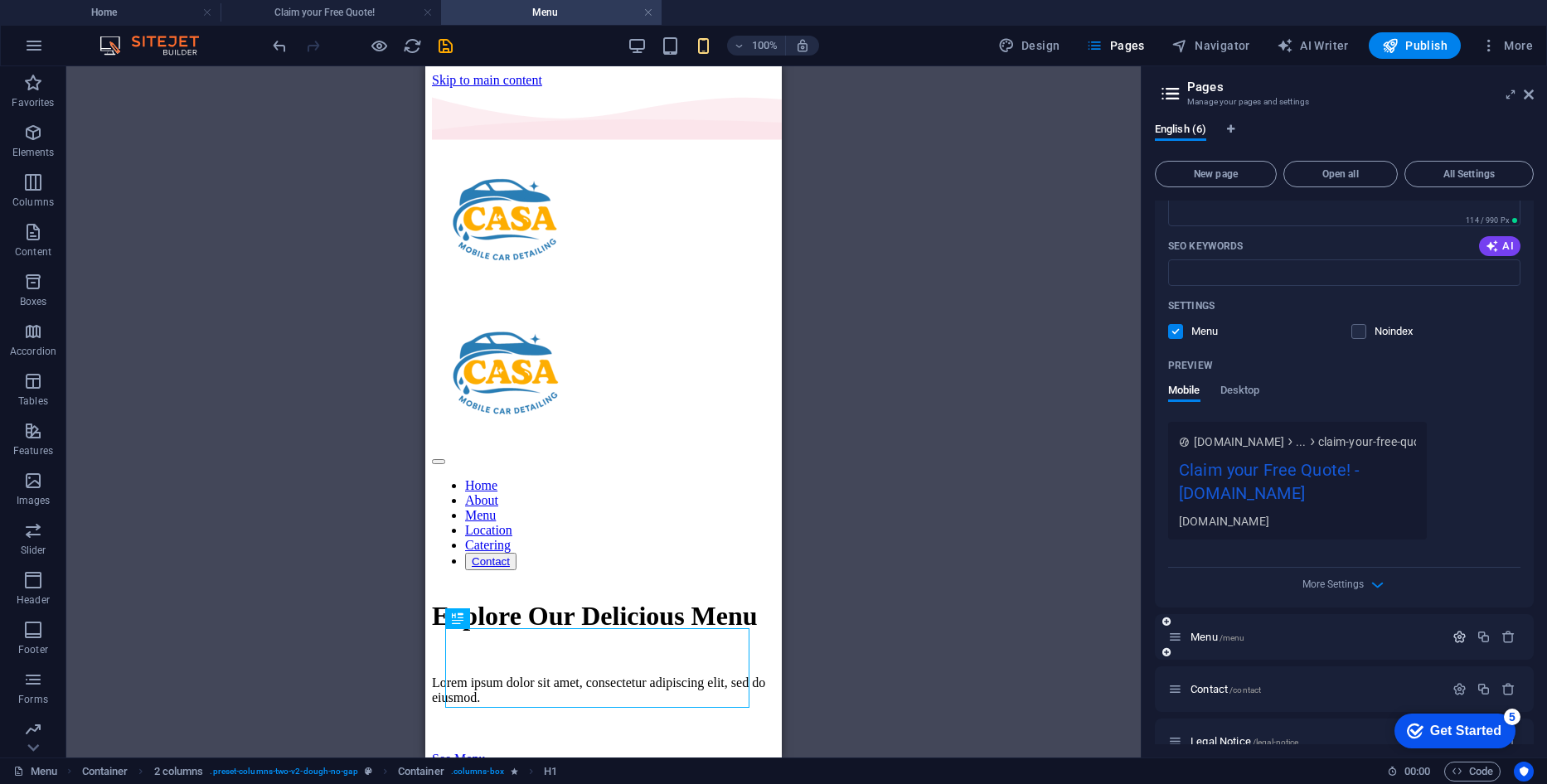
click at [1459, 633] on icon "button" at bounding box center [1459, 636] width 14 height 14
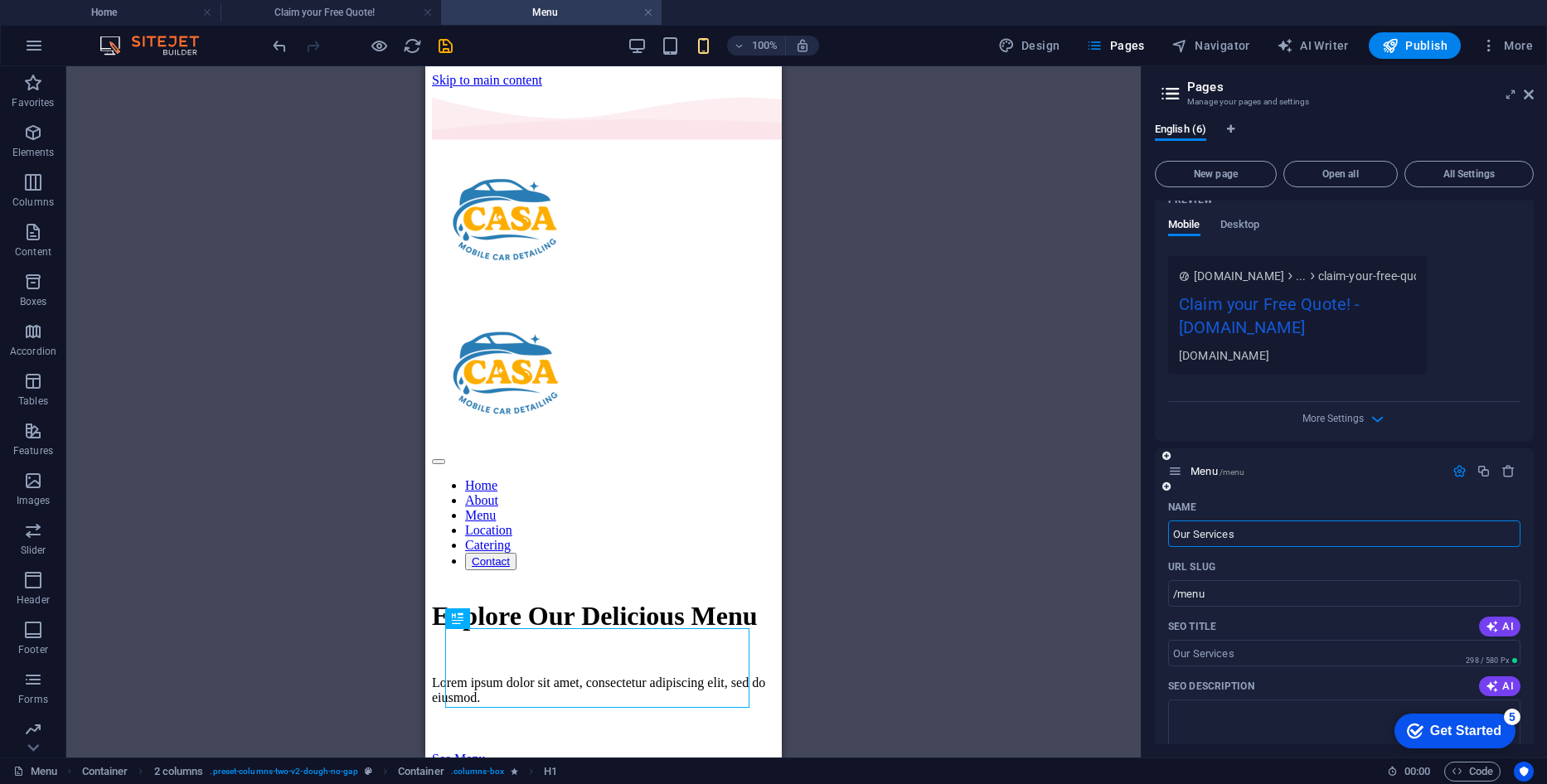
type input "Our Services"
type input "/our-services"
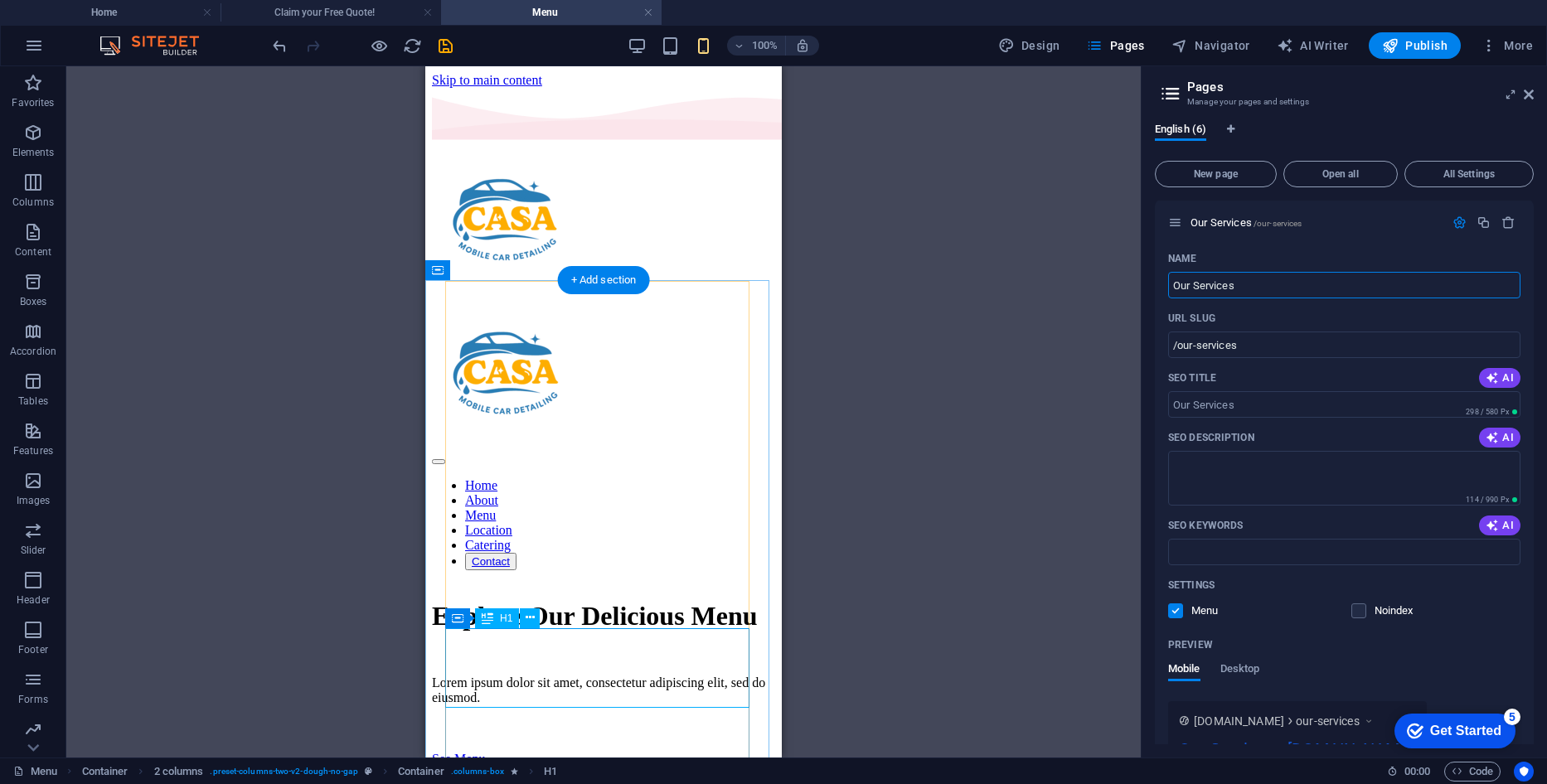
type input "Our Services"
click at [656, 631] on div "Explore Our Delicious Menu" at bounding box center [603, 616] width 343 height 31
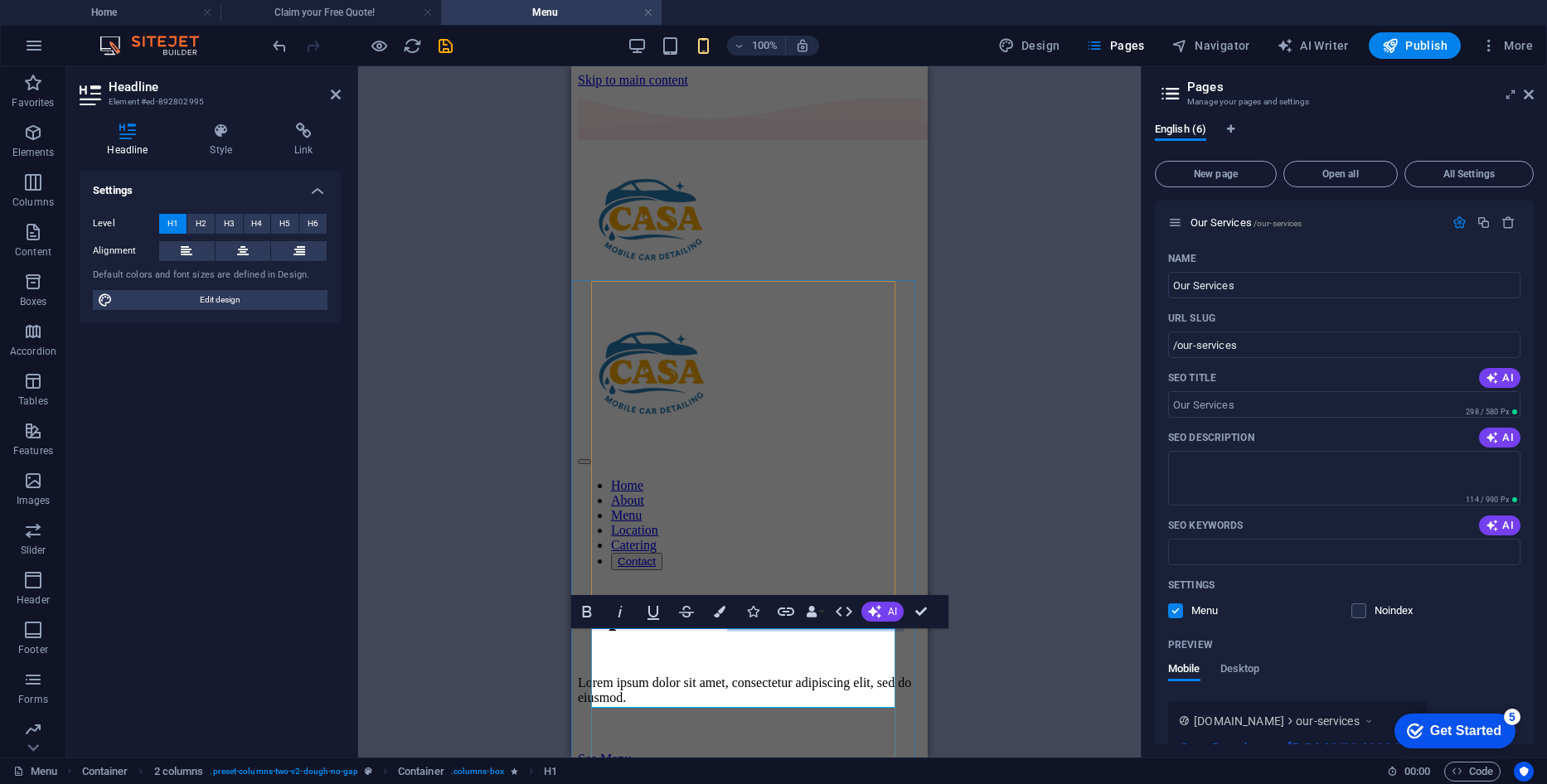
drag, startPoint x: 848, startPoint y: 681, endPoint x: 593, endPoint y: 684, distance: 255.0
click at [593, 631] on h1 "Explore Our Delicious Menu" at bounding box center [750, 616] width 343 height 31
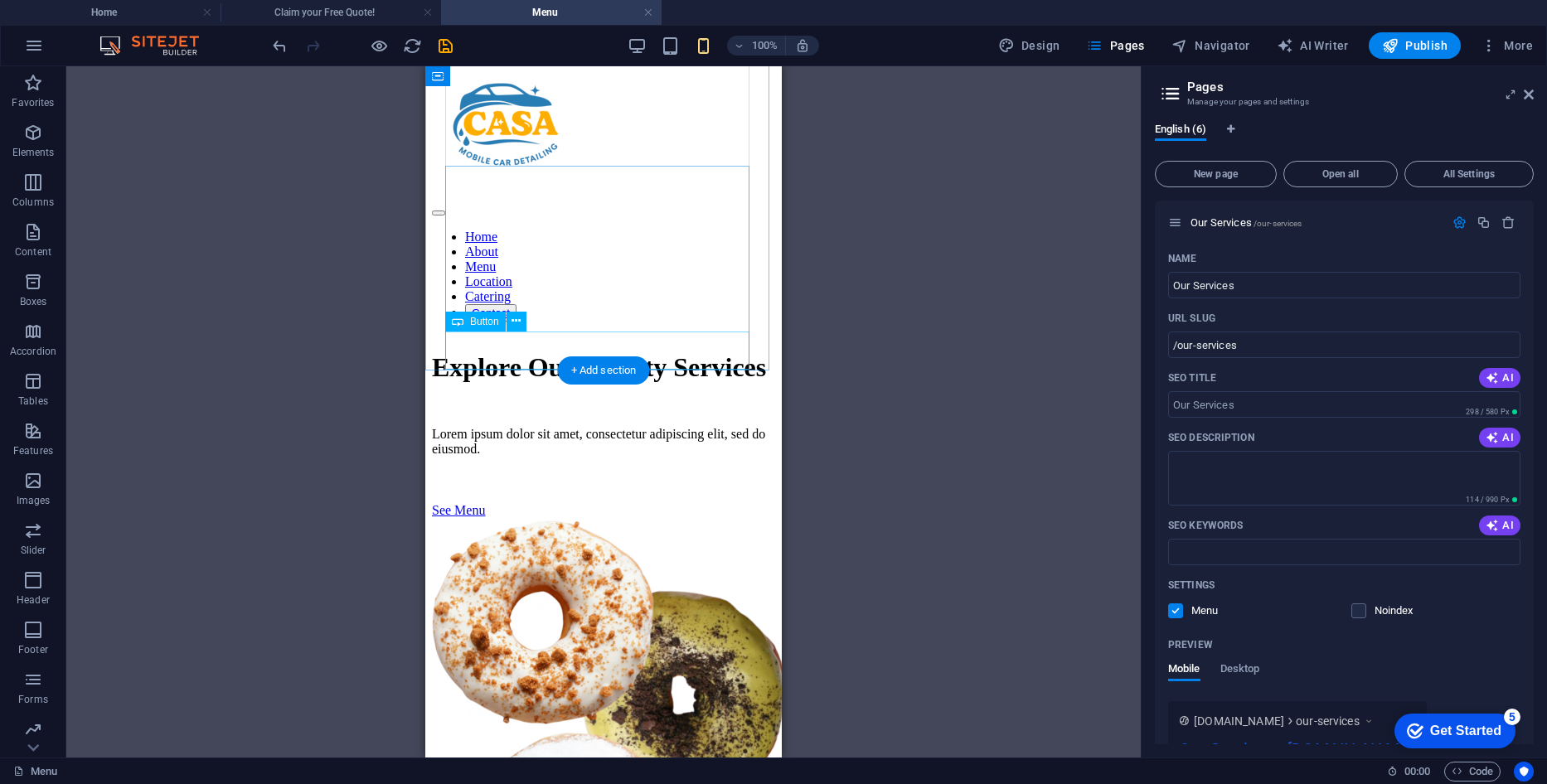
scroll to position [83, 0]
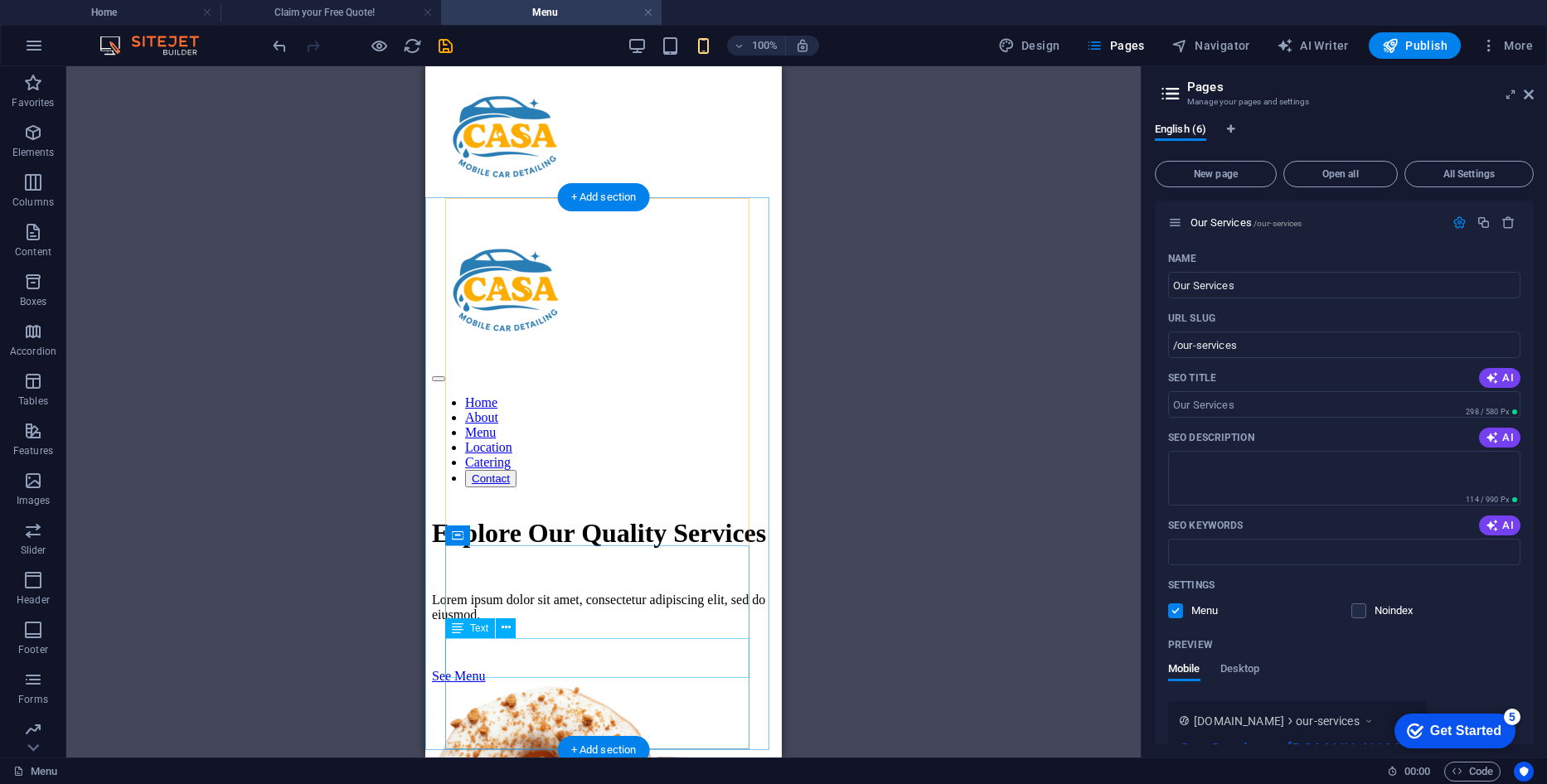
click at [651, 623] on div "Lorem ipsum dolor sit amet, consectetur adipiscing elit, sed do eiusmod." at bounding box center [603, 608] width 343 height 30
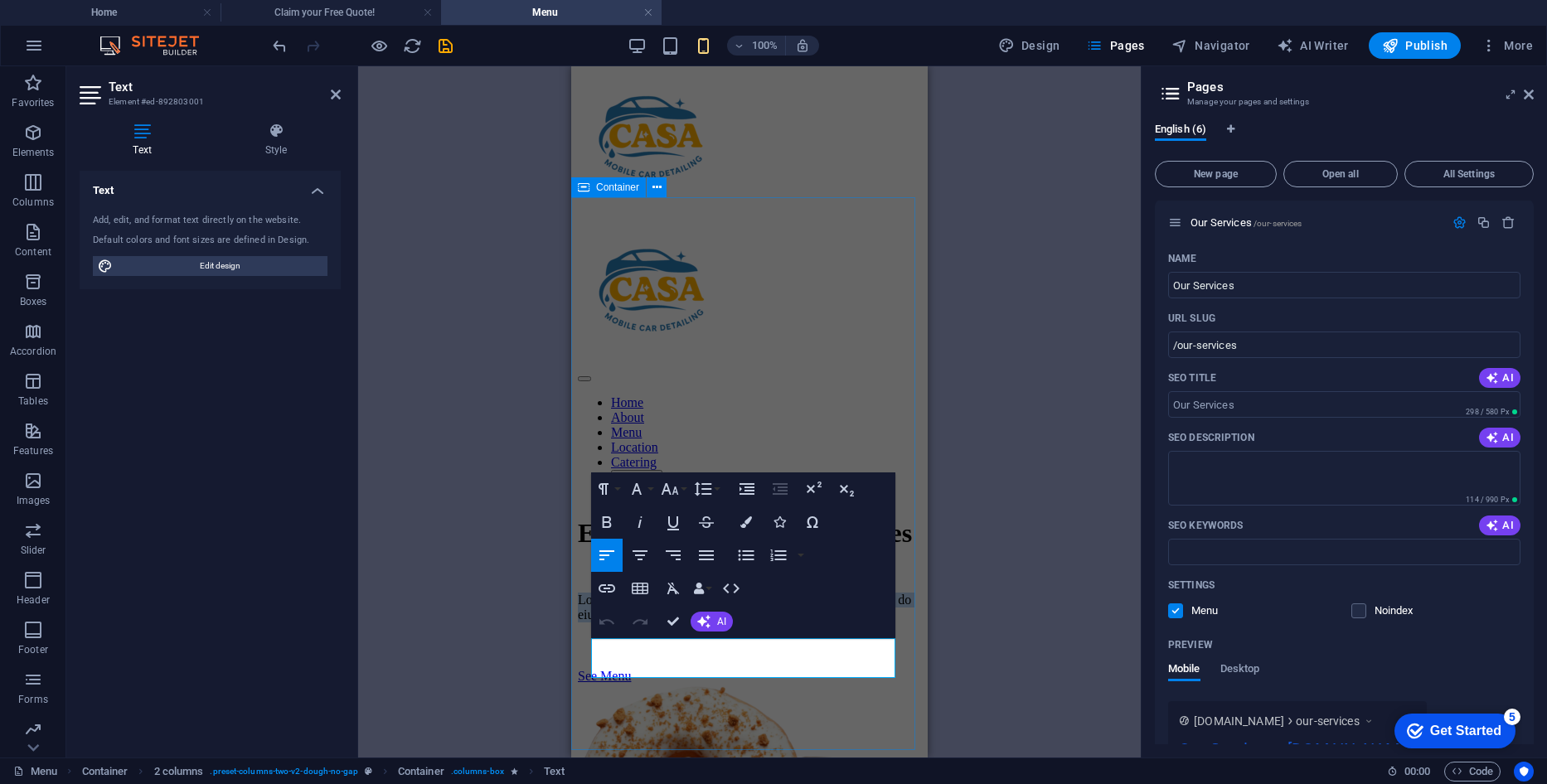
drag, startPoint x: 805, startPoint y: 667, endPoint x: 588, endPoint y: 650, distance: 217.7
click at [588, 650] on div "Explore Our Quality Services Lorem ipsum dolor sit amet, consectetur adipiscing…" at bounding box center [750, 797] width 343 height 594
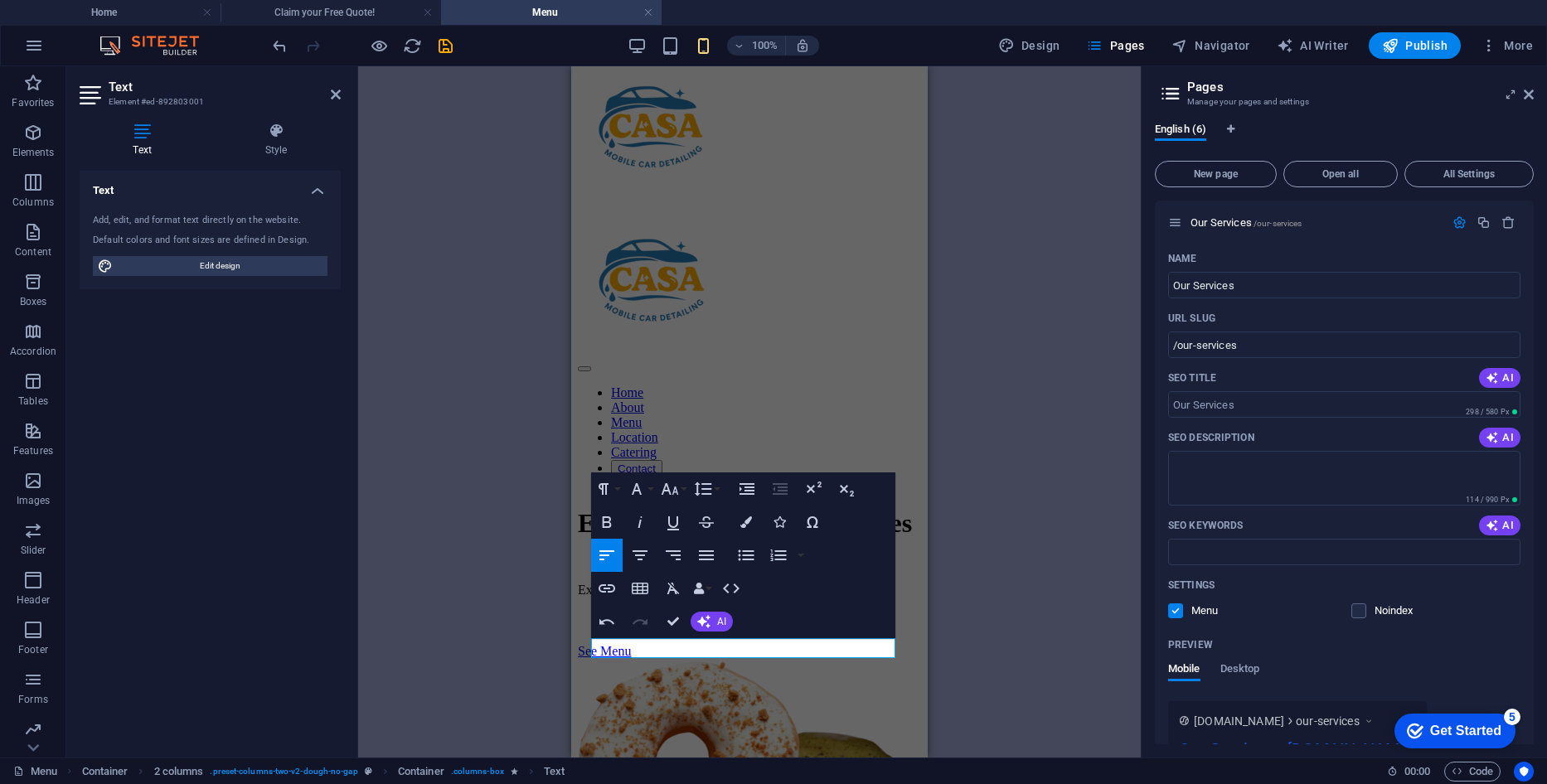
click at [928, 655] on div "Container H1 Container Container 2 columns Container Reference Container 2 colu…" at bounding box center [750, 412] width 782 height 691
click at [879, 658] on div "See Menu" at bounding box center [750, 652] width 343 height 15
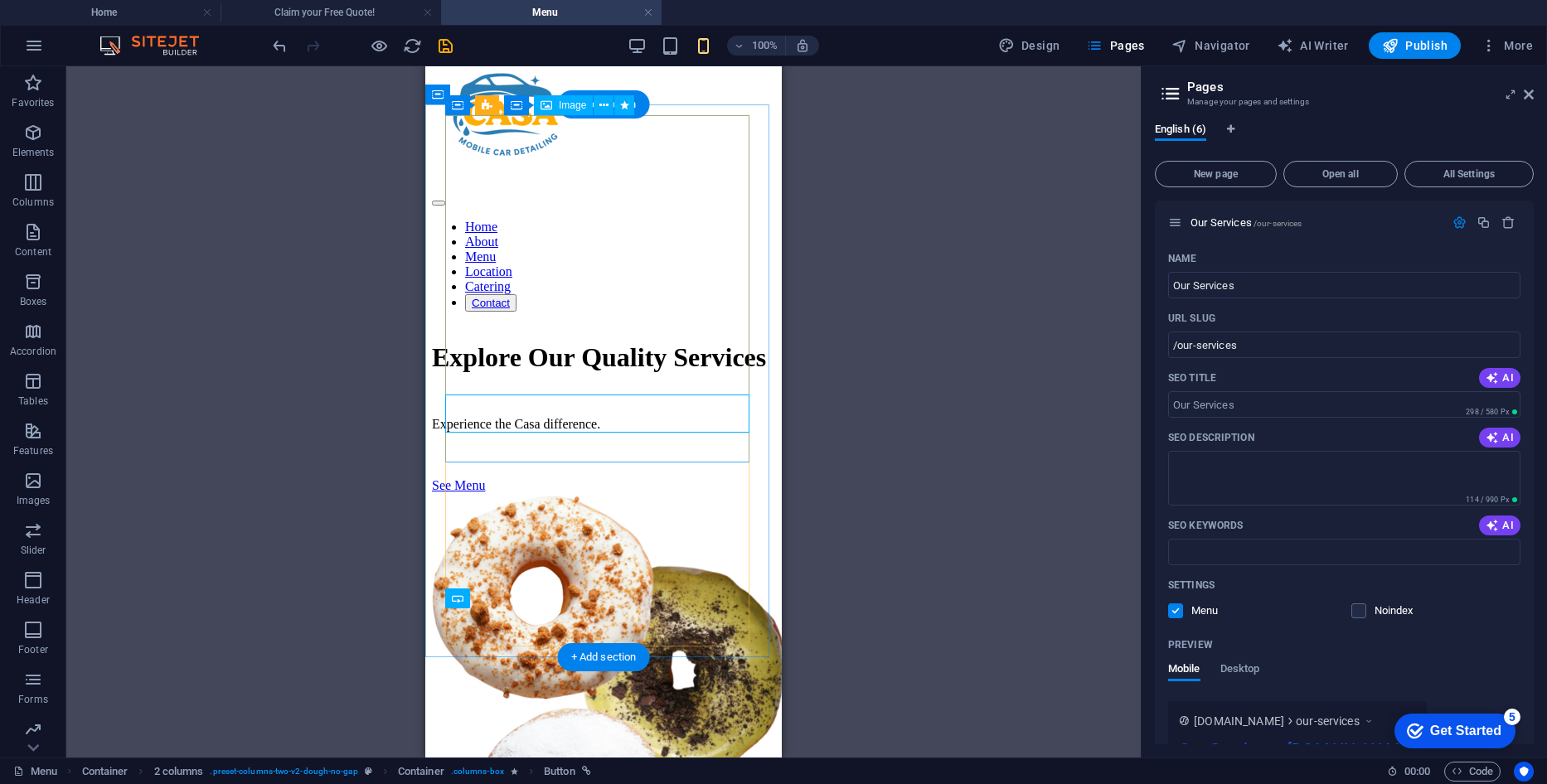
scroll to position [175, 0]
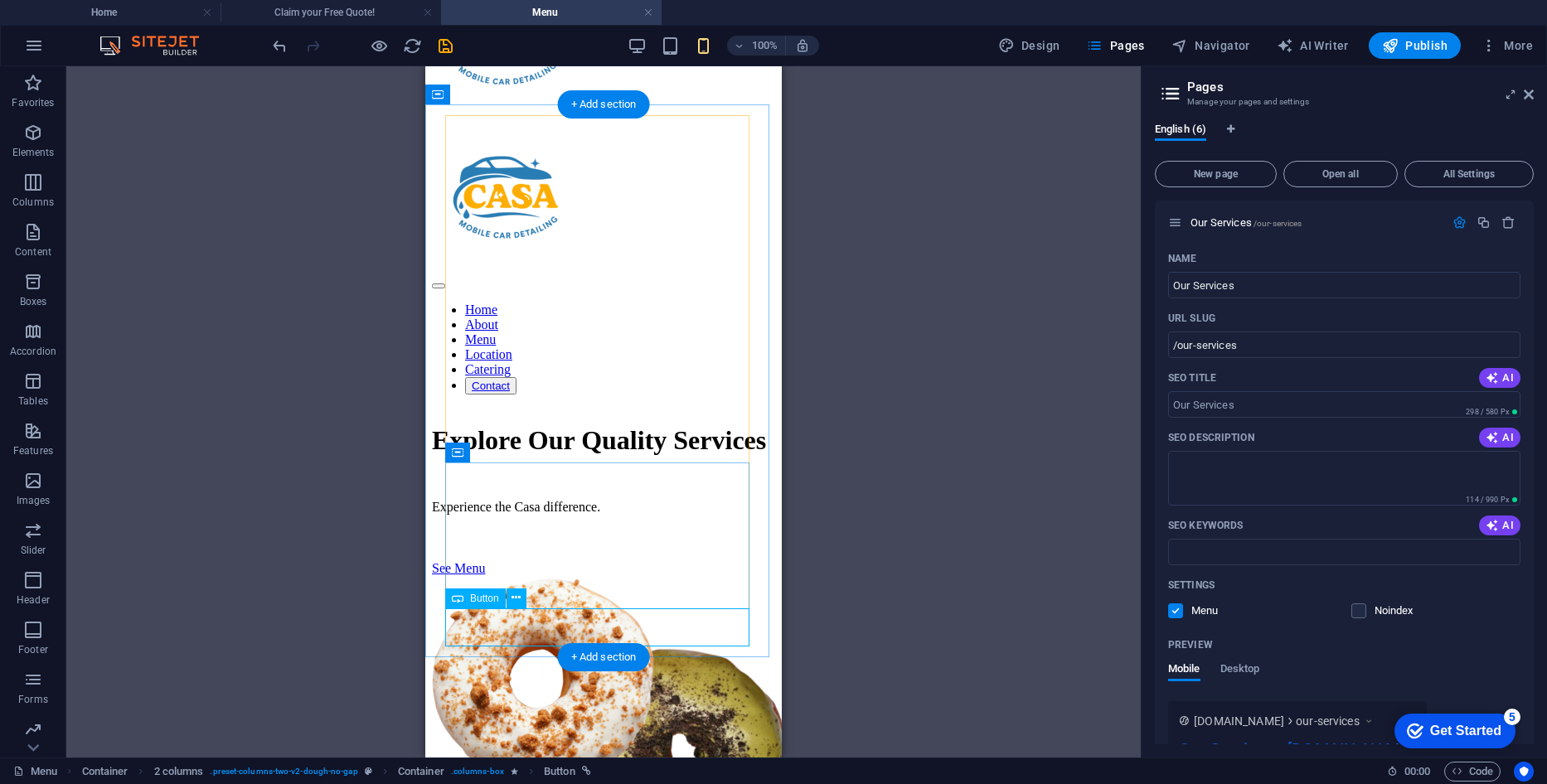
click at [534, 576] on div "See Menu" at bounding box center [603, 568] width 343 height 15
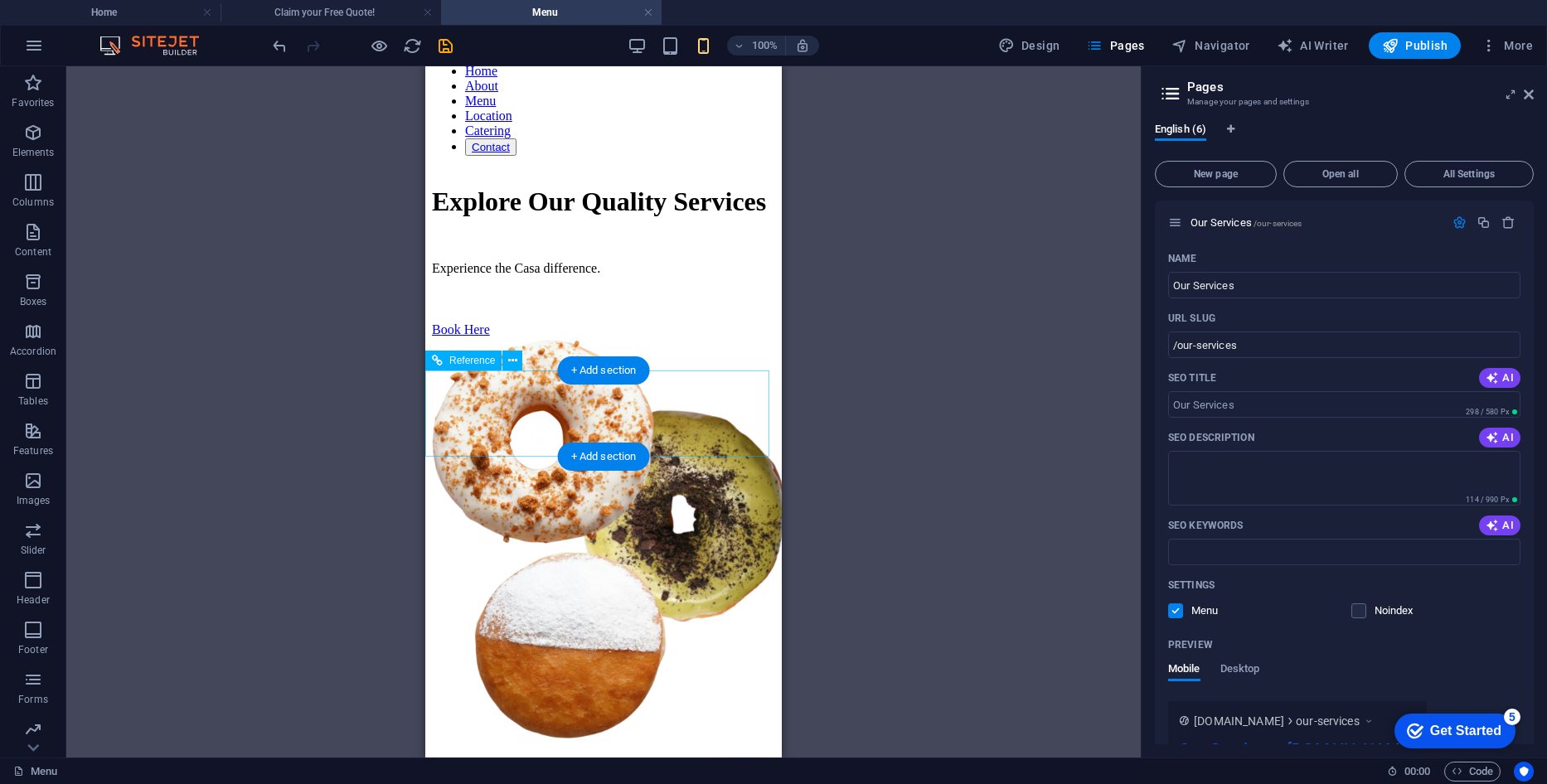
scroll to position [249, 0]
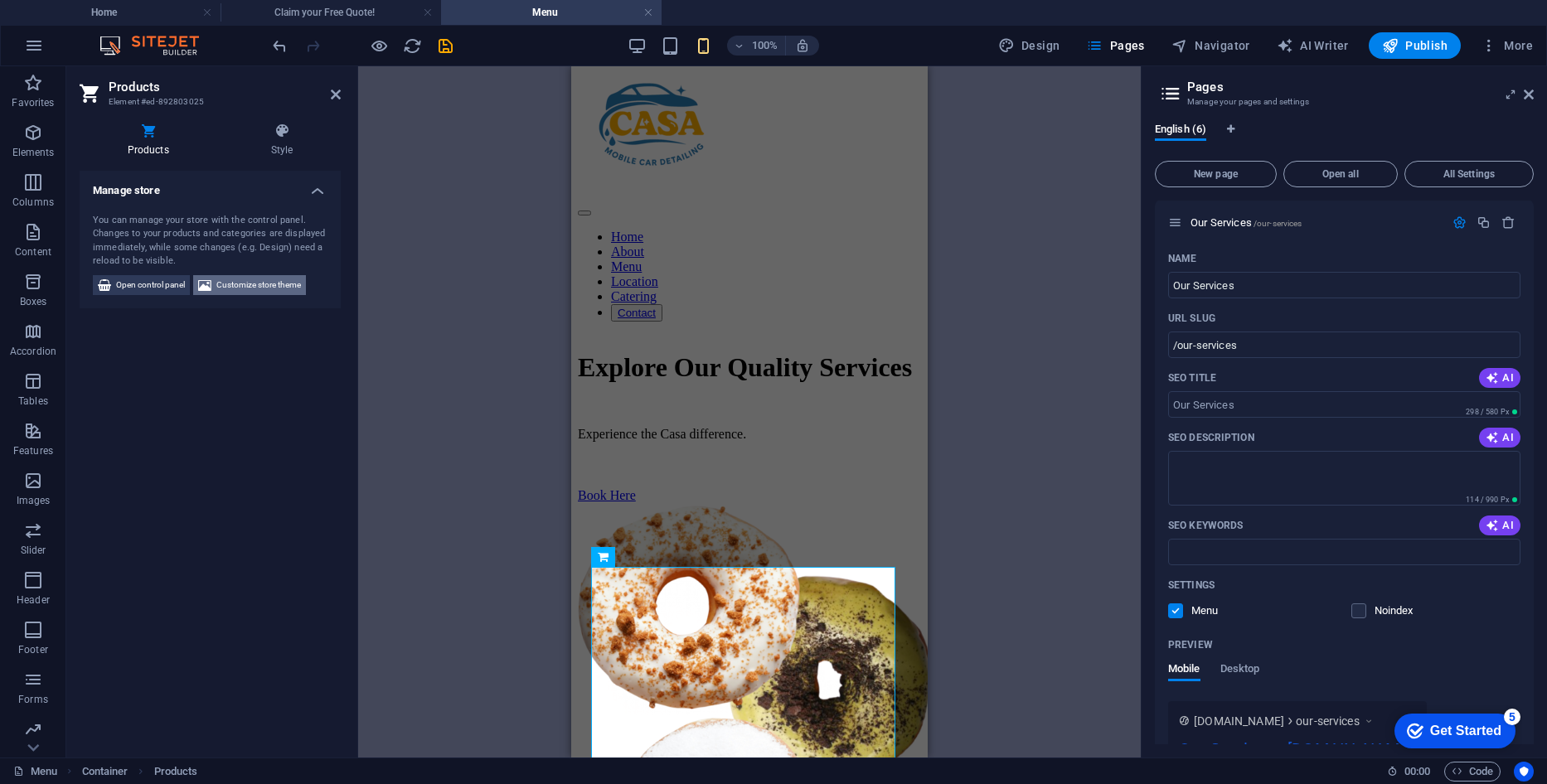
click at [292, 290] on span "Customize store theme" at bounding box center [259, 284] width 84 height 20
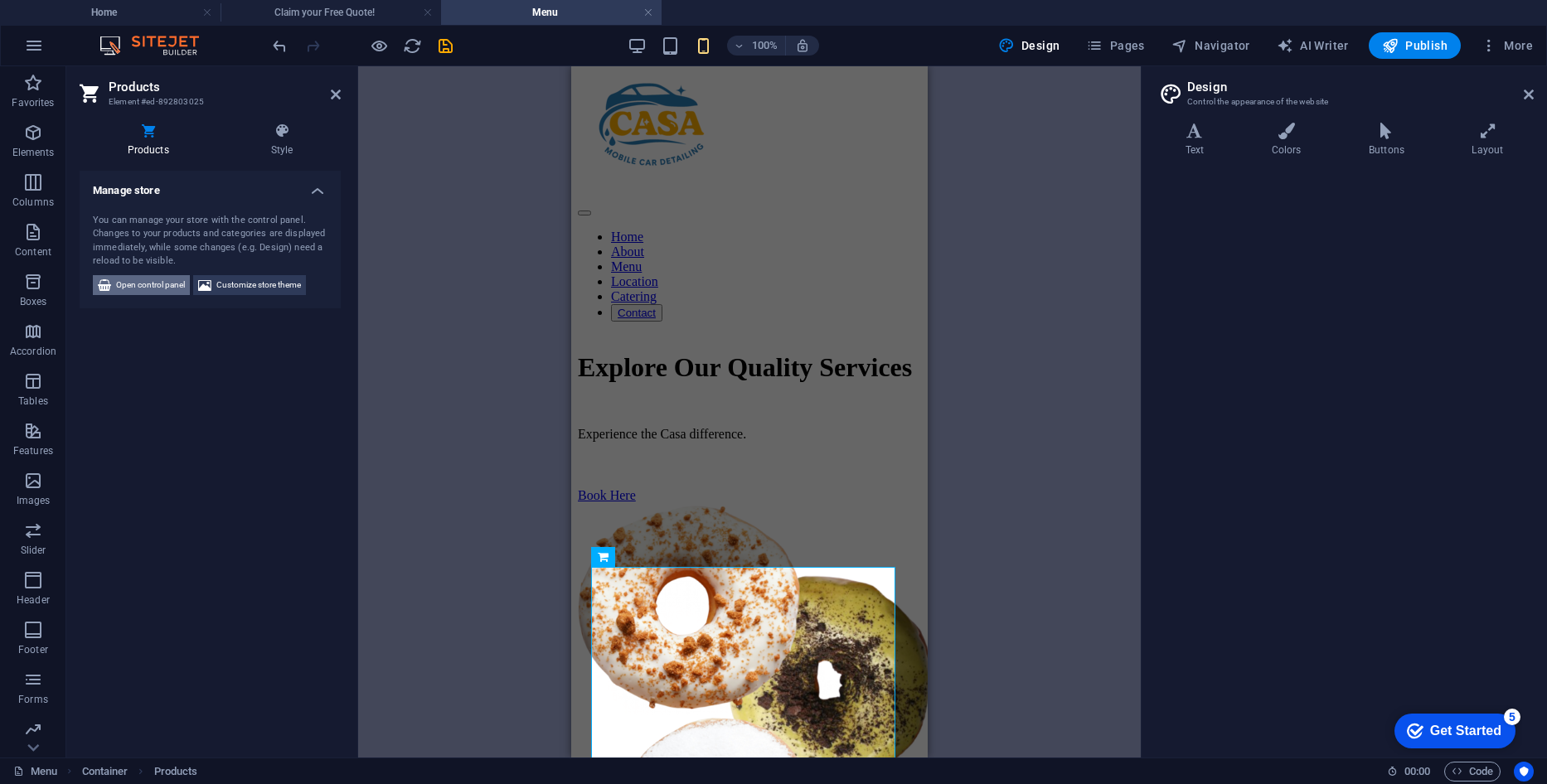
click at [173, 283] on span "Open control panel" at bounding box center [150, 284] width 68 height 20
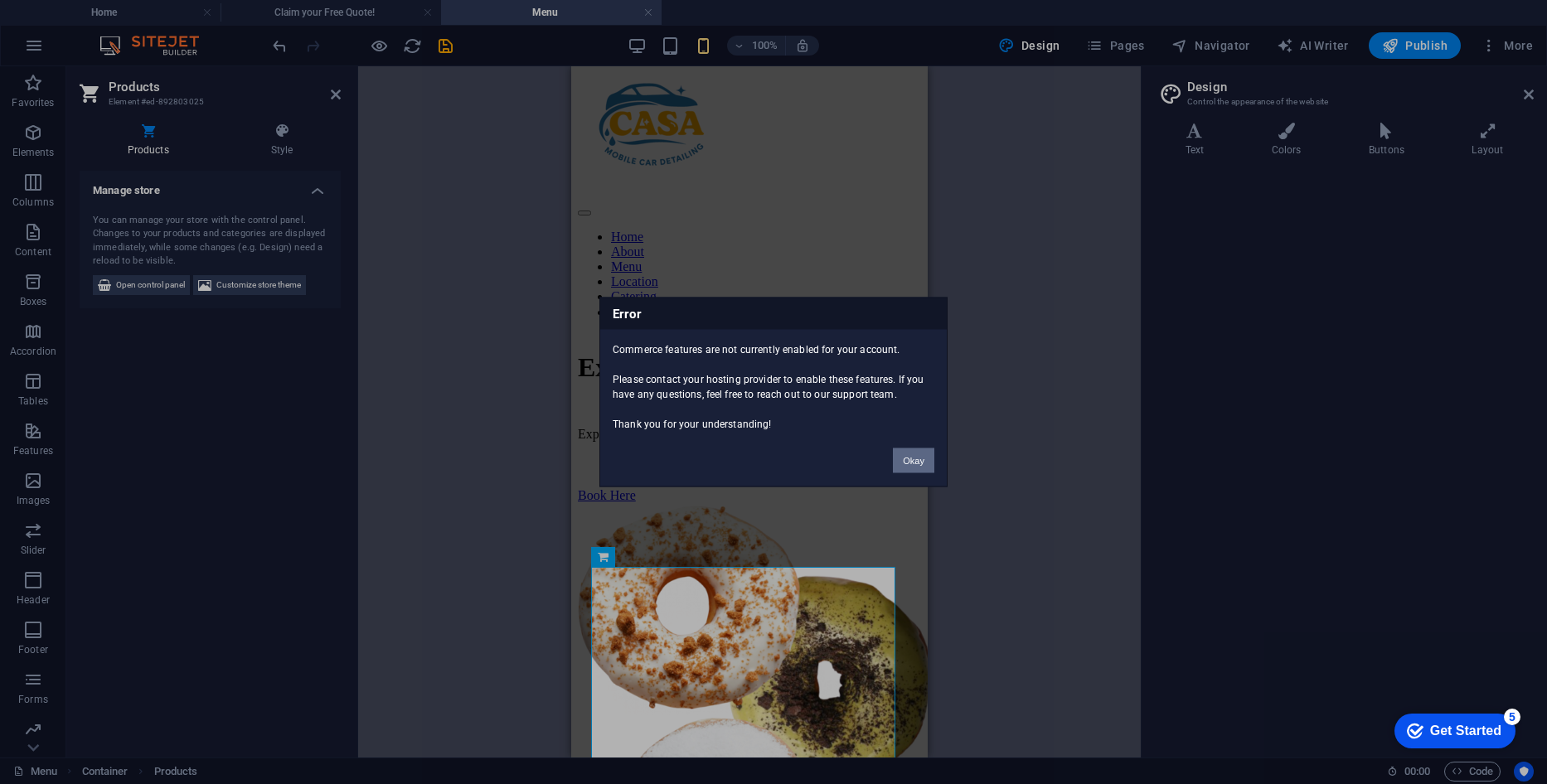
click at [910, 461] on button "Okay" at bounding box center [914, 460] width 41 height 25
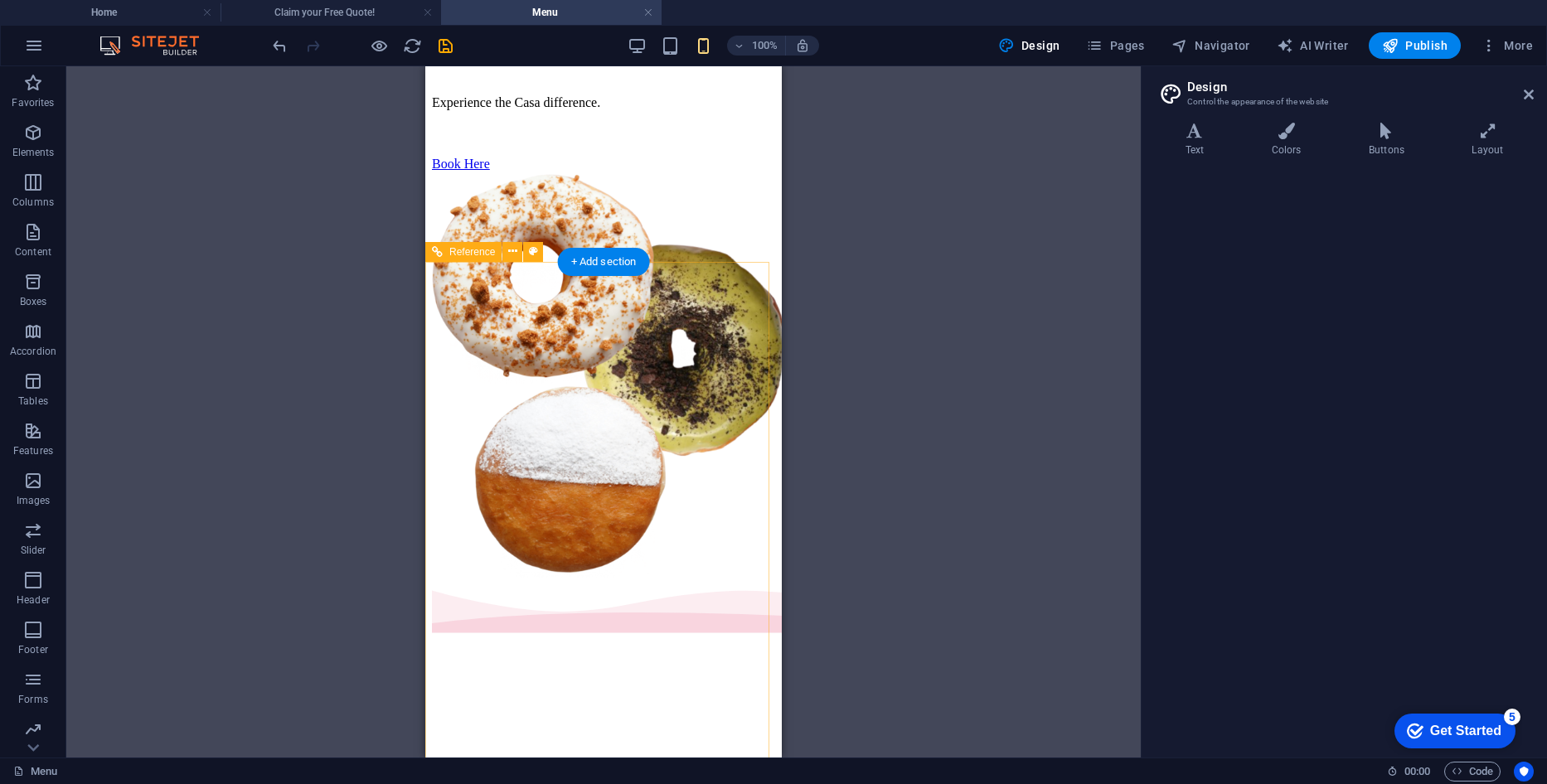
scroll to position [415, 0]
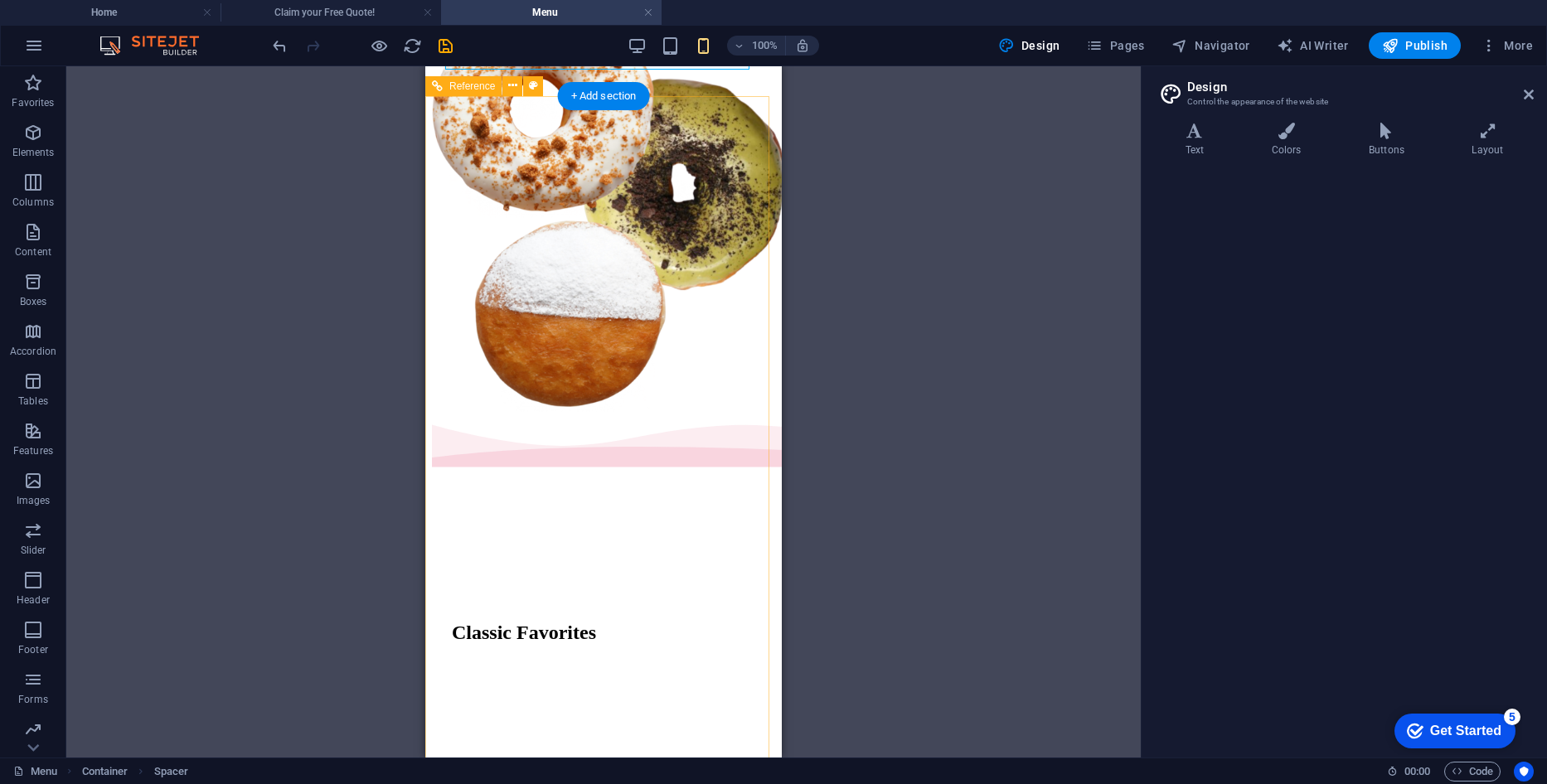
scroll to position [580, 0]
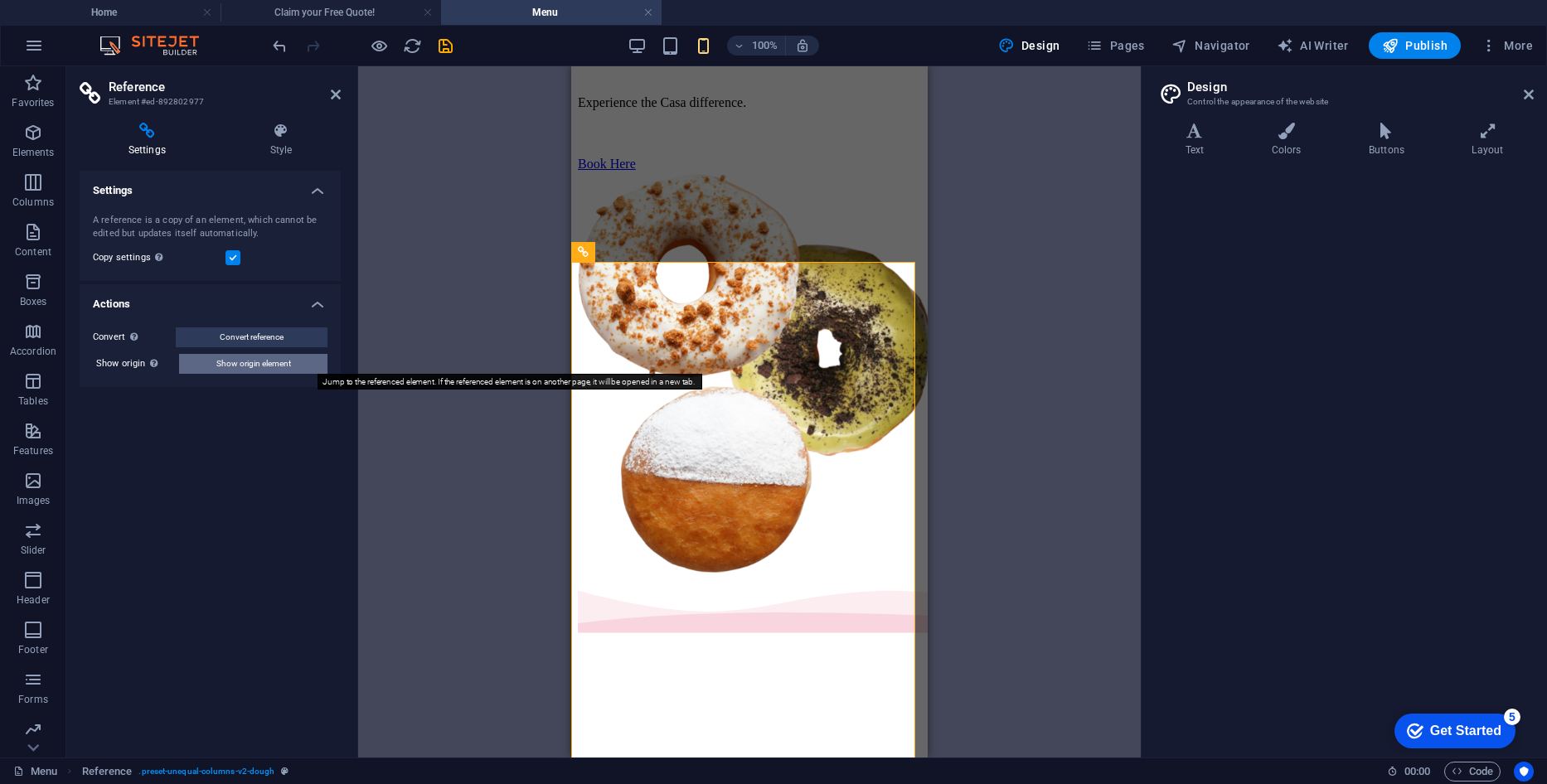
click at [276, 359] on span "Show origin element" at bounding box center [254, 363] width 75 height 20
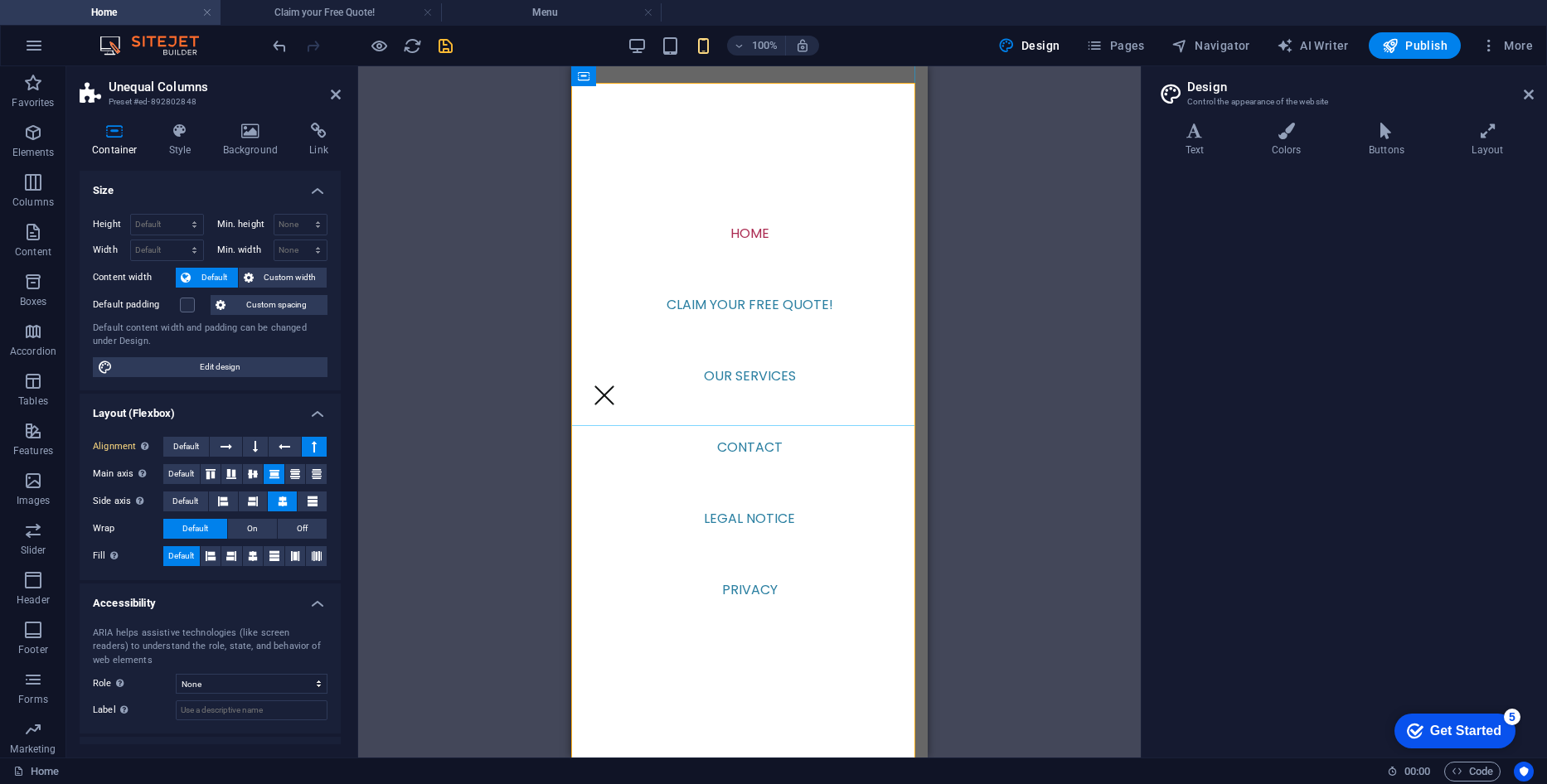
scroll to position [4562, 0]
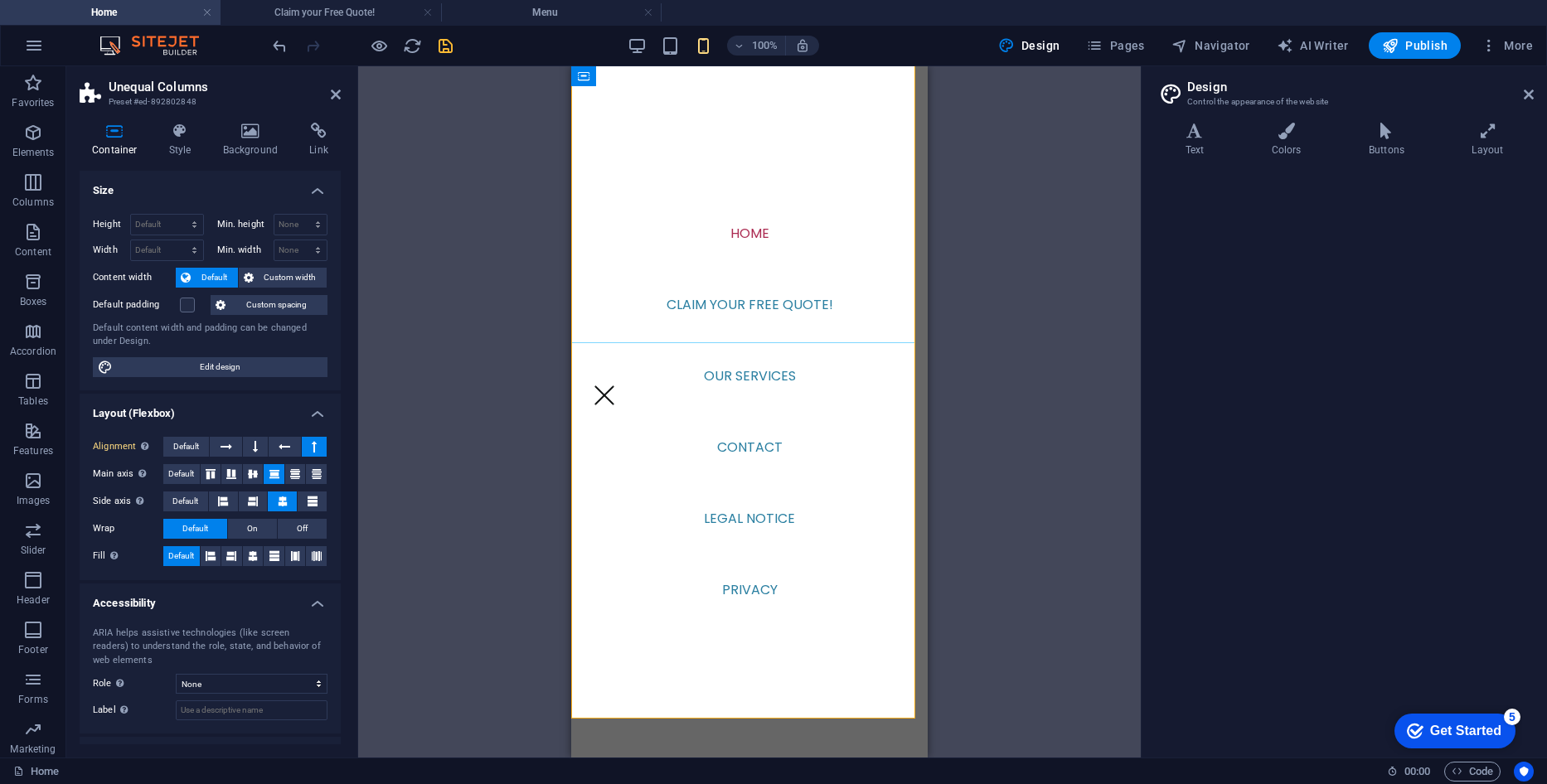
click at [649, 305] on nav "Home Claim your Free Quote! Our Services Contact Legal Notice Privacy" at bounding box center [750, 412] width 356 height 691
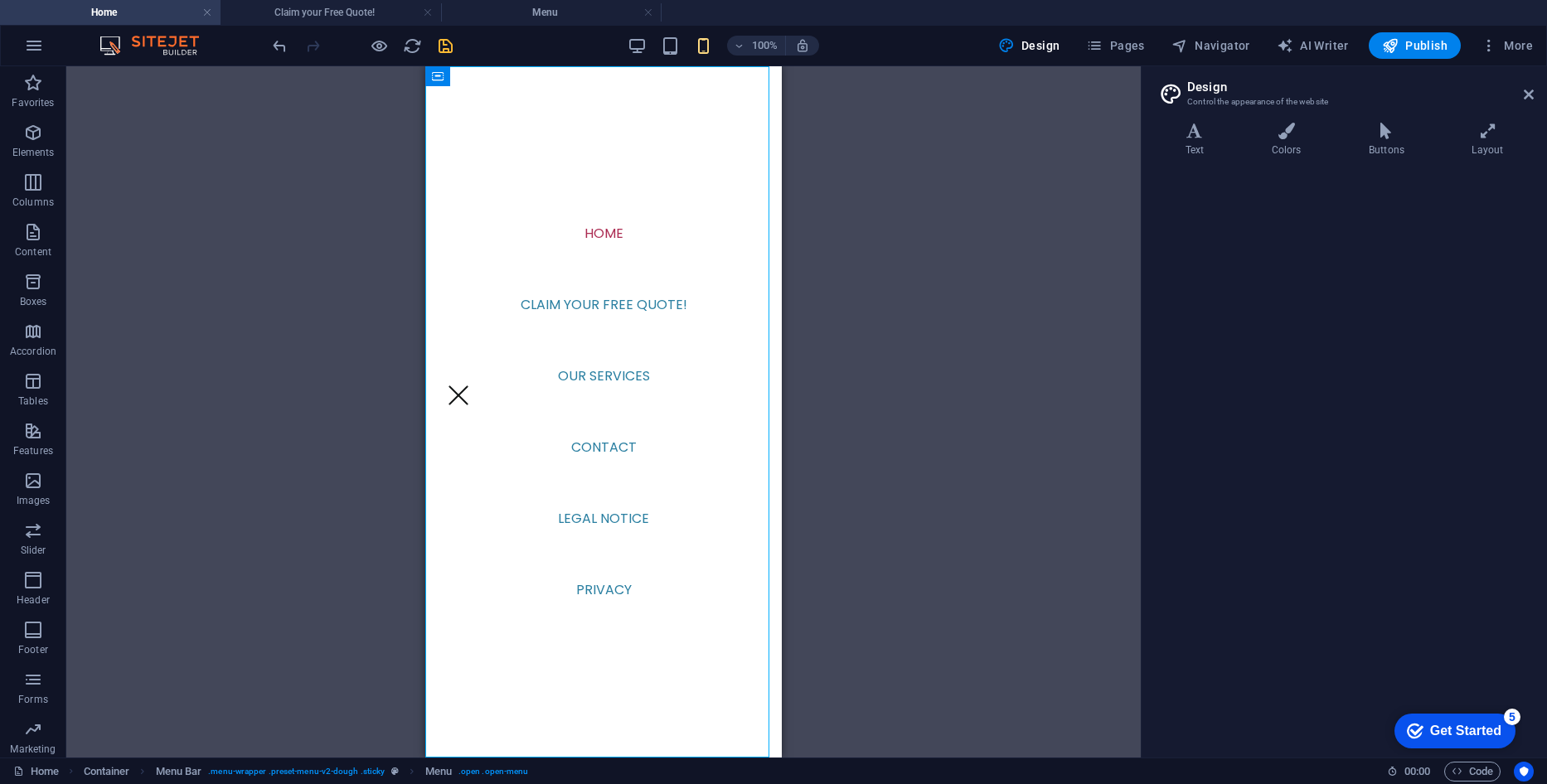
click at [477, 194] on nav "Home Claim your Free Quote! Our Services Contact Legal Notice Privacy" at bounding box center [603, 412] width 356 height 691
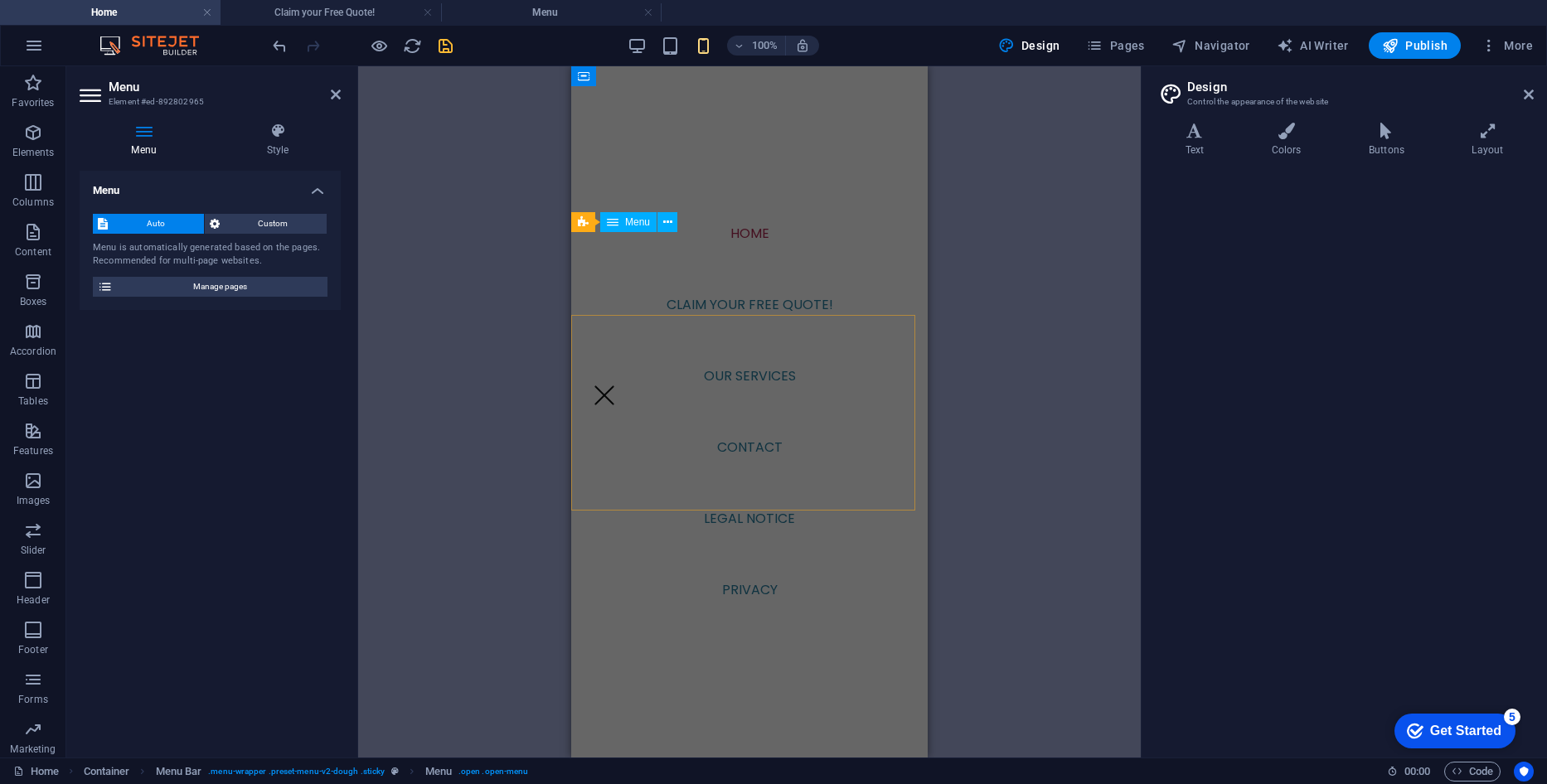
scroll to position [3651, 0]
click at [617, 386] on div at bounding box center [604, 395] width 26 height 18
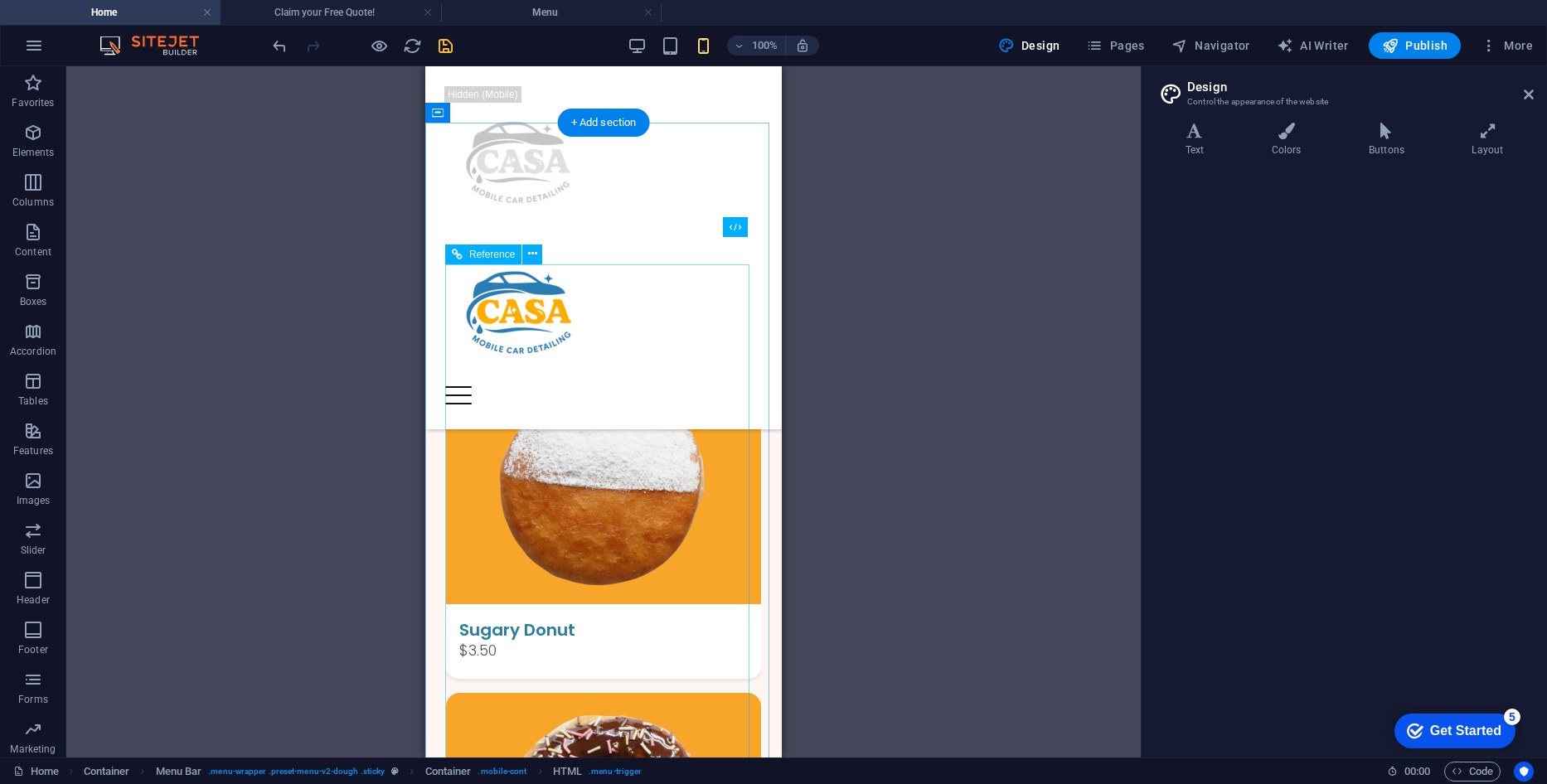
scroll to position [419, 0]
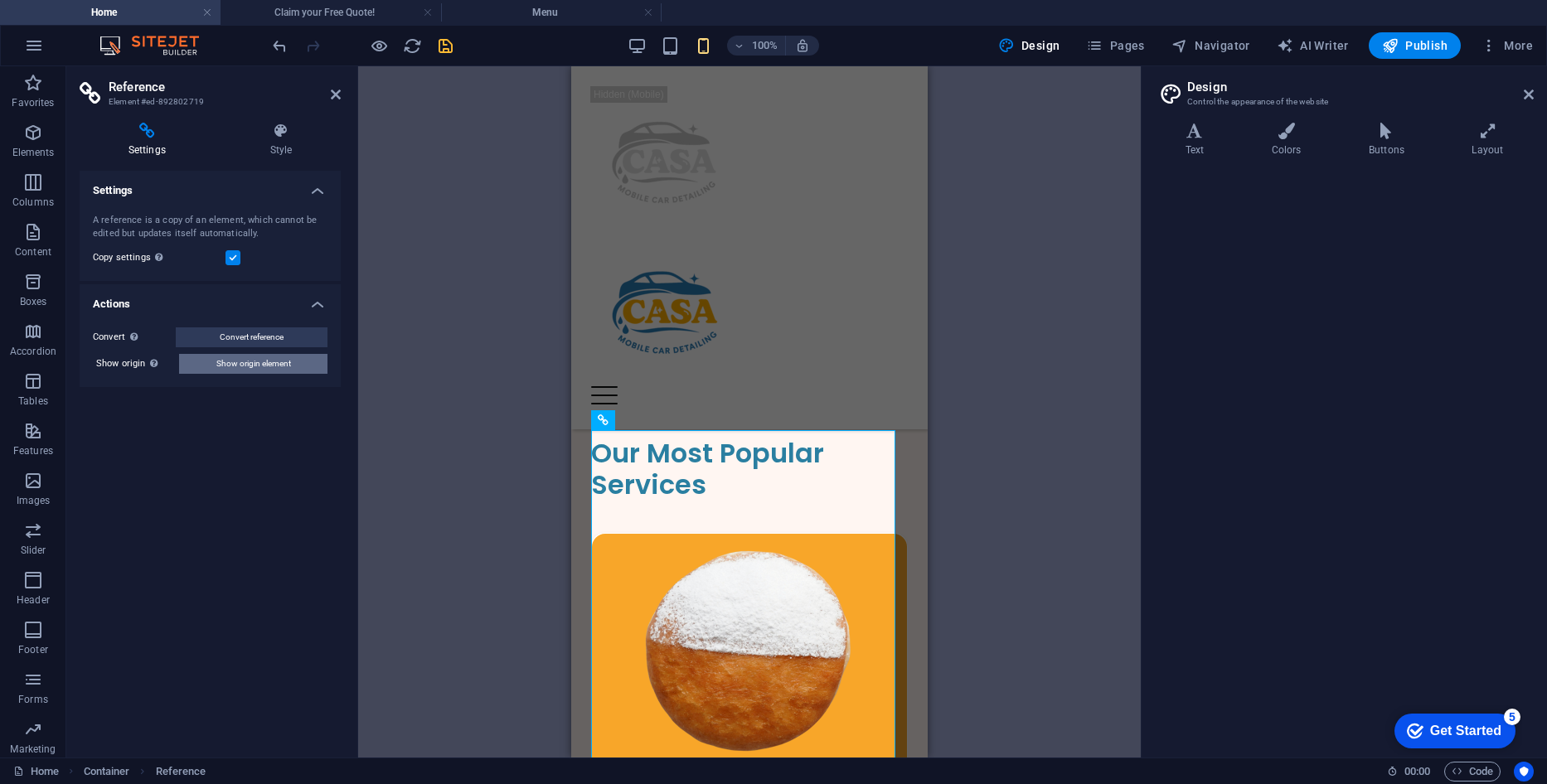
click at [272, 354] on span "Show origin element" at bounding box center [254, 363] width 75 height 20
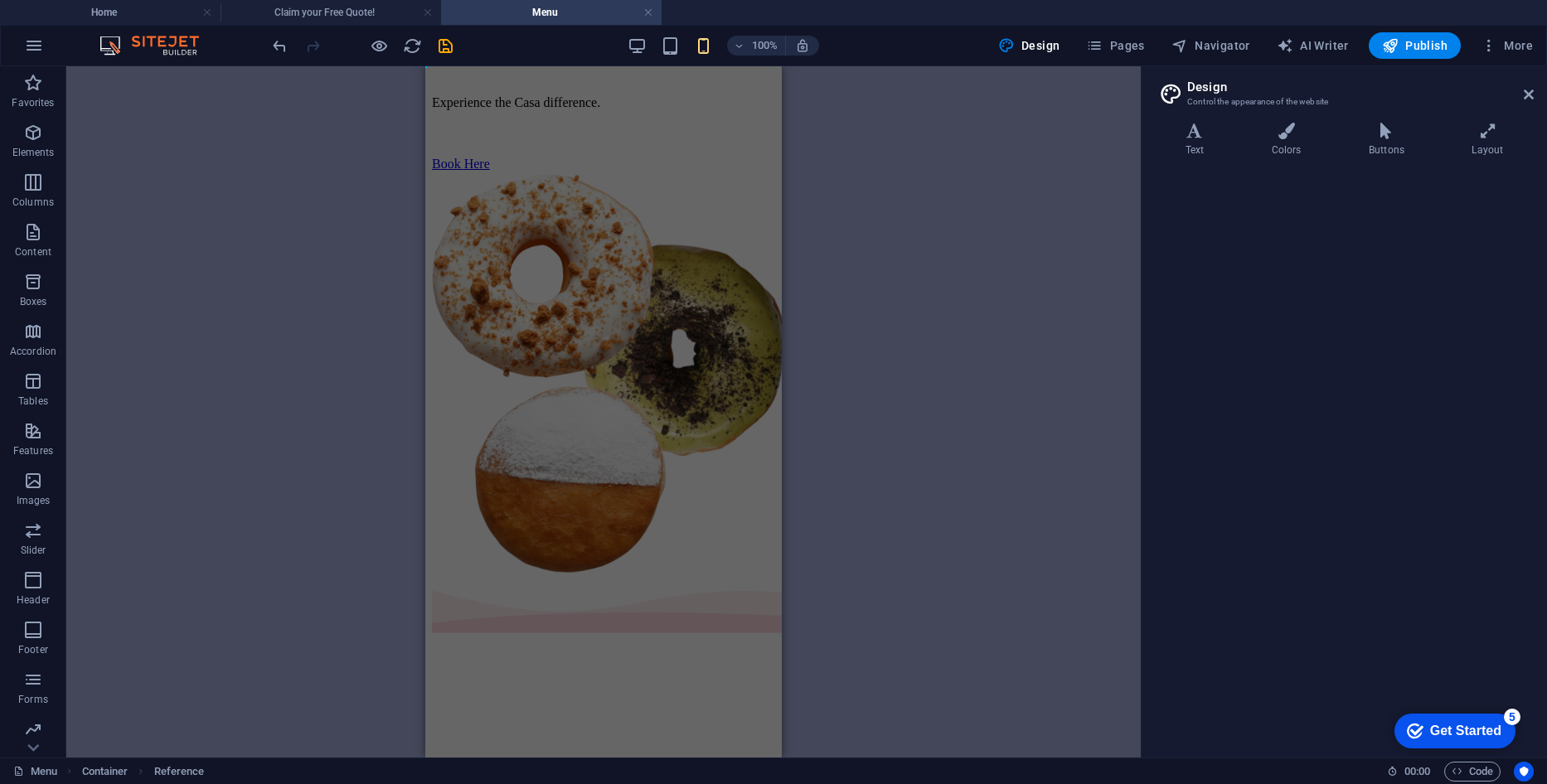
scroll to position [0, 0]
click at [1505, 46] on span "More" at bounding box center [1507, 46] width 53 height 17
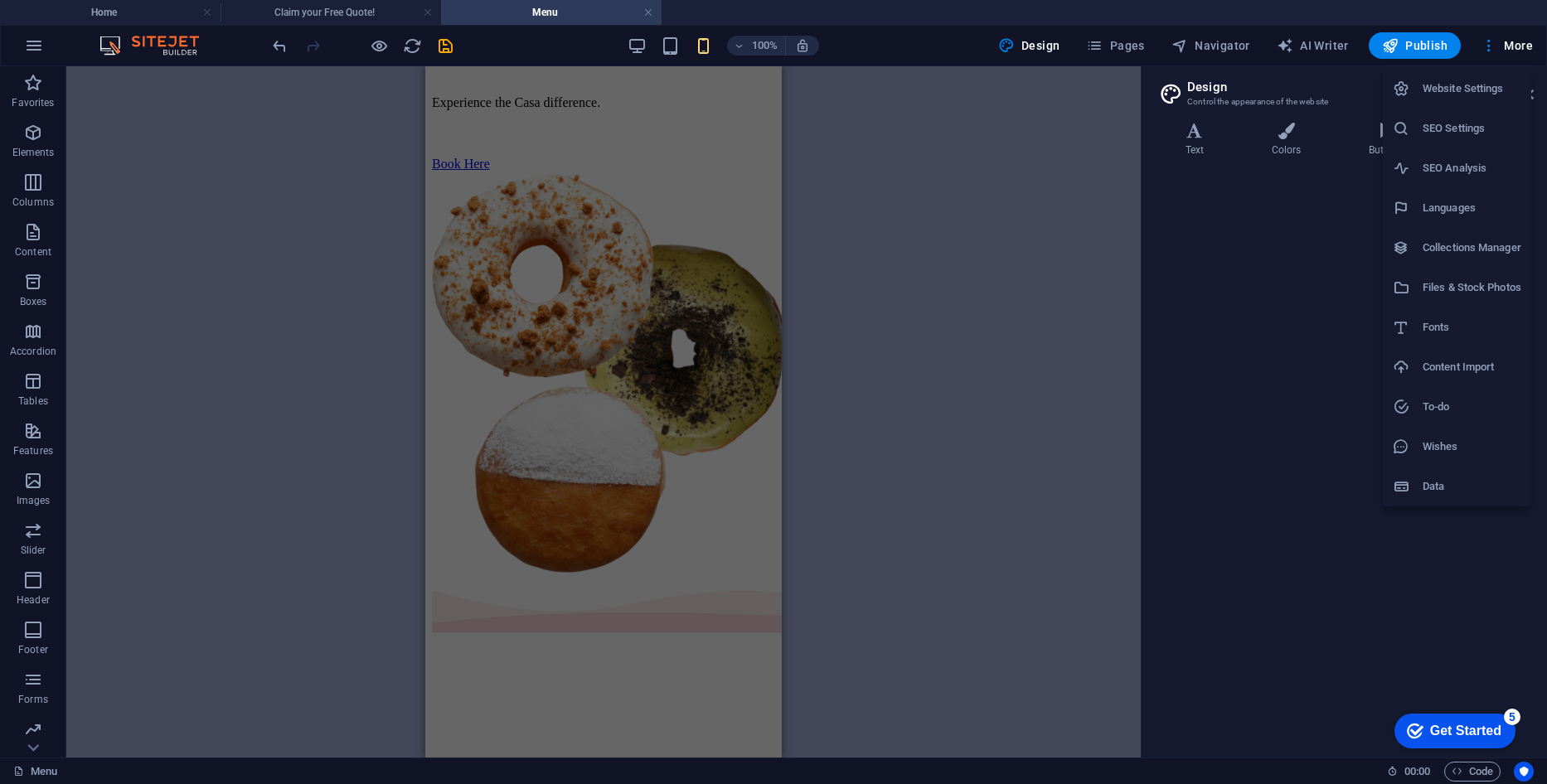
click at [1507, 45] on div at bounding box center [773, 392] width 1547 height 784
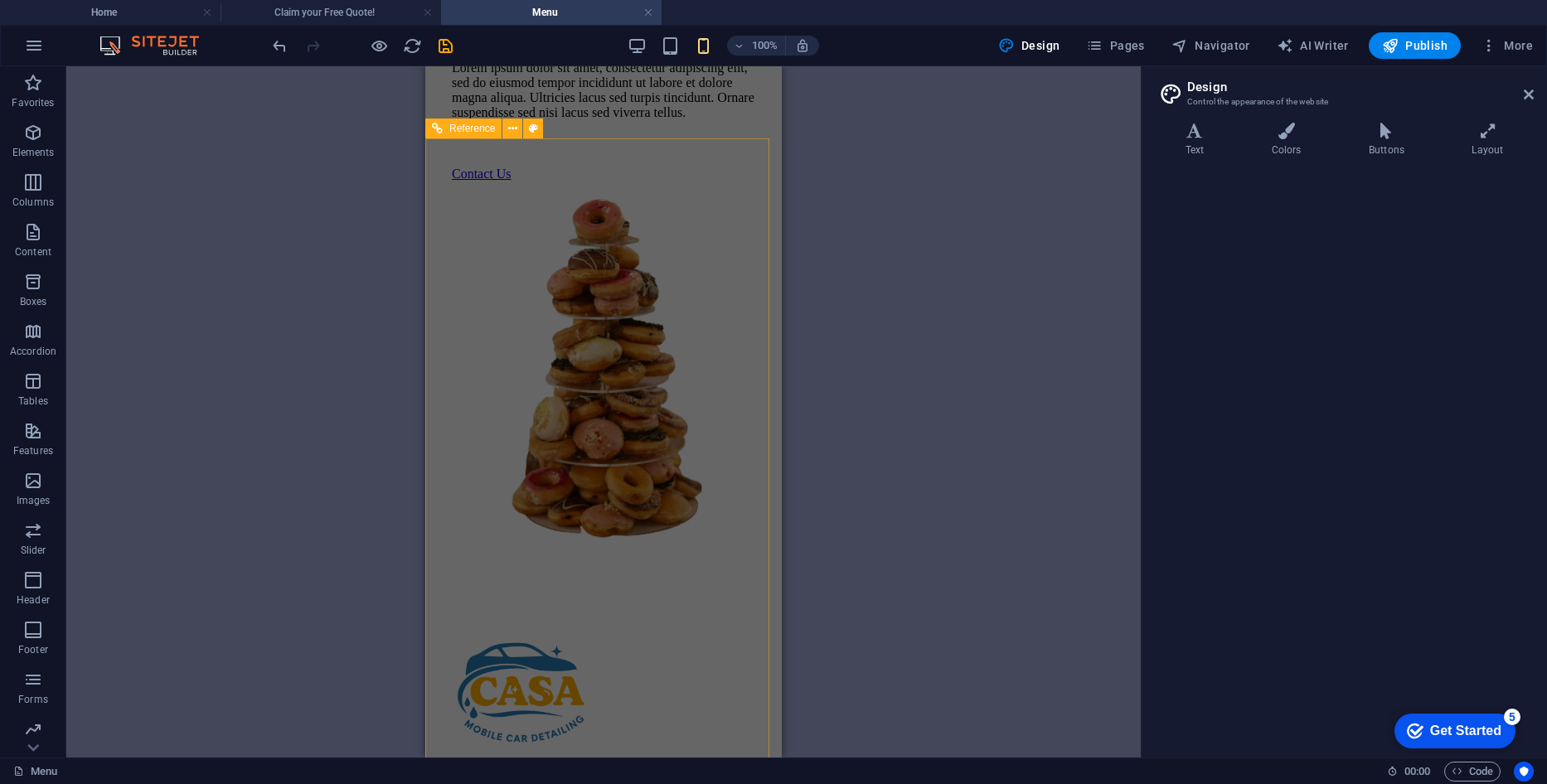
scroll to position [1422, 0]
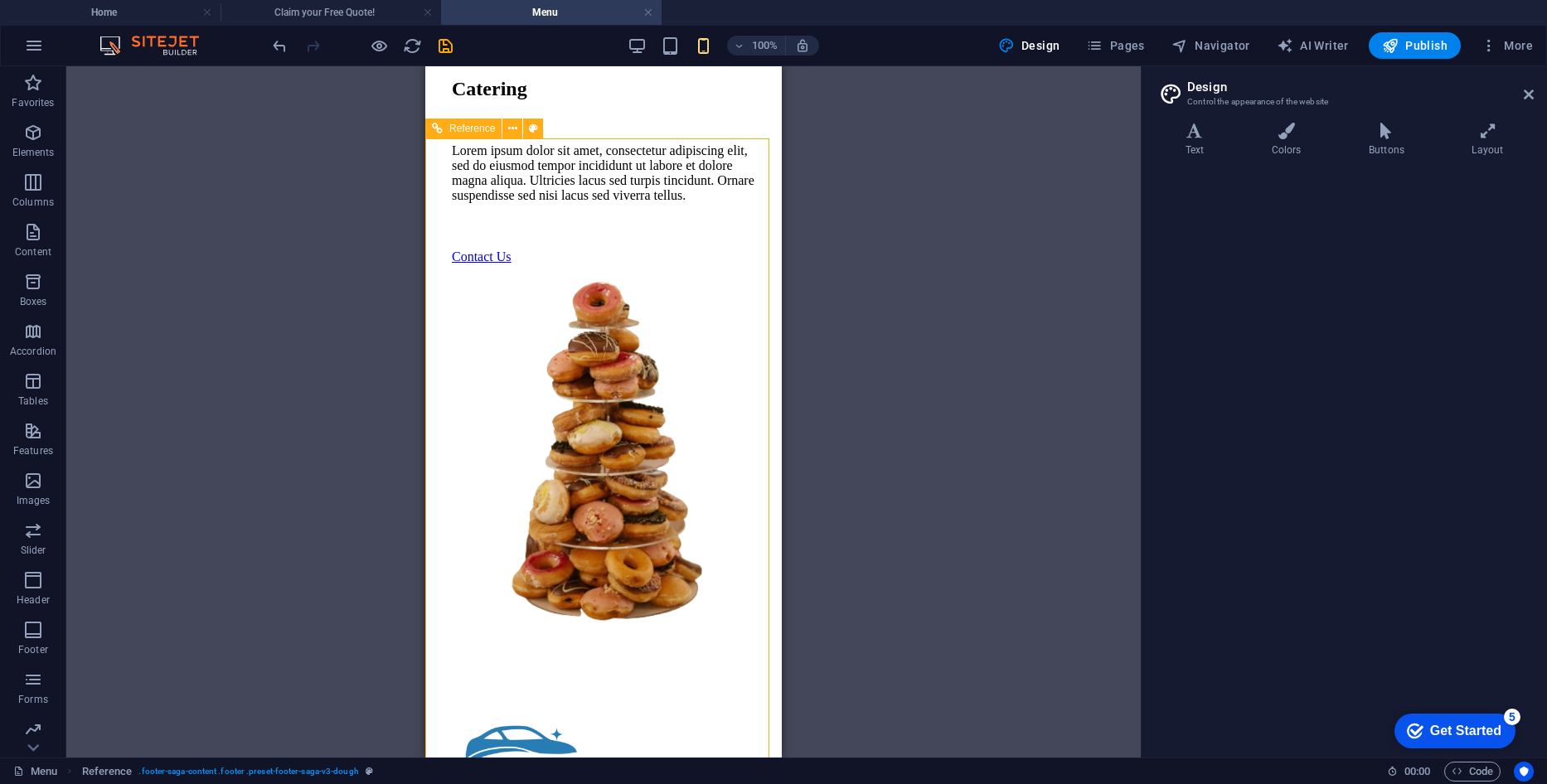
scroll to position [1173, 0]
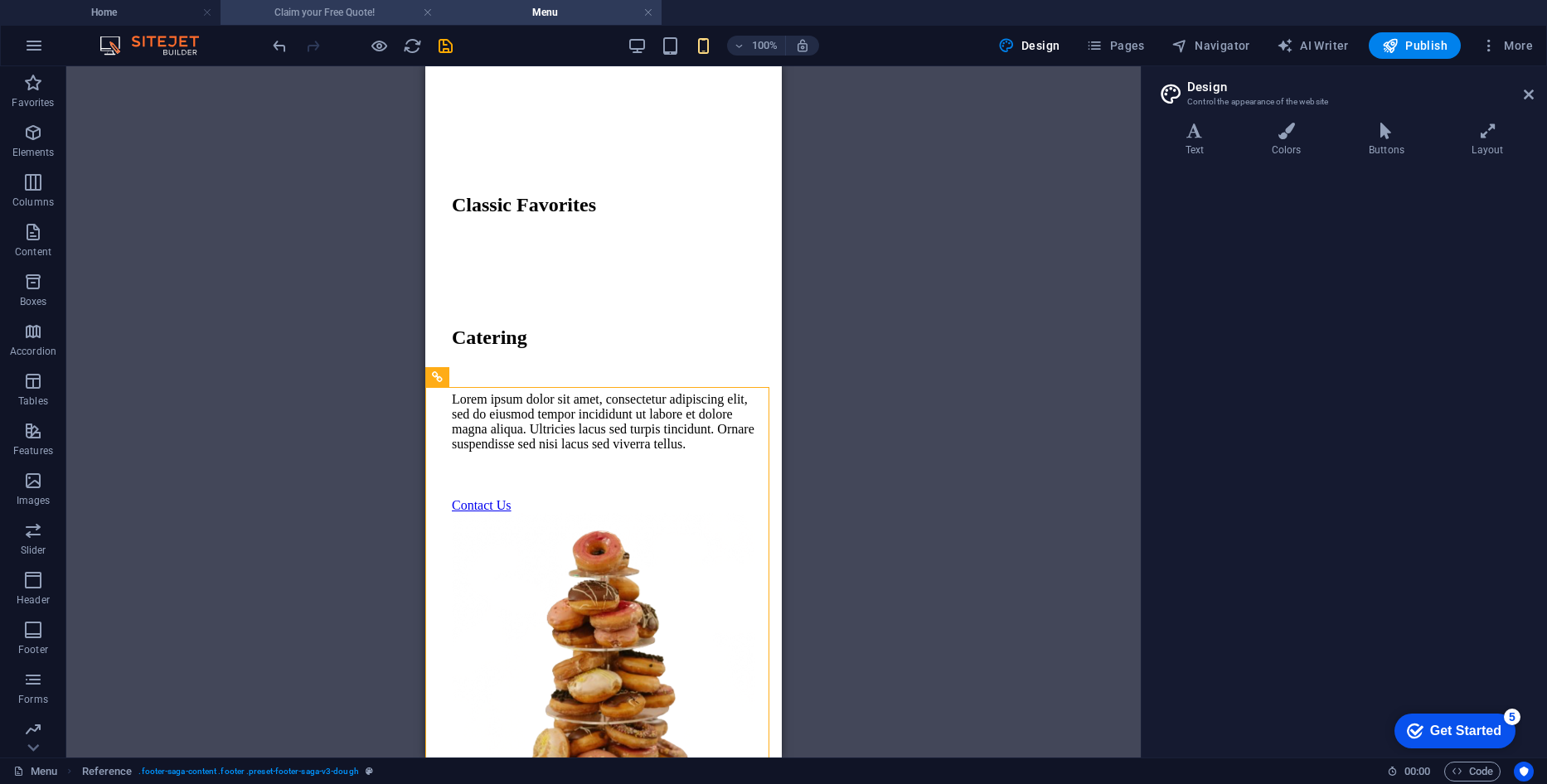
click at [316, 16] on h4 "Claim your Free Quote!" at bounding box center [330, 12] width 220 height 18
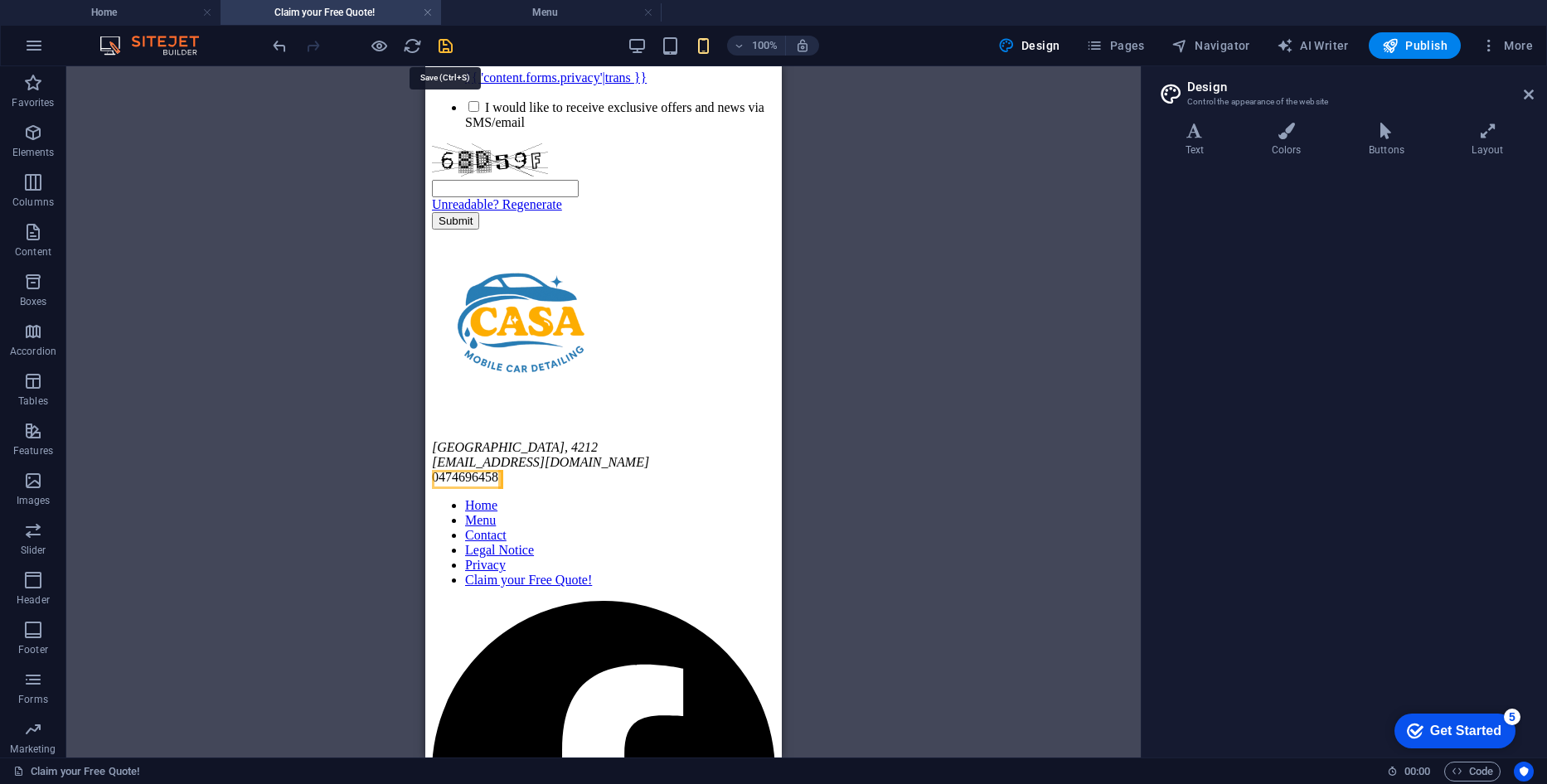
click at [443, 44] on icon "save" at bounding box center [446, 46] width 19 height 19
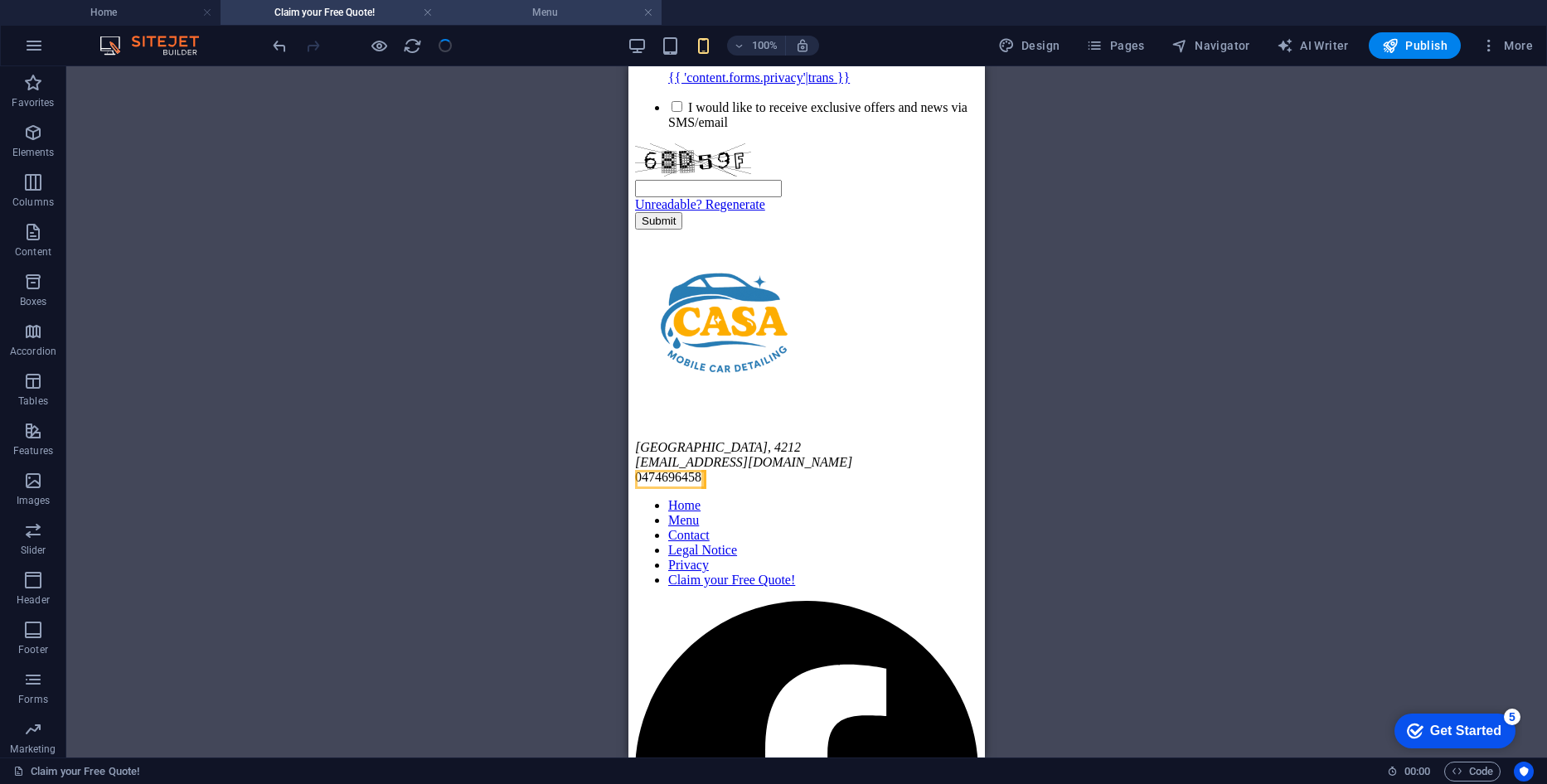
click at [525, 8] on h4 "Menu" at bounding box center [551, 12] width 220 height 18
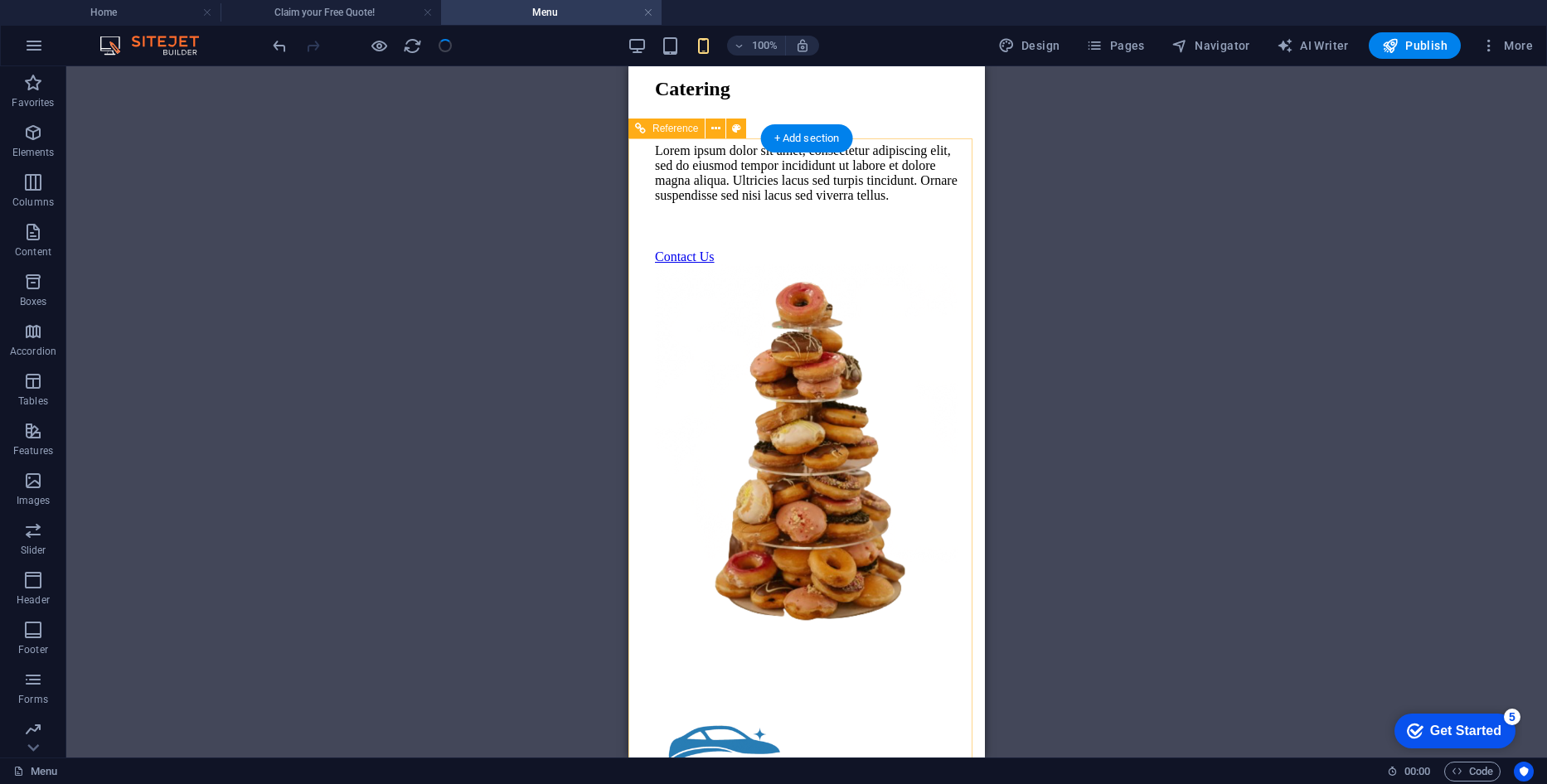
scroll to position [1256, 0]
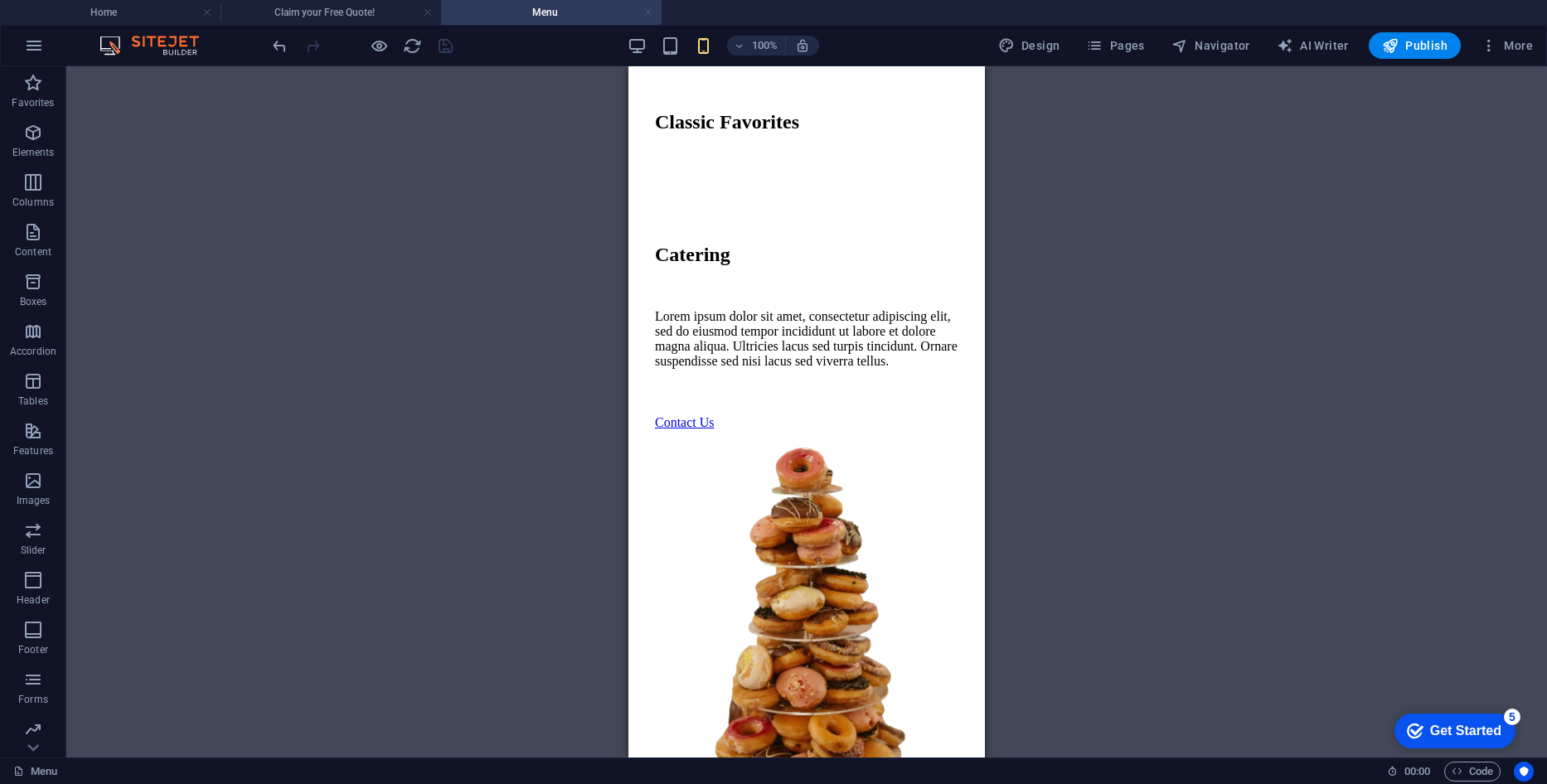
click at [650, 17] on link at bounding box center [648, 12] width 10 height 16
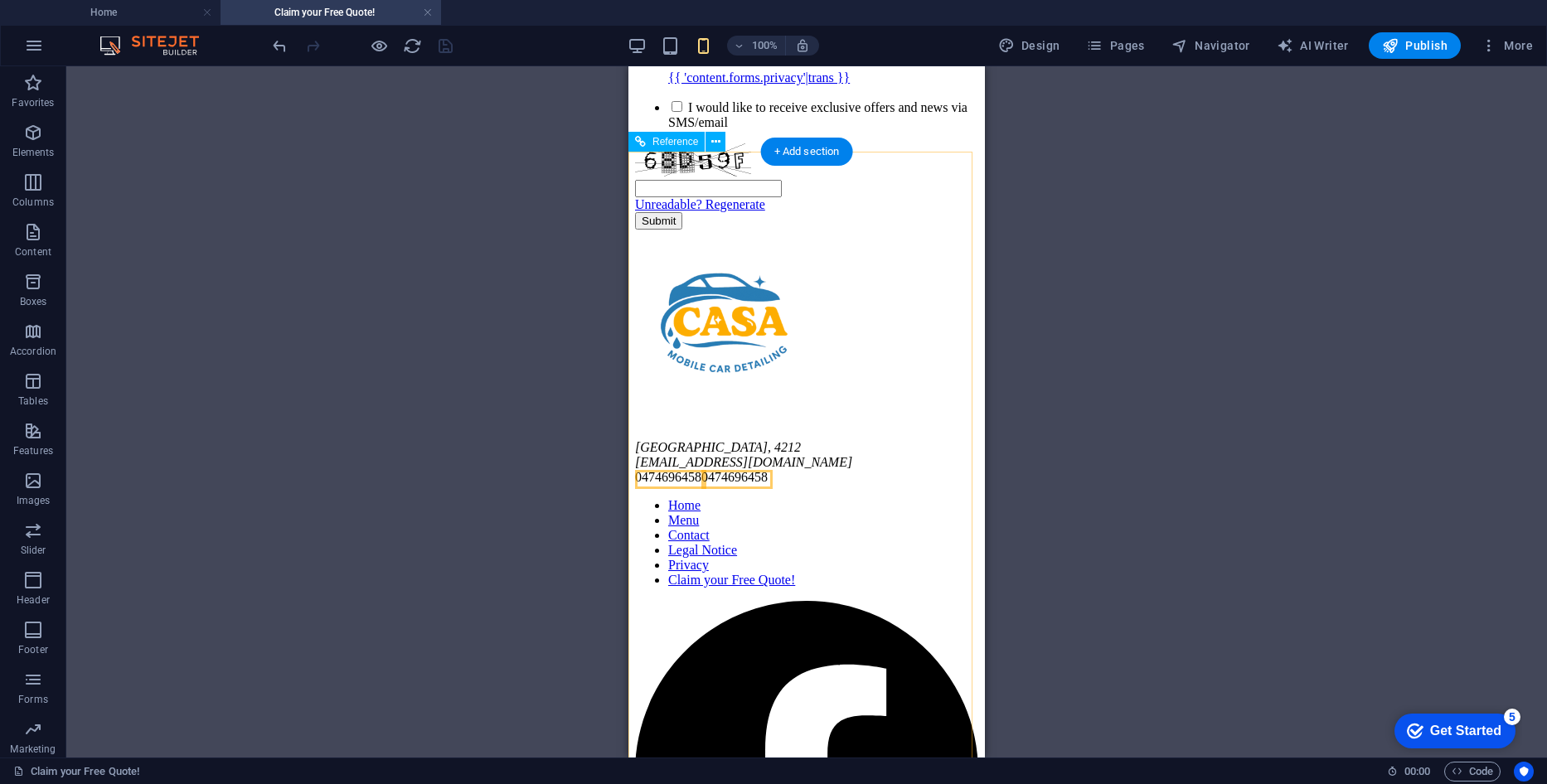
click at [811, 440] on div "[GEOGRAPHIC_DATA] [EMAIL_ADDRESS][DOMAIN_NAME] 0474696458 0474696458" at bounding box center [807, 462] width 343 height 45
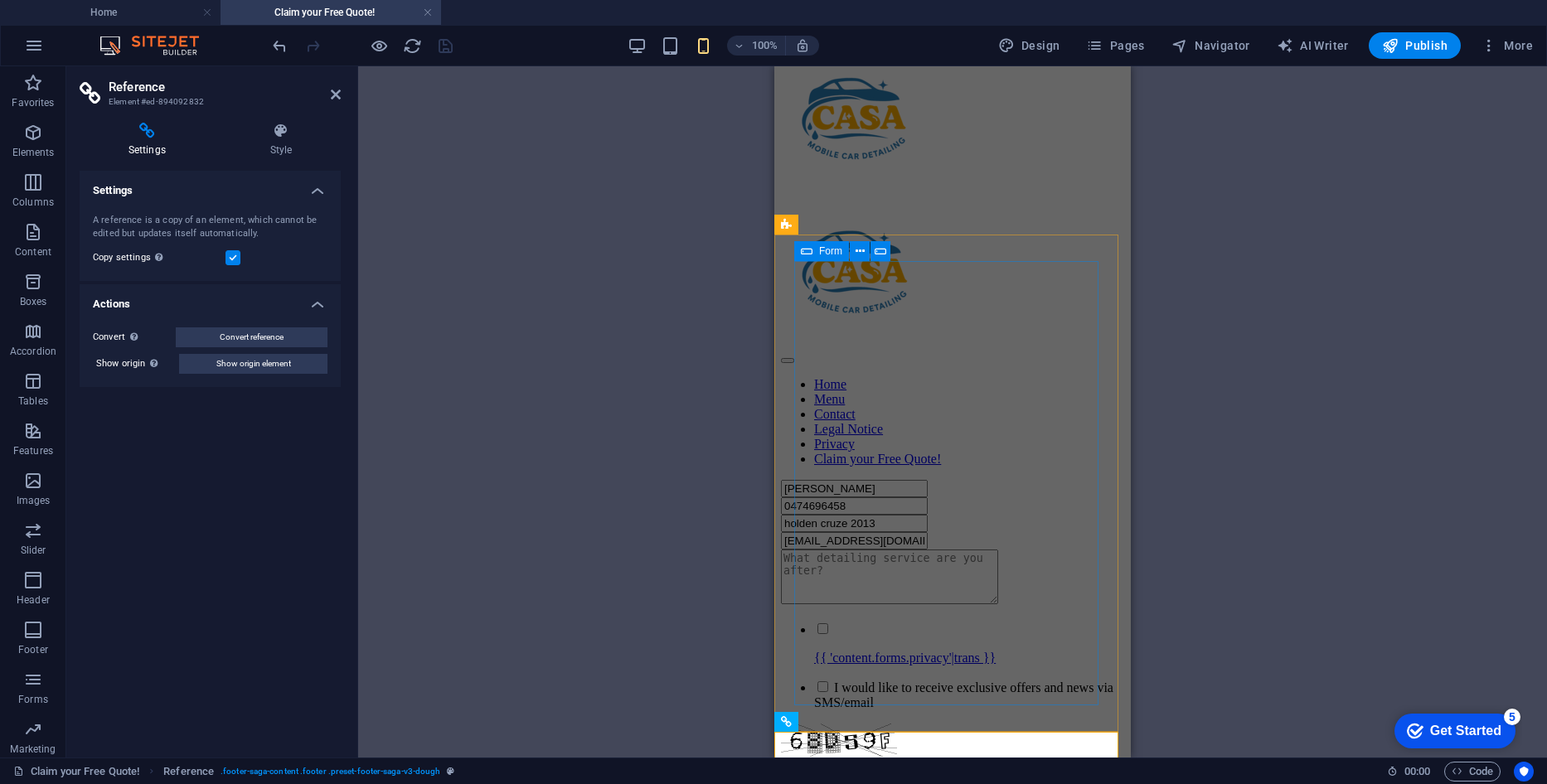
scroll to position [0, 0]
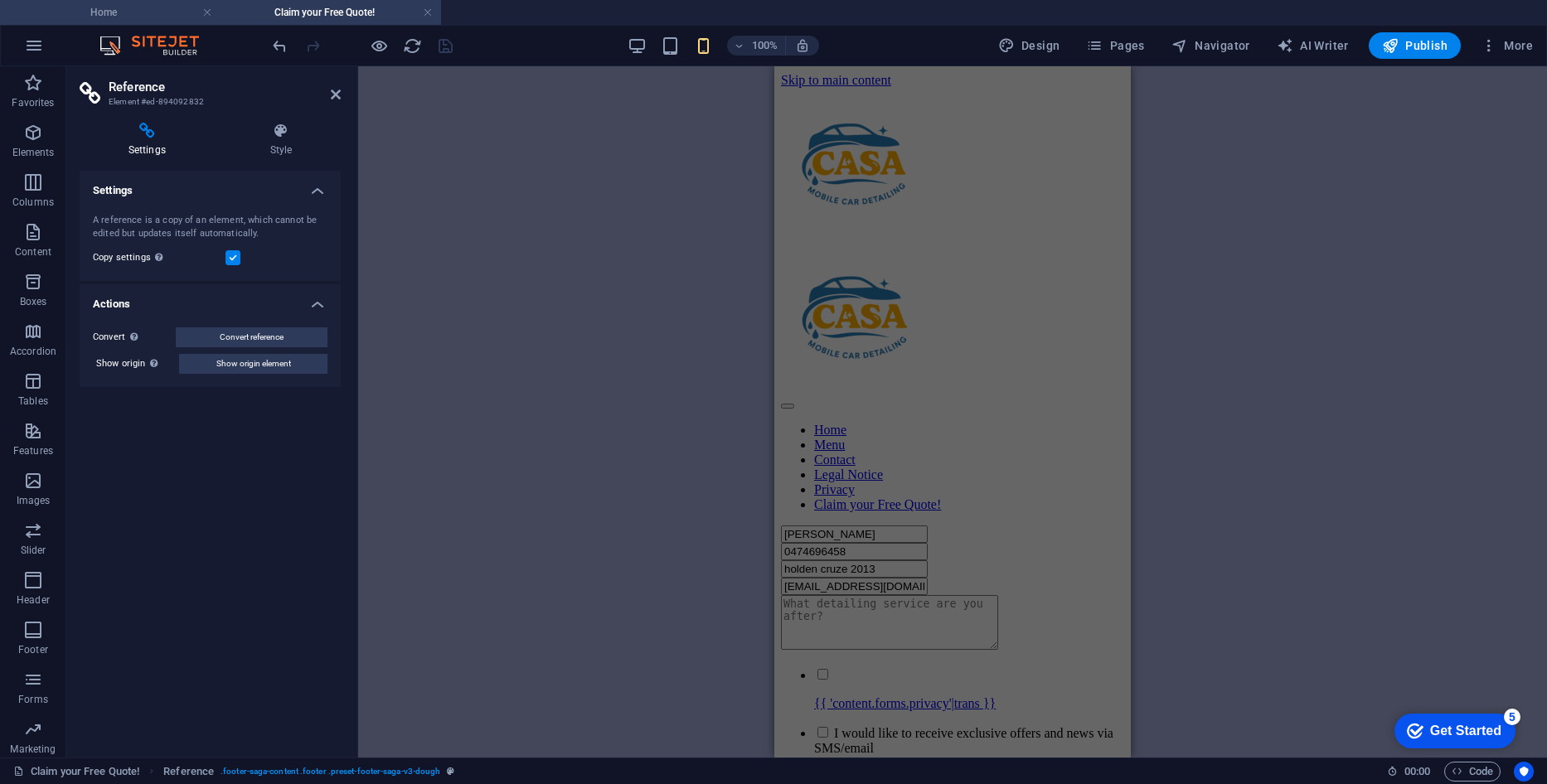
click at [177, 16] on h4 "Home" at bounding box center [110, 12] width 220 height 18
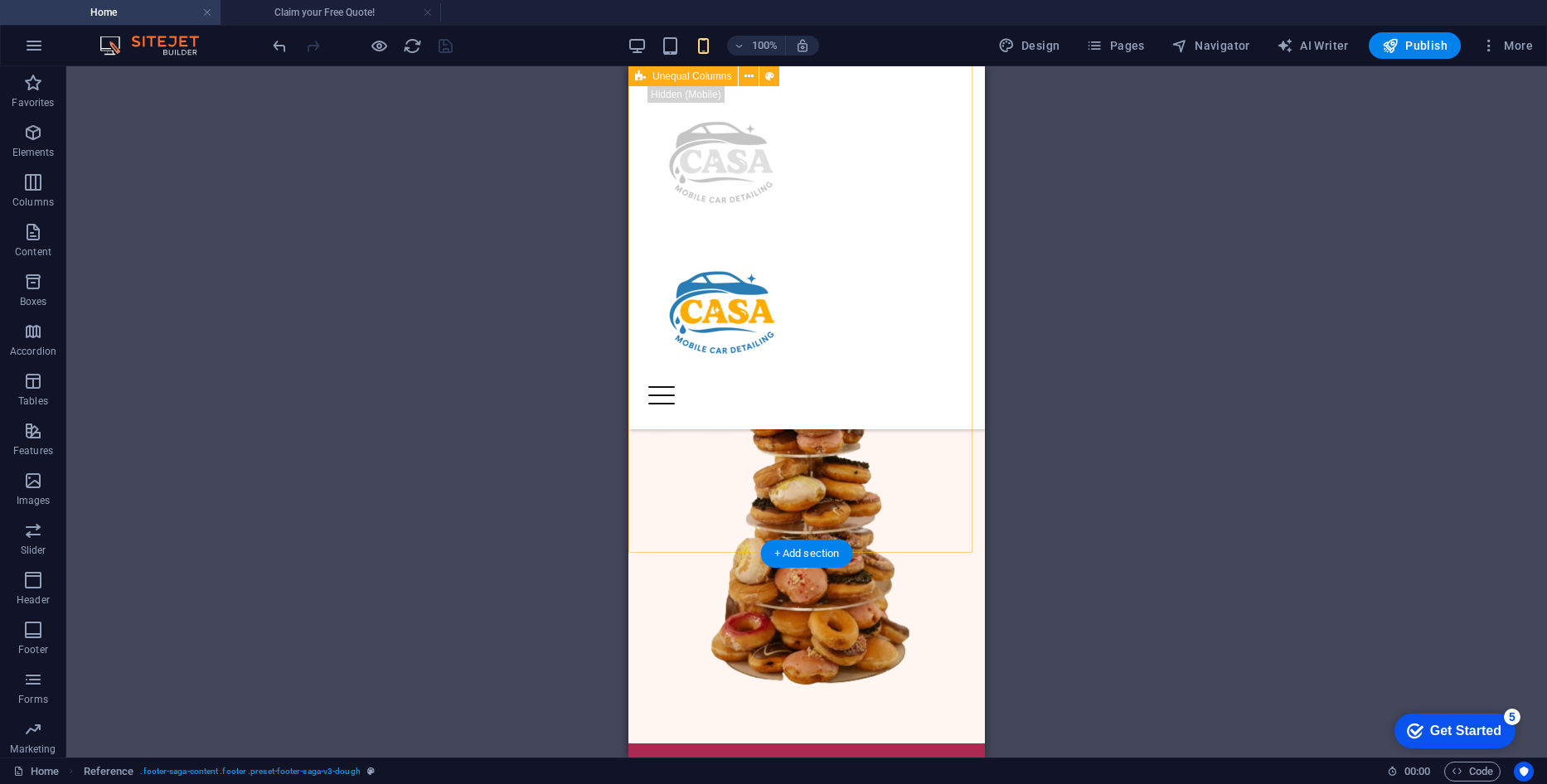
scroll to position [5142, 0]
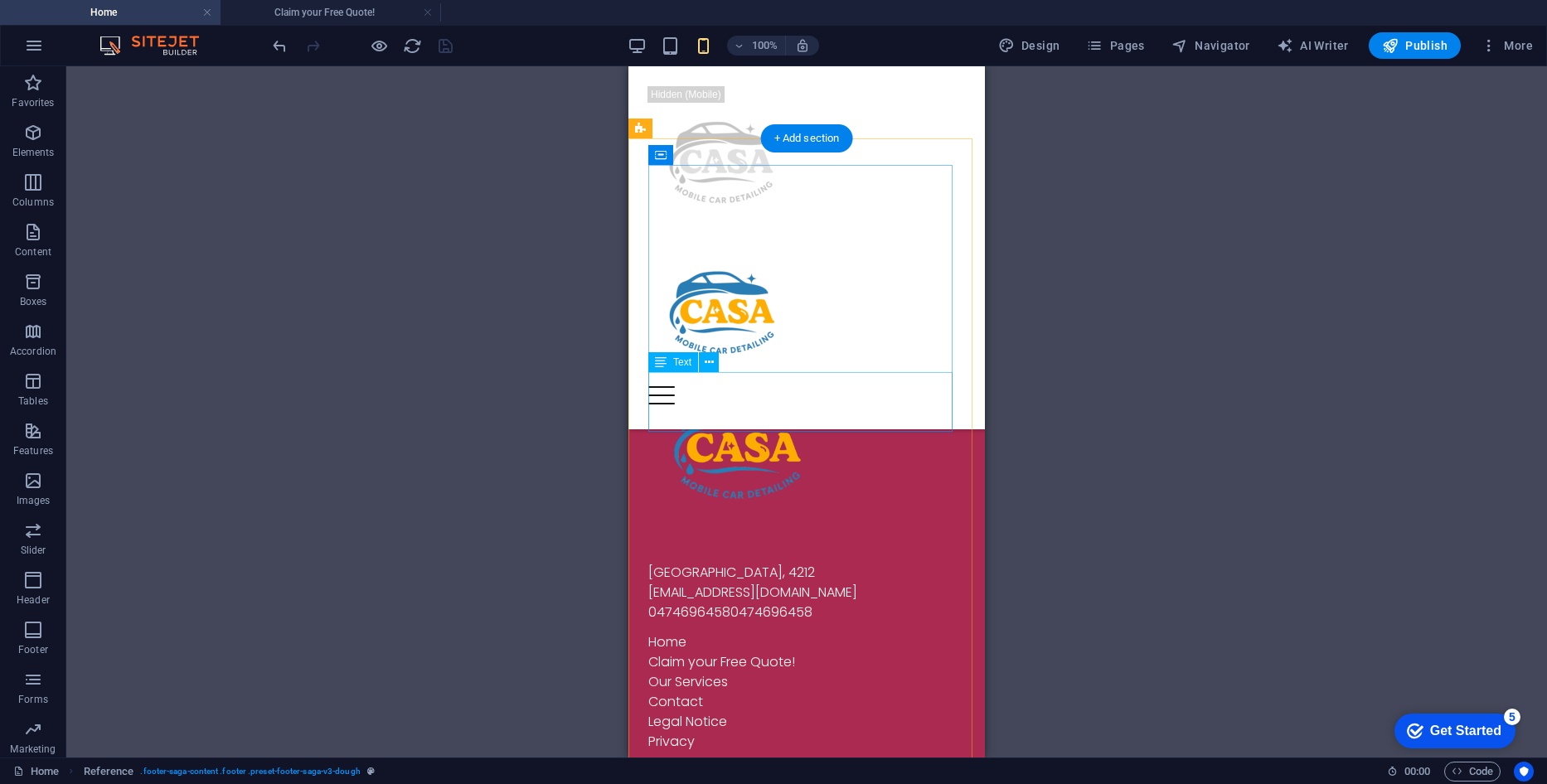
click at [834, 563] on div "[GEOGRAPHIC_DATA] [EMAIL_ADDRESS][DOMAIN_NAME] 0474696458 0474696458" at bounding box center [807, 593] width 317 height 60
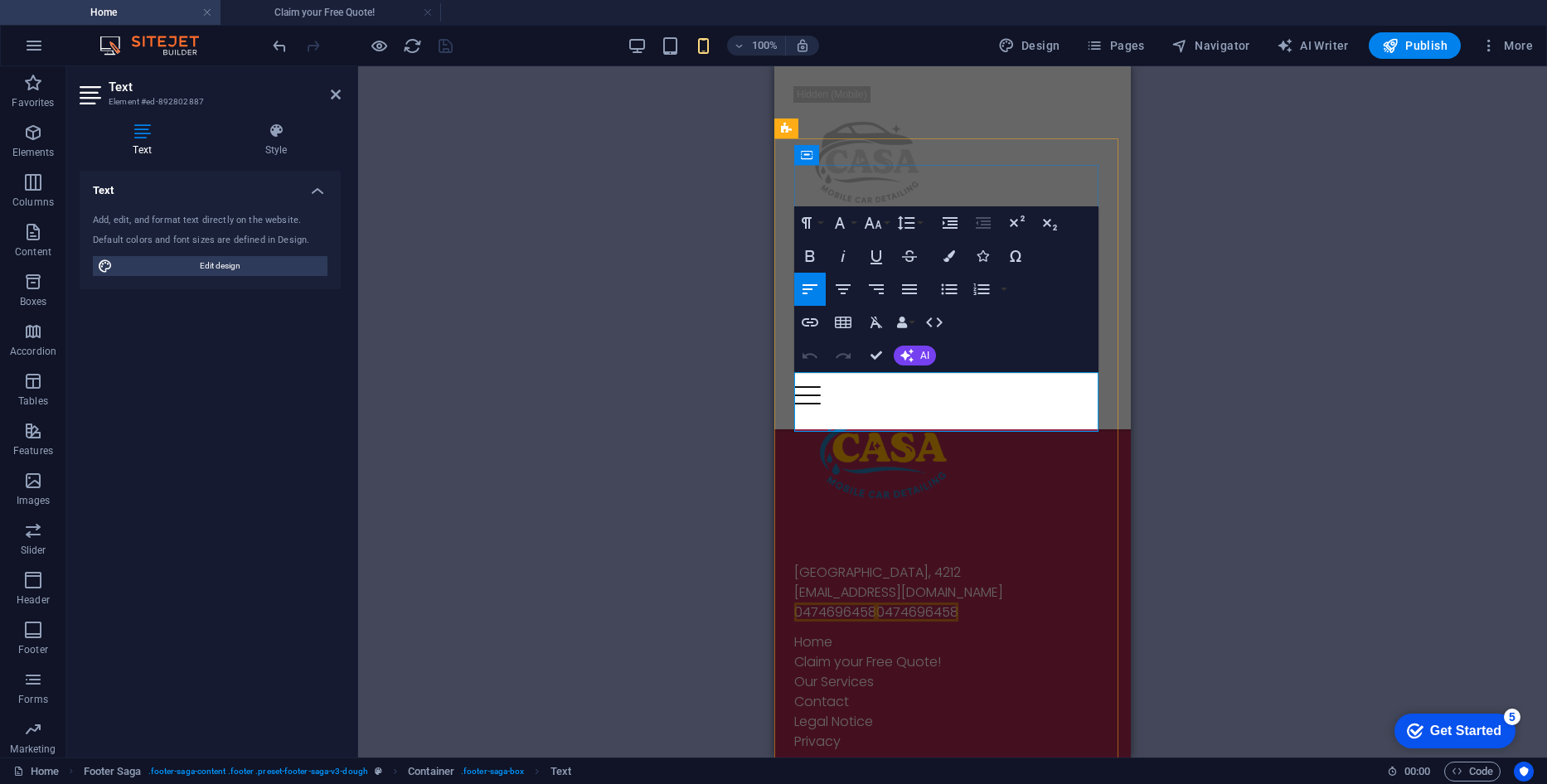
click at [949, 602] on span "0474696458" at bounding box center [917, 611] width 82 height 19
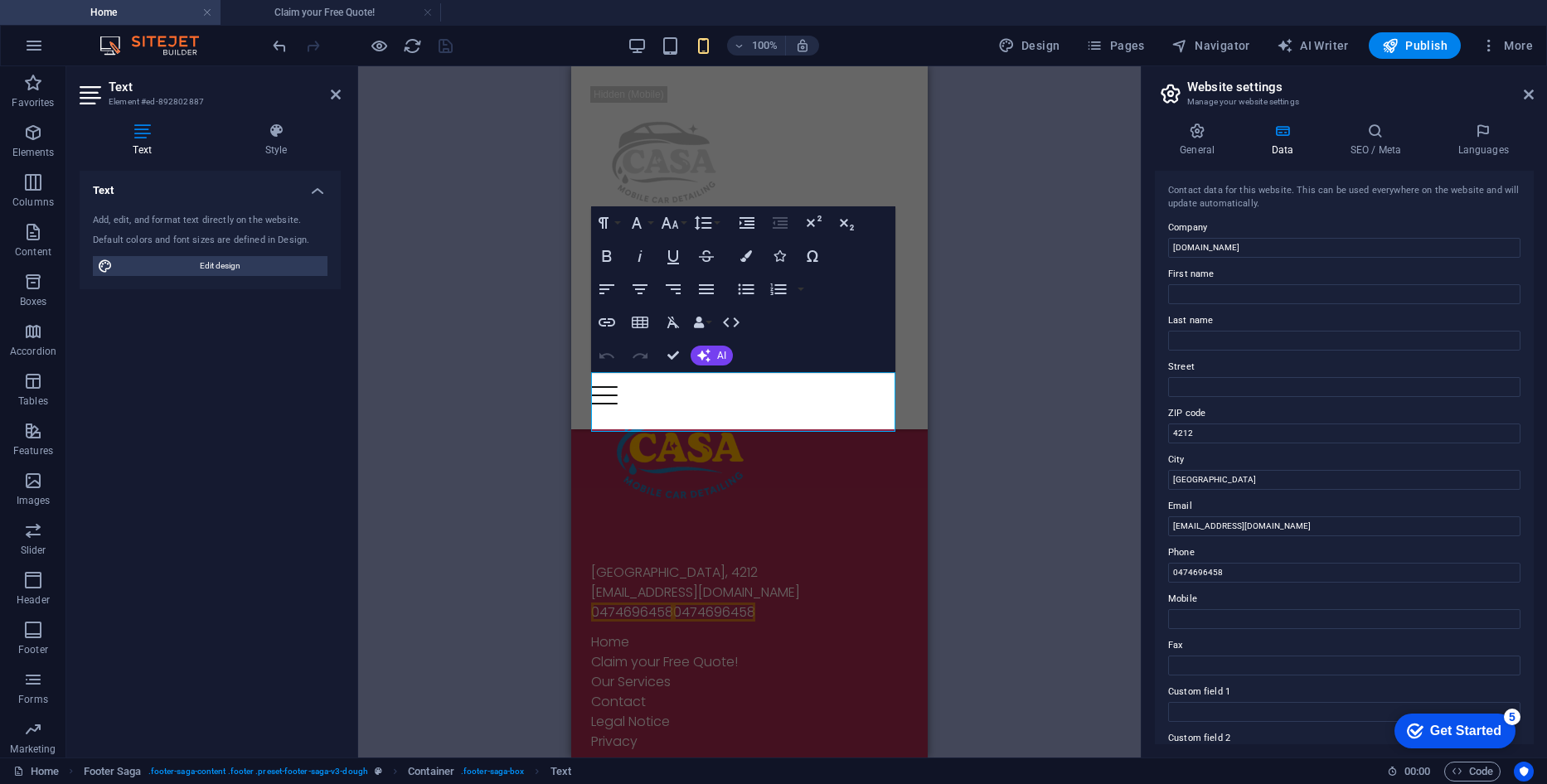
click at [949, 423] on div "H1 2 columns Container Container Image Button Container Placeholder Menu Bar Co…" at bounding box center [750, 412] width 782 height 691
click at [743, 602] on span "0474696458" at bounding box center [713, 611] width 82 height 19
click at [741, 602] on span "0474696458" at bounding box center [713, 611] width 82 height 19
drag, startPoint x: 766, startPoint y: 423, endPoint x: 673, endPoint y: 423, distance: 93.0
click at [673, 563] on div "[GEOGRAPHIC_DATA] [EMAIL_ADDRESS][DOMAIN_NAME] 0474696458 0474696458" at bounding box center [750, 593] width 317 height 60
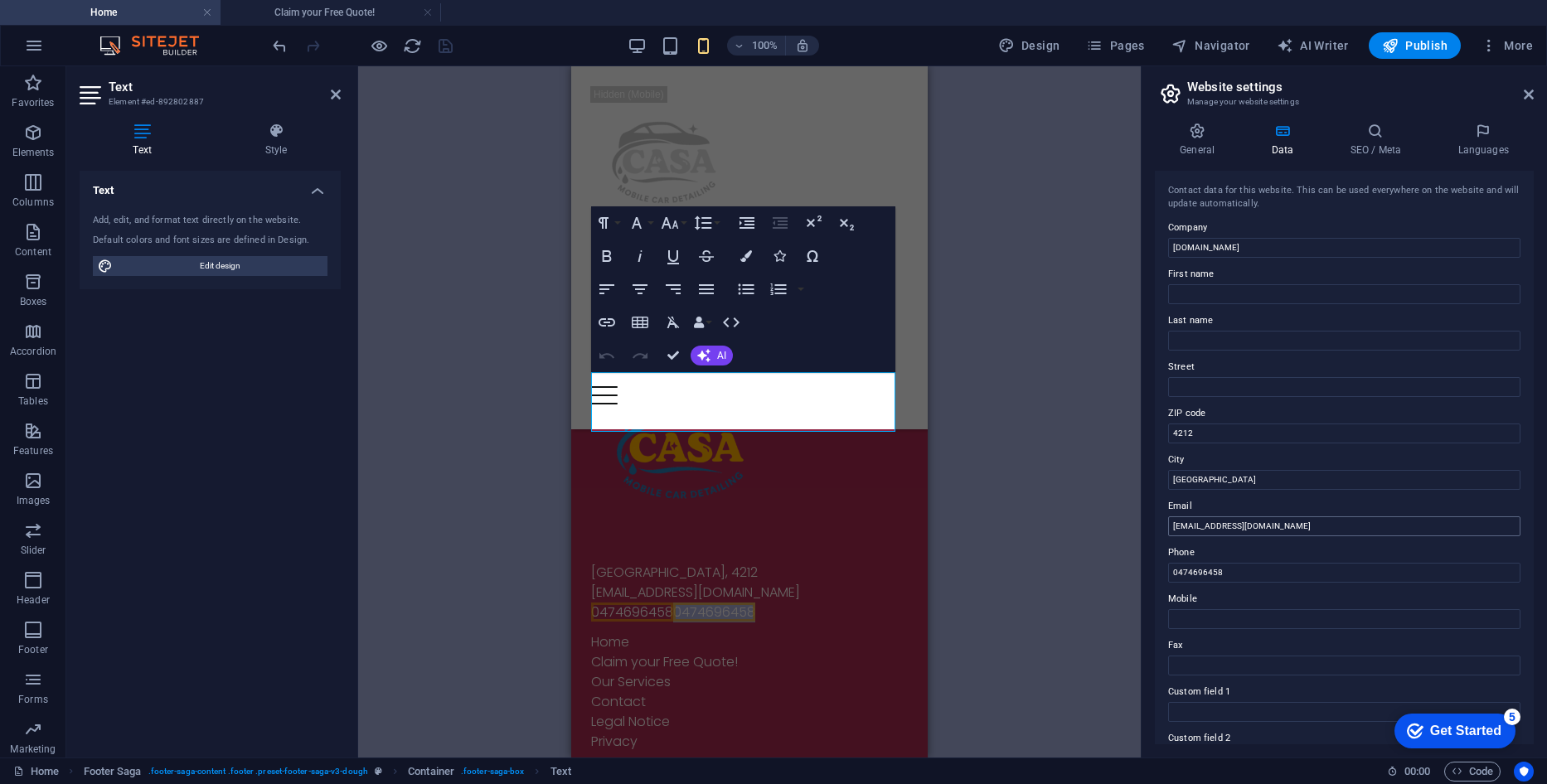
scroll to position [166, 0]
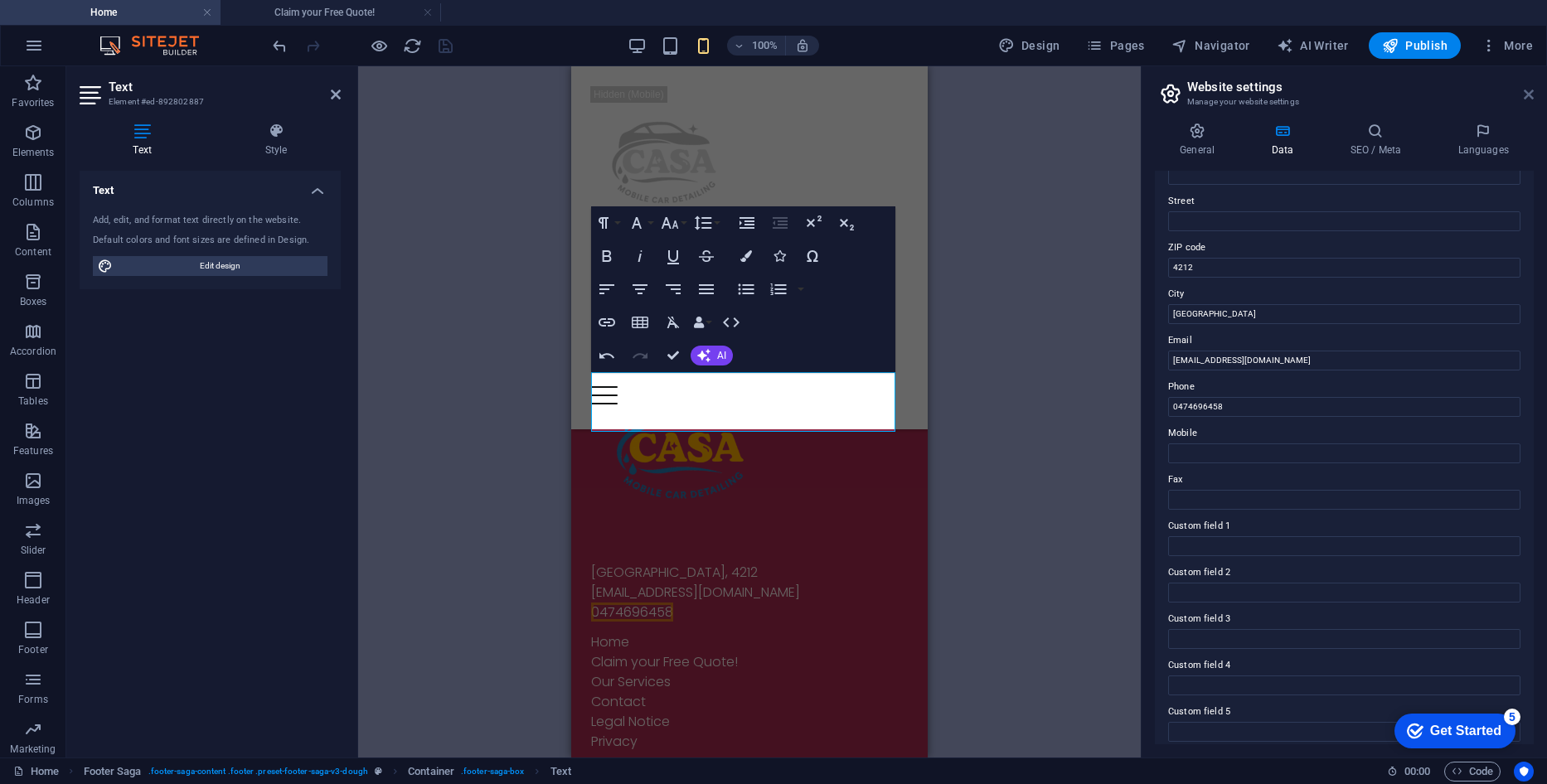
click at [1533, 89] on icon at bounding box center [1528, 95] width 10 height 13
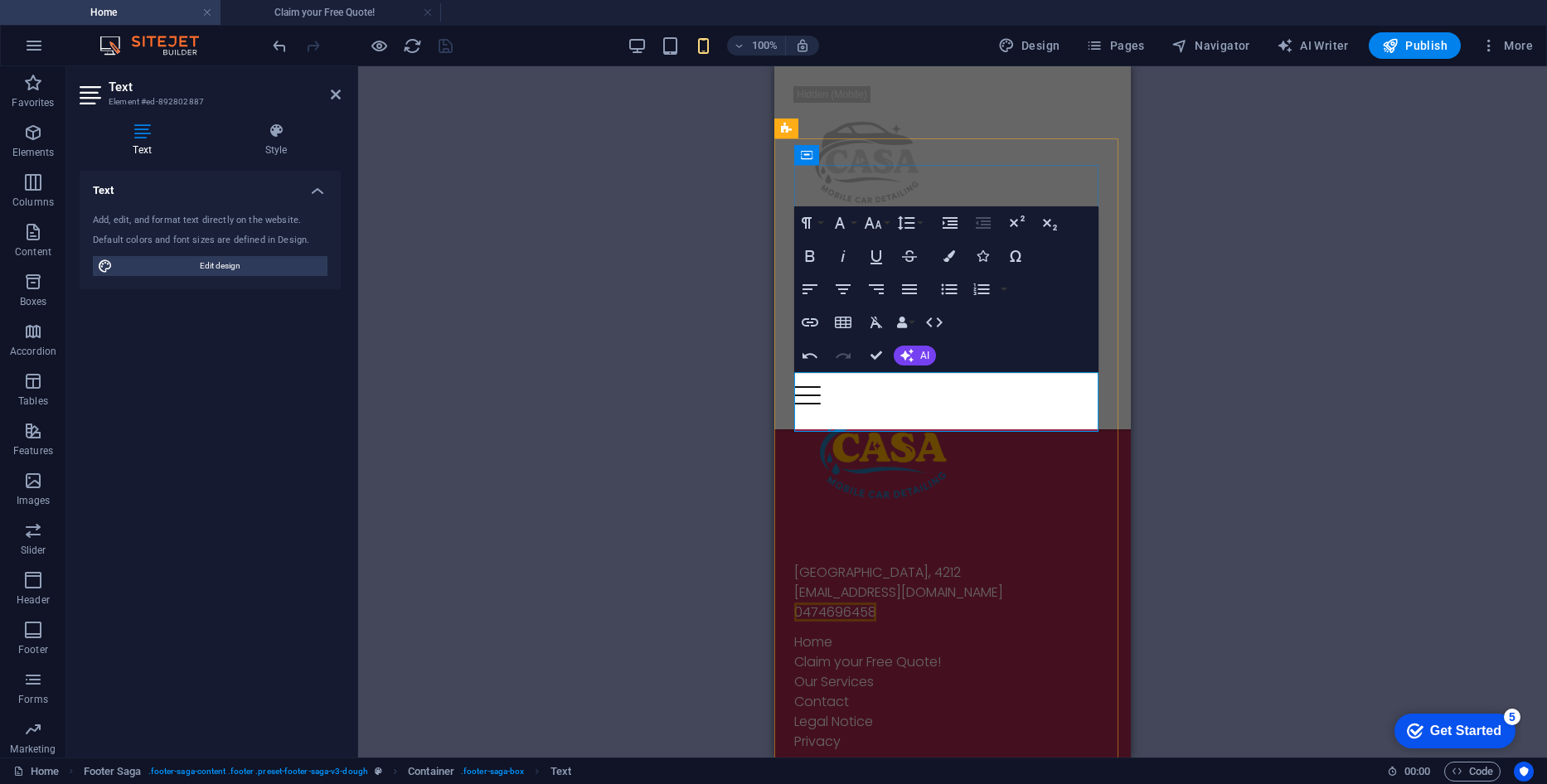
click at [1069, 582] on address "[EMAIL_ADDRESS][DOMAIN_NAME]" at bounding box center [952, 592] width 317 height 20
click at [1111, 354] on div "[GEOGRAPHIC_DATA] [EMAIL_ADDRESS][DOMAIN_NAME] 0474696458 Home Claim your Free …" at bounding box center [952, 701] width 356 height 744
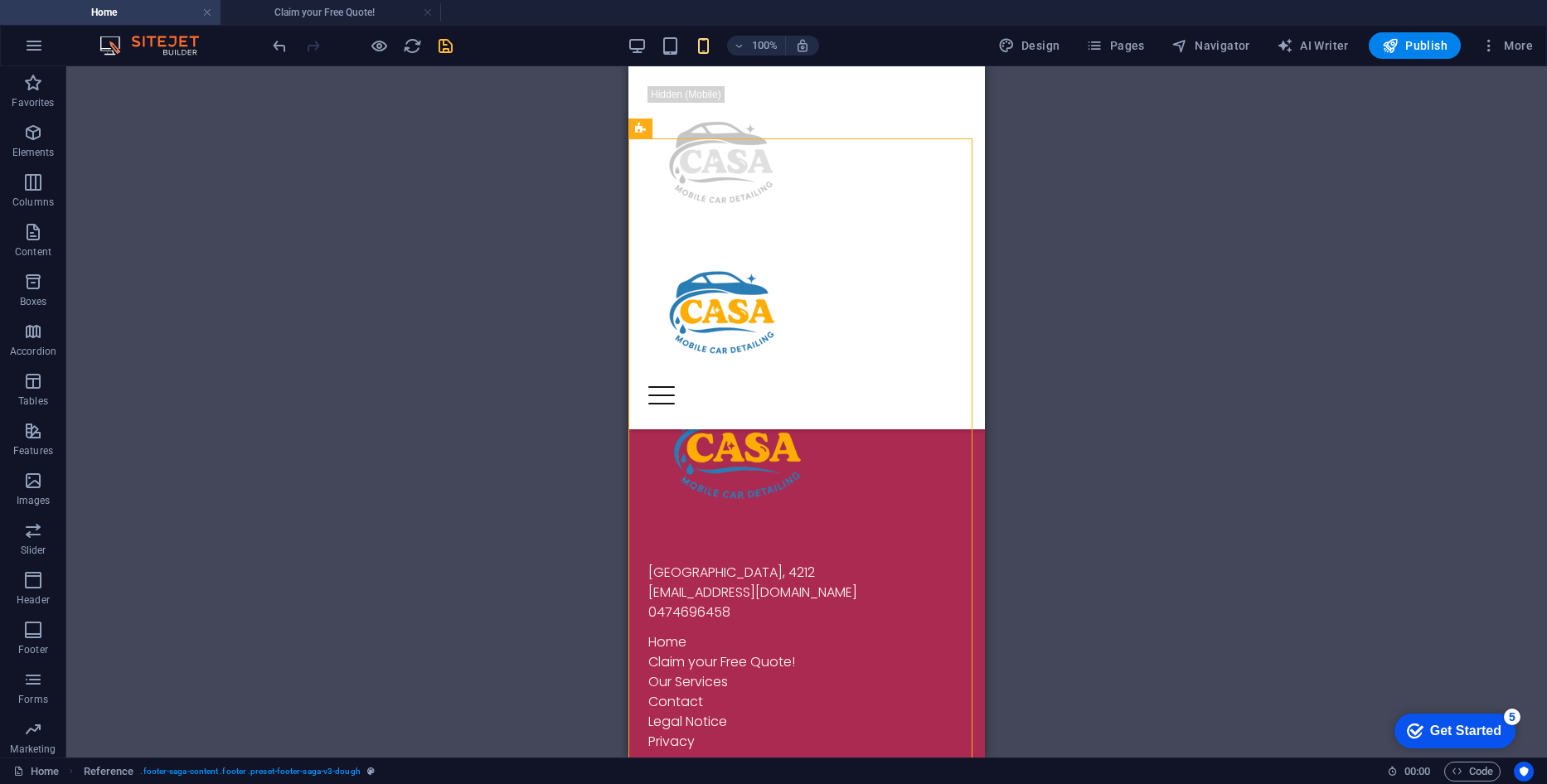
click at [430, 43] on div at bounding box center [362, 45] width 186 height 26
click at [432, 45] on div at bounding box center [362, 45] width 186 height 26
click at [436, 46] on icon "save" at bounding box center [446, 46] width 19 height 19
click at [417, 46] on icon "reload" at bounding box center [412, 46] width 19 height 19
